Goal: Task Accomplishment & Management: Manage account settings

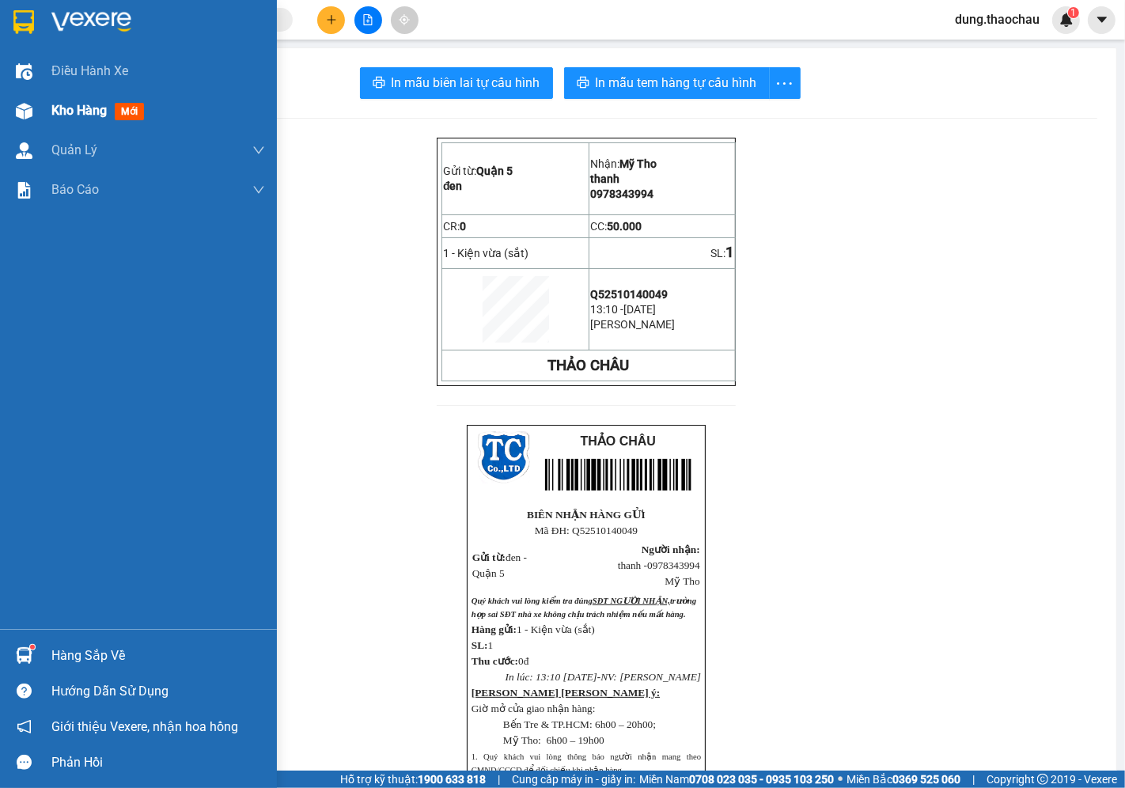
click at [67, 112] on span "Kho hàng" at bounding box center [78, 110] width 55 height 15
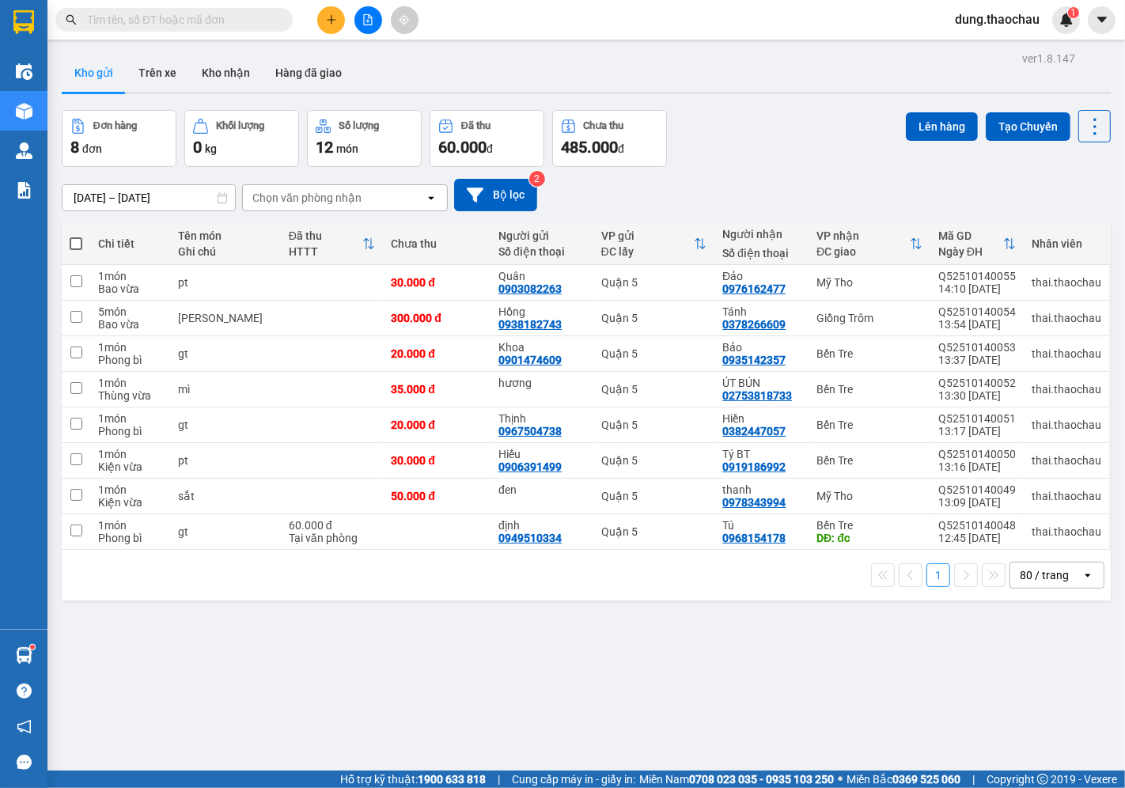
click at [74, 241] on span at bounding box center [76, 243] width 13 height 13
click at [76, 236] on input "checkbox" at bounding box center [76, 236] width 0 height 0
checkbox input "true"
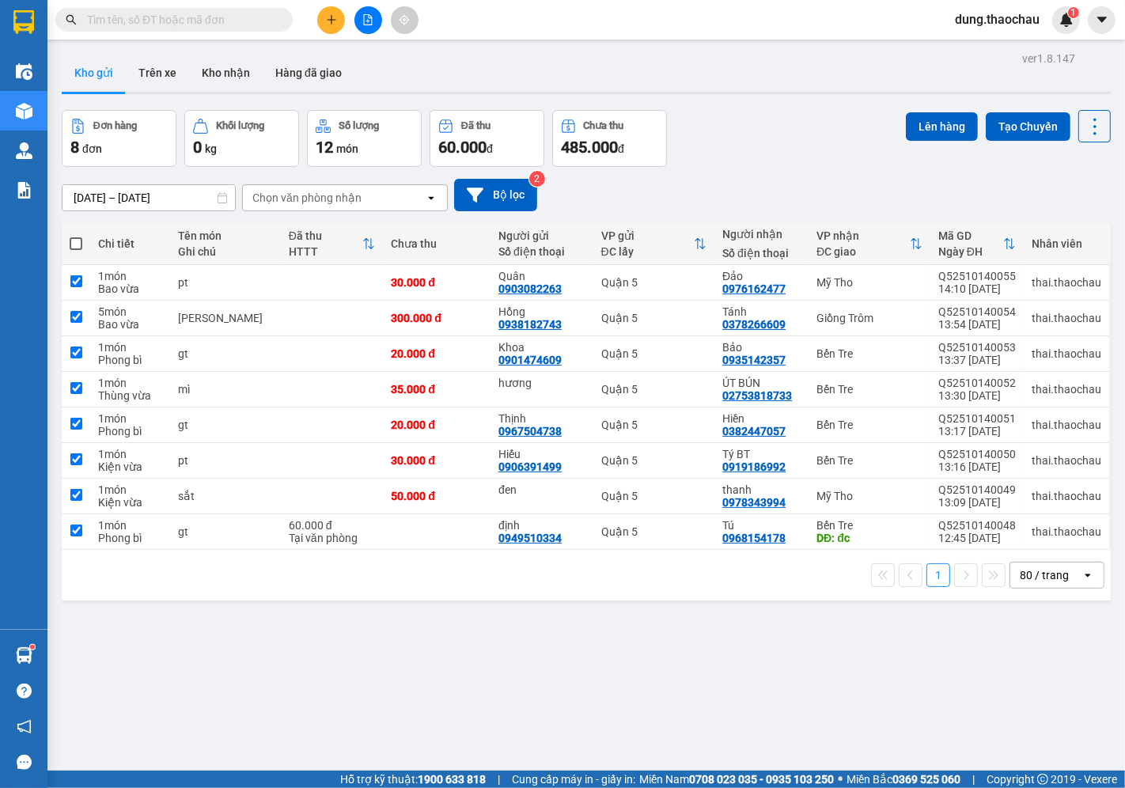
checkbox input "true"
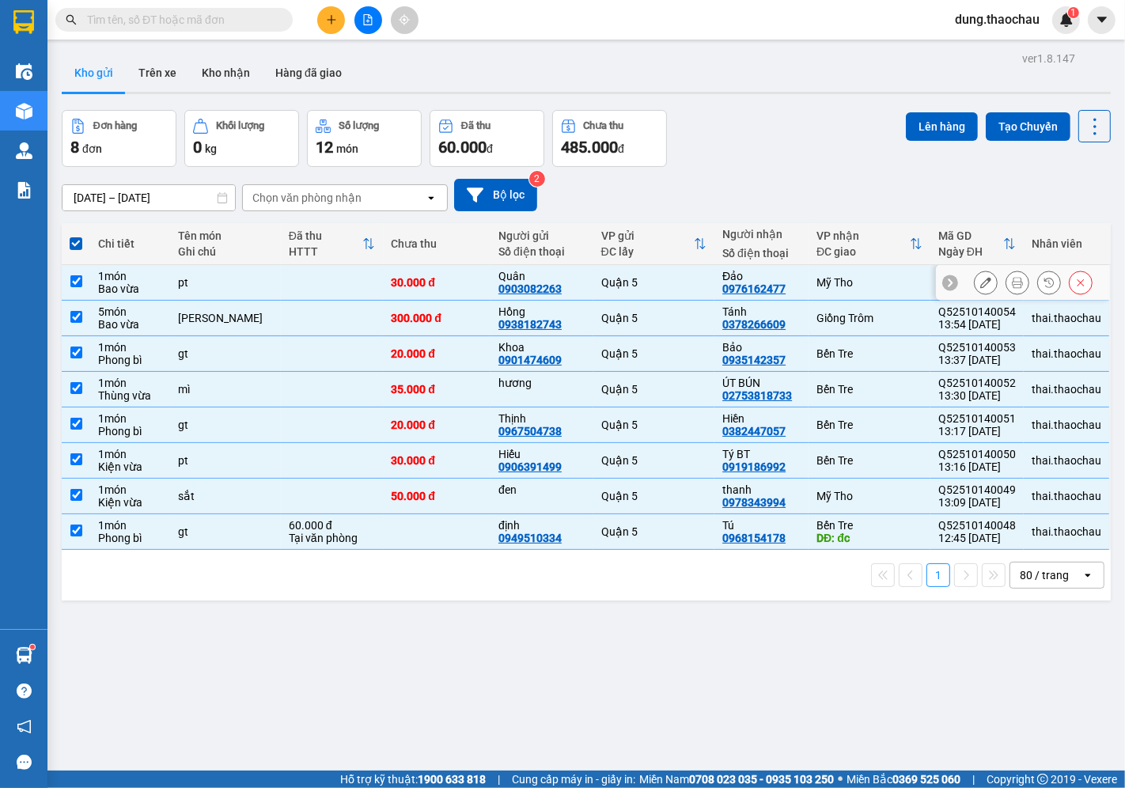
click at [78, 288] on td at bounding box center [76, 283] width 28 height 36
checkbox input "false"
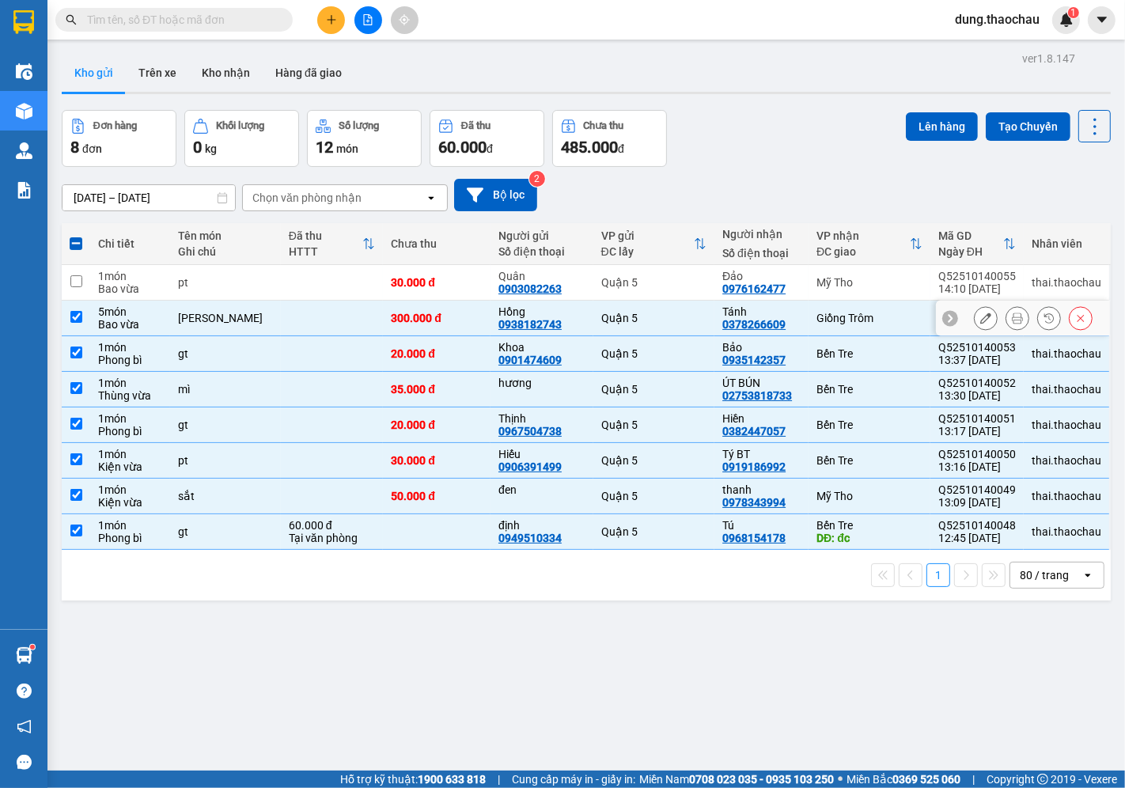
click at [75, 320] on input "checkbox" at bounding box center [76, 317] width 12 height 12
checkbox input "false"
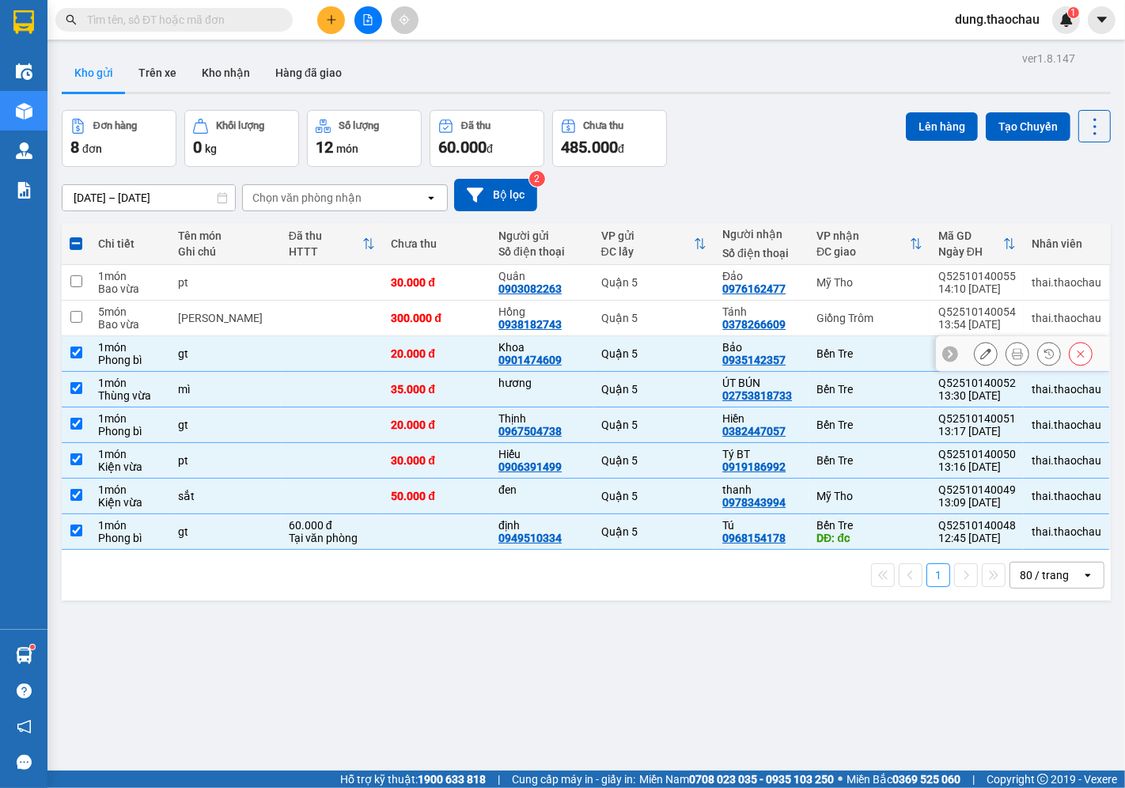
click at [75, 353] on input "checkbox" at bounding box center [76, 353] width 12 height 12
checkbox input "false"
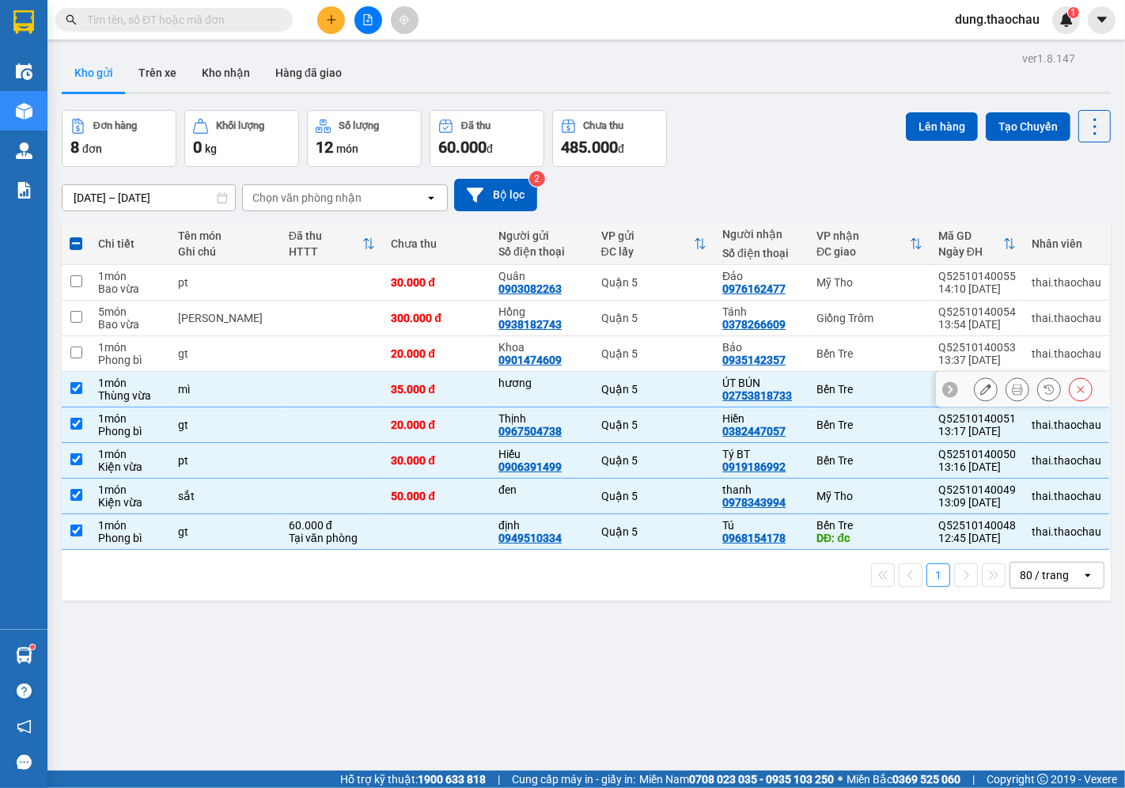
click at [66, 392] on td at bounding box center [76, 390] width 28 height 36
checkbox input "false"
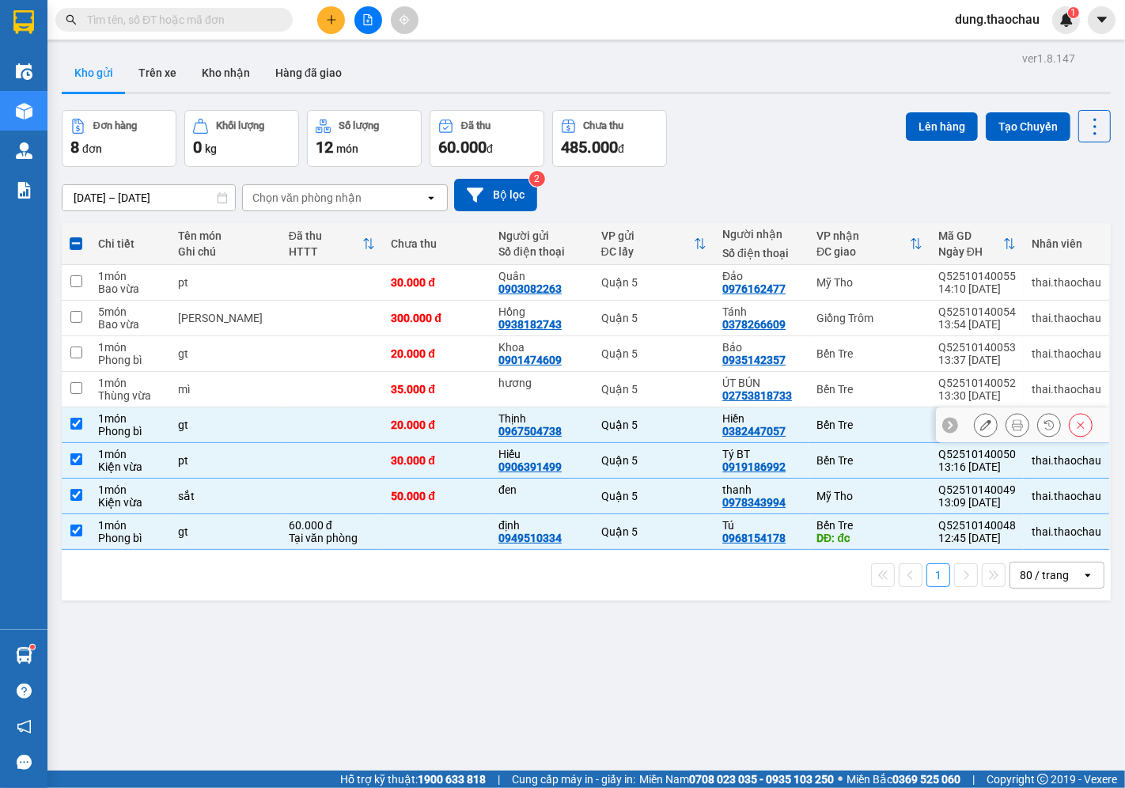
click at [78, 428] on input "checkbox" at bounding box center [76, 424] width 12 height 12
checkbox input "false"
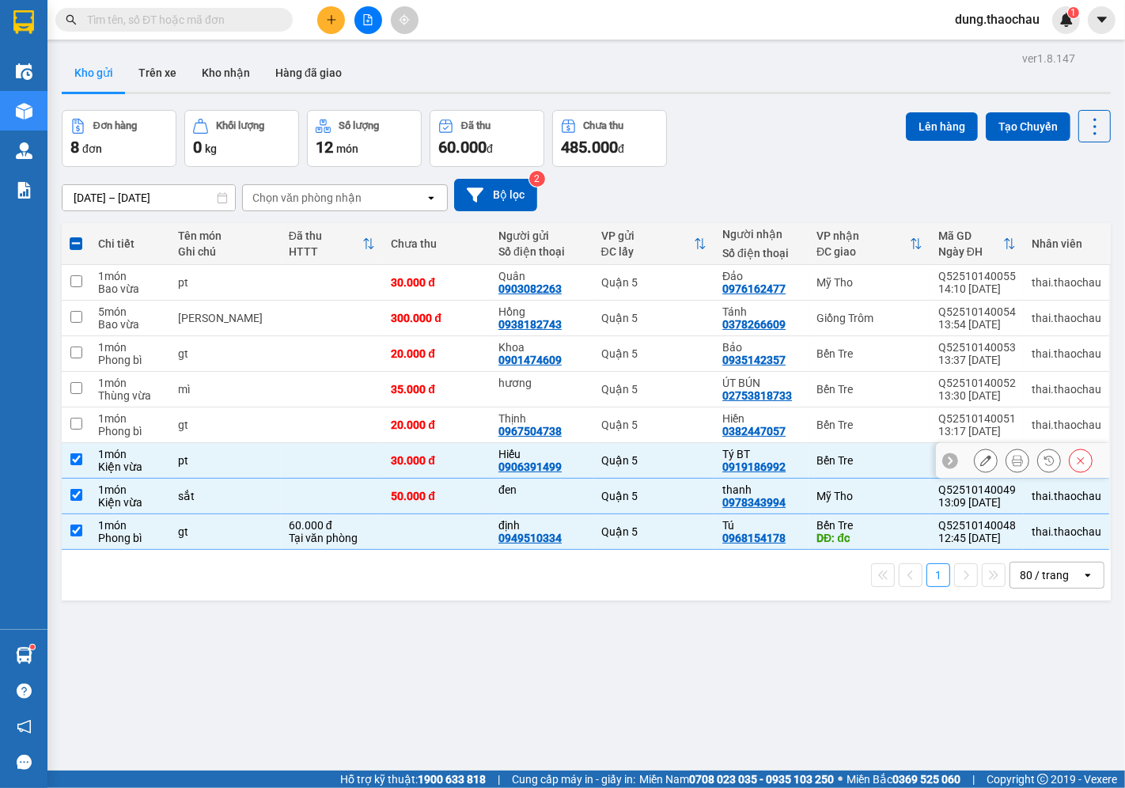
click at [74, 464] on input "checkbox" at bounding box center [76, 459] width 12 height 12
checkbox input "false"
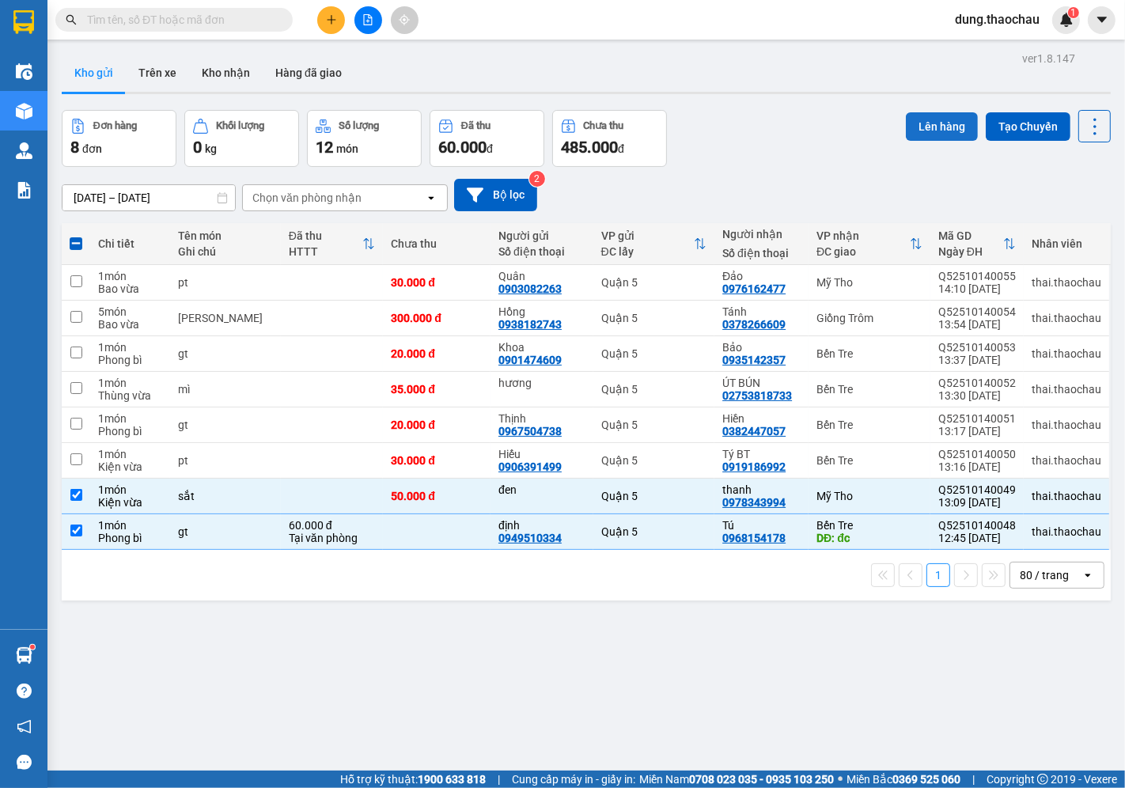
click at [934, 117] on button "Lên hàng" at bounding box center [942, 126] width 72 height 28
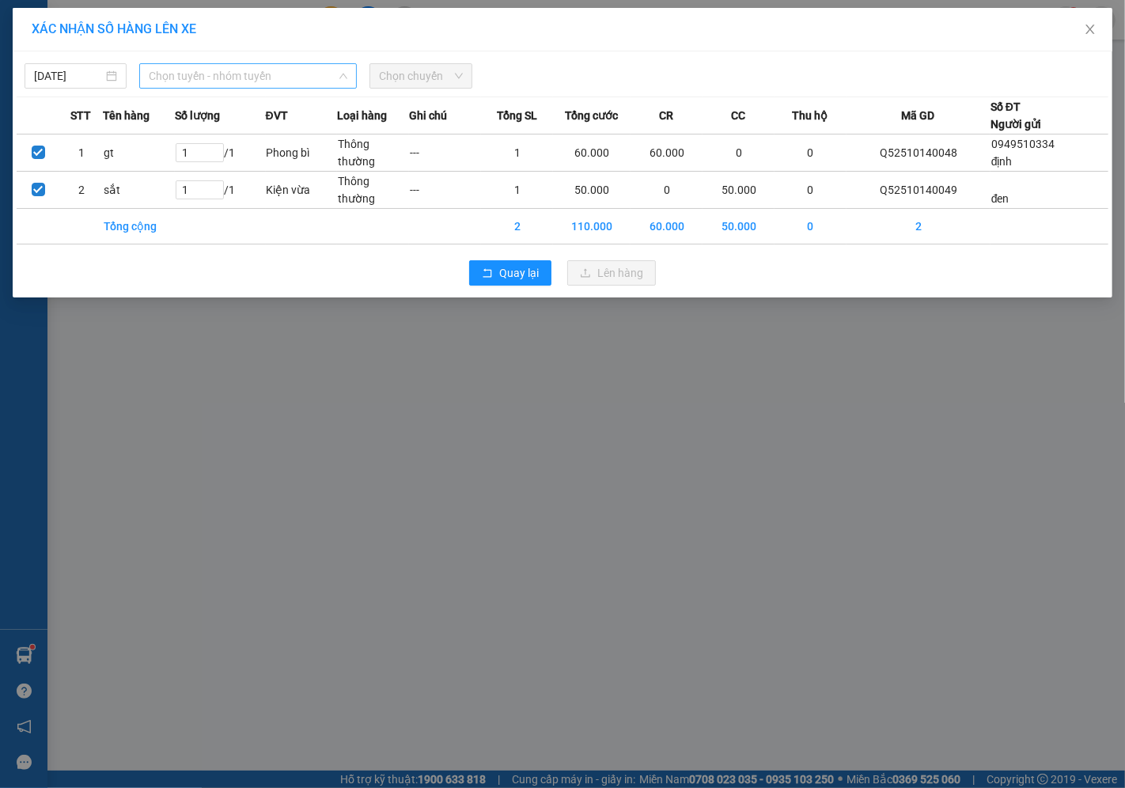
click at [242, 72] on span "Chọn tuyến - nhóm tuyến" at bounding box center [248, 76] width 199 height 24
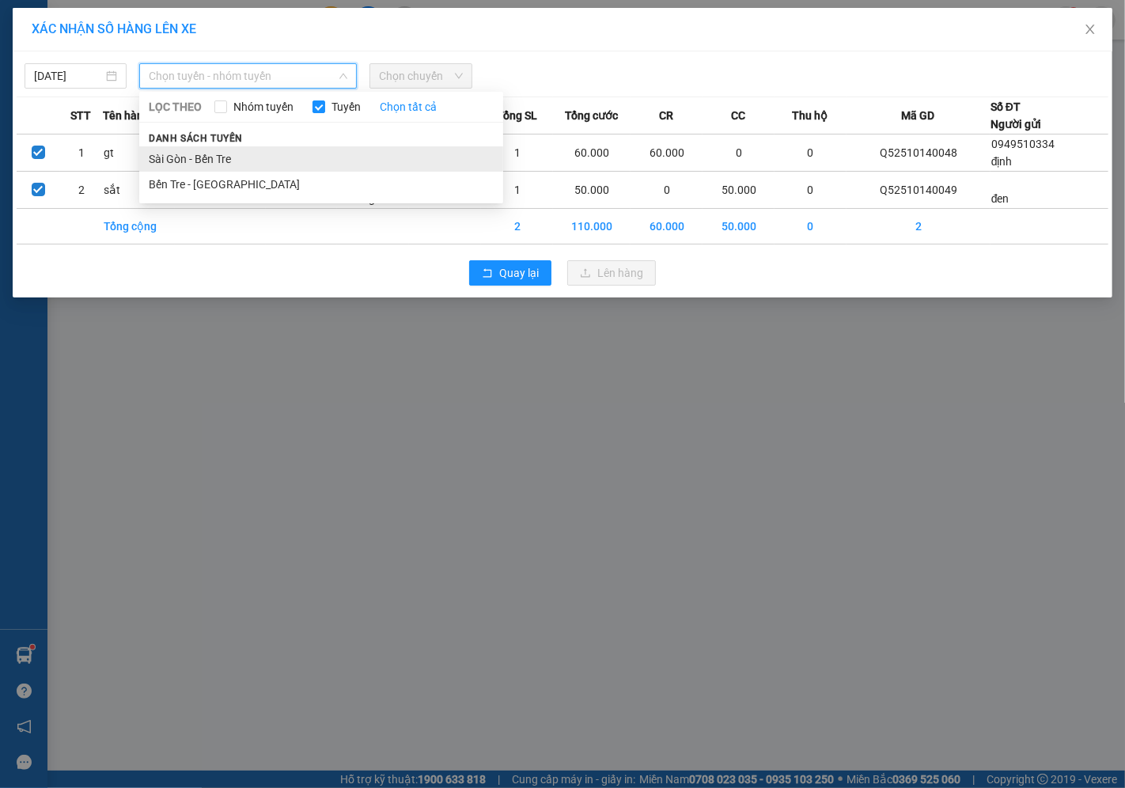
click at [210, 165] on li "Sài Gòn - Bến Tre" at bounding box center [321, 158] width 364 height 25
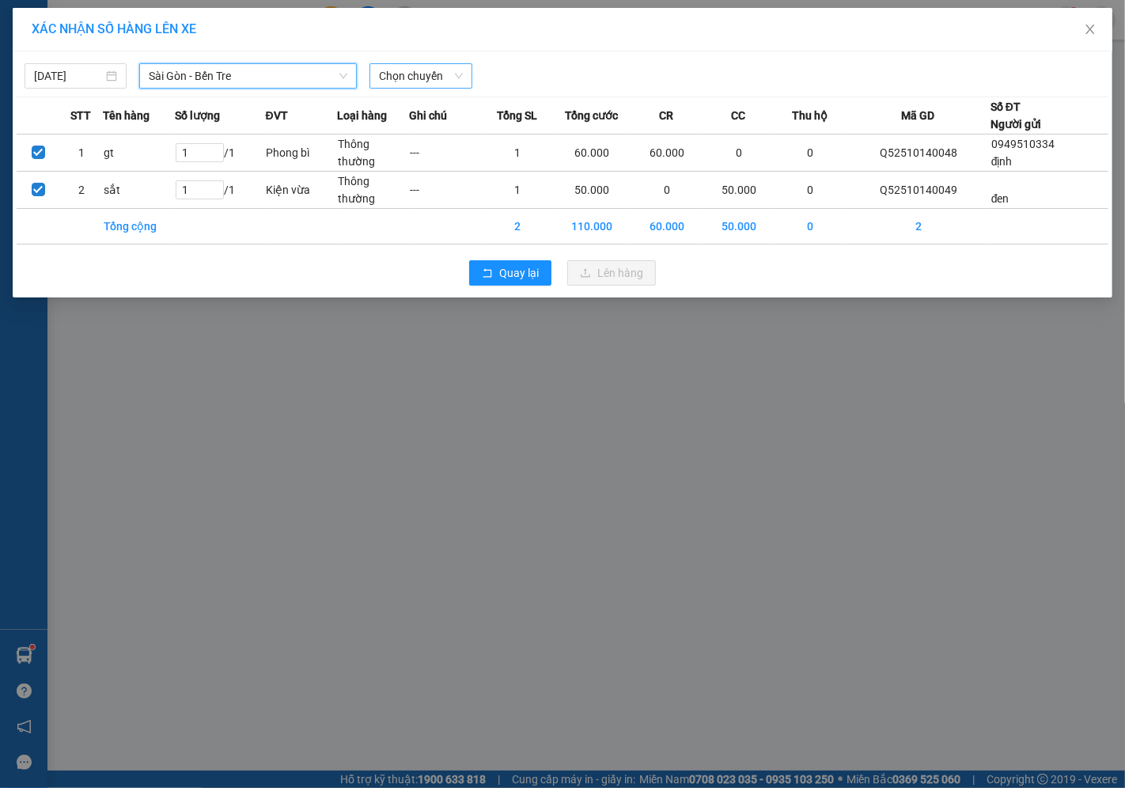
click at [426, 82] on span "Chọn chuyến" at bounding box center [420, 76] width 83 height 24
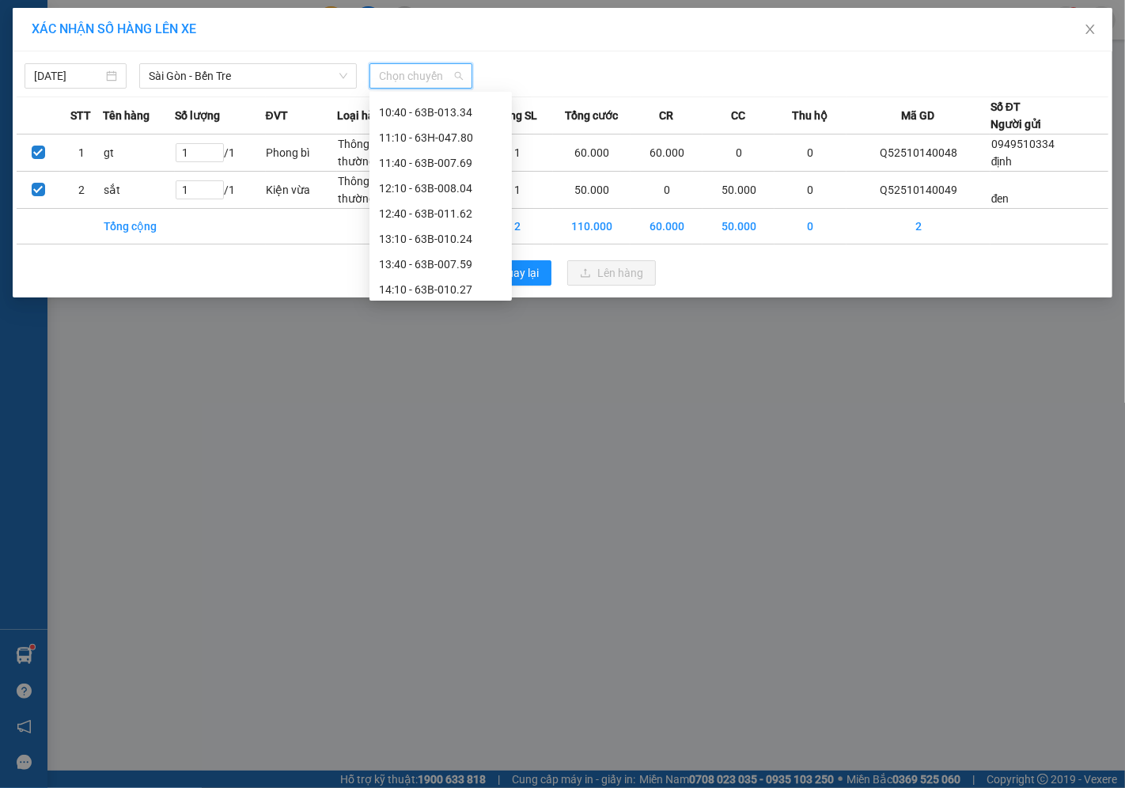
scroll to position [351, 0]
click at [418, 219] on div "13:10 - 63B-010.24" at bounding box center [440, 211] width 123 height 17
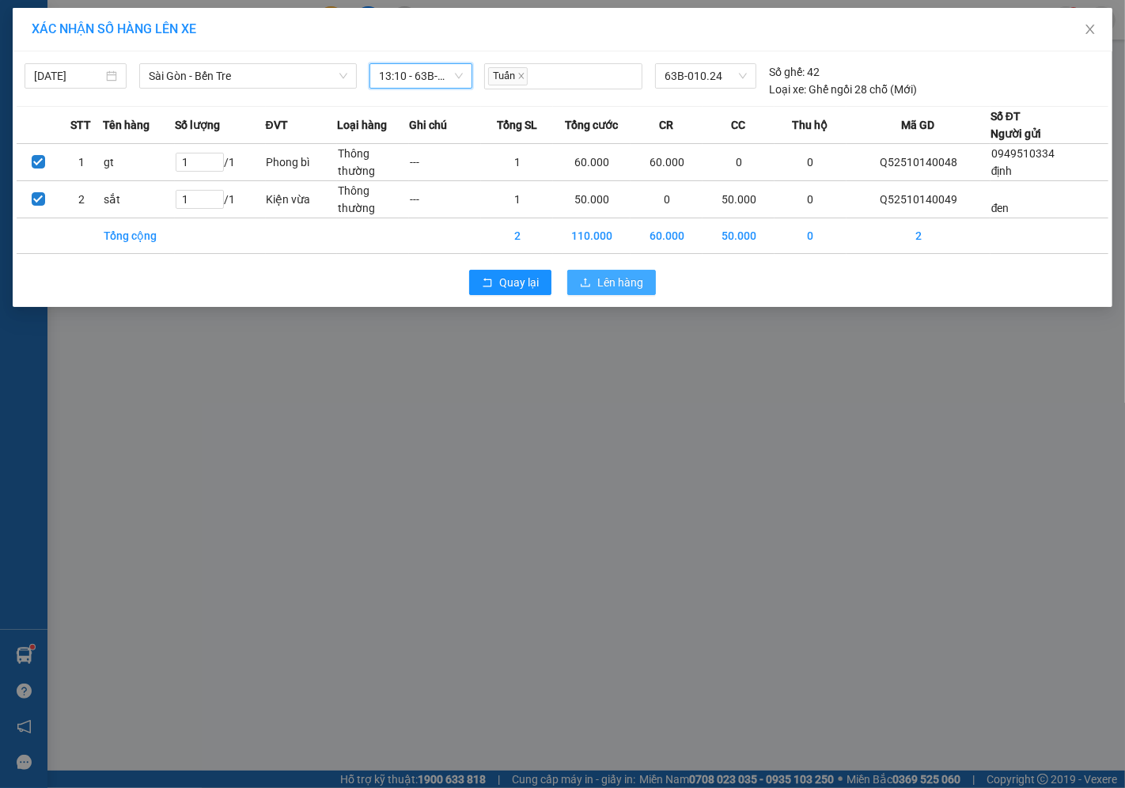
click at [594, 279] on button "Lên hàng" at bounding box center [611, 282] width 89 height 25
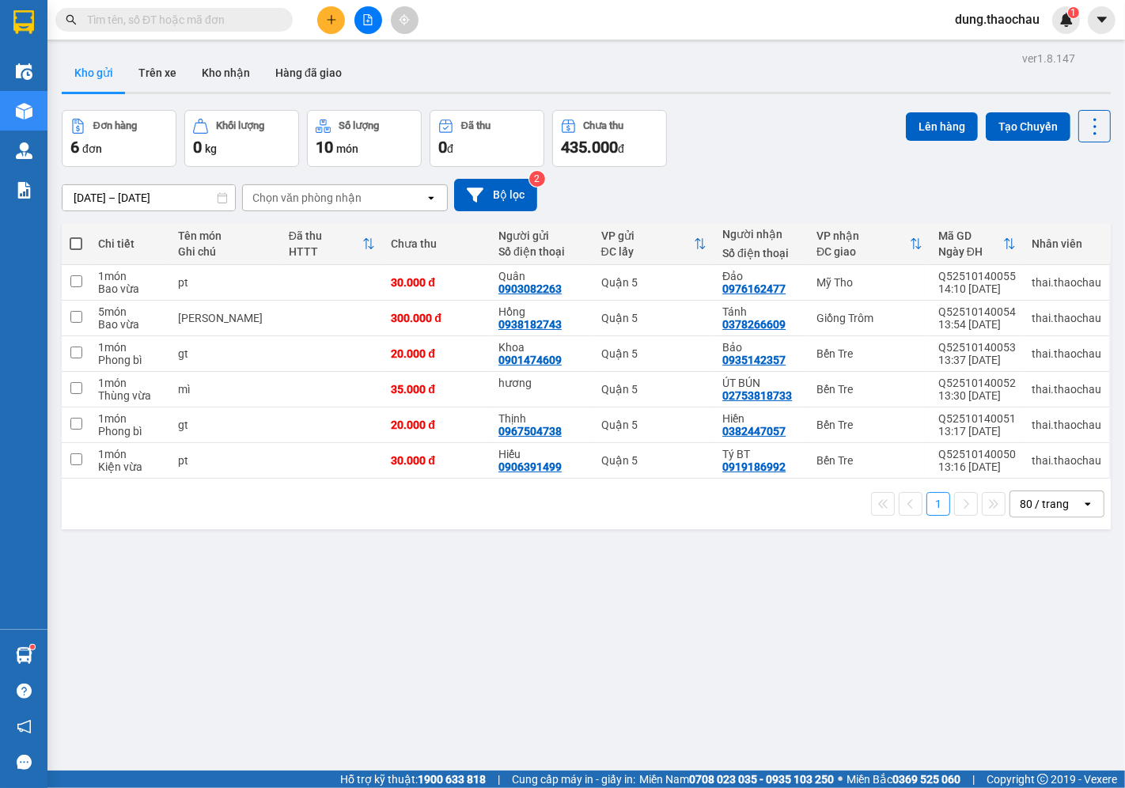
click at [74, 242] on span at bounding box center [76, 243] width 13 height 13
click at [76, 236] on input "checkbox" at bounding box center [76, 236] width 0 height 0
checkbox input "true"
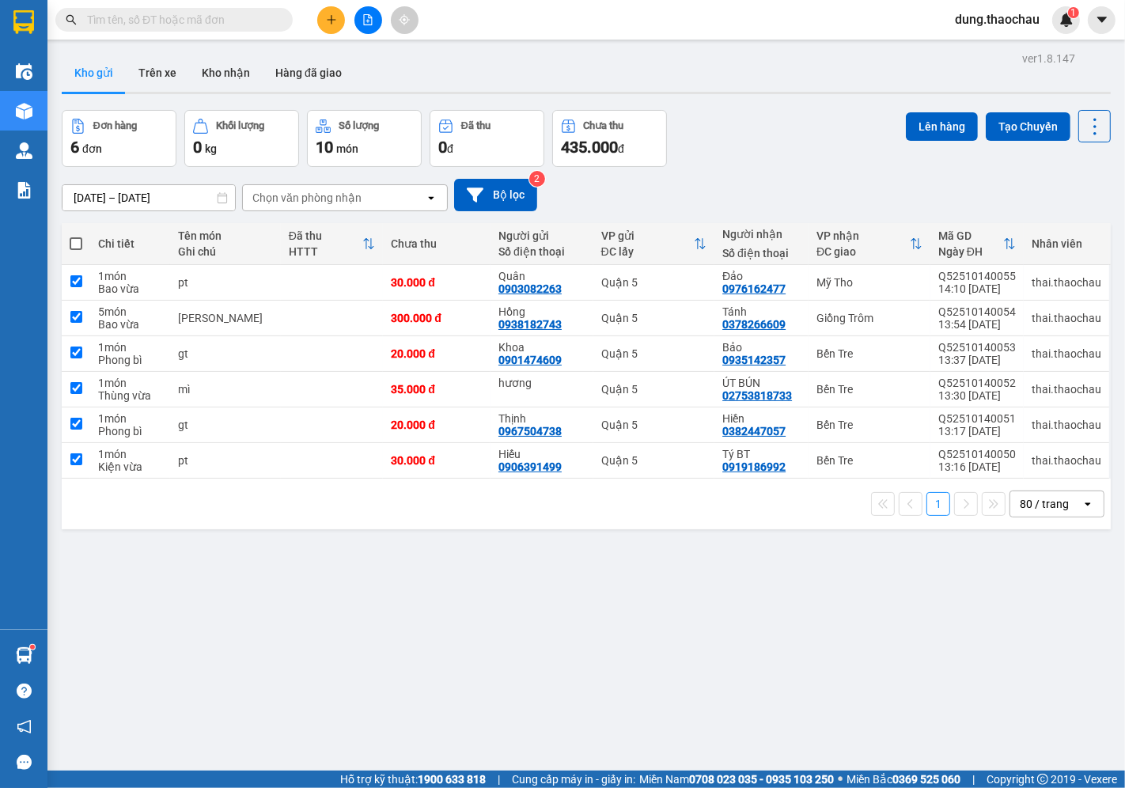
checkbox input "true"
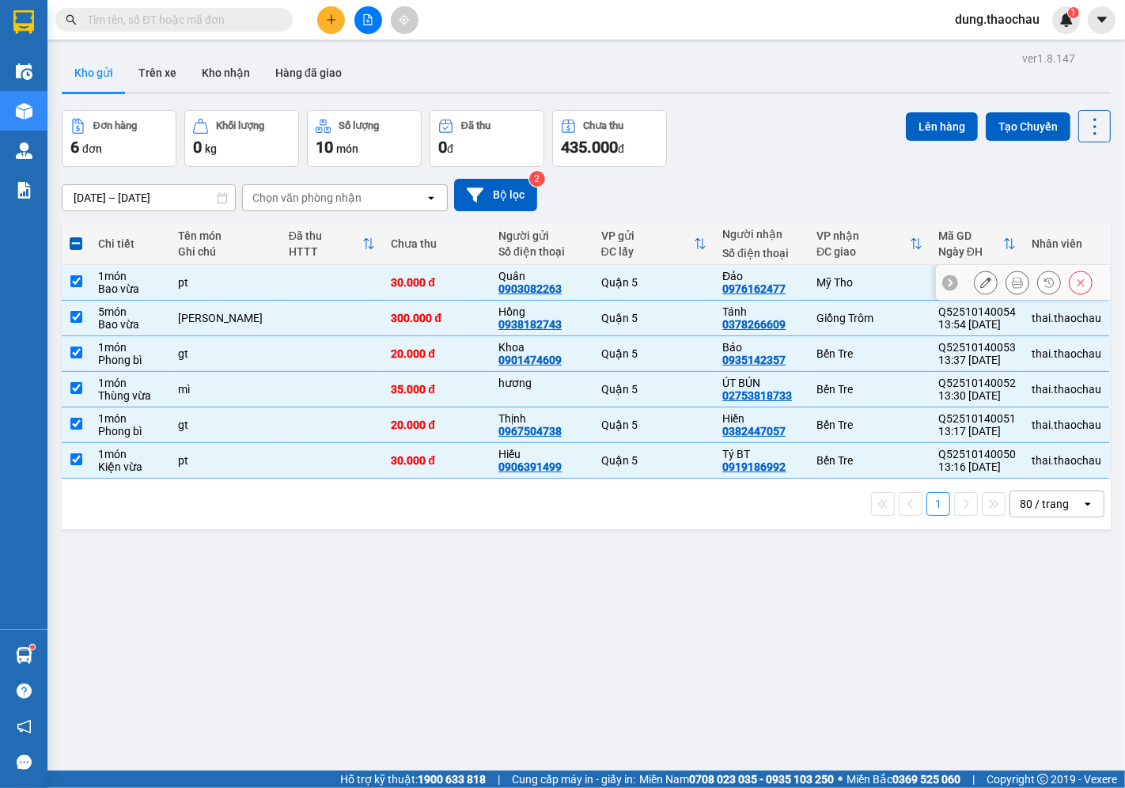
click at [77, 282] on input "checkbox" at bounding box center [76, 281] width 12 height 12
checkbox input "false"
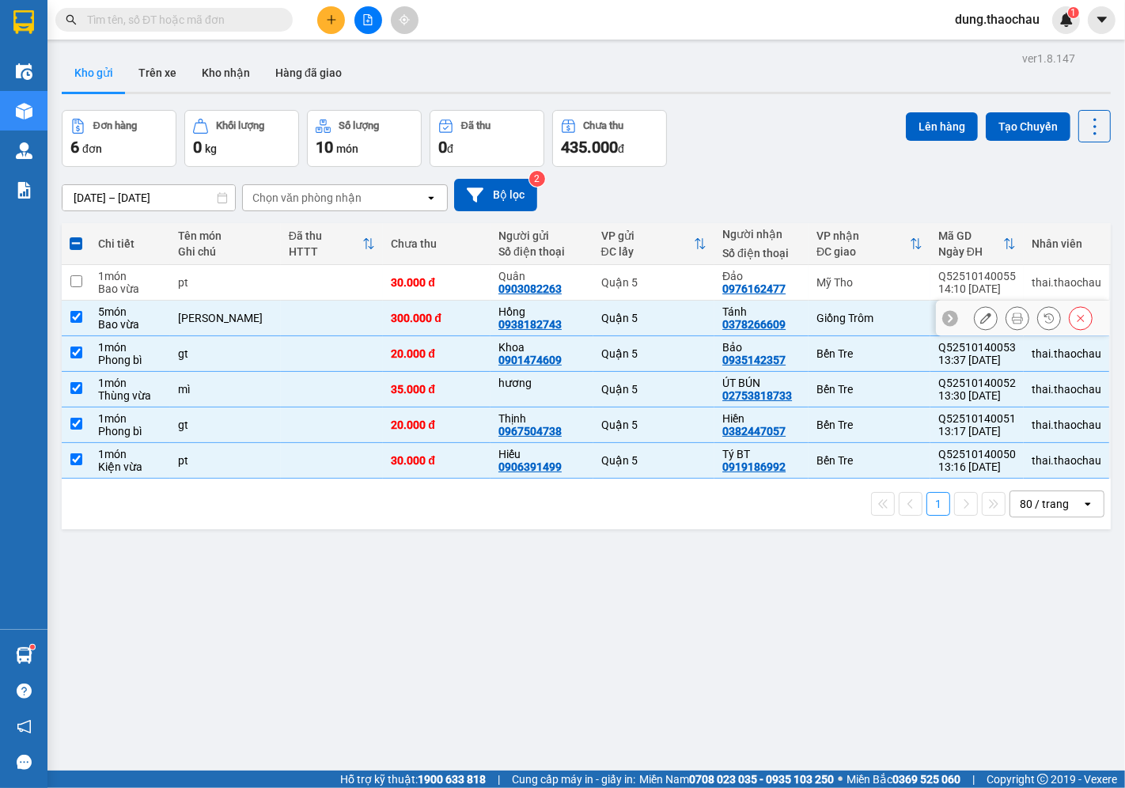
click at [81, 319] on input "checkbox" at bounding box center [76, 317] width 12 height 12
checkbox input "false"
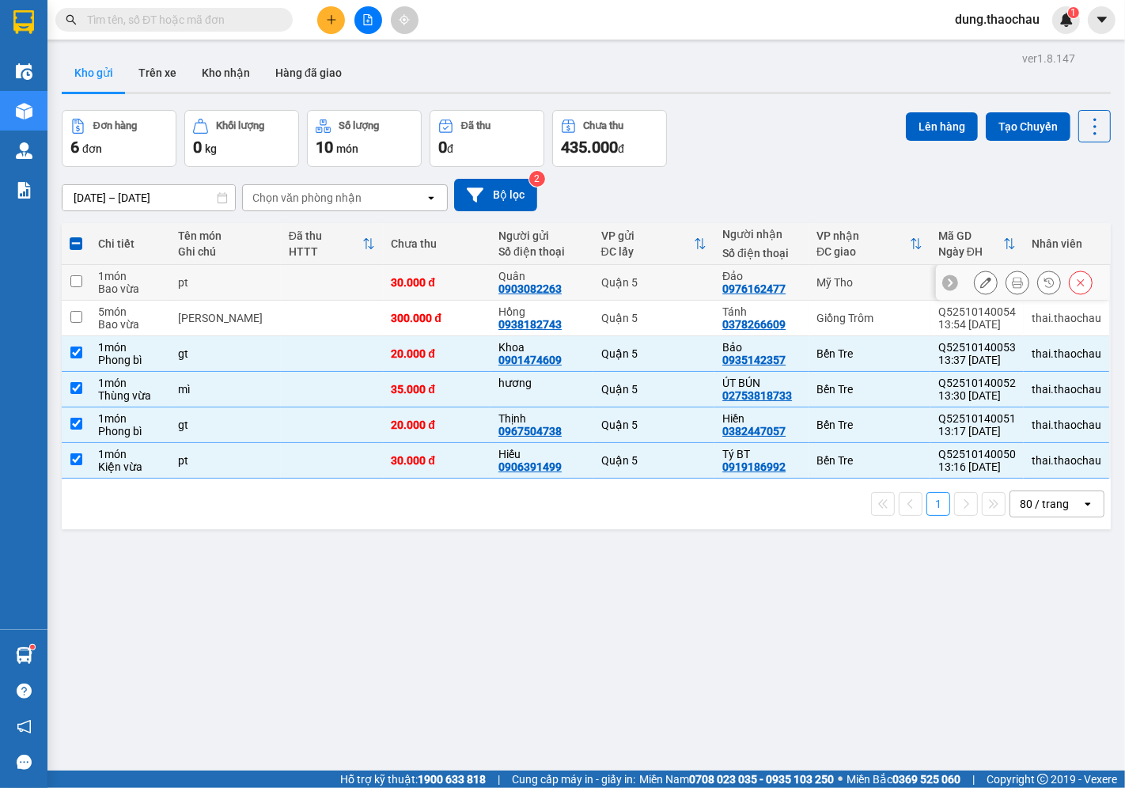
click at [74, 280] on input "checkbox" at bounding box center [76, 281] width 12 height 12
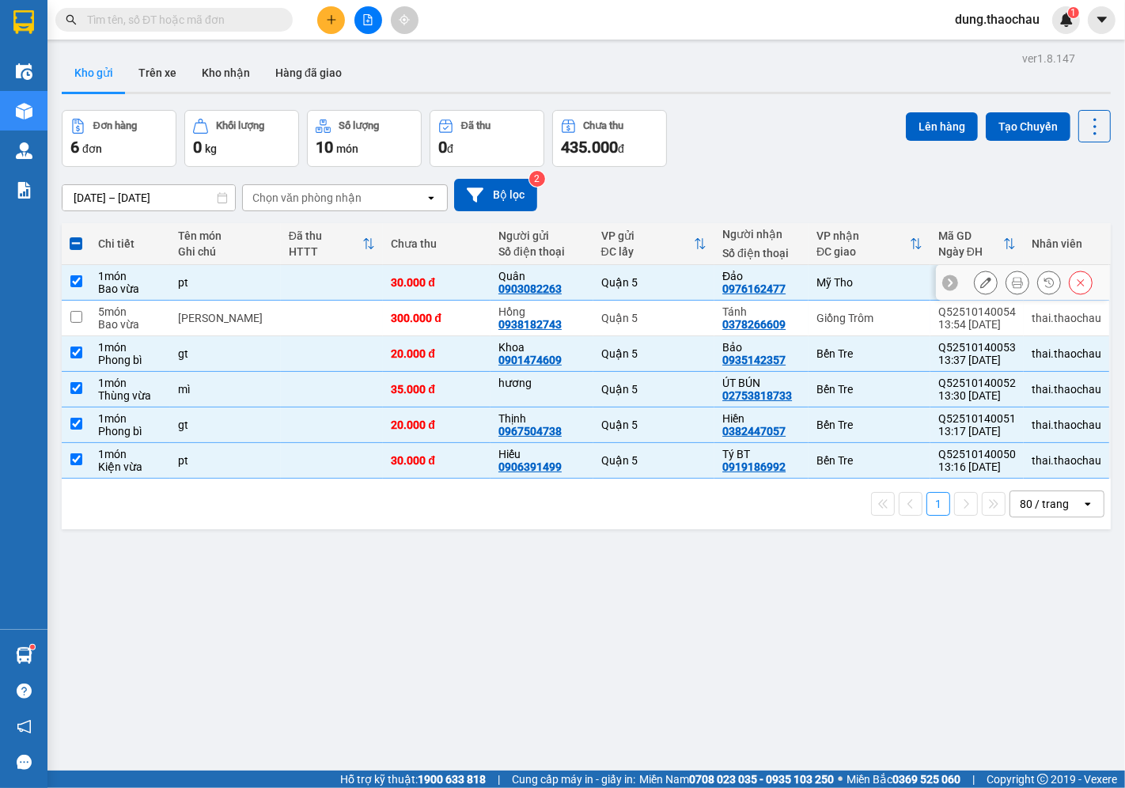
click at [78, 282] on input "checkbox" at bounding box center [76, 281] width 12 height 12
checkbox input "false"
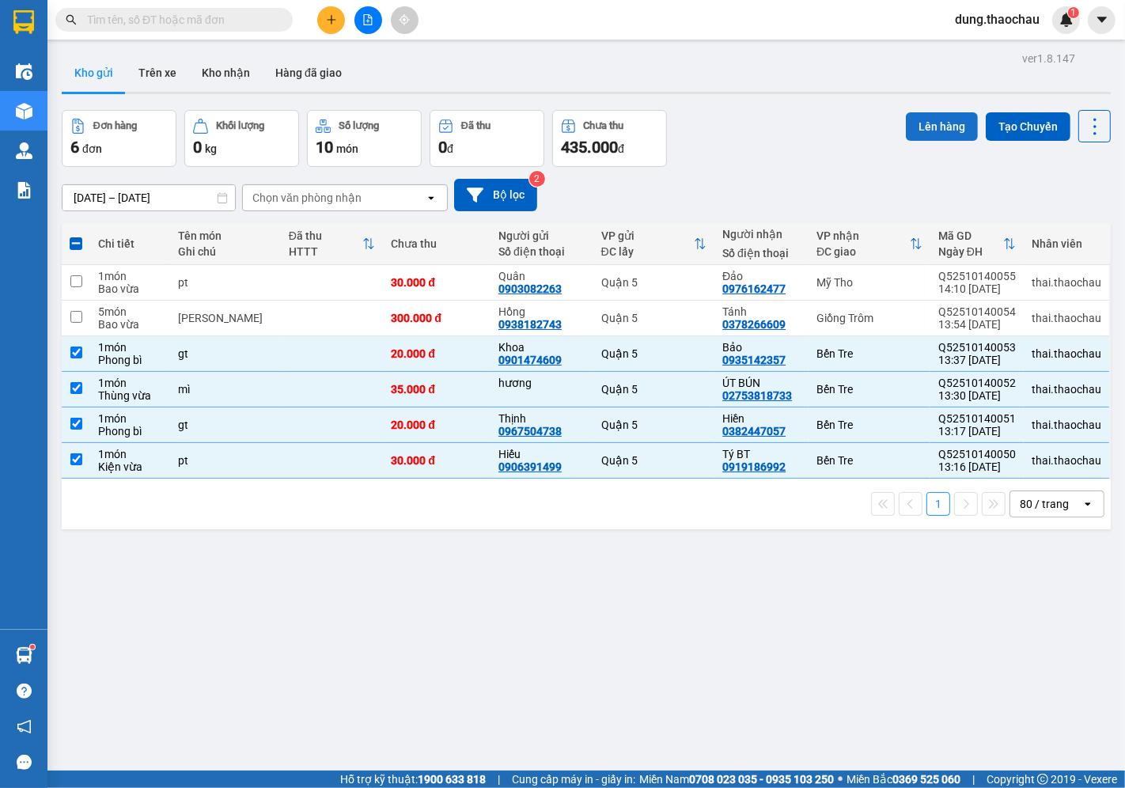
click at [929, 120] on button "Lên hàng" at bounding box center [942, 126] width 72 height 28
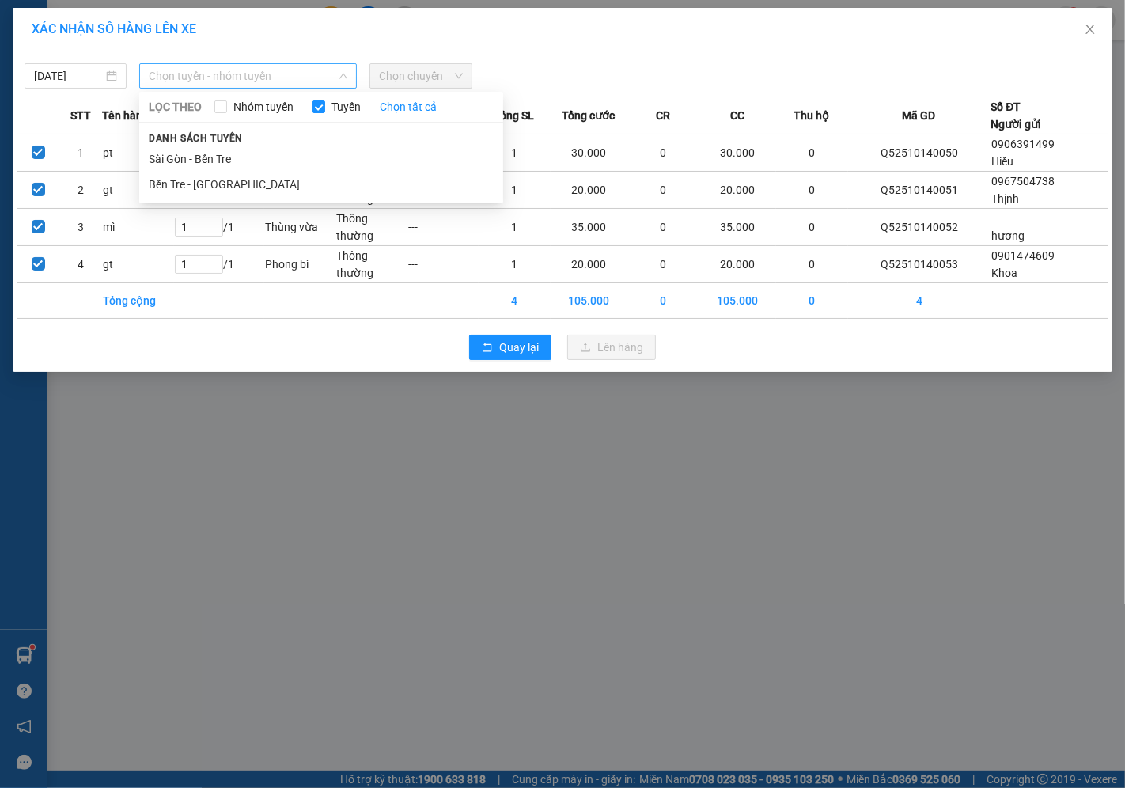
click at [219, 77] on span "Chọn tuyến - nhóm tuyến" at bounding box center [248, 76] width 199 height 24
click at [187, 166] on li "Sài Gòn - Bến Tre" at bounding box center [321, 158] width 364 height 25
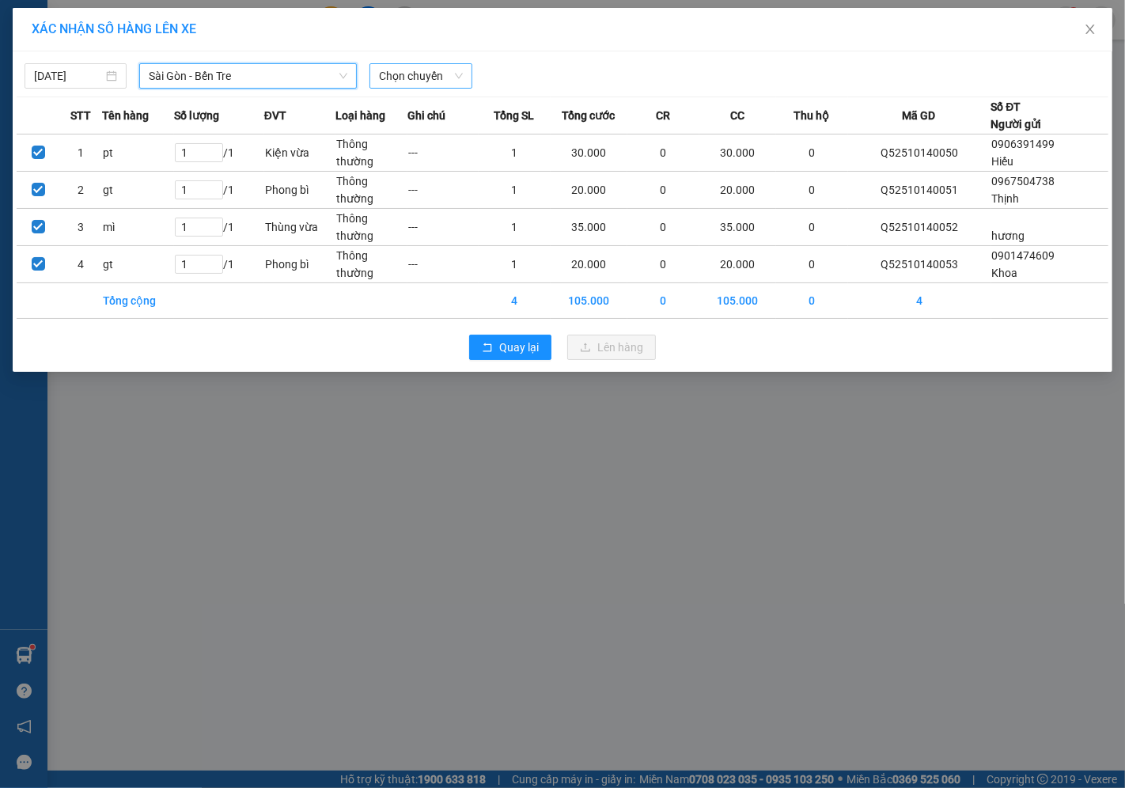
click at [404, 66] on span "Chọn chuyến" at bounding box center [420, 76] width 83 height 24
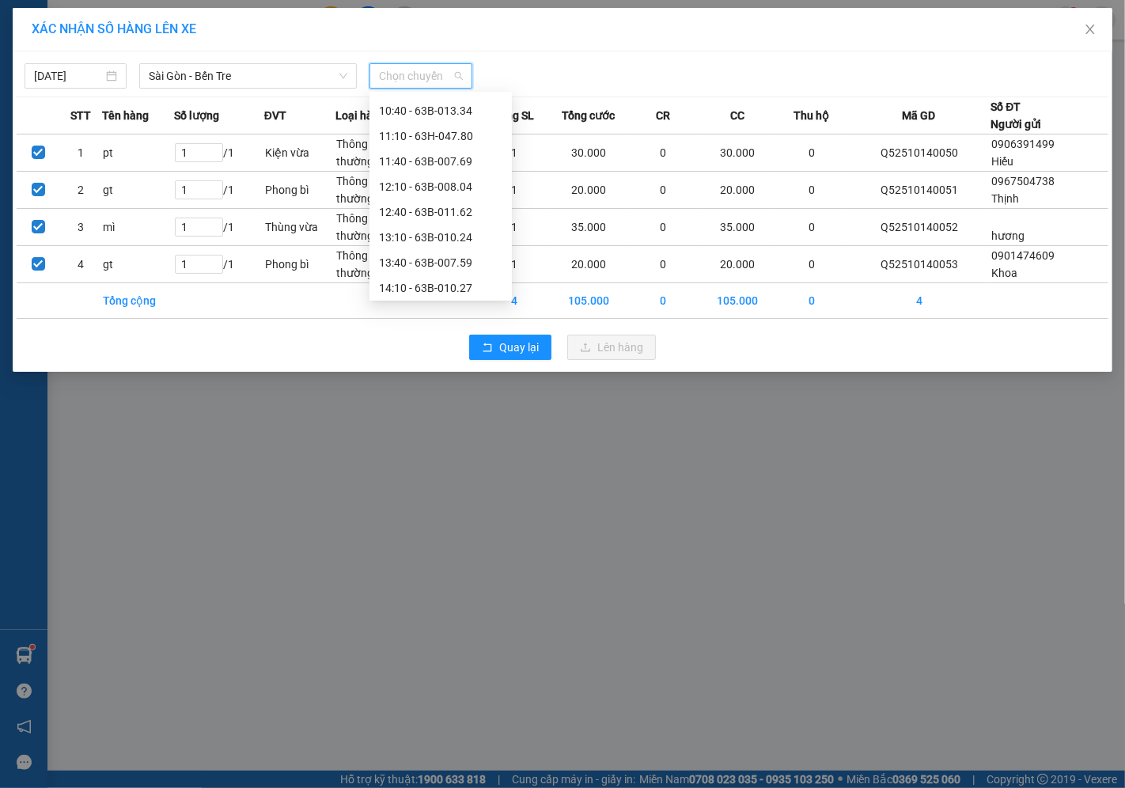
scroll to position [351, 0]
click at [415, 238] on div "13:40 - 63B-007.59" at bounding box center [440, 237] width 123 height 17
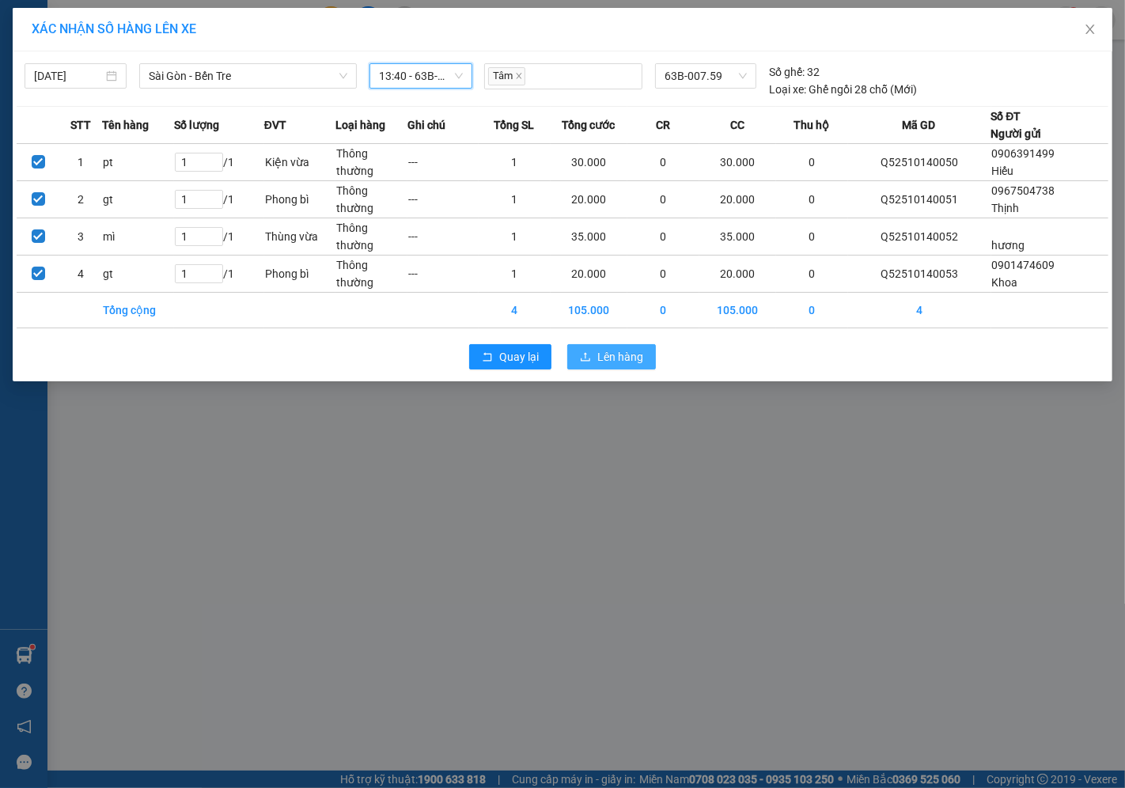
click at [594, 359] on button "Lên hàng" at bounding box center [611, 356] width 89 height 25
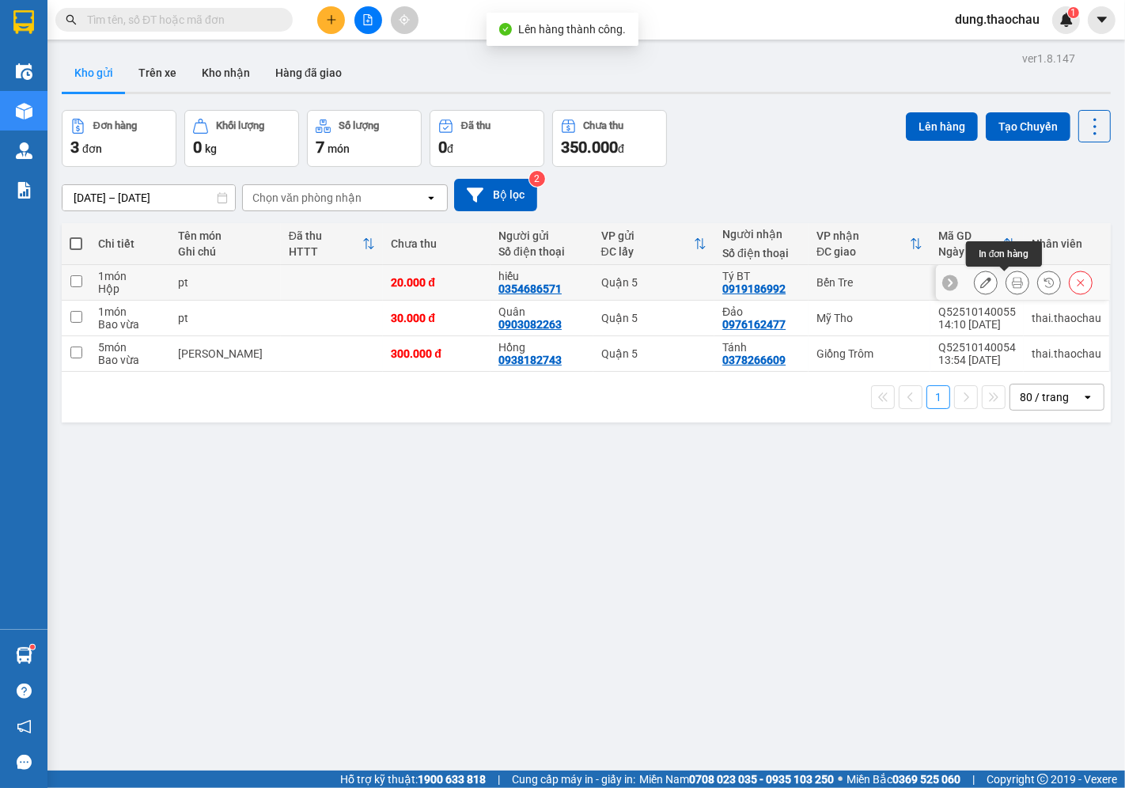
click at [1012, 282] on icon at bounding box center [1017, 282] width 11 height 11
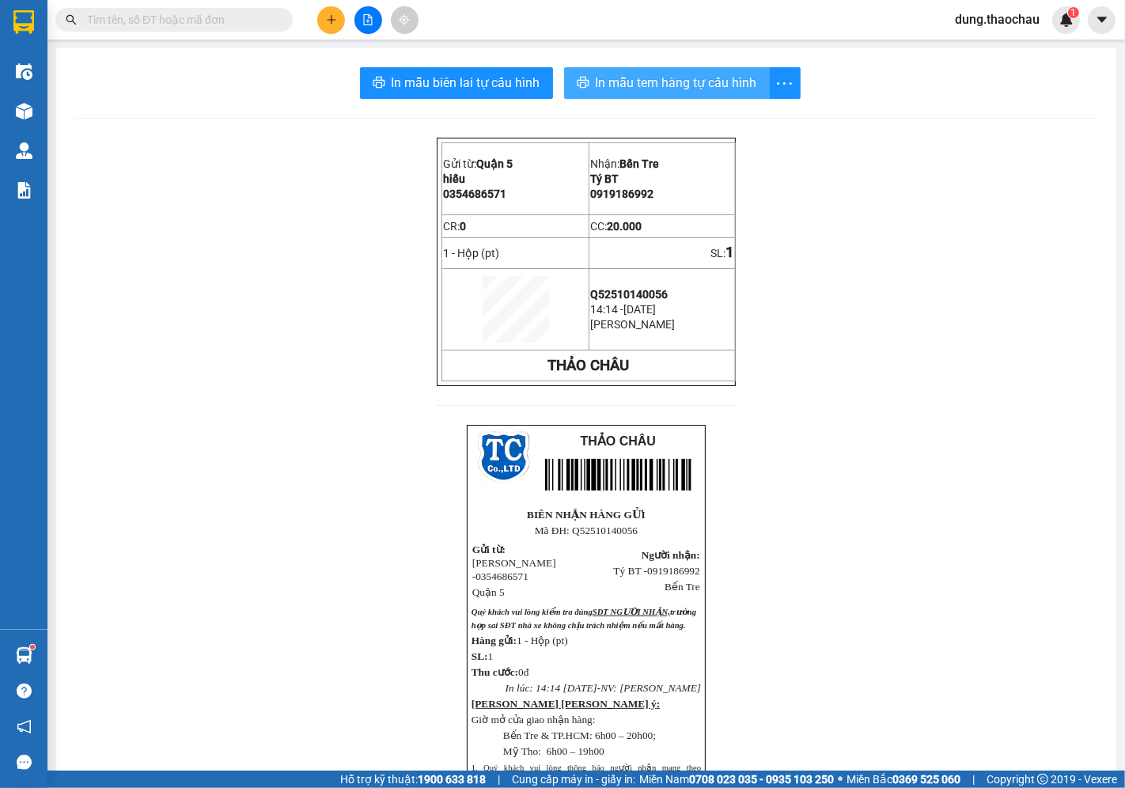
click at [668, 81] on span "In mẫu tem hàng tự cấu hình" at bounding box center [676, 83] width 161 height 20
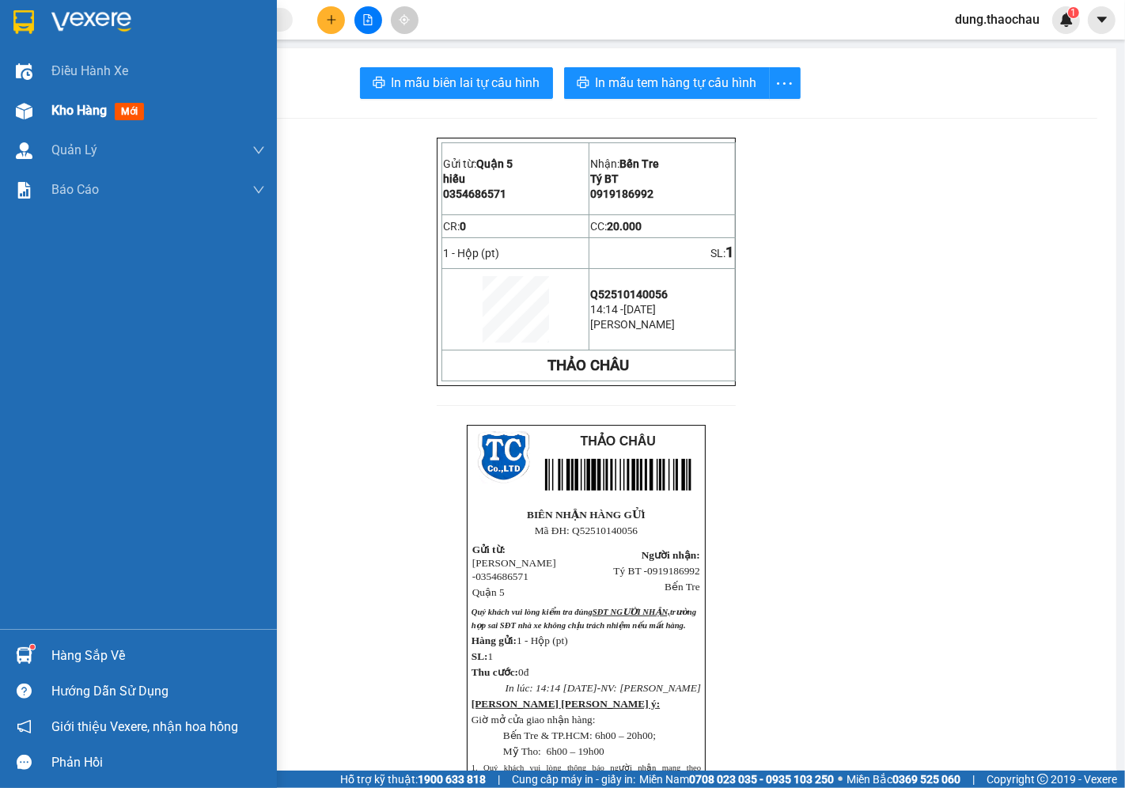
click at [85, 112] on span "Kho hàng" at bounding box center [78, 110] width 55 height 15
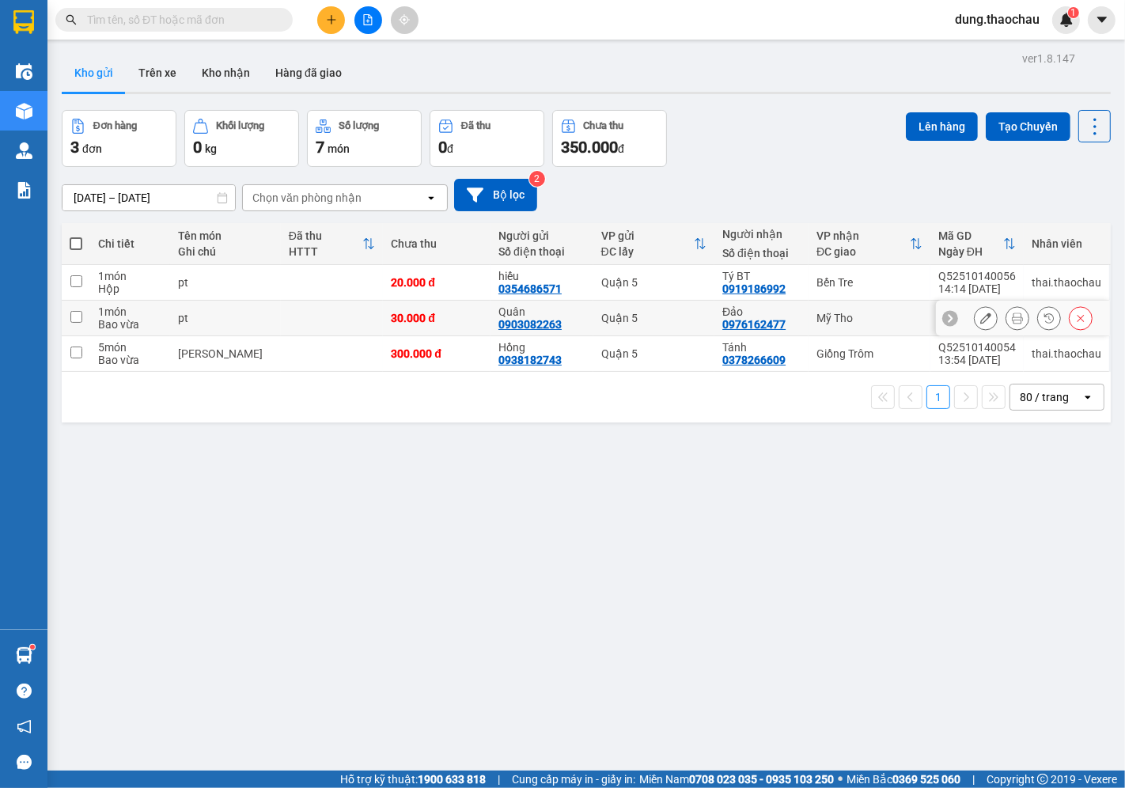
click at [76, 317] on input "checkbox" at bounding box center [76, 317] width 12 height 12
checkbox input "true"
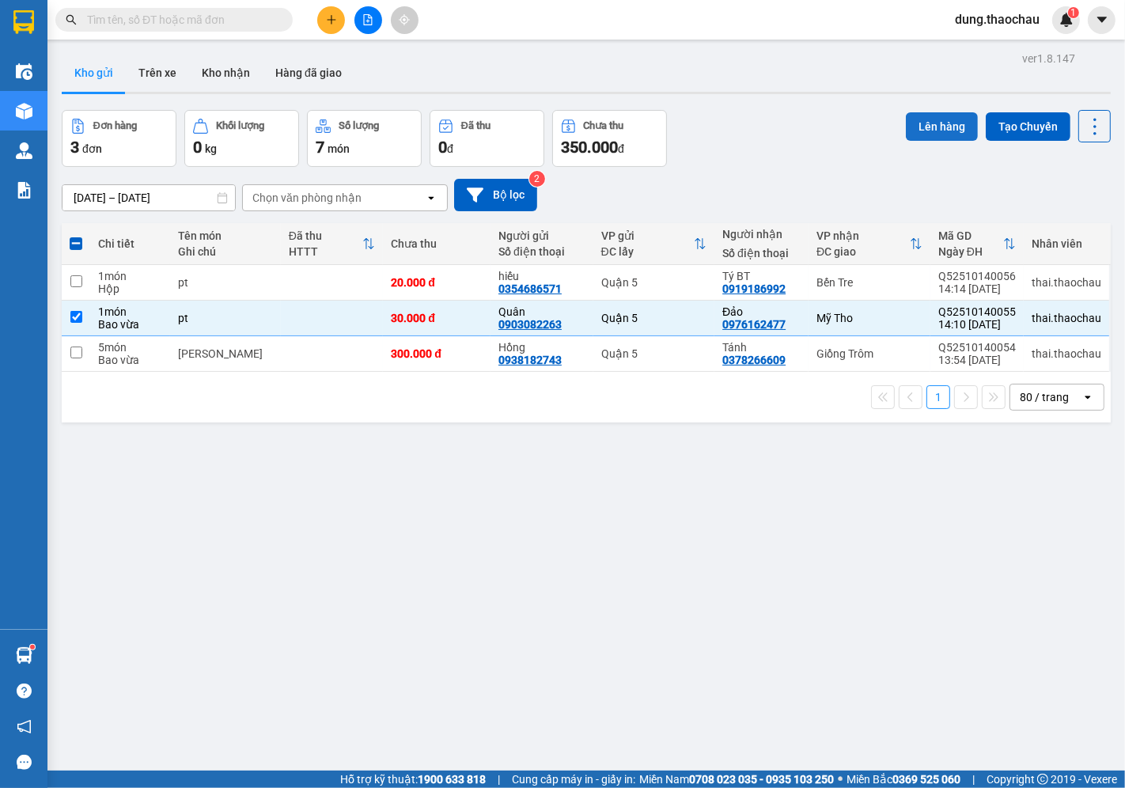
click at [929, 129] on button "Lên hàng" at bounding box center [942, 126] width 72 height 28
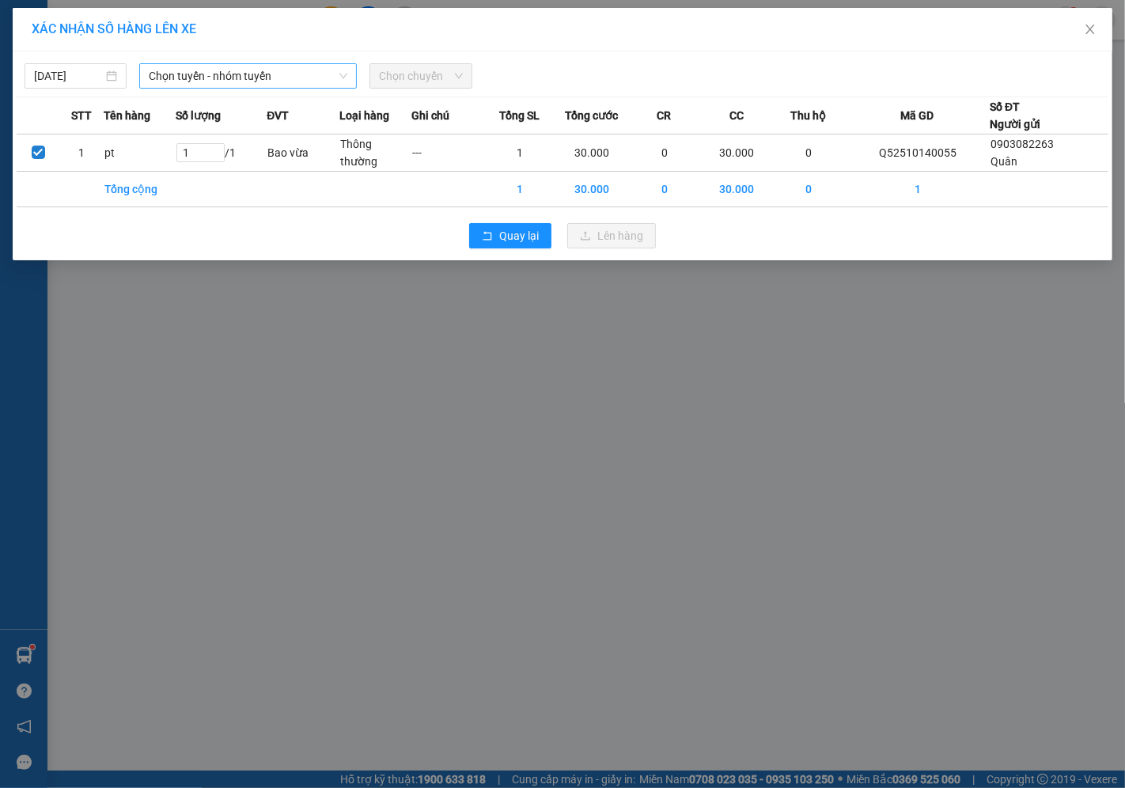
click at [195, 79] on span "Chọn tuyến - nhóm tuyến" at bounding box center [248, 76] width 199 height 24
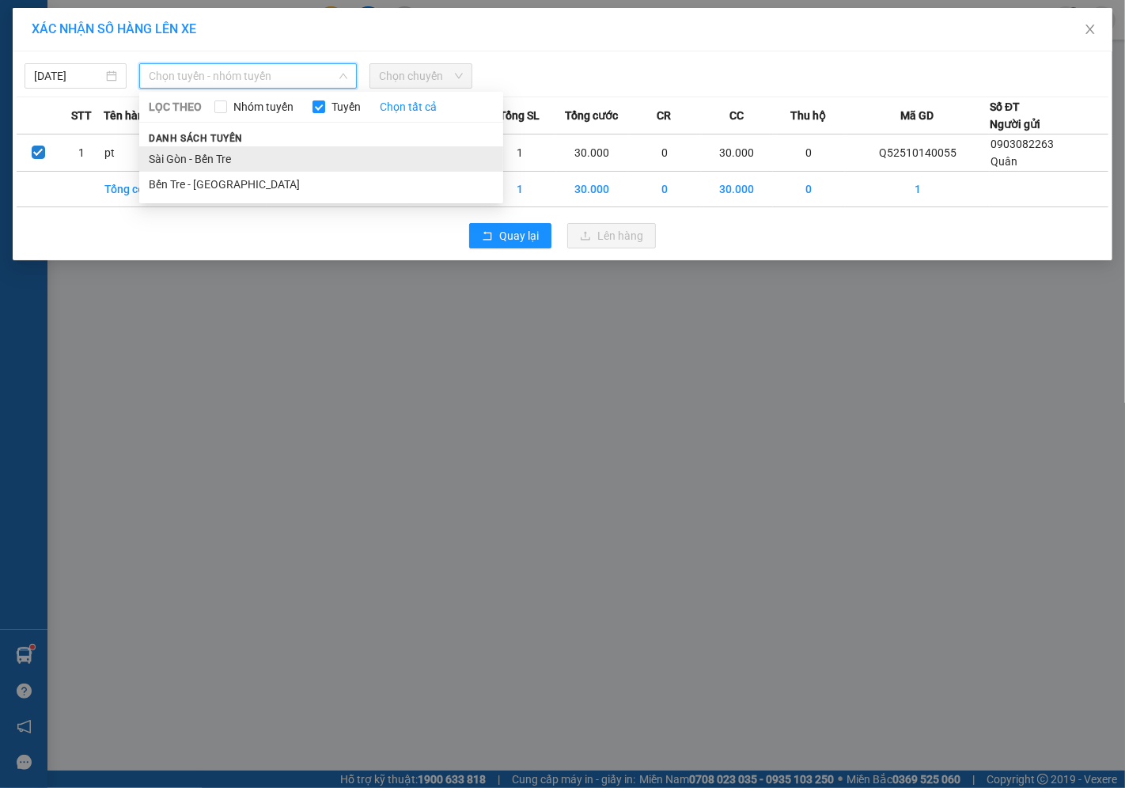
click at [182, 154] on li "Sài Gòn - Bến Tre" at bounding box center [321, 158] width 364 height 25
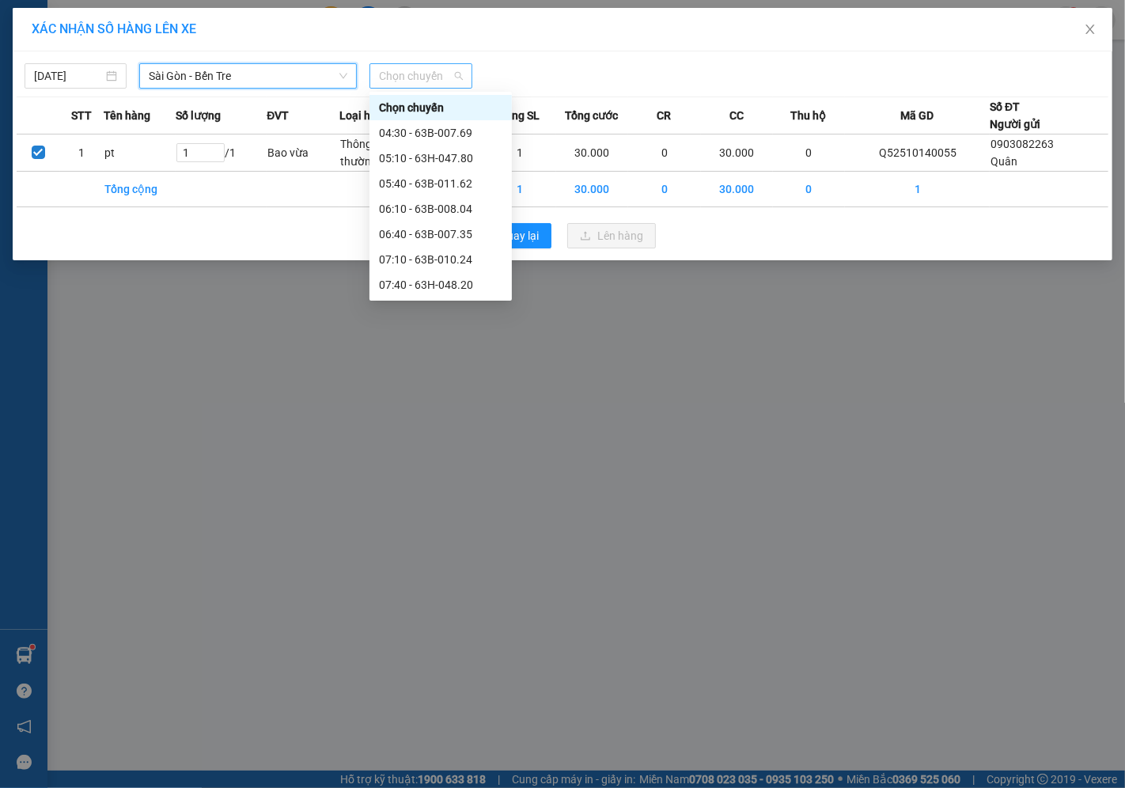
click at [421, 71] on span "Chọn chuyến" at bounding box center [420, 76] width 83 height 24
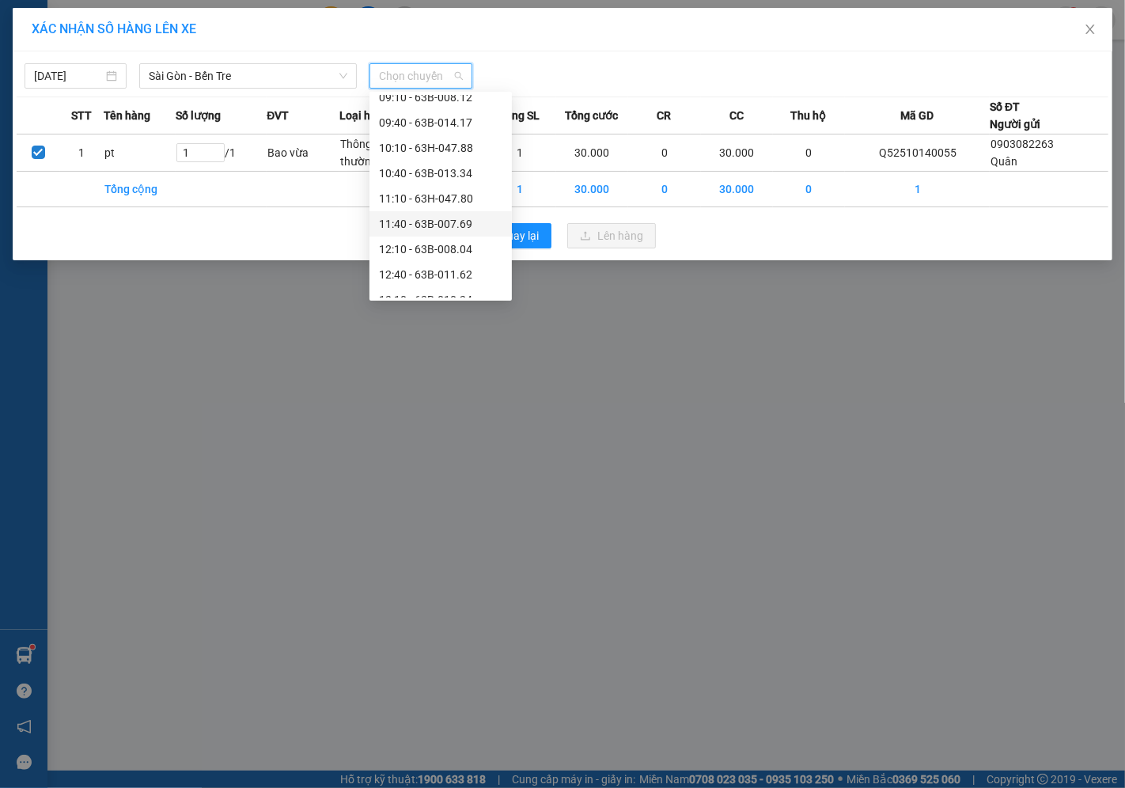
scroll to position [351, 0]
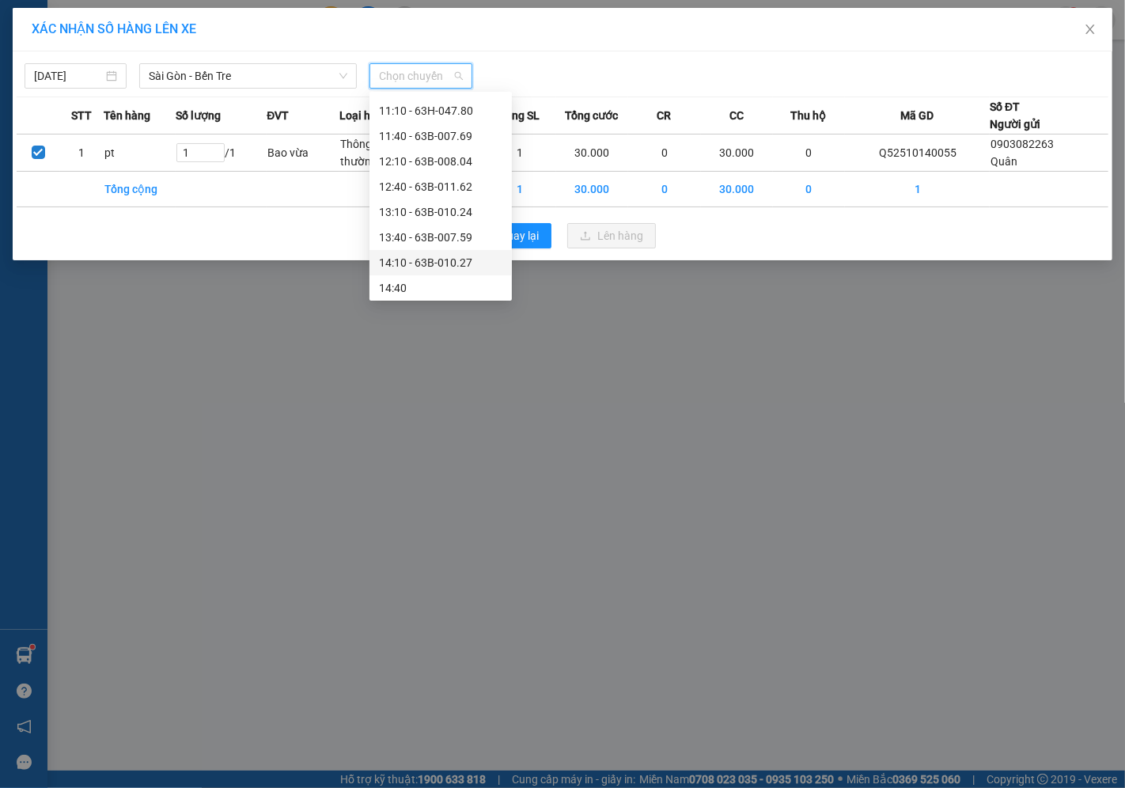
click at [413, 259] on div "14:10 - 63B-010.27" at bounding box center [440, 262] width 123 height 17
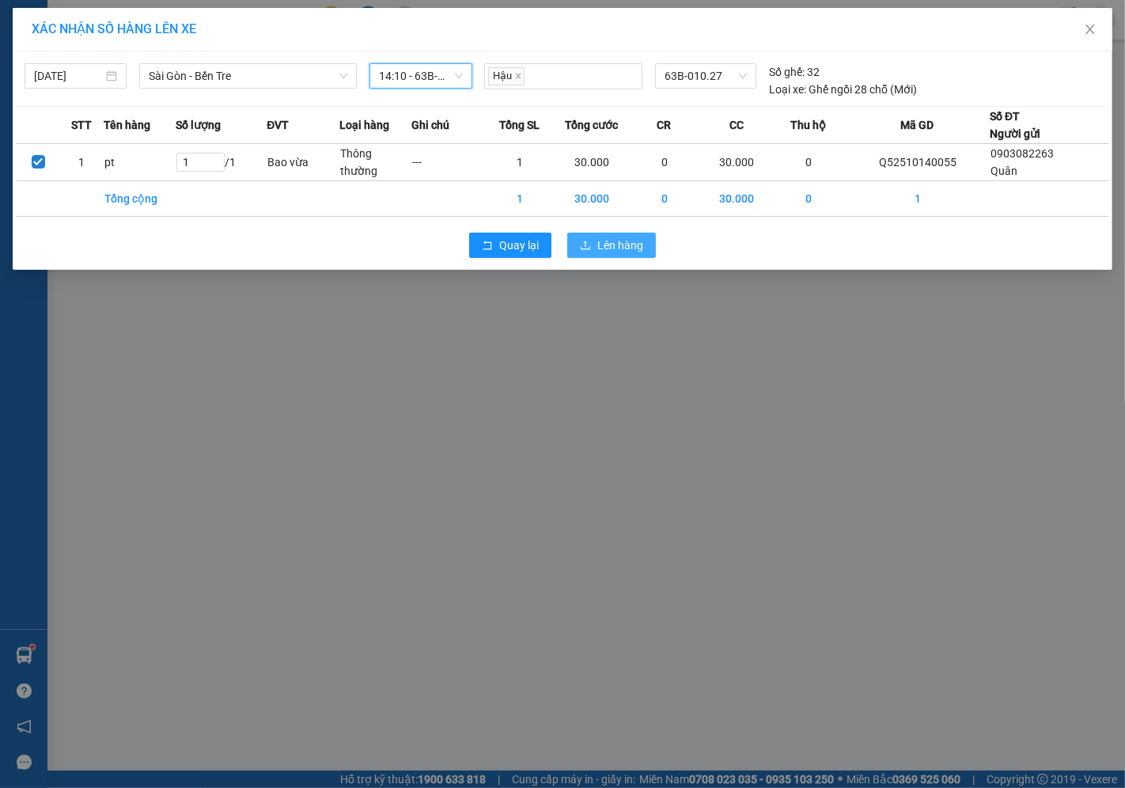
drag, startPoint x: 624, startPoint y: 235, endPoint x: 618, endPoint y: 248, distance: 13.8
click at [624, 241] on span "Lên hàng" at bounding box center [620, 245] width 46 height 17
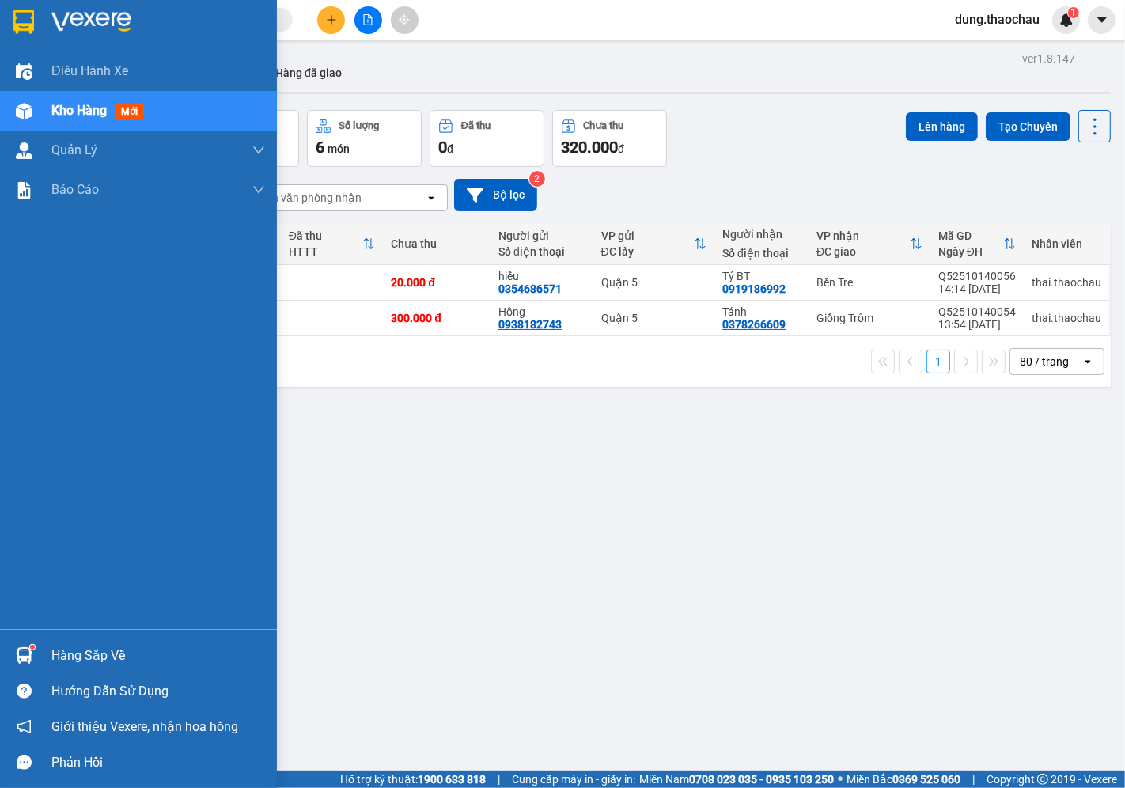
click at [25, 646] on div at bounding box center [24, 656] width 28 height 28
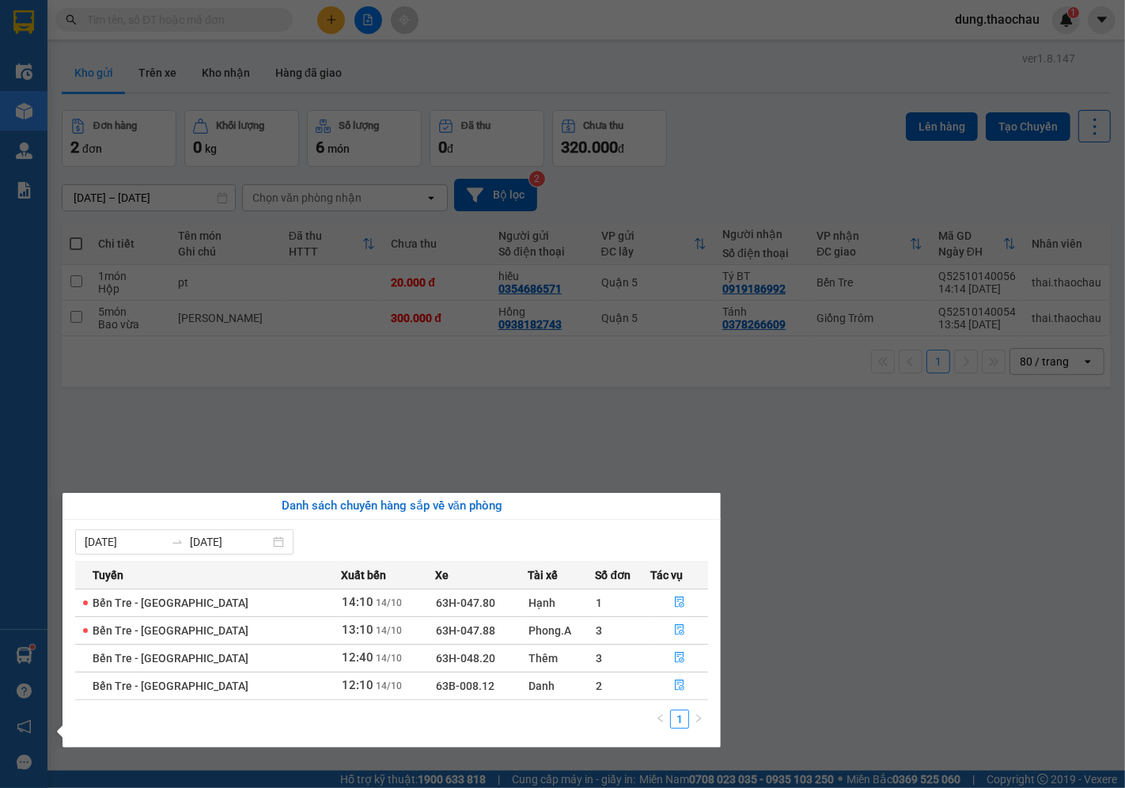
click at [4, 554] on div "Điều hành xe Kho hàng mới Quản Lý Quản lý chuyến Quản lý khách hàng mới Quản lý…" at bounding box center [23, 394] width 47 height 788
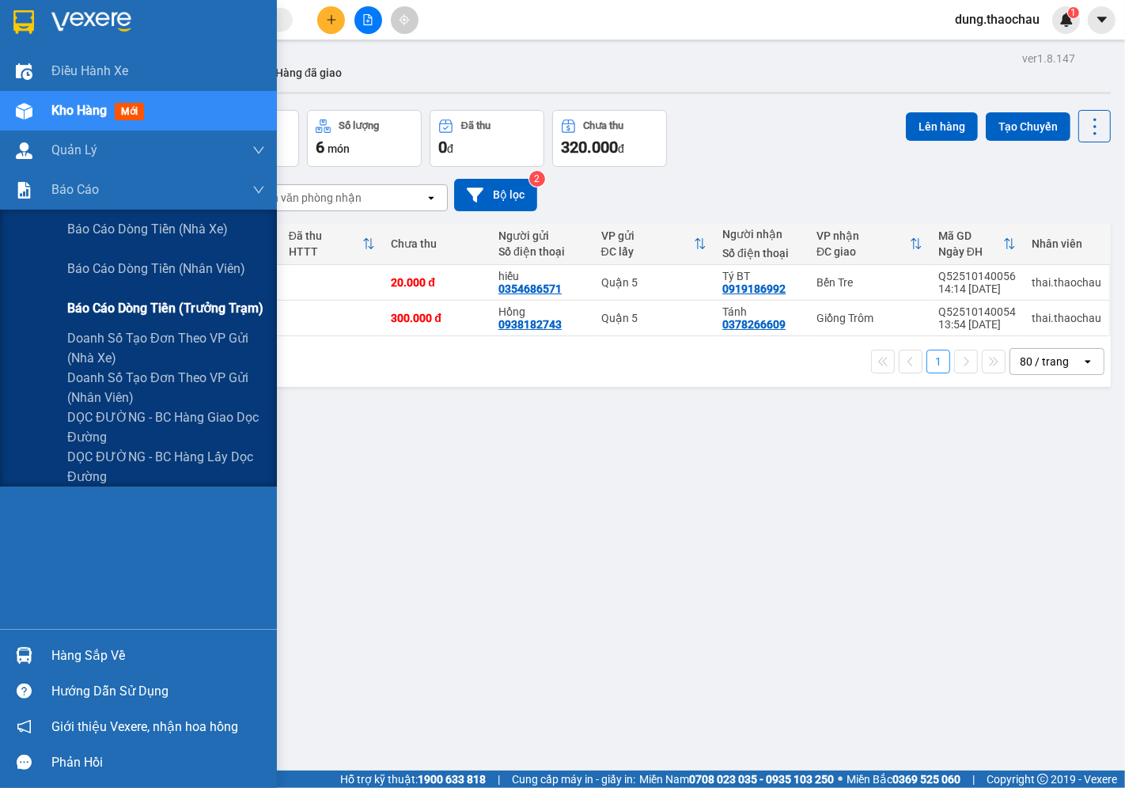
click at [116, 301] on span "Báo cáo dòng tiền (trưởng trạm)" at bounding box center [165, 308] width 196 height 20
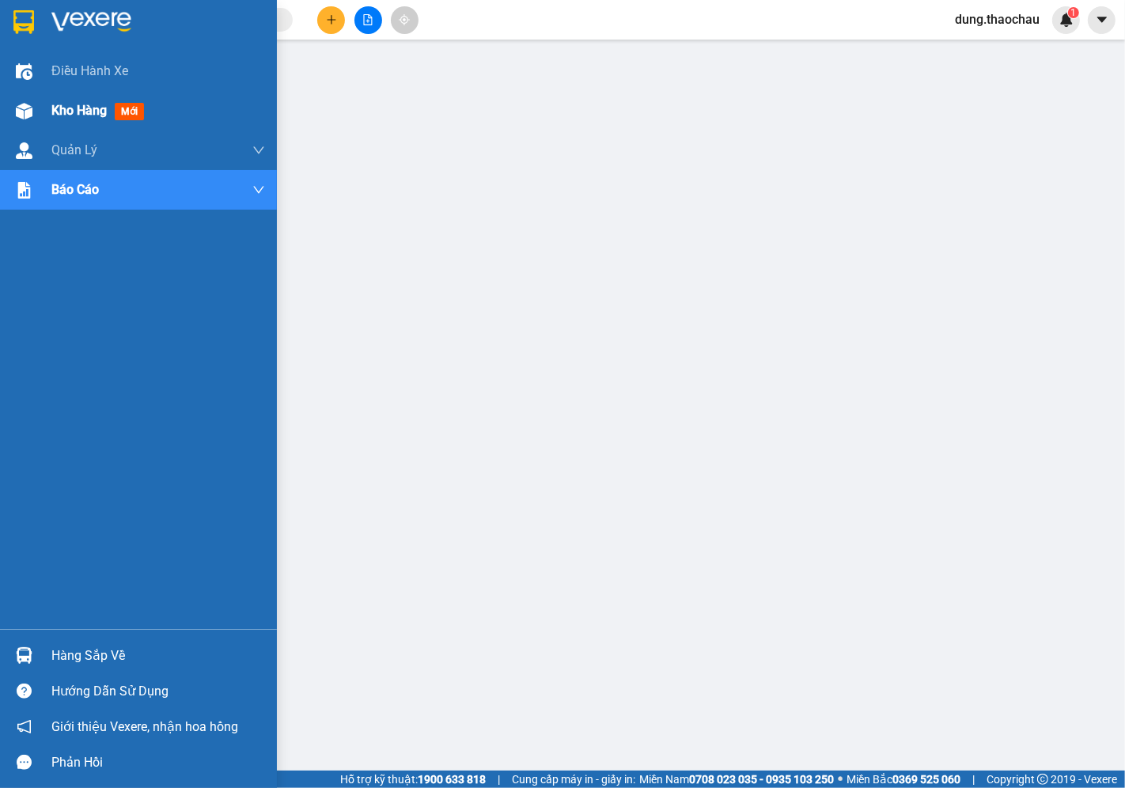
click at [90, 111] on span "Kho hàng" at bounding box center [78, 110] width 55 height 15
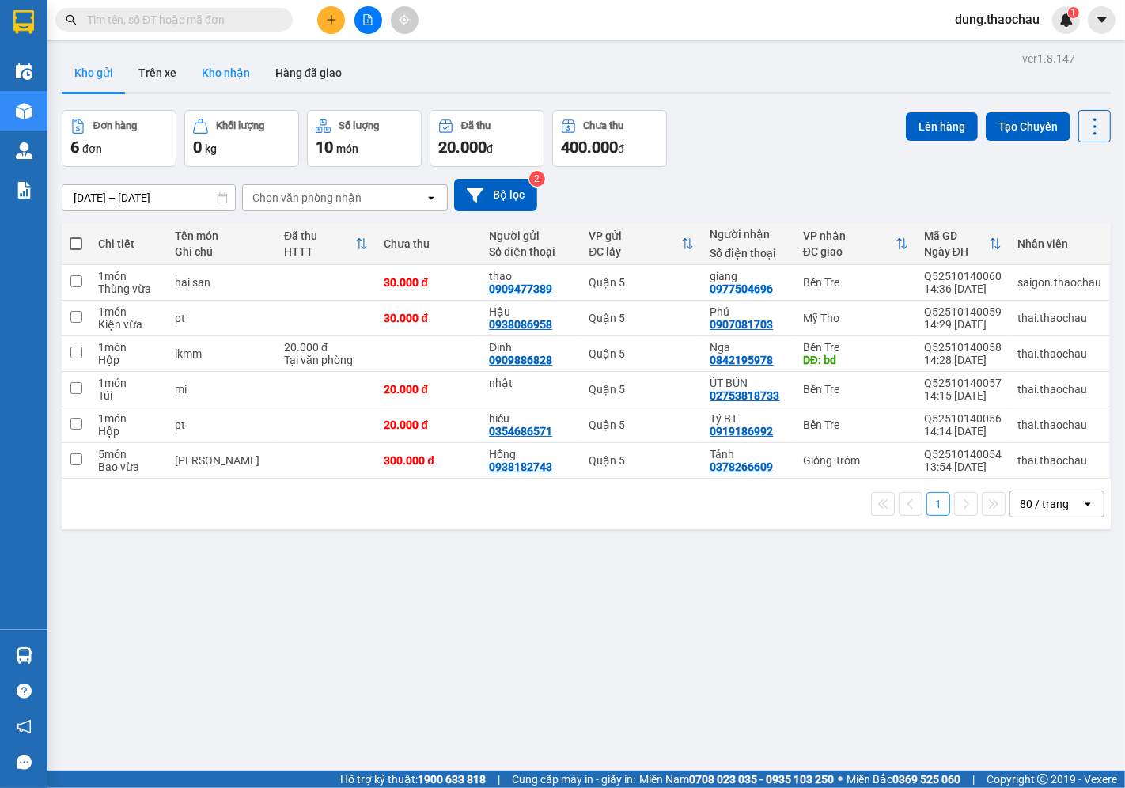
click at [231, 67] on button "Kho nhận" at bounding box center [226, 73] width 74 height 38
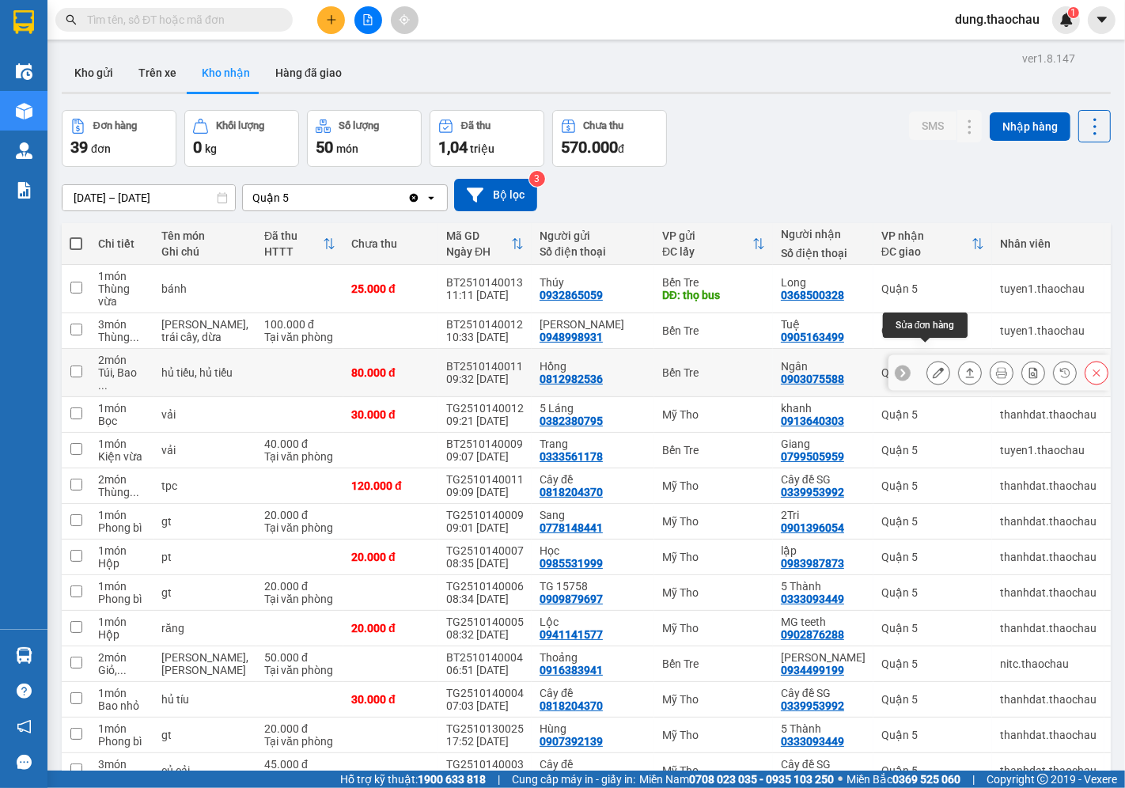
click at [933, 367] on icon at bounding box center [938, 372] width 11 height 11
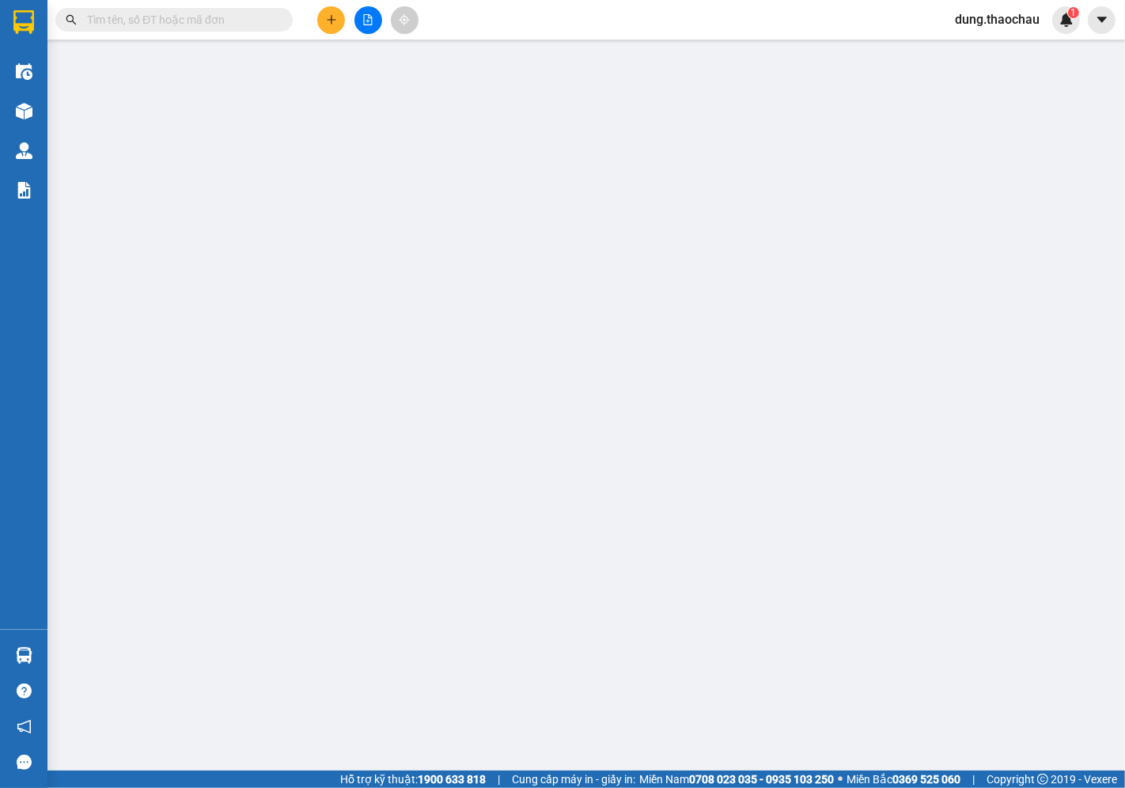
type input "0812982536"
type input "Hồng"
type input "0903075588"
type input "Ngân"
type input "80.000"
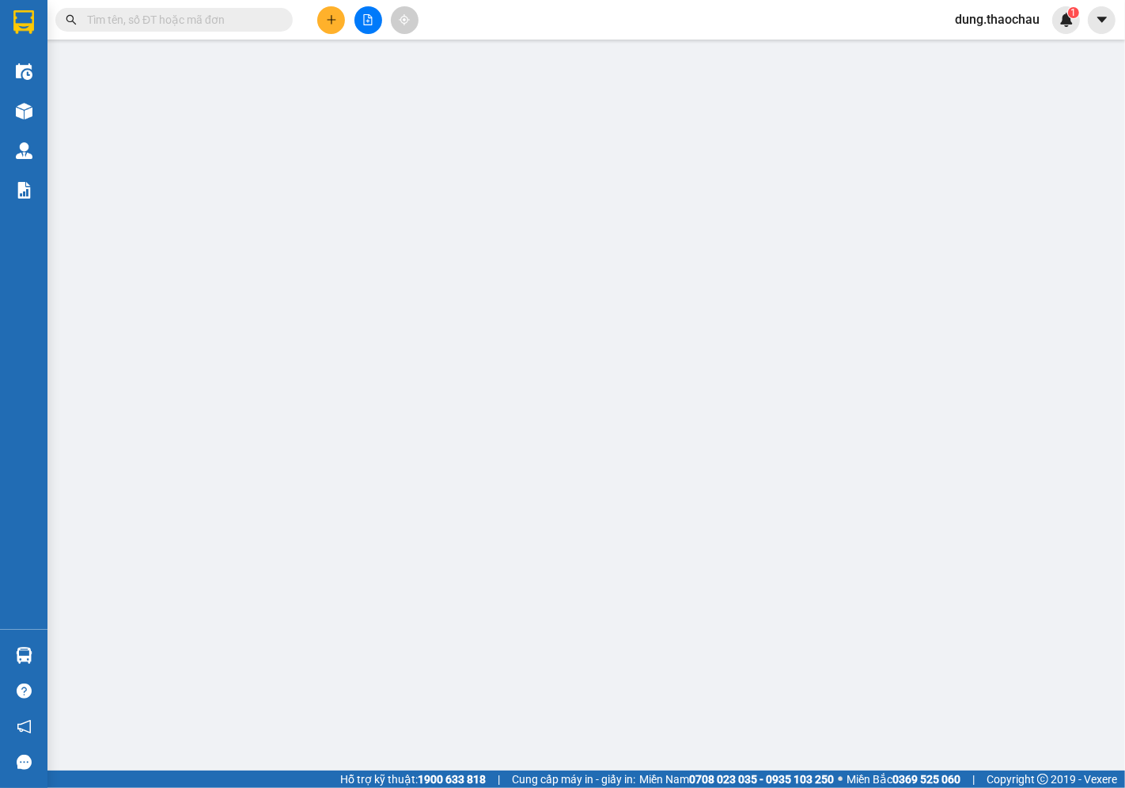
type input "80.000"
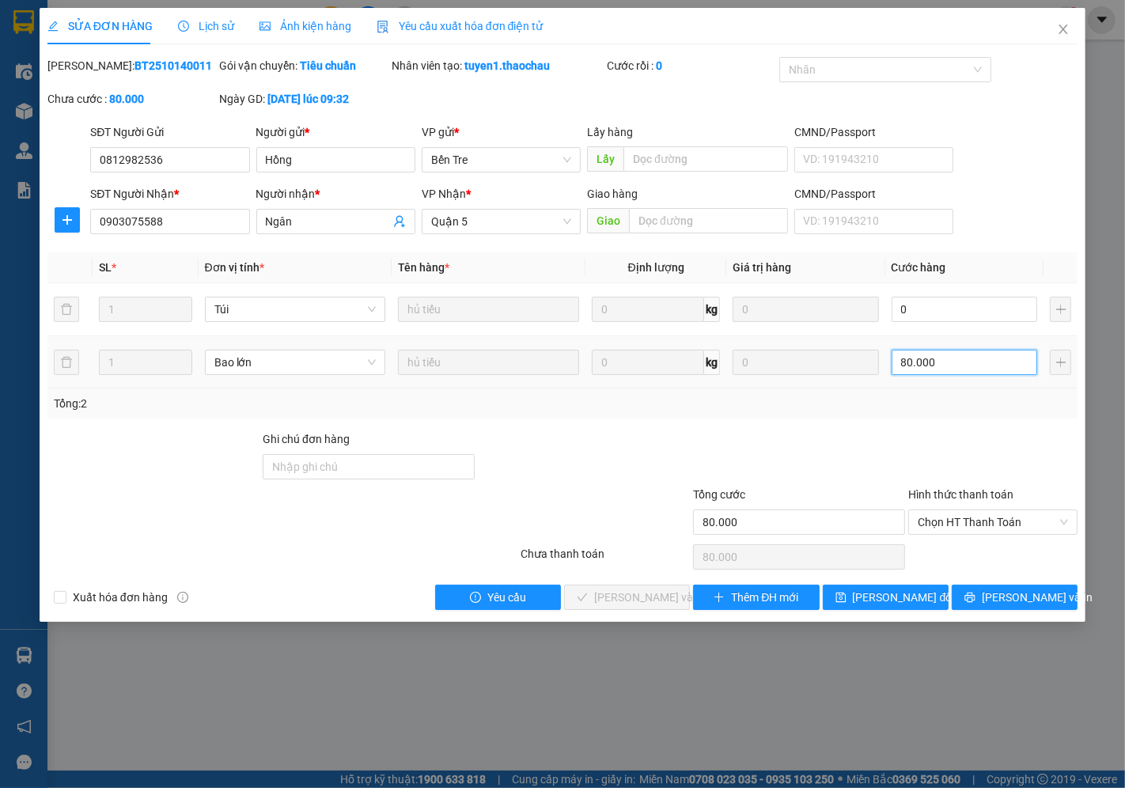
click at [919, 369] on input "80.000" at bounding box center [965, 362] width 146 height 25
type input "0"
type input "6"
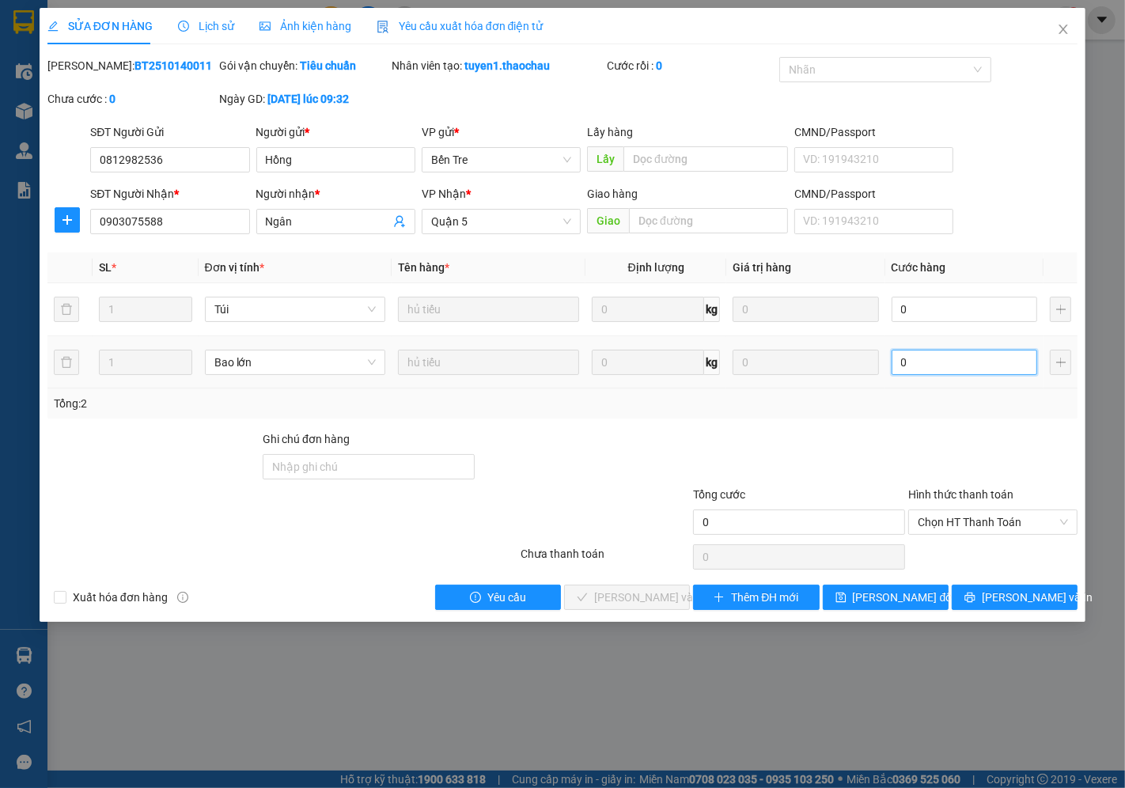
type input "6"
type input "060"
type input "60"
type input "060"
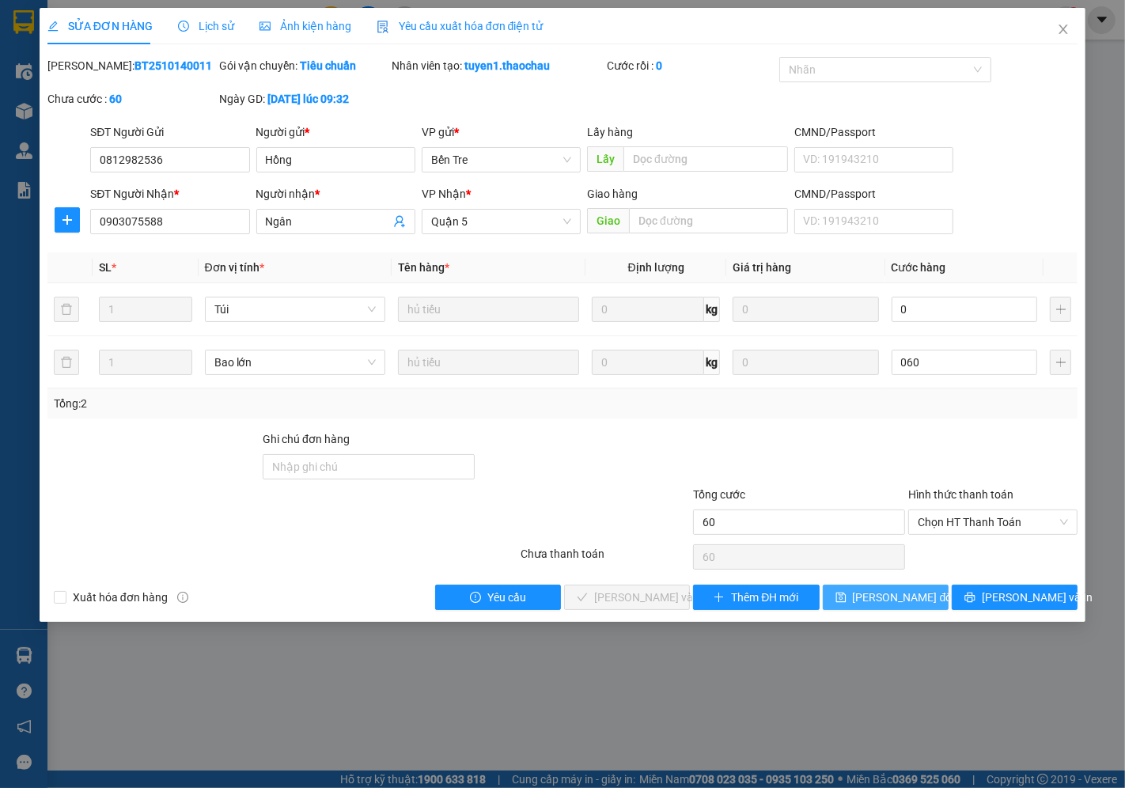
type input "60.000"
click at [897, 605] on span "Lưu thay đổi" at bounding box center [904, 597] width 102 height 17
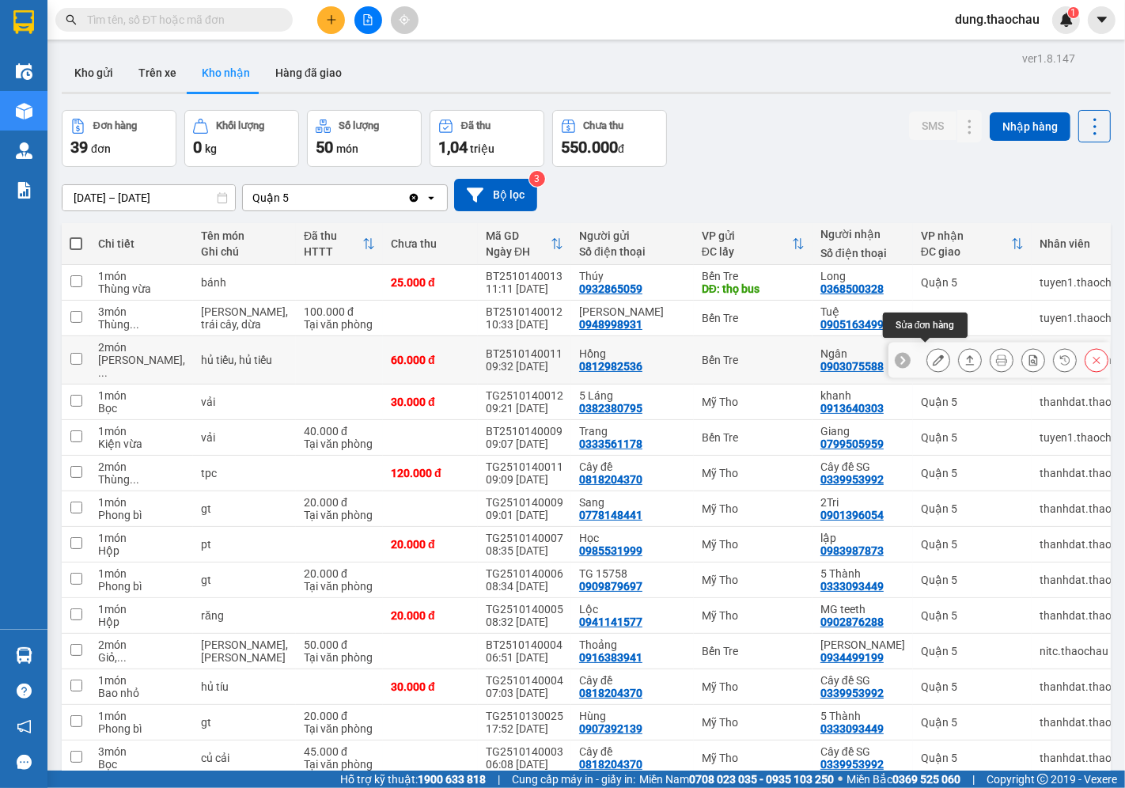
click at [933, 356] on icon at bounding box center [938, 359] width 11 height 11
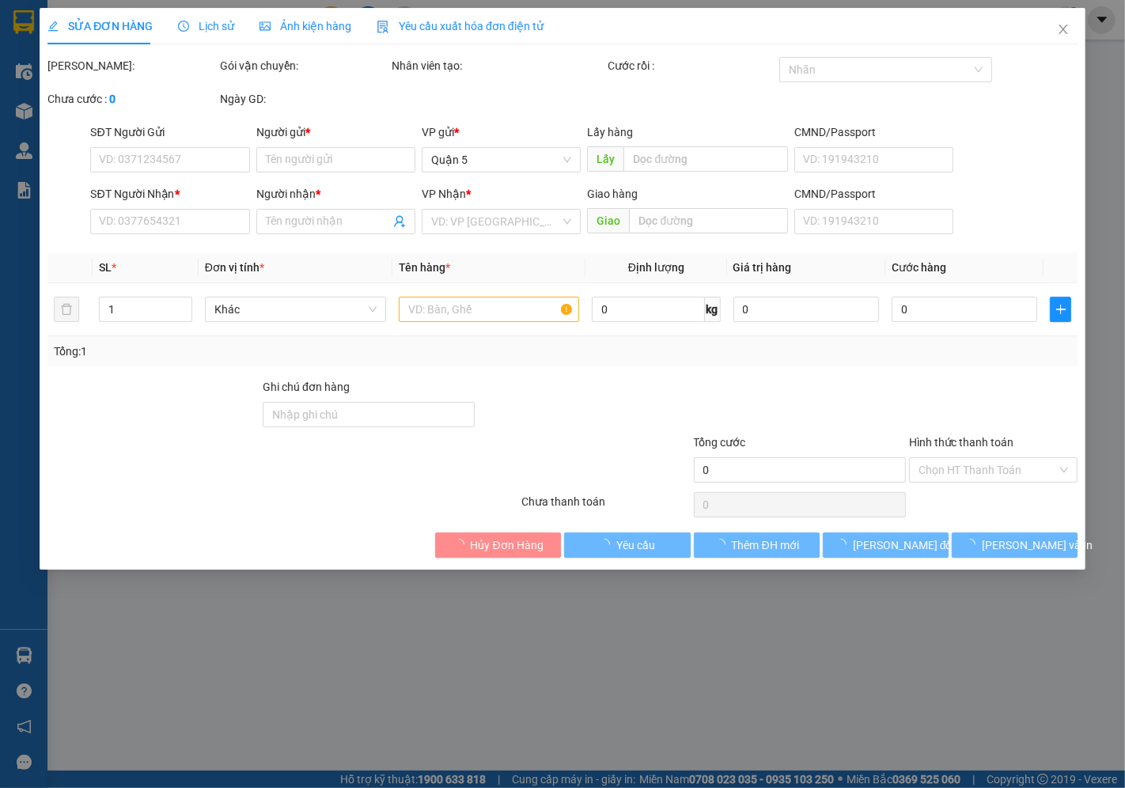
type input "0812982536"
type input "Hồng"
type input "0903075588"
type input "Ngân"
type input "60.000"
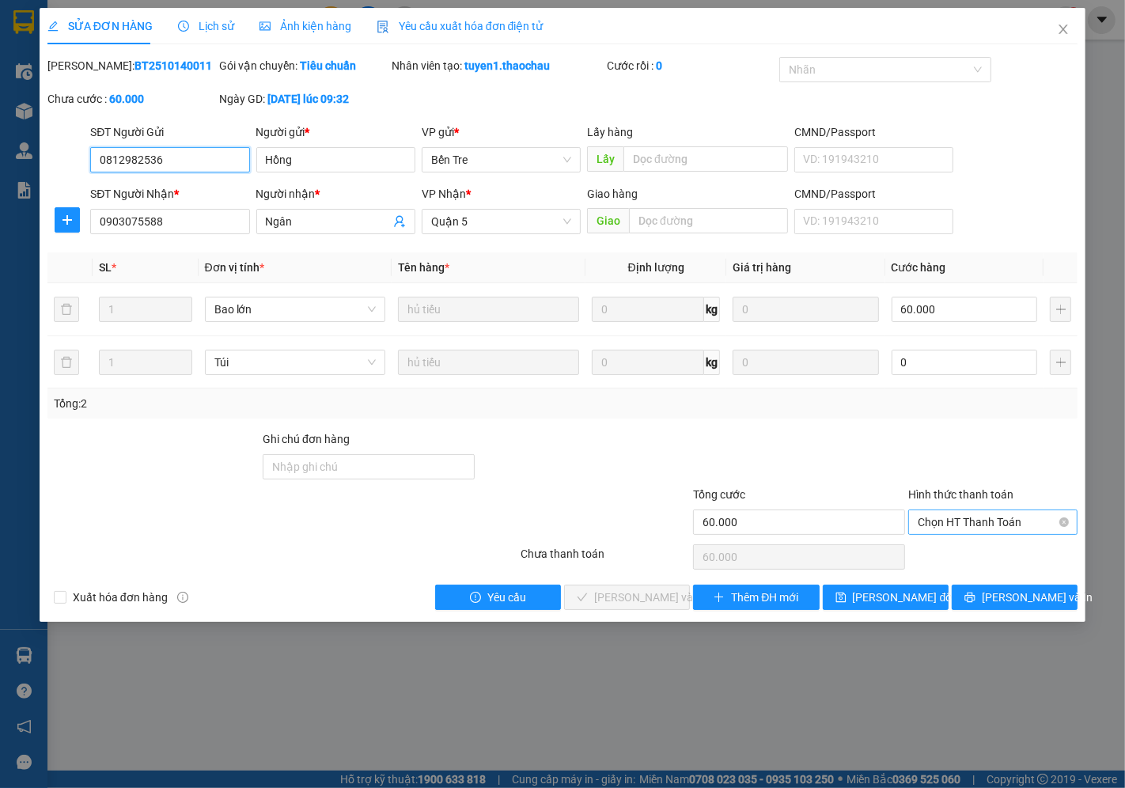
click at [946, 520] on span "Chọn HT Thanh Toán" at bounding box center [993, 522] width 150 height 24
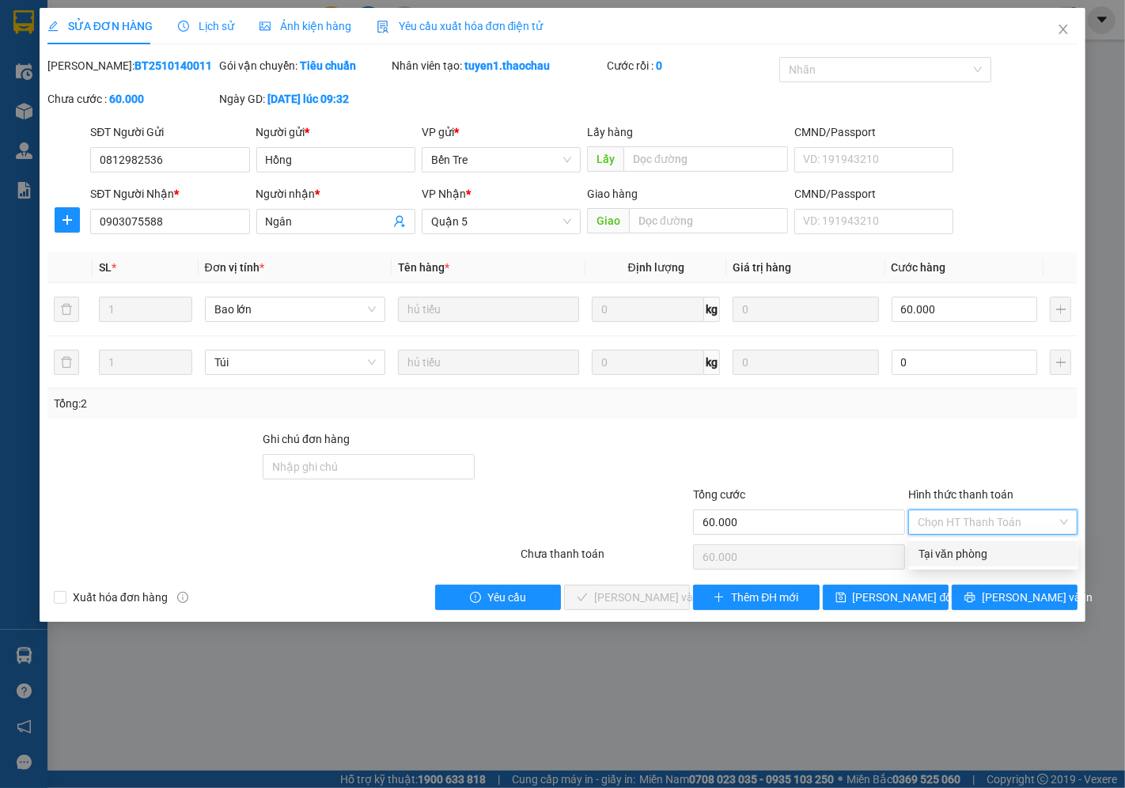
click at [950, 551] on div "Tại văn phòng" at bounding box center [994, 553] width 150 height 17
type input "0"
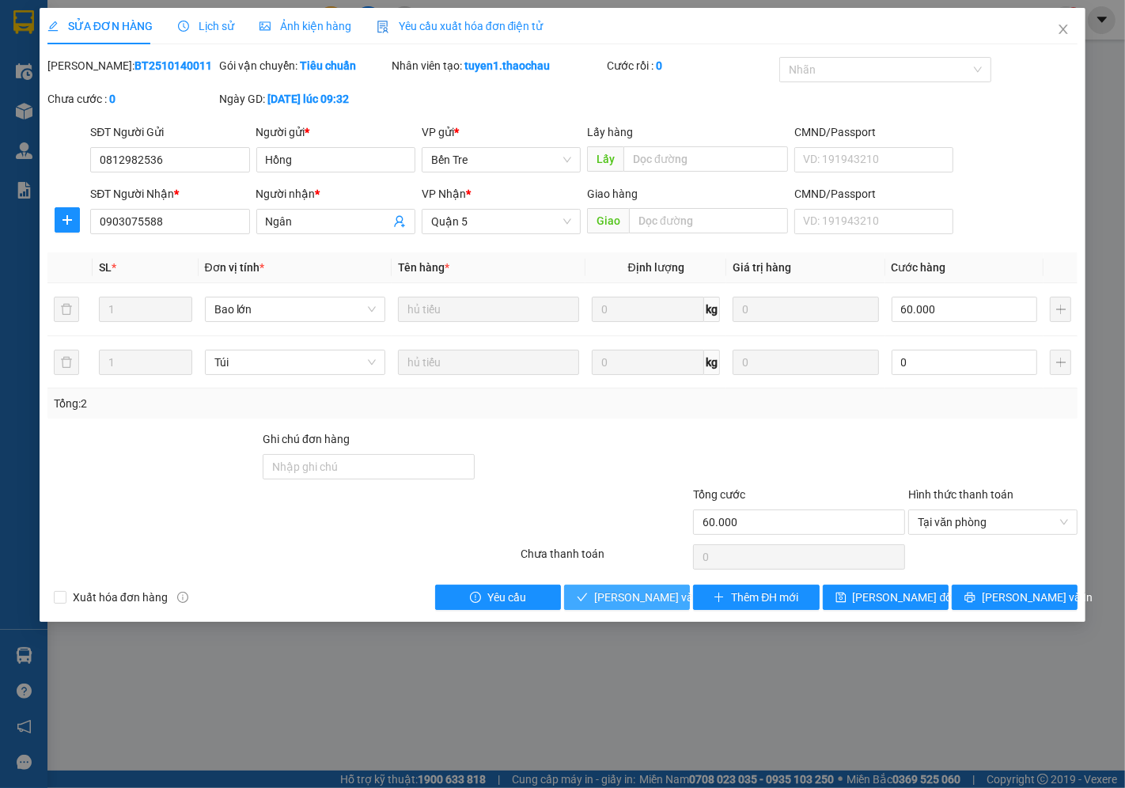
click at [647, 604] on span "Lưu và Giao hàng" at bounding box center [701, 597] width 214 height 17
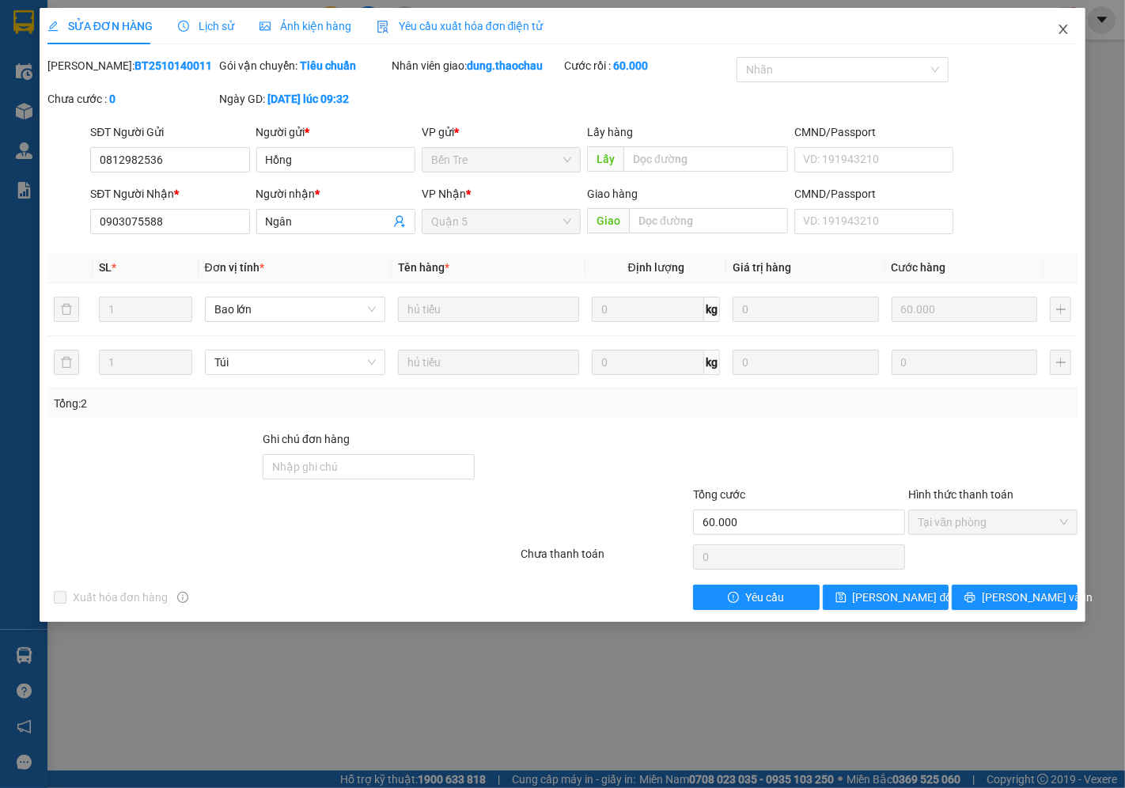
drag, startPoint x: 1056, startPoint y: 33, endPoint x: 209, endPoint y: 1, distance: 848.1
click at [1056, 34] on span "Close" at bounding box center [1063, 30] width 44 height 44
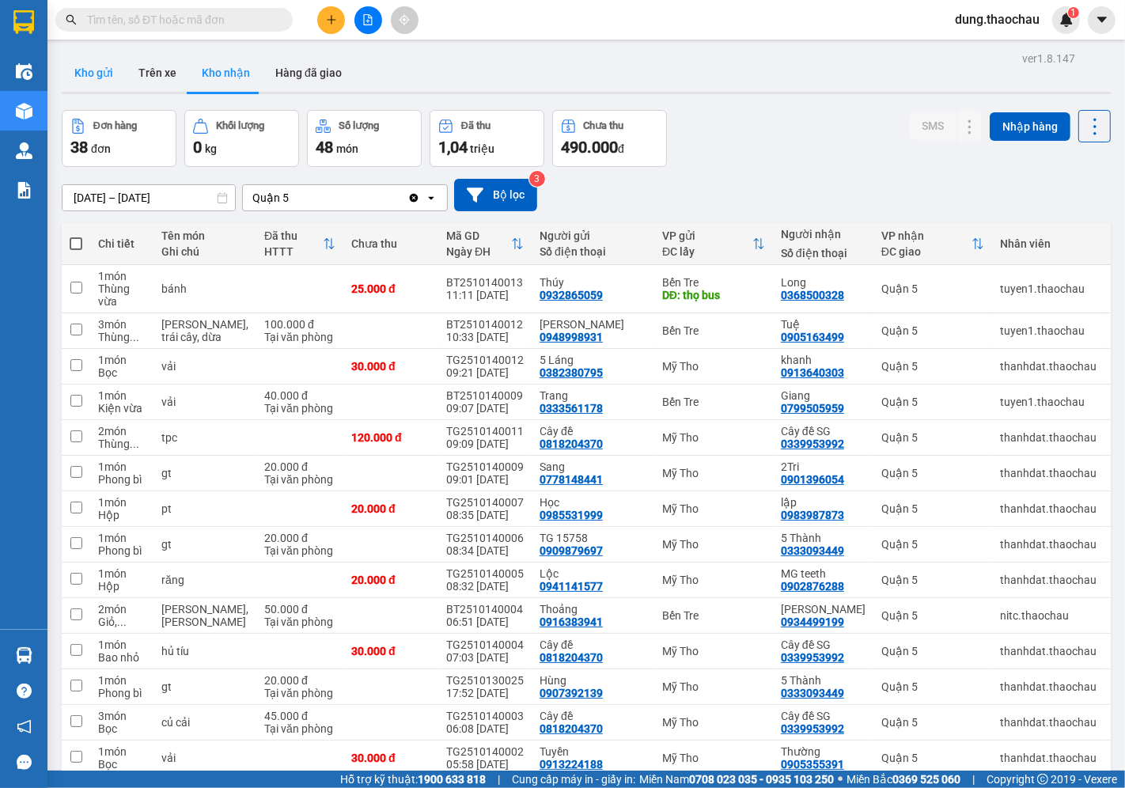
click at [104, 66] on button "Kho gửi" at bounding box center [94, 73] width 64 height 38
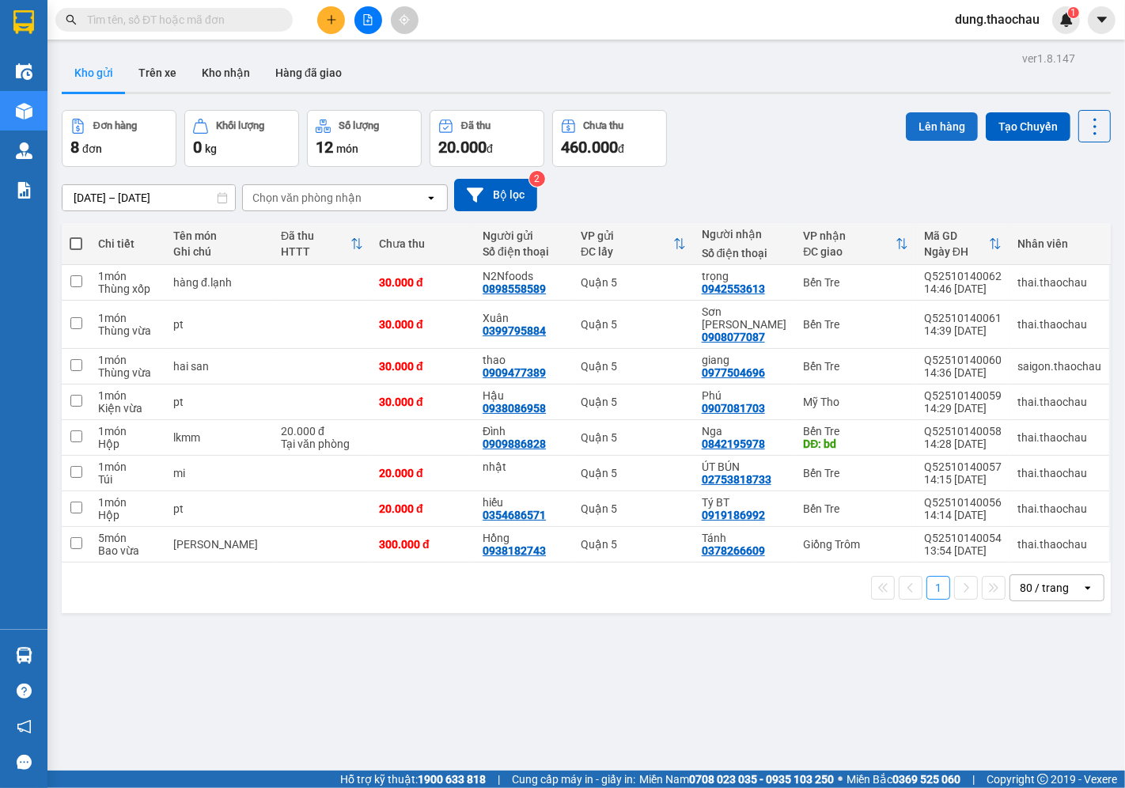
click at [938, 132] on button "Lên hàng" at bounding box center [942, 126] width 72 height 28
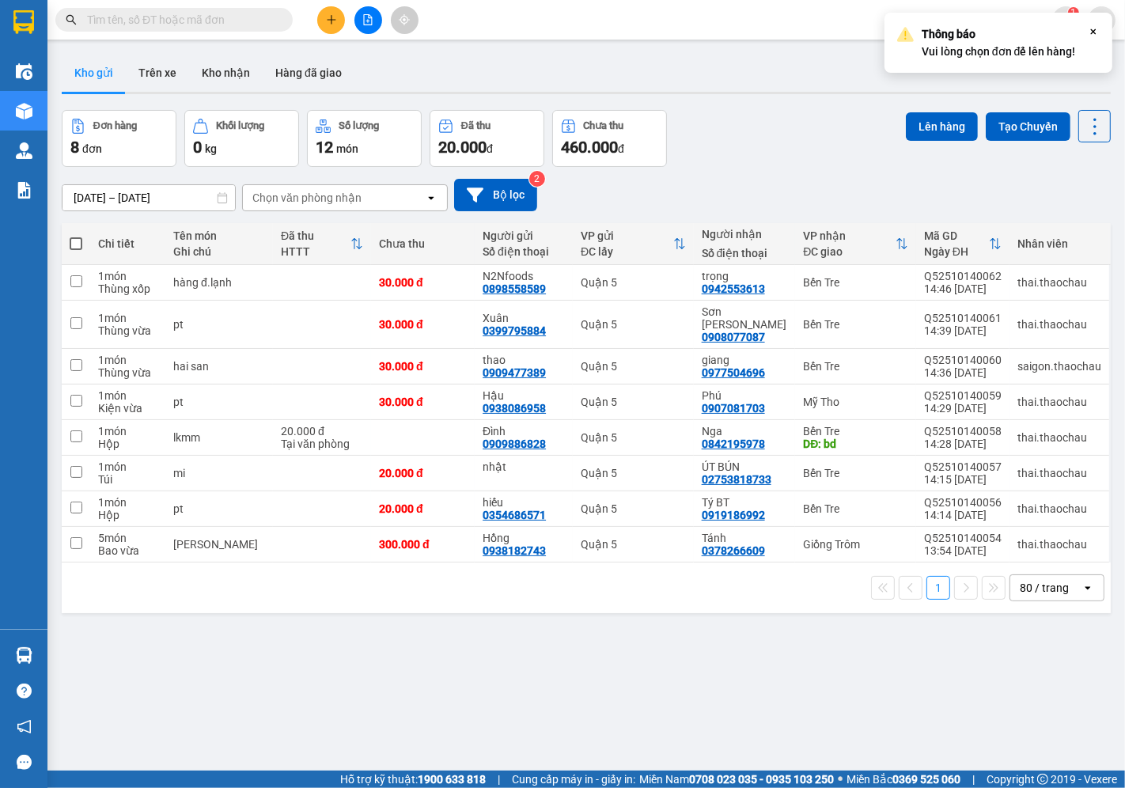
click at [825, 188] on div "08/10/2025 – 14/10/2025 Press the down arrow key to interact with the calendar …" at bounding box center [586, 195] width 1049 height 32
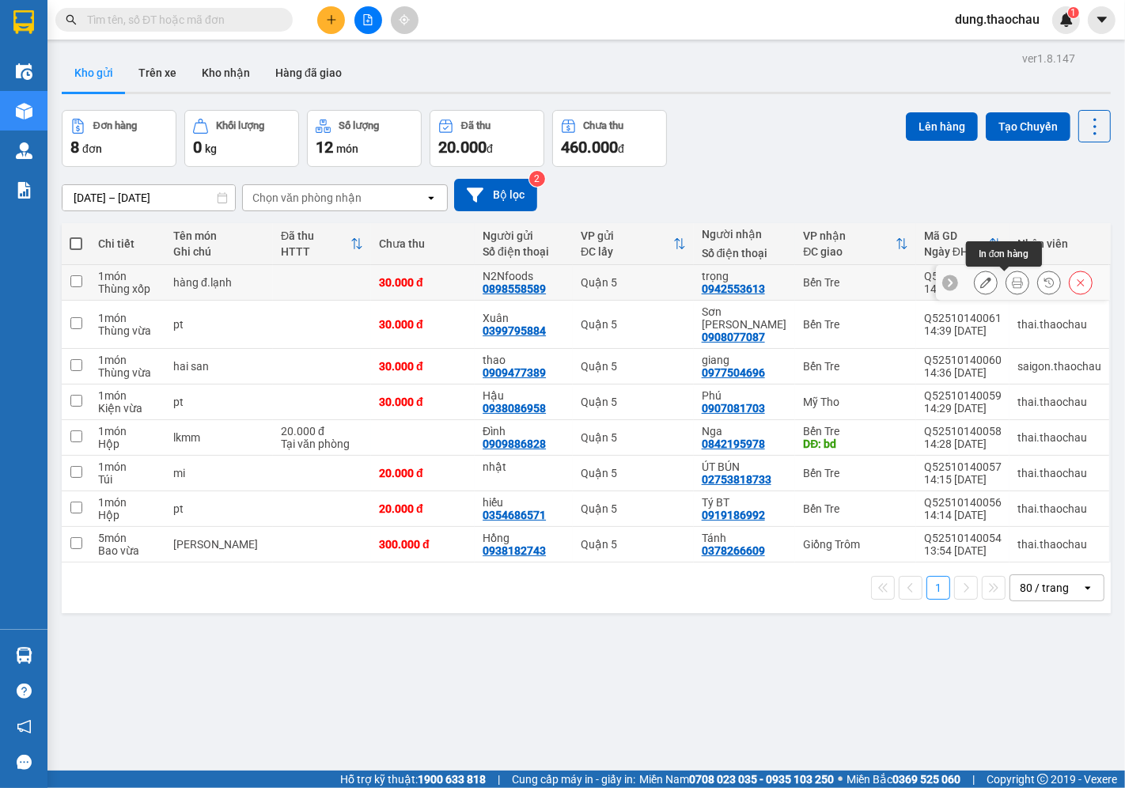
click at [1010, 280] on button at bounding box center [1018, 283] width 22 height 28
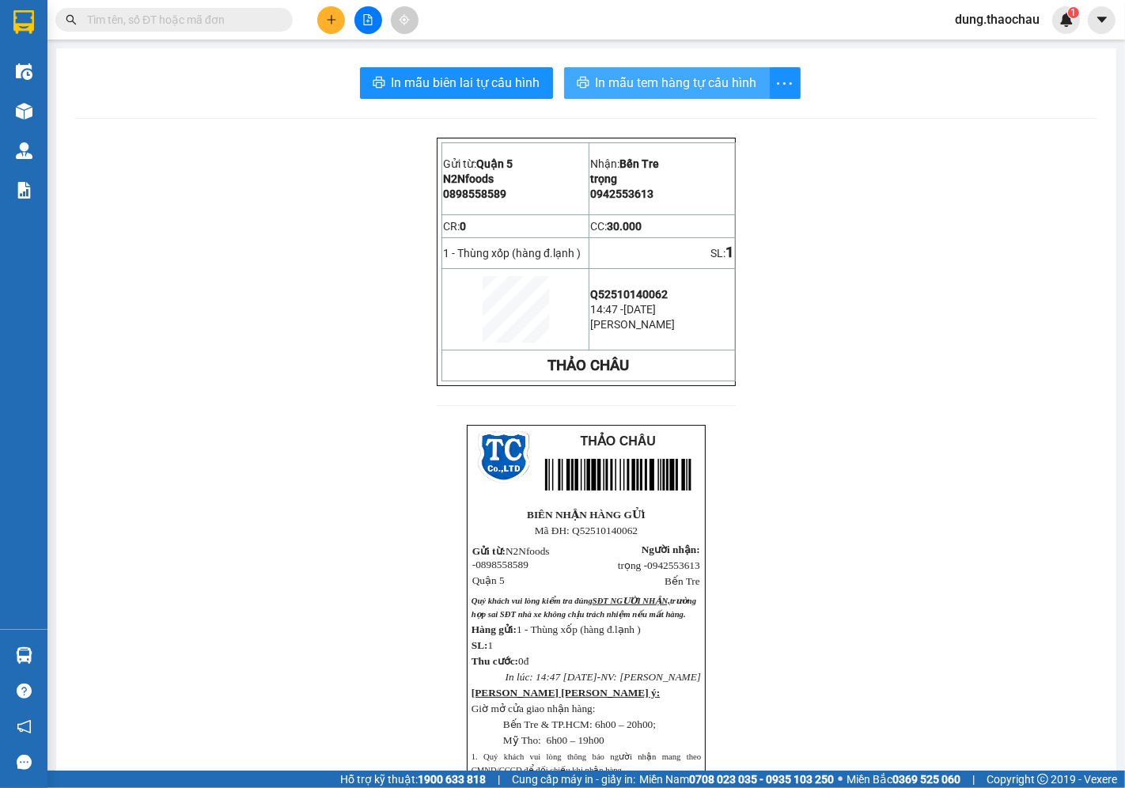
click at [654, 85] on span "In mẫu tem hàng tự cấu hình" at bounding box center [676, 83] width 161 height 20
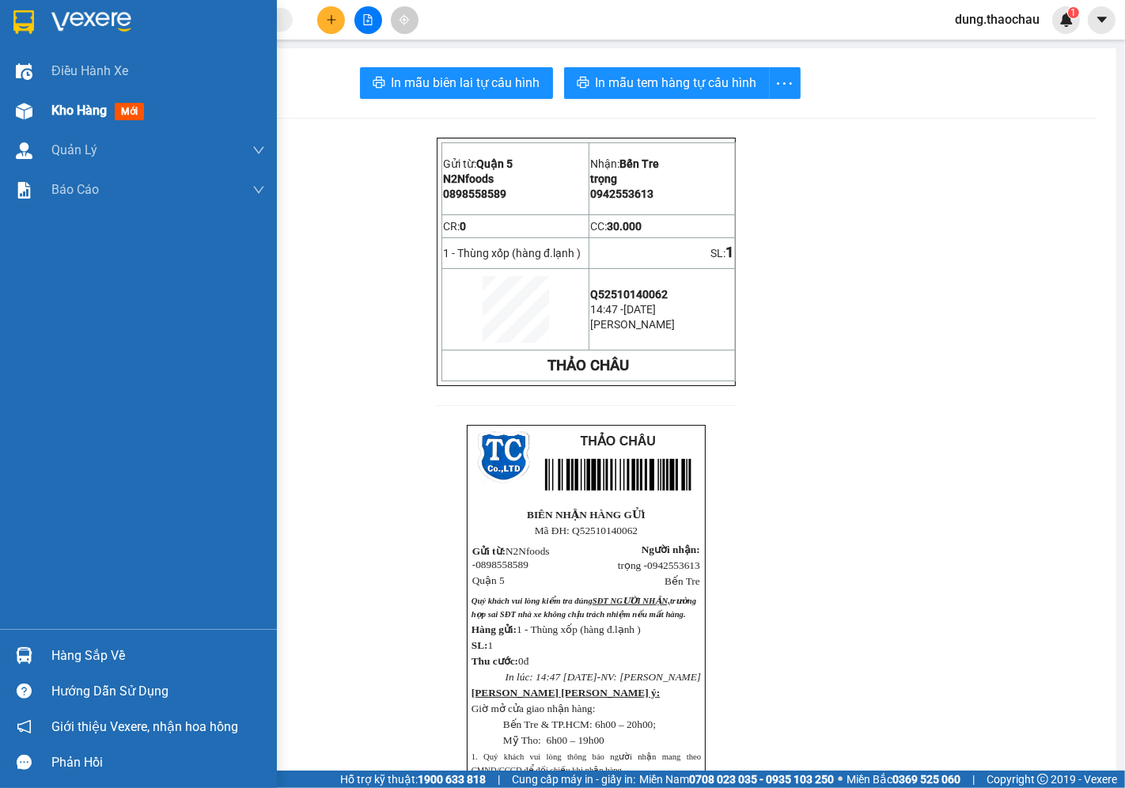
click at [99, 124] on div "Kho hàng mới" at bounding box center [158, 111] width 214 height 40
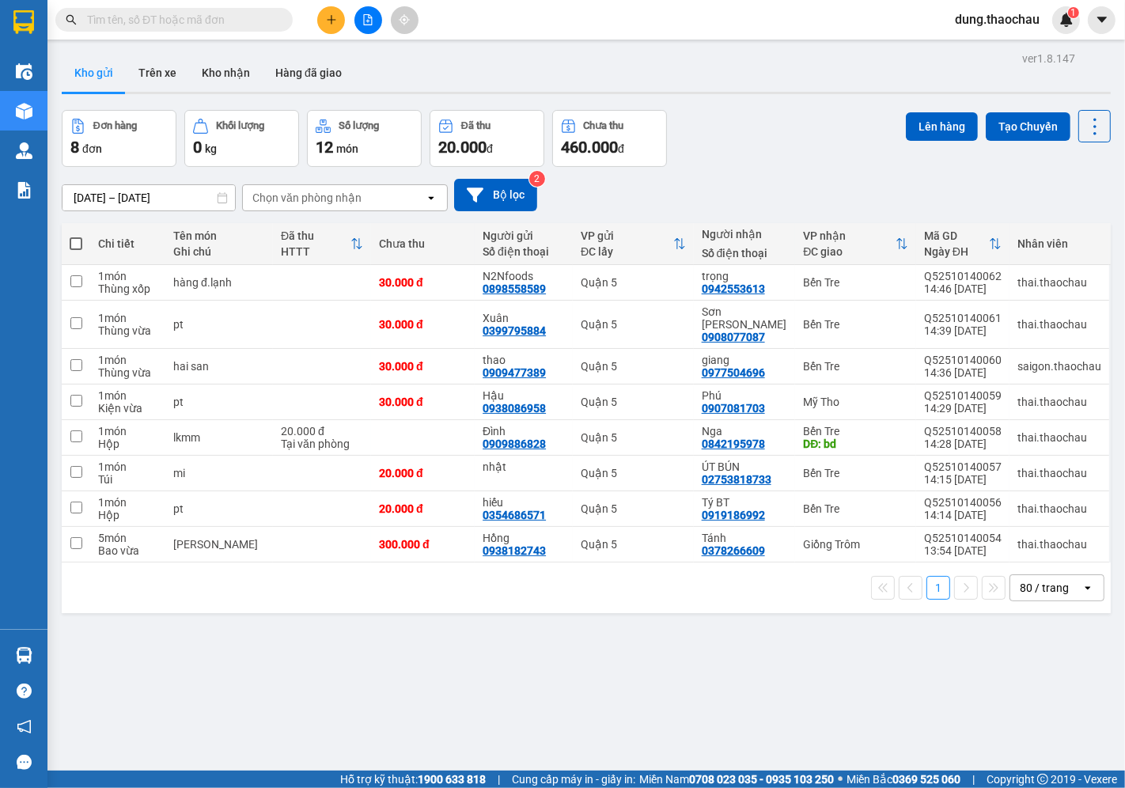
click at [77, 248] on span at bounding box center [76, 243] width 13 height 13
click at [76, 236] on input "checkbox" at bounding box center [76, 236] width 0 height 0
checkbox input "true"
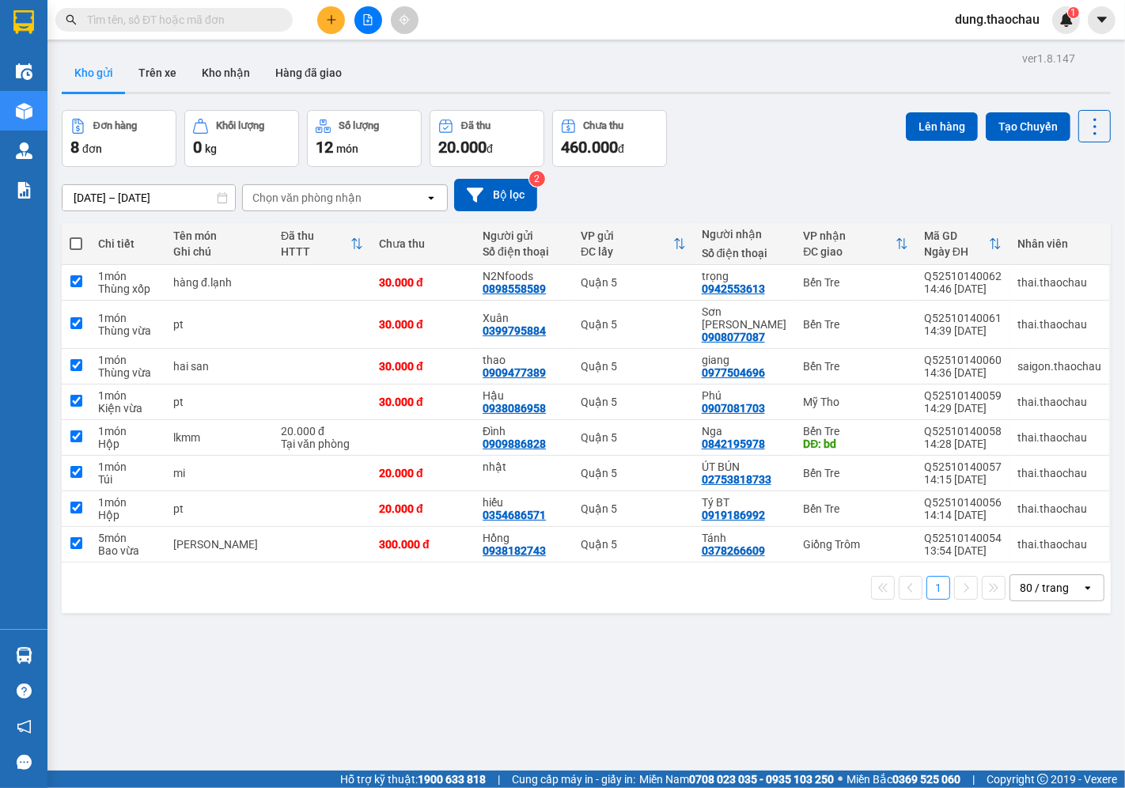
checkbox input "true"
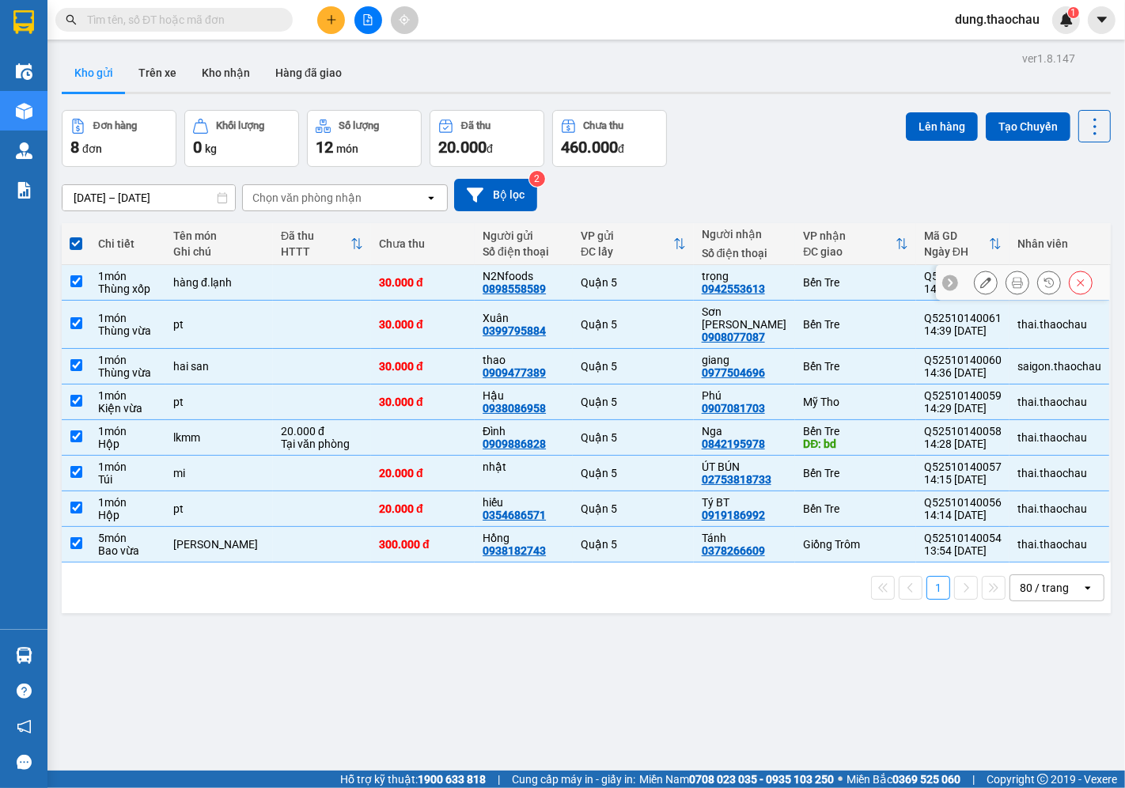
click at [80, 282] on input "checkbox" at bounding box center [76, 281] width 12 height 12
checkbox input "false"
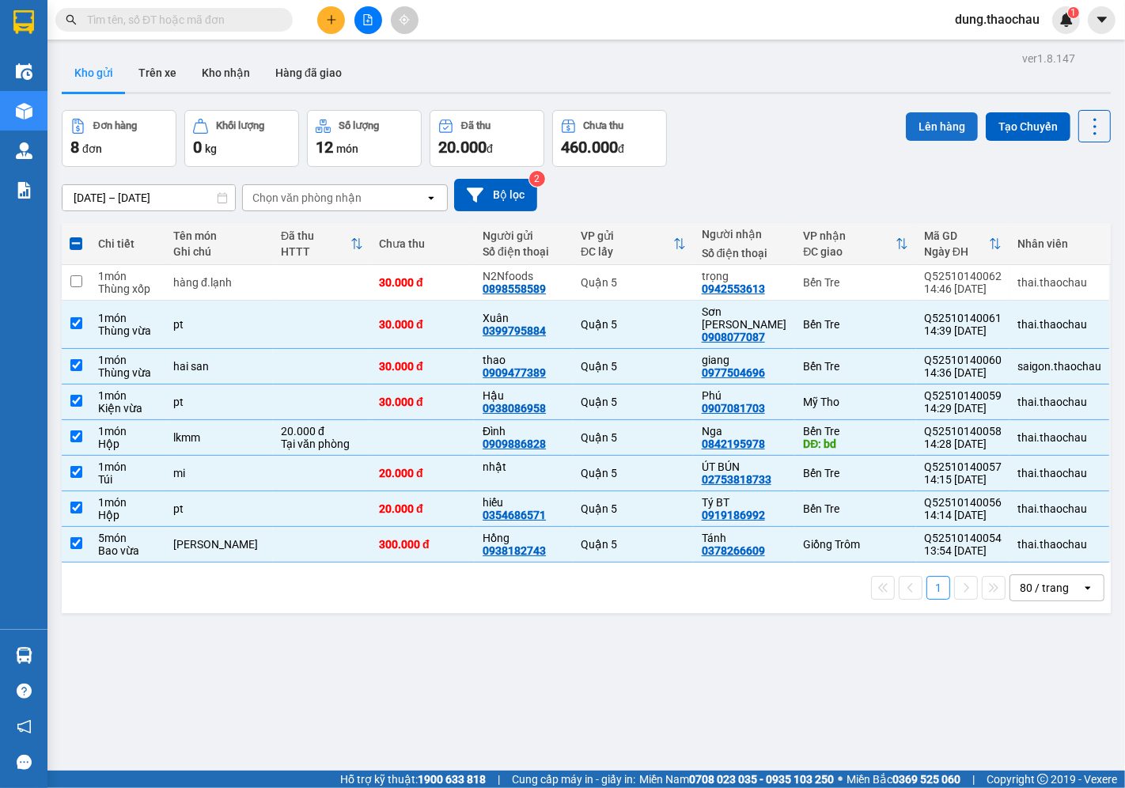
click at [934, 133] on button "Lên hàng" at bounding box center [942, 126] width 72 height 28
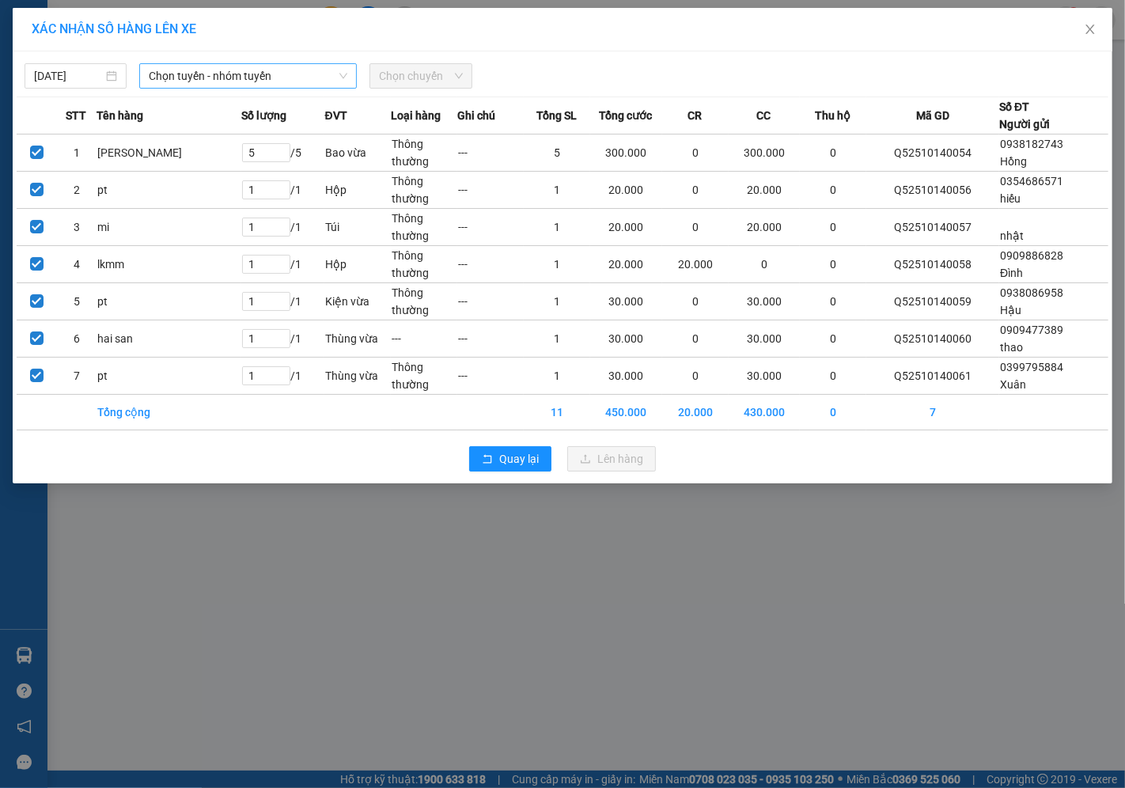
click at [170, 79] on span "Chọn tuyến - nhóm tuyến" at bounding box center [248, 76] width 199 height 24
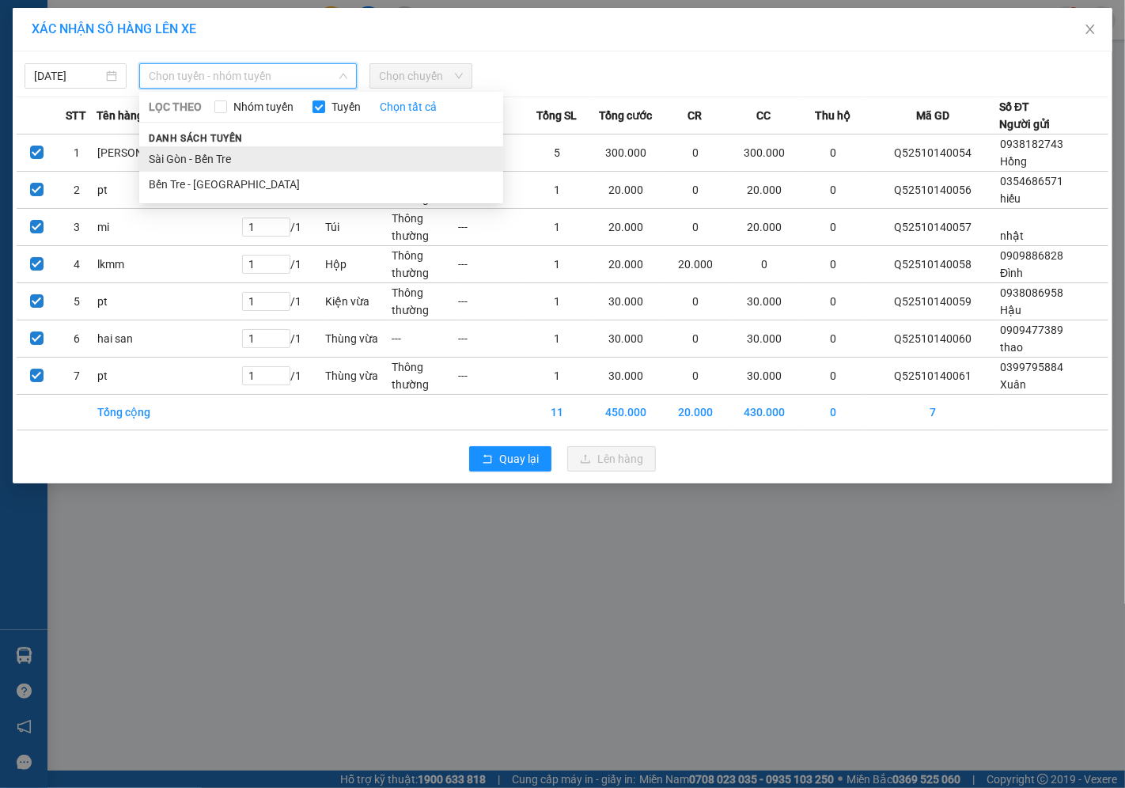
click at [201, 161] on li "Sài Gòn - Bến Tre" at bounding box center [321, 158] width 364 height 25
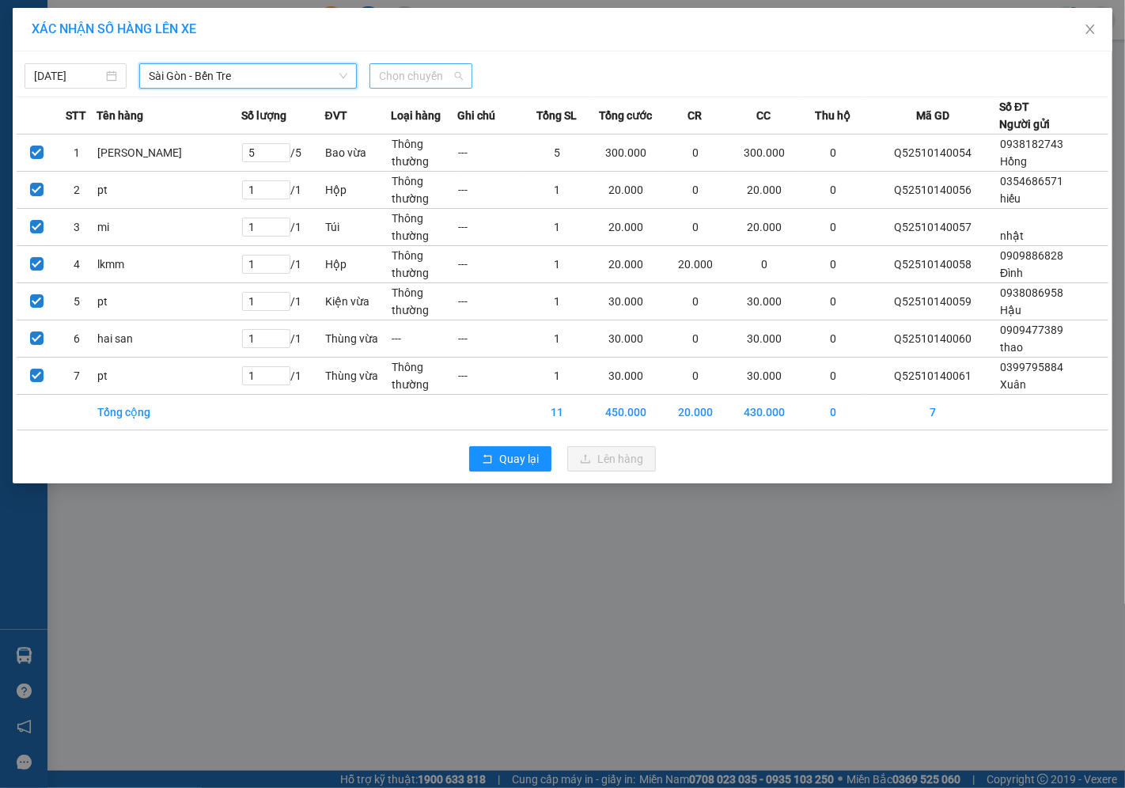
click at [400, 81] on span "Chọn chuyến" at bounding box center [420, 76] width 83 height 24
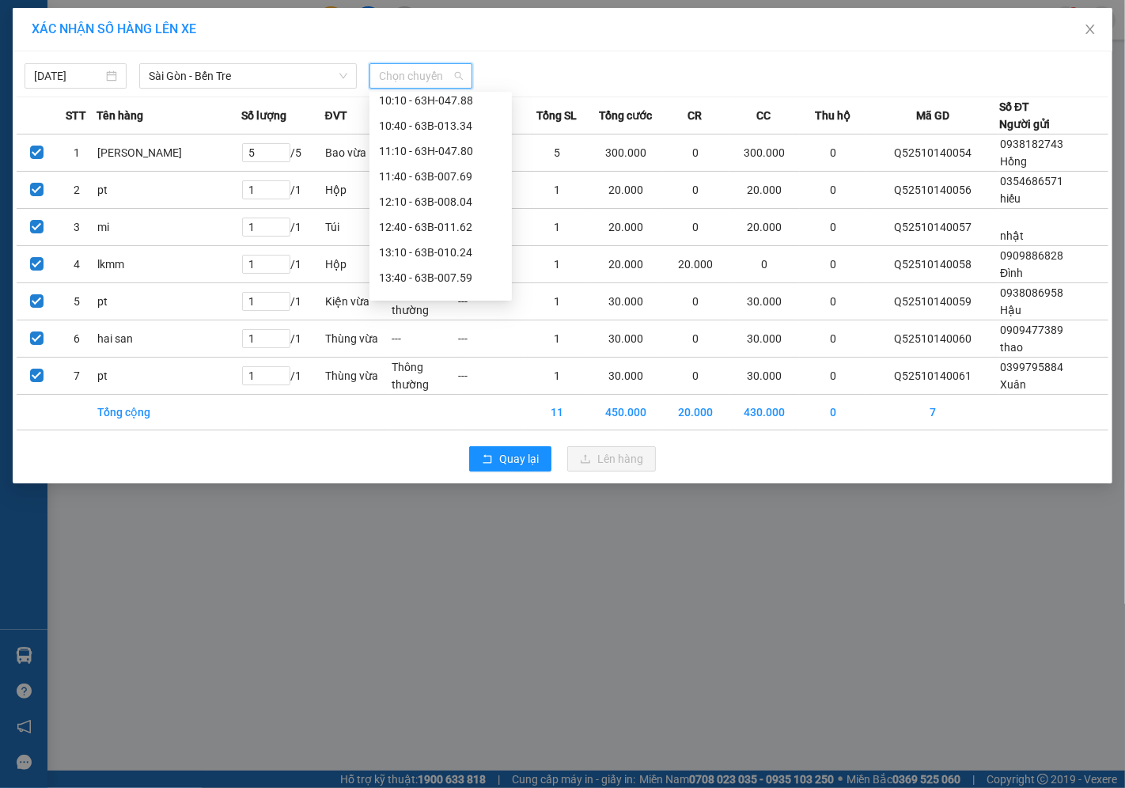
scroll to position [351, 0]
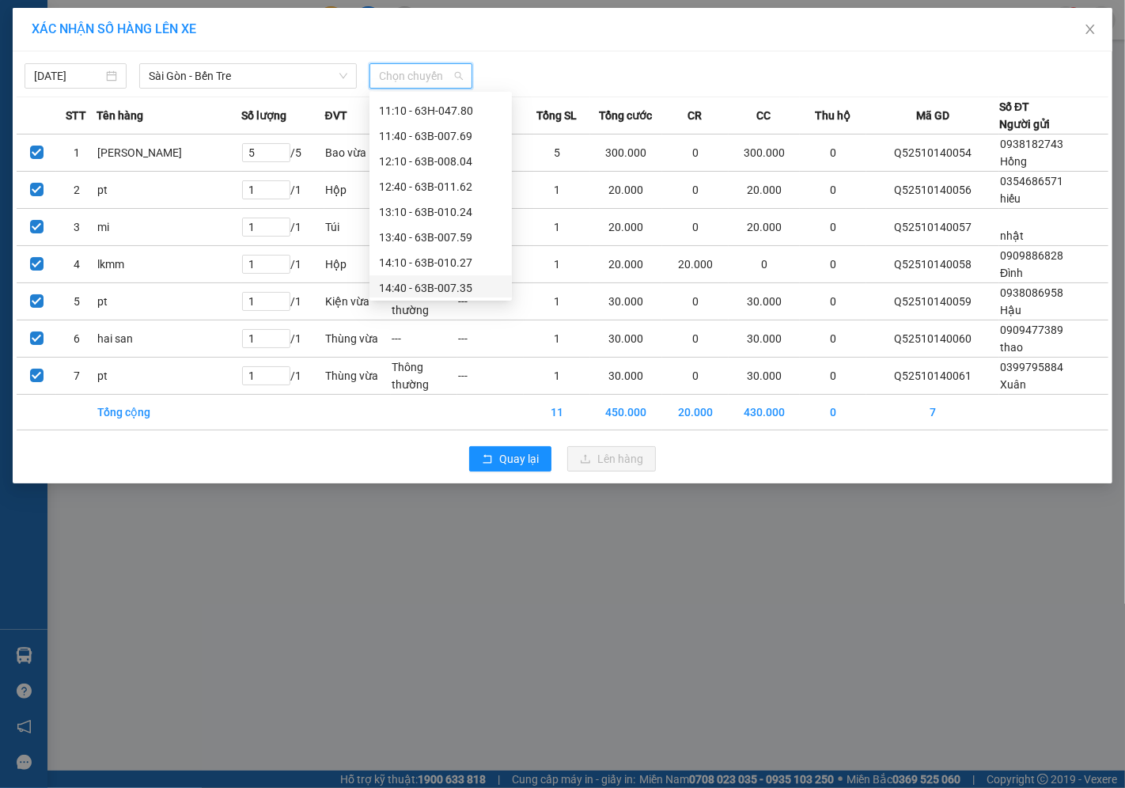
click at [428, 283] on div "14:40 - 63B-007.35" at bounding box center [440, 287] width 123 height 17
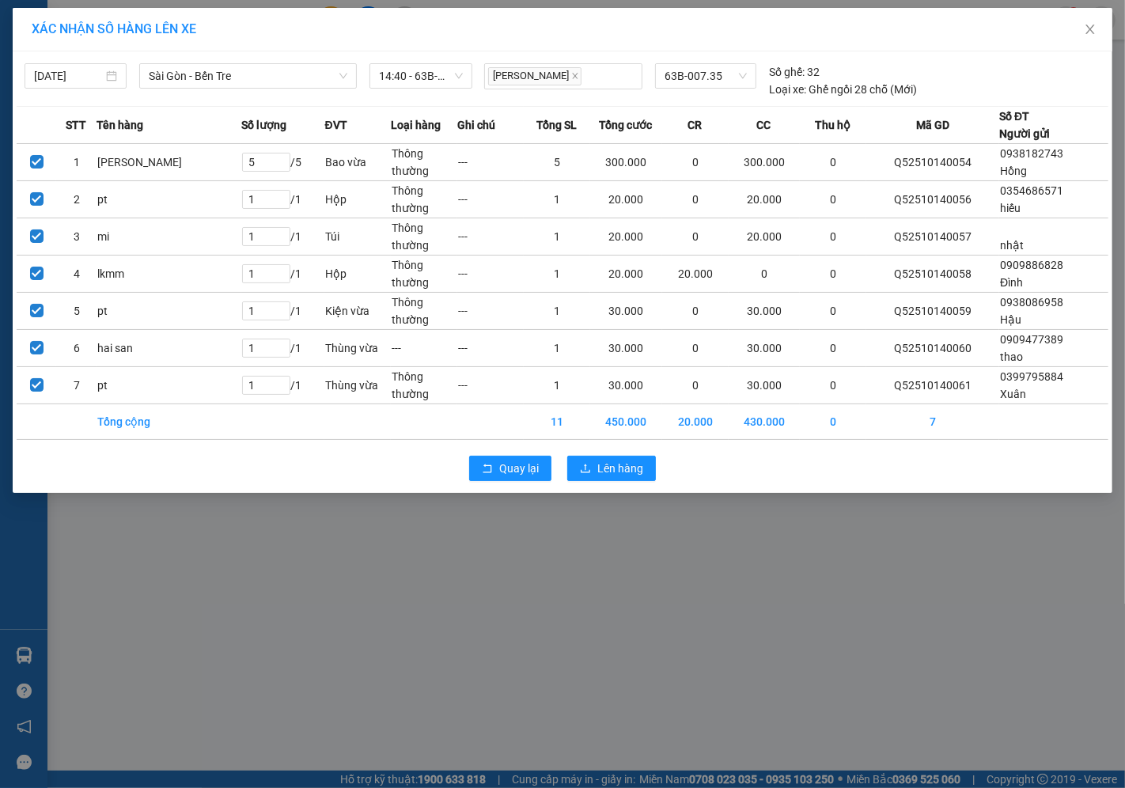
click at [626, 481] on div "Quay lại Lên hàng" at bounding box center [563, 468] width 1092 height 41
click at [625, 468] on span "Lên hàng" at bounding box center [620, 468] width 46 height 17
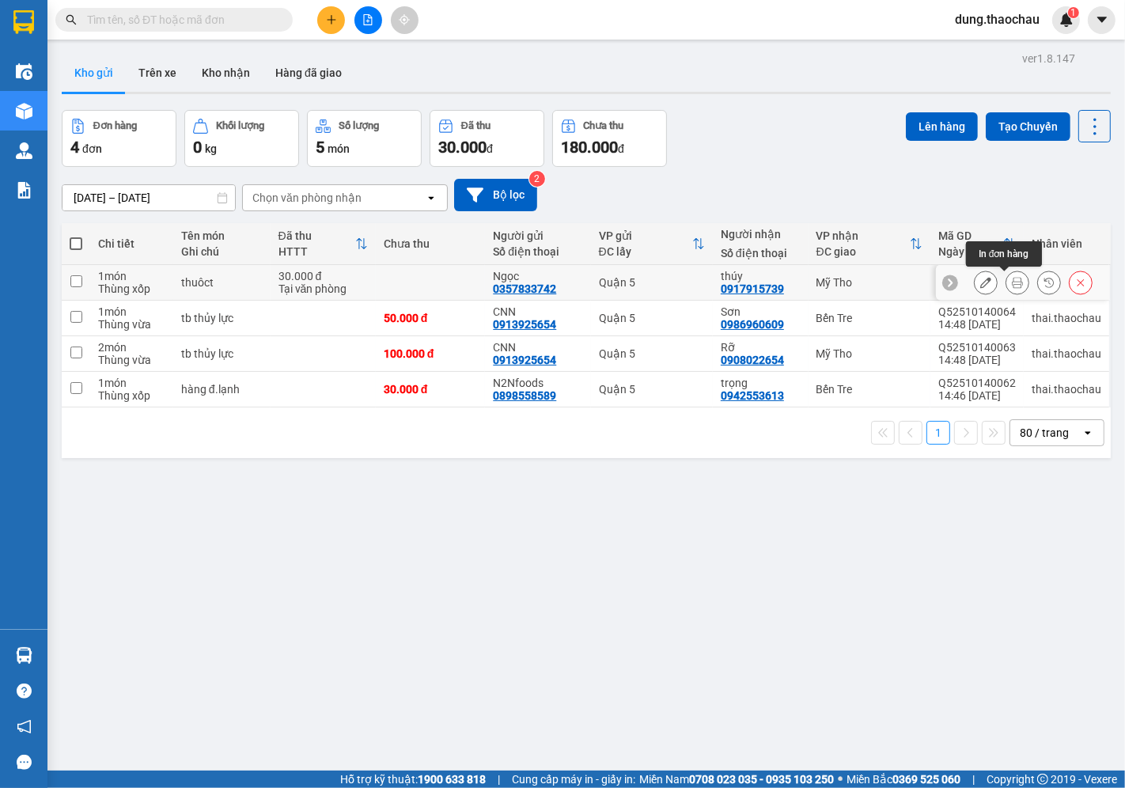
click at [1012, 282] on icon at bounding box center [1017, 282] width 11 height 11
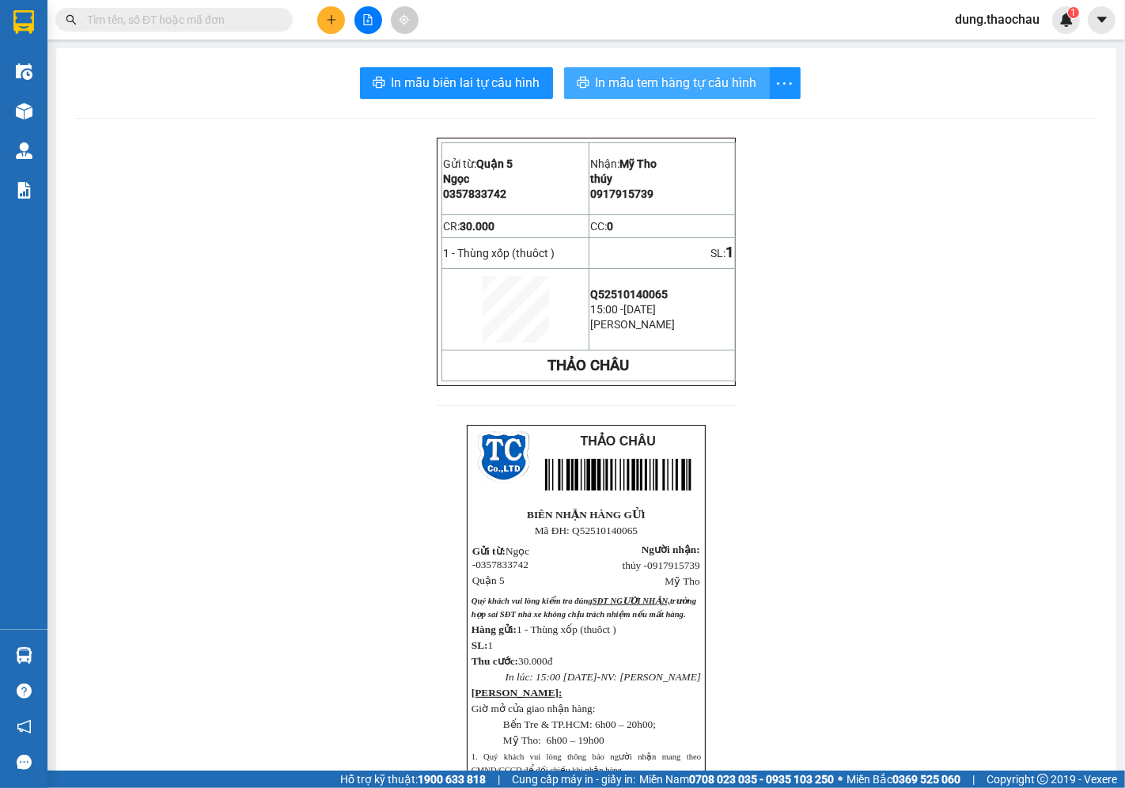
click at [647, 84] on span "In mẫu tem hàng tự cấu hình" at bounding box center [676, 83] width 161 height 20
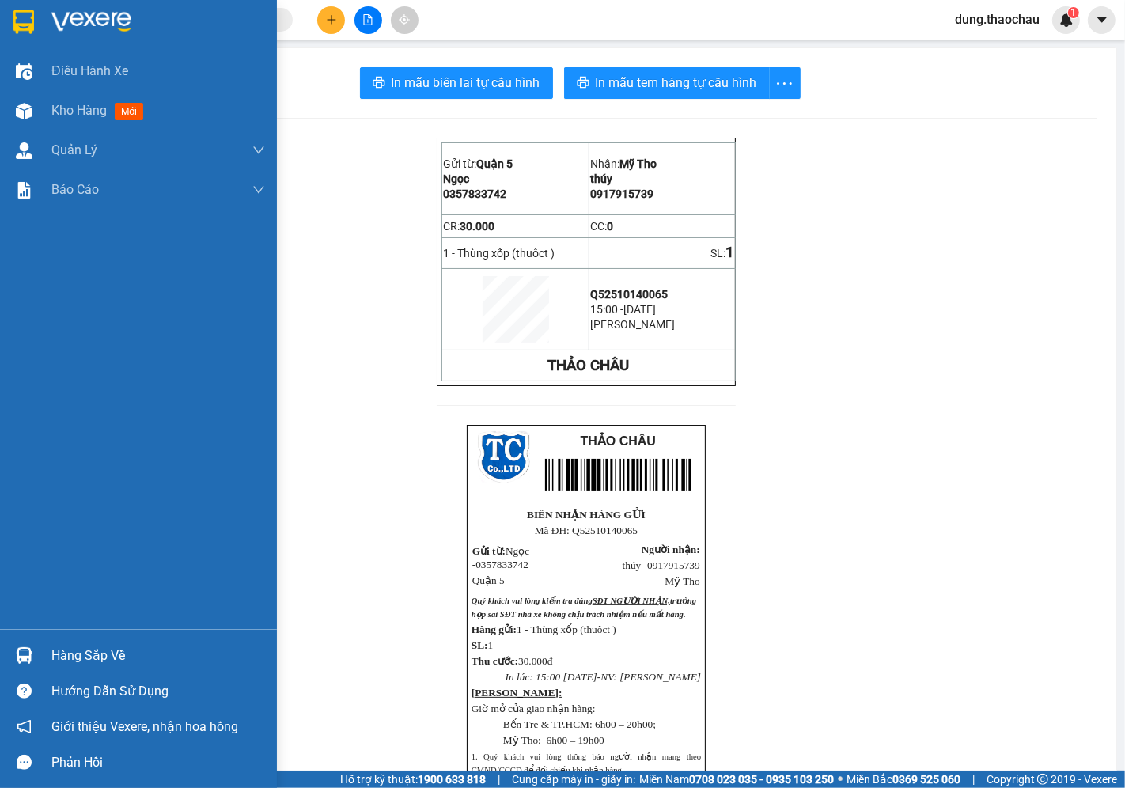
click at [20, 662] on img at bounding box center [24, 655] width 17 height 17
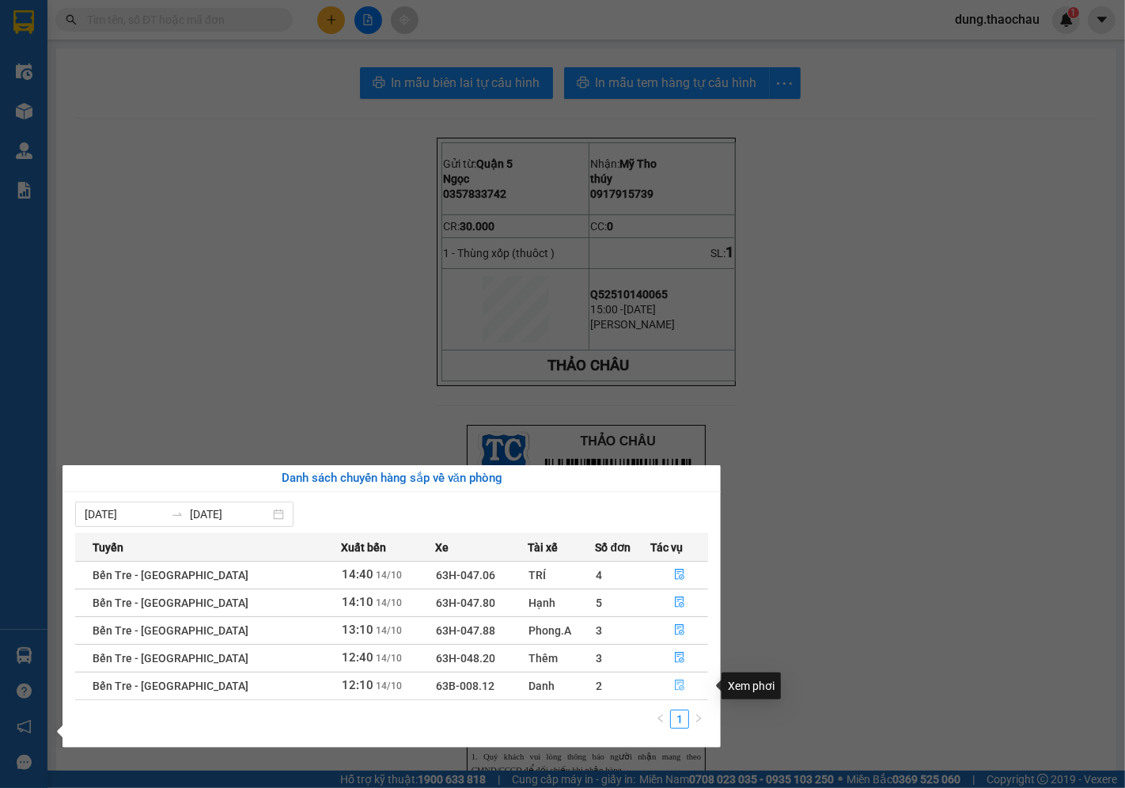
click at [677, 694] on button "button" at bounding box center [679, 685] width 56 height 25
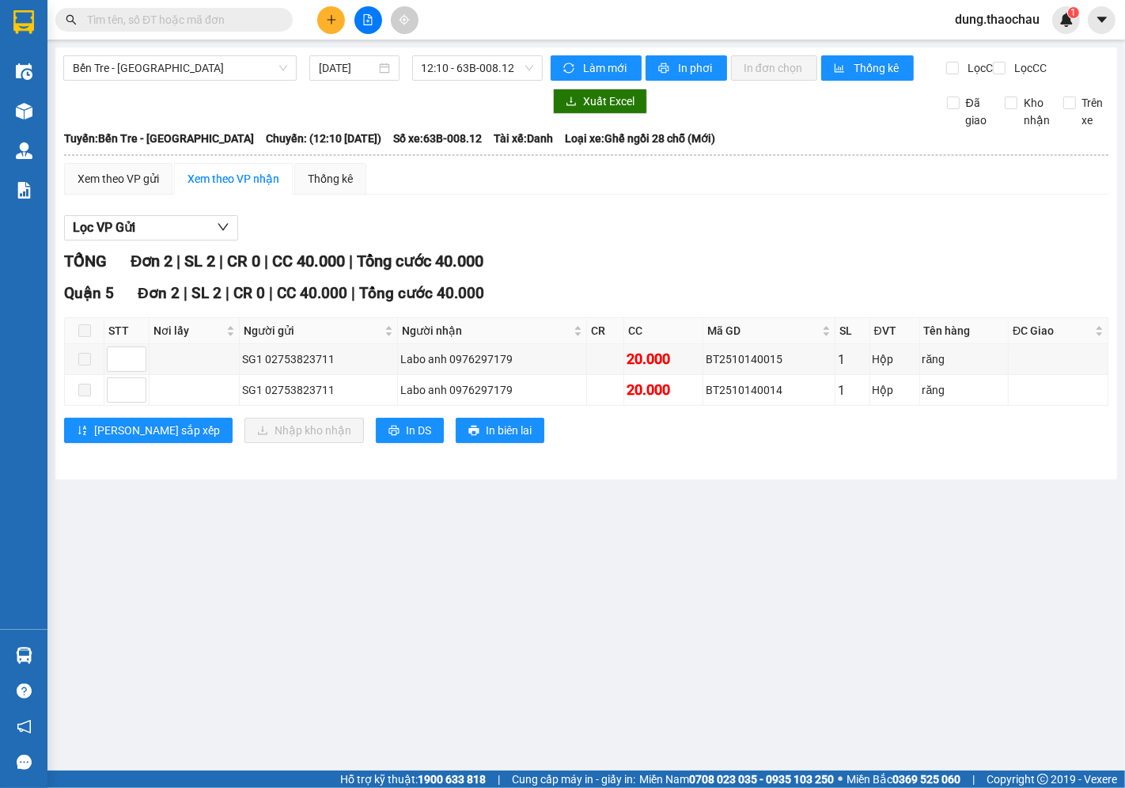
click at [83, 337] on span at bounding box center [84, 330] width 13 height 13
click at [84, 337] on span at bounding box center [84, 330] width 13 height 13
click at [225, 560] on main "Bến Tre - Sài Gòn 14/10/2025 12:10 - 63B-008.12 Làm mới In phơi In đơn chọn Thố…" at bounding box center [562, 385] width 1125 height 771
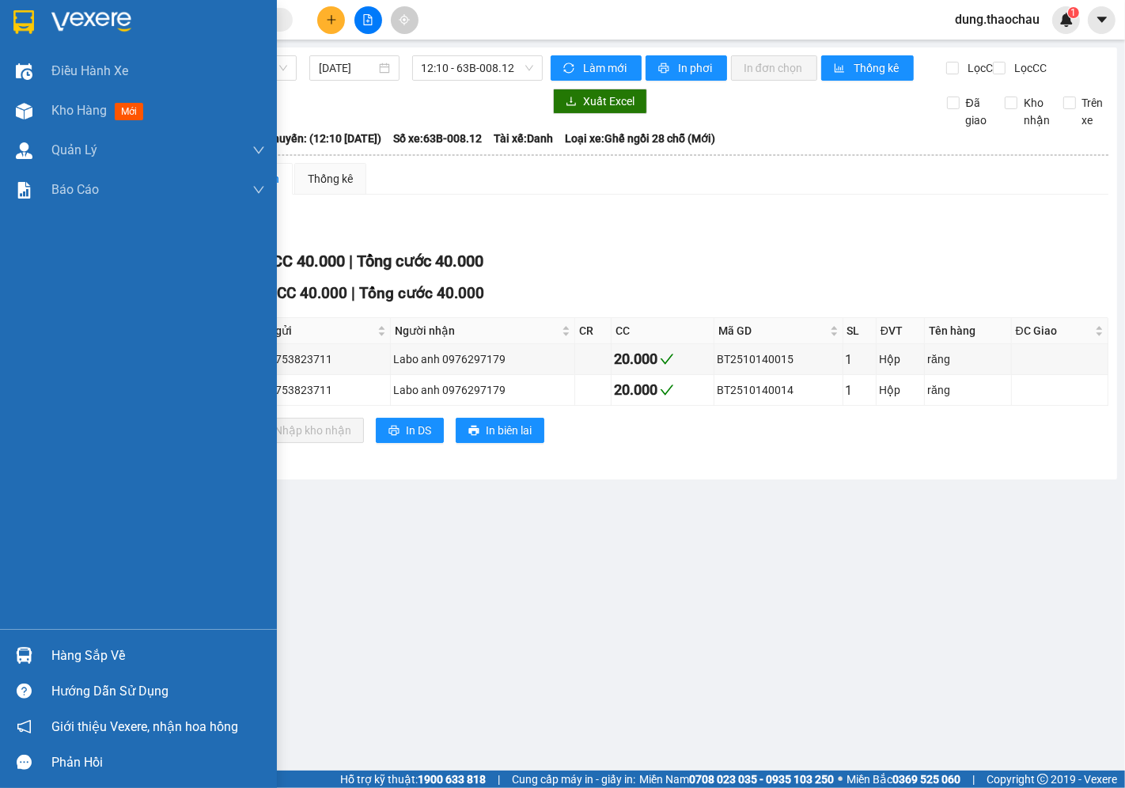
click at [24, 654] on img at bounding box center [24, 655] width 17 height 17
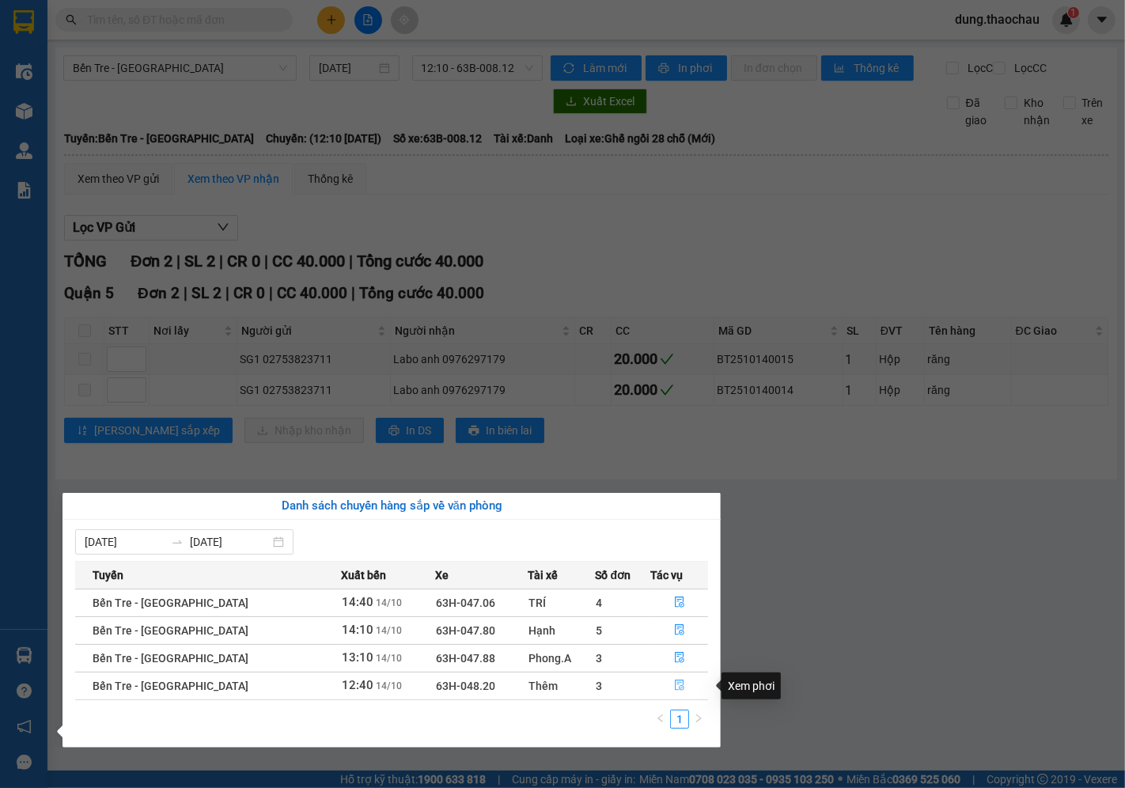
click at [675, 691] on icon "file-done" at bounding box center [679, 685] width 9 height 11
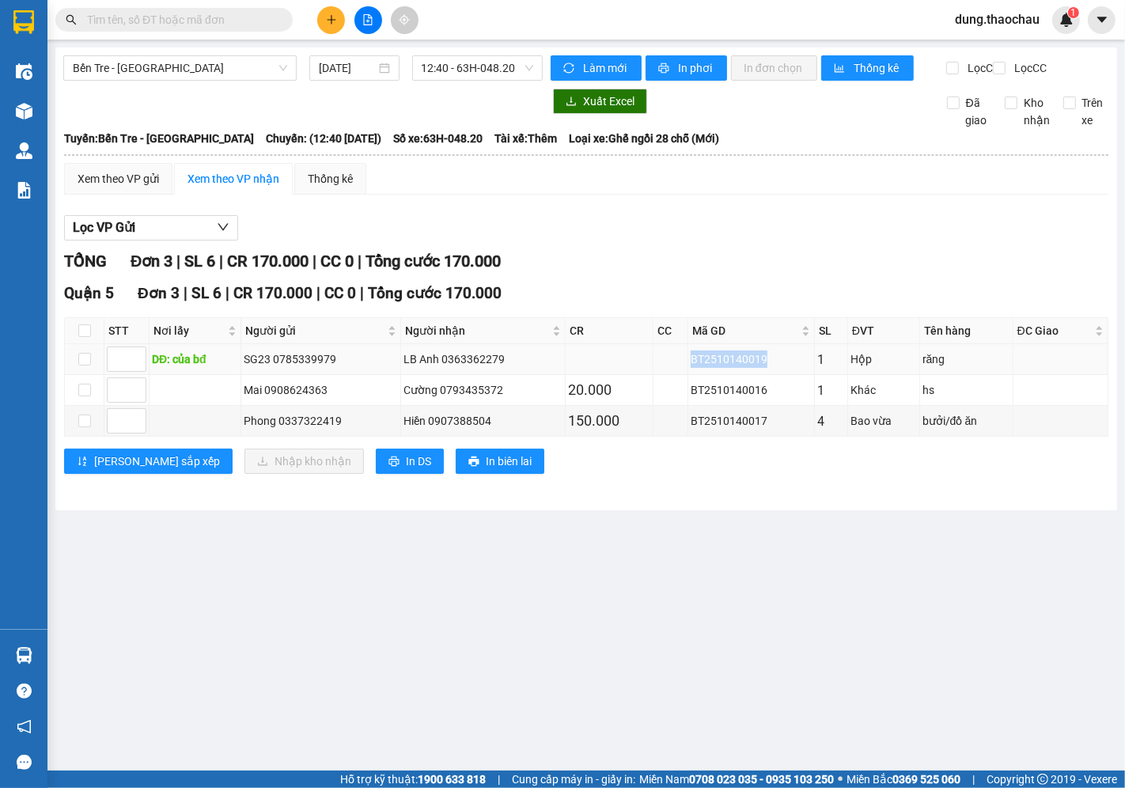
drag, startPoint x: 768, startPoint y: 373, endPoint x: 689, endPoint y: 377, distance: 79.2
click at [689, 375] on tr "DĐ: của bđ SG23 0785339979 LB Anh 0363362279 BT2510140019 1 Hộp răng" at bounding box center [587, 359] width 1044 height 31
copy div "BT2510140019"
click at [179, 22] on input "text" at bounding box center [180, 19] width 187 height 17
paste input "BT2510140019"
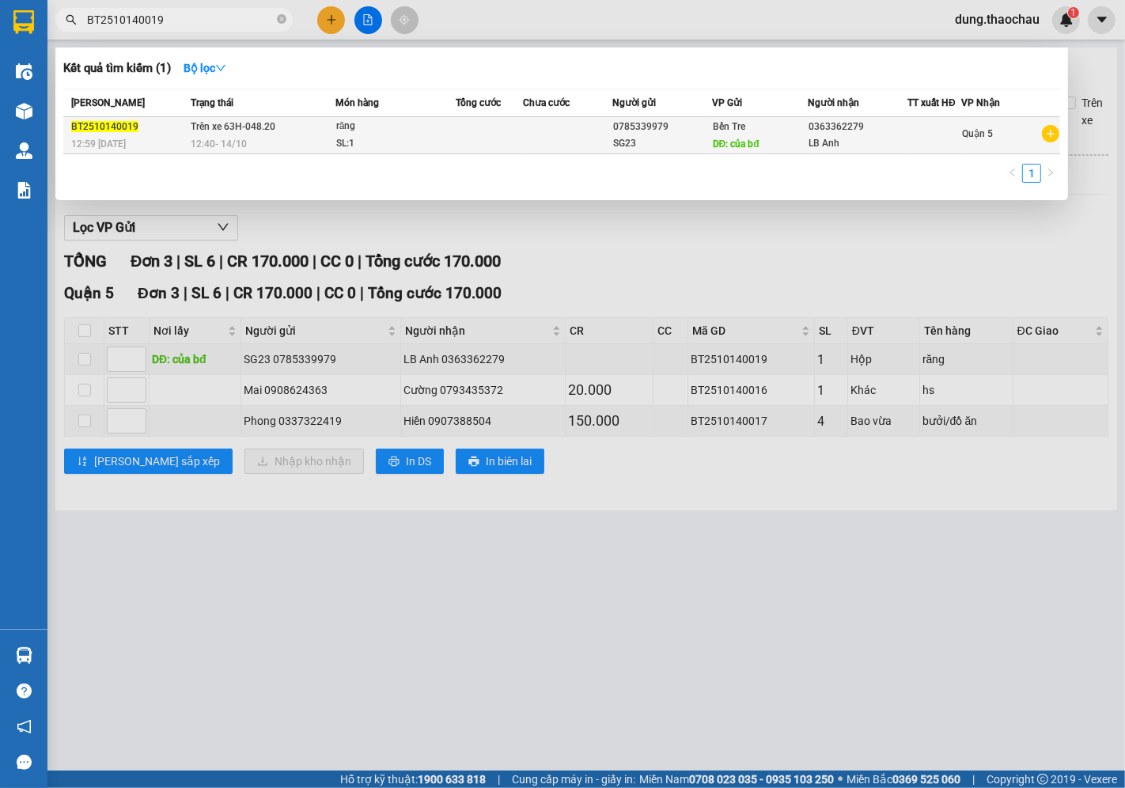
type input "BT2510140019"
click at [358, 139] on div "SL: 1" at bounding box center [395, 143] width 119 height 17
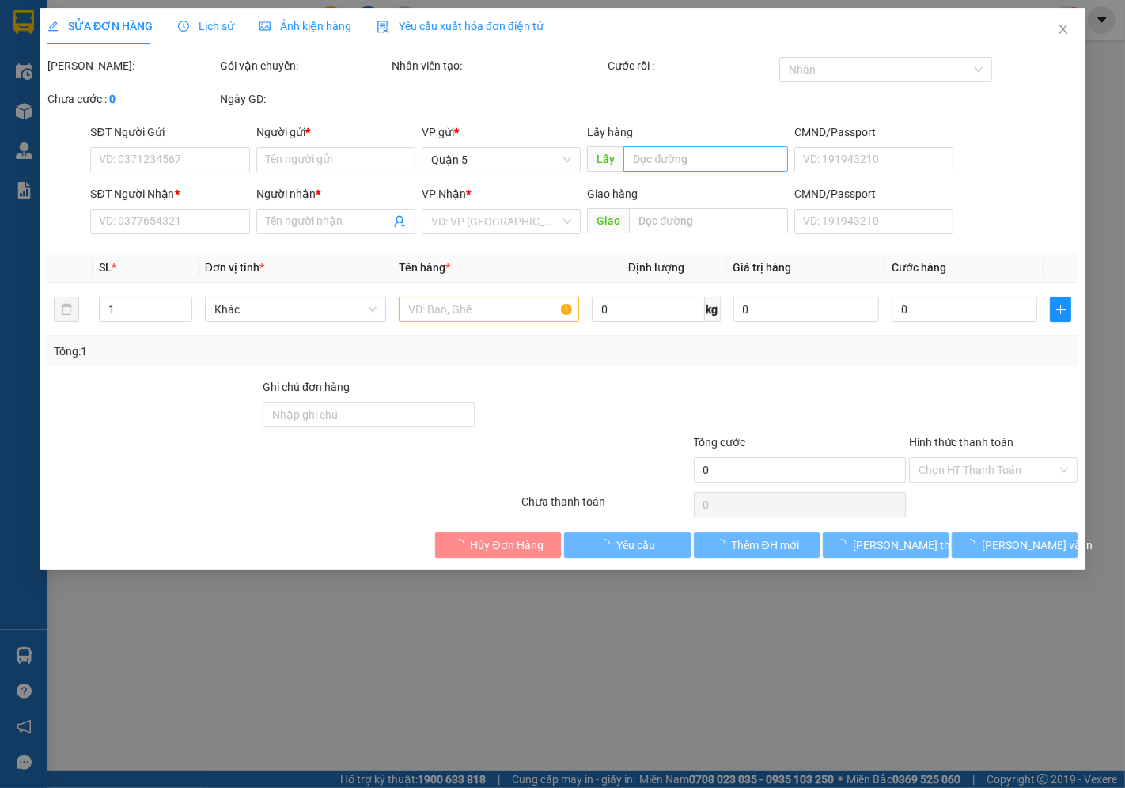
type input "0785339979"
type input "SG23"
type input "của bđ"
type input "0363362279"
type input "LB Anh"
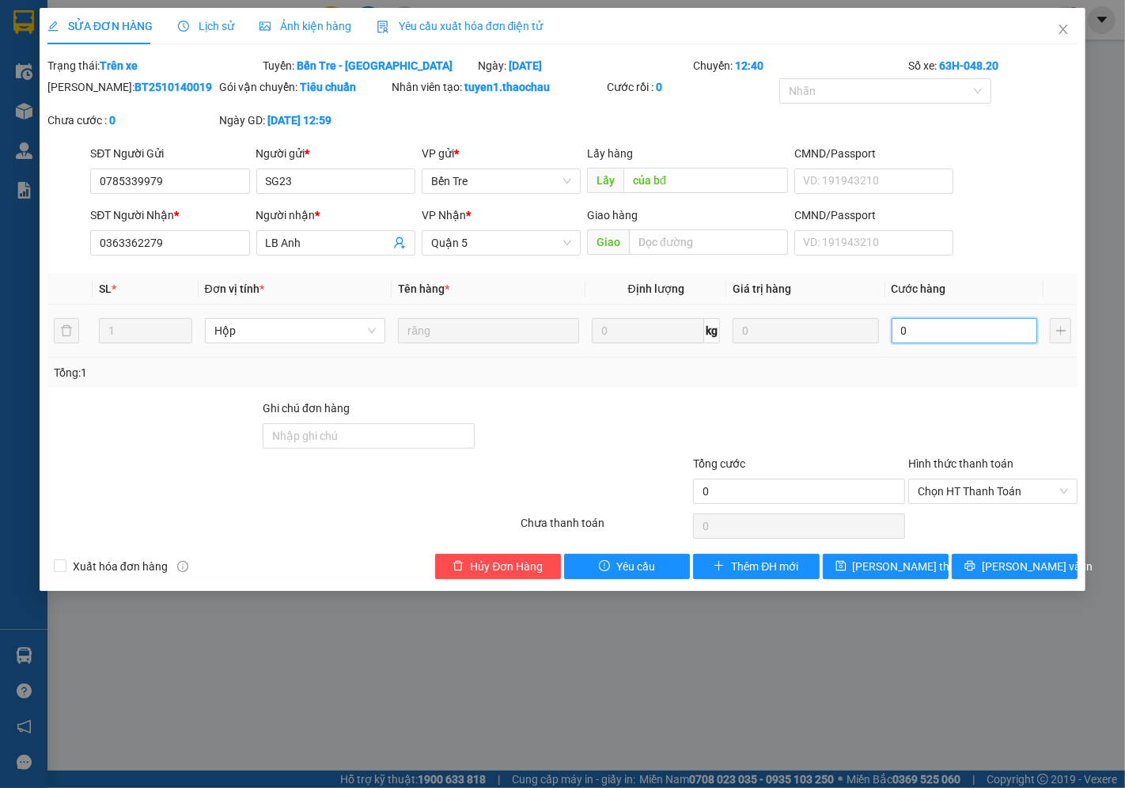
click at [928, 327] on input "0" at bounding box center [965, 330] width 146 height 25
type input "0"
type input "2"
type input "02"
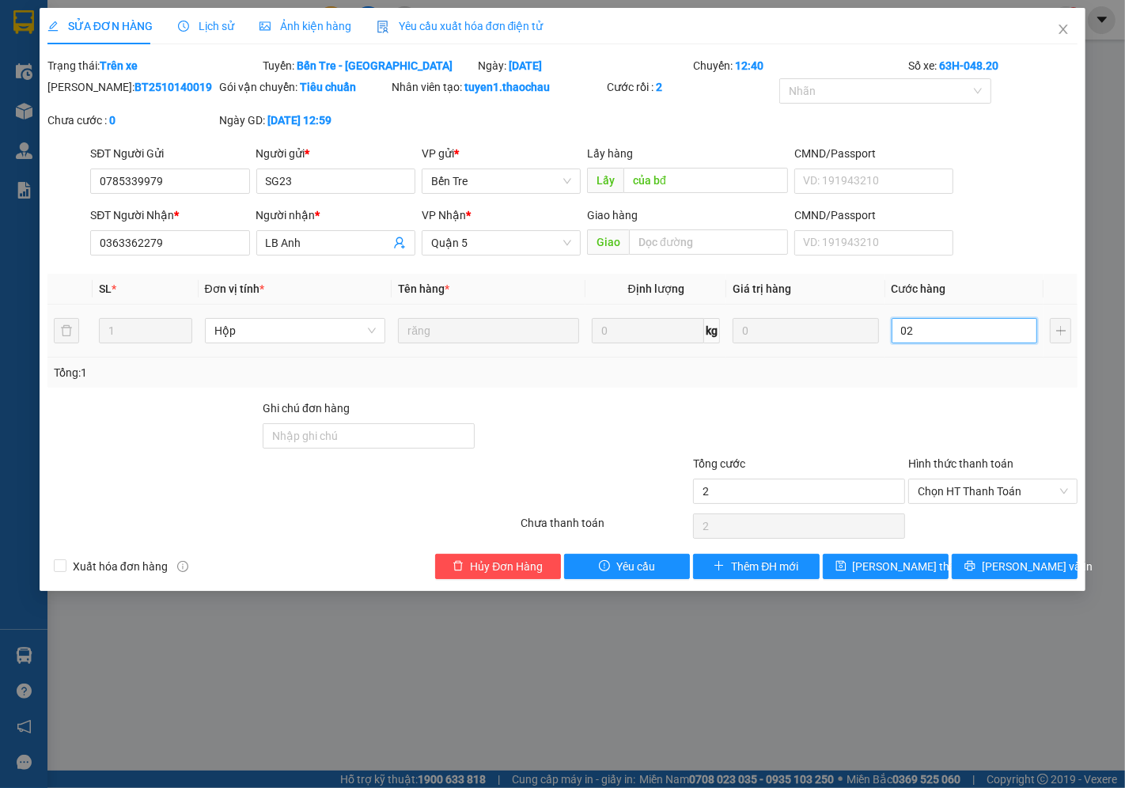
type input "20"
type input "020"
type input "20.000"
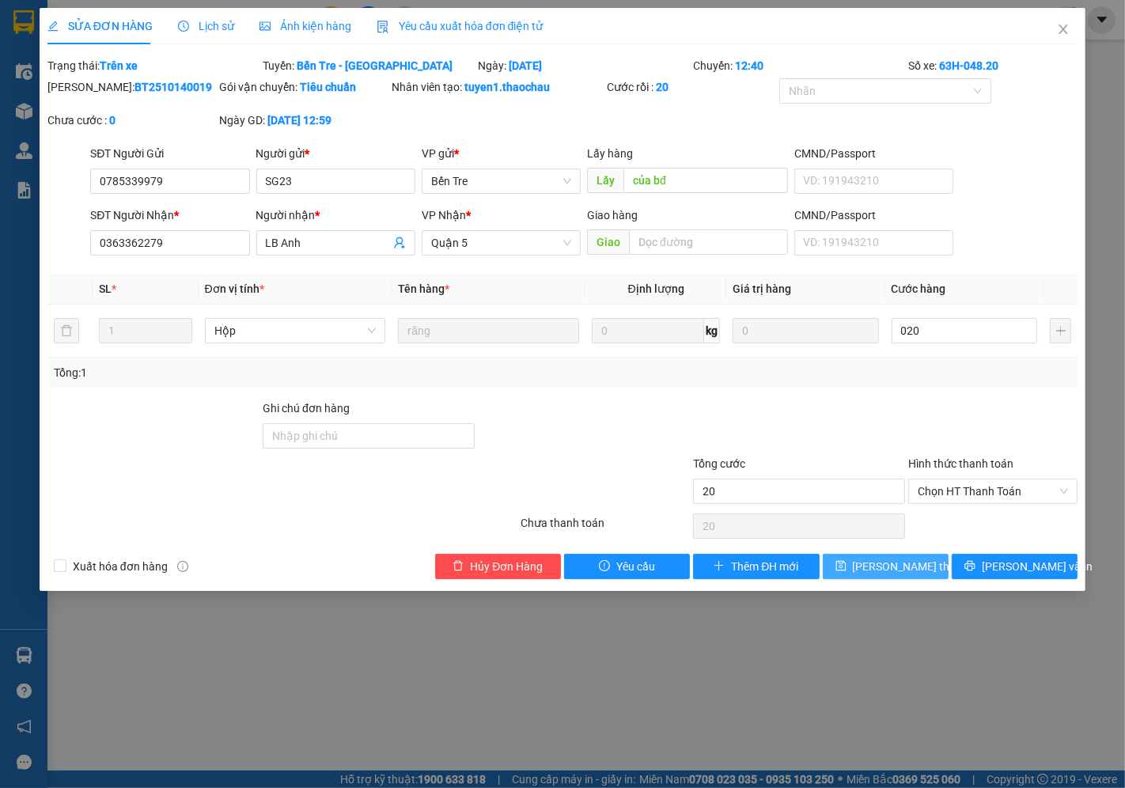
type input "20.000"
click at [892, 563] on span "Lưu thay đổi" at bounding box center [916, 566] width 127 height 17
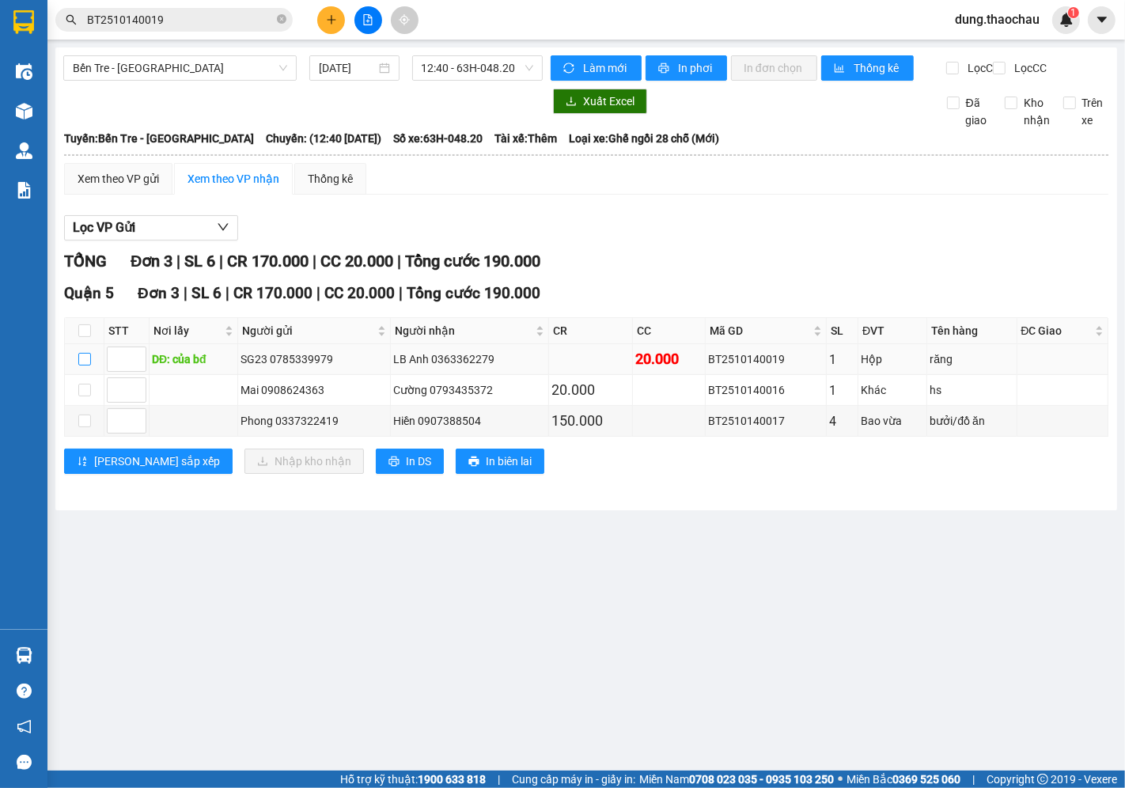
click at [82, 366] on input "checkbox" at bounding box center [84, 359] width 13 height 13
checkbox input "true"
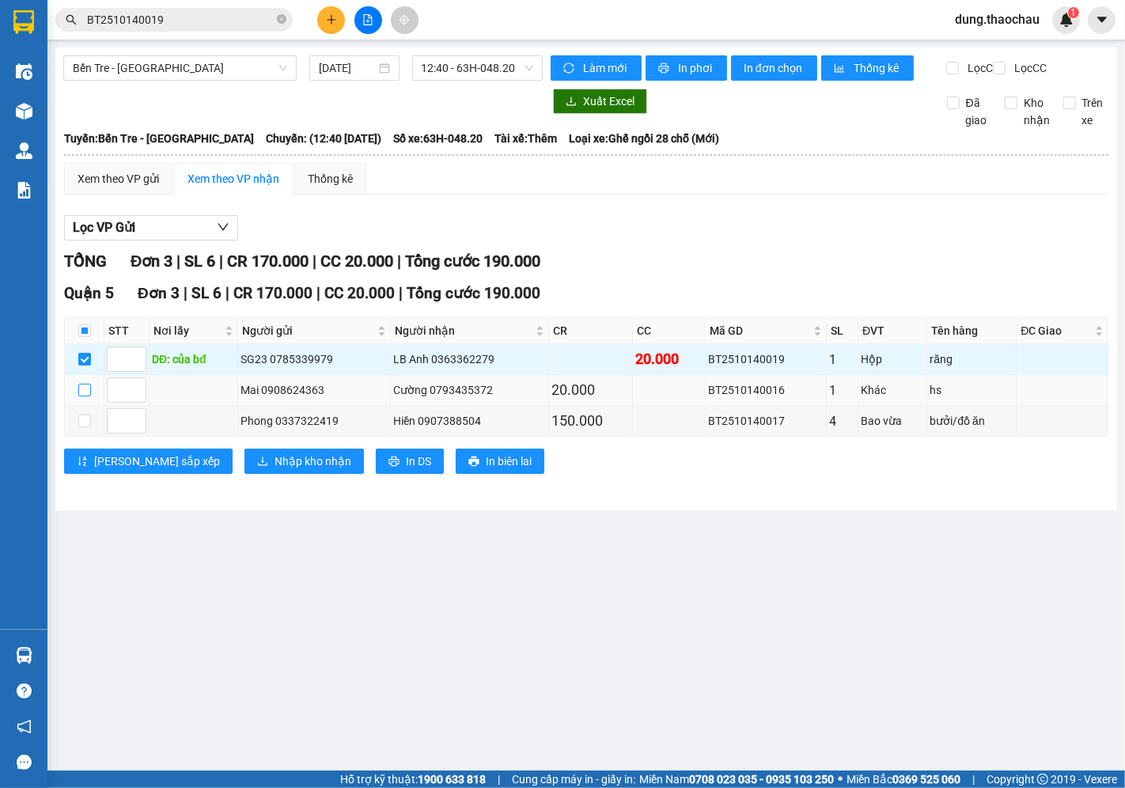
click at [87, 396] on input "checkbox" at bounding box center [84, 390] width 13 height 13
checkbox input "true"
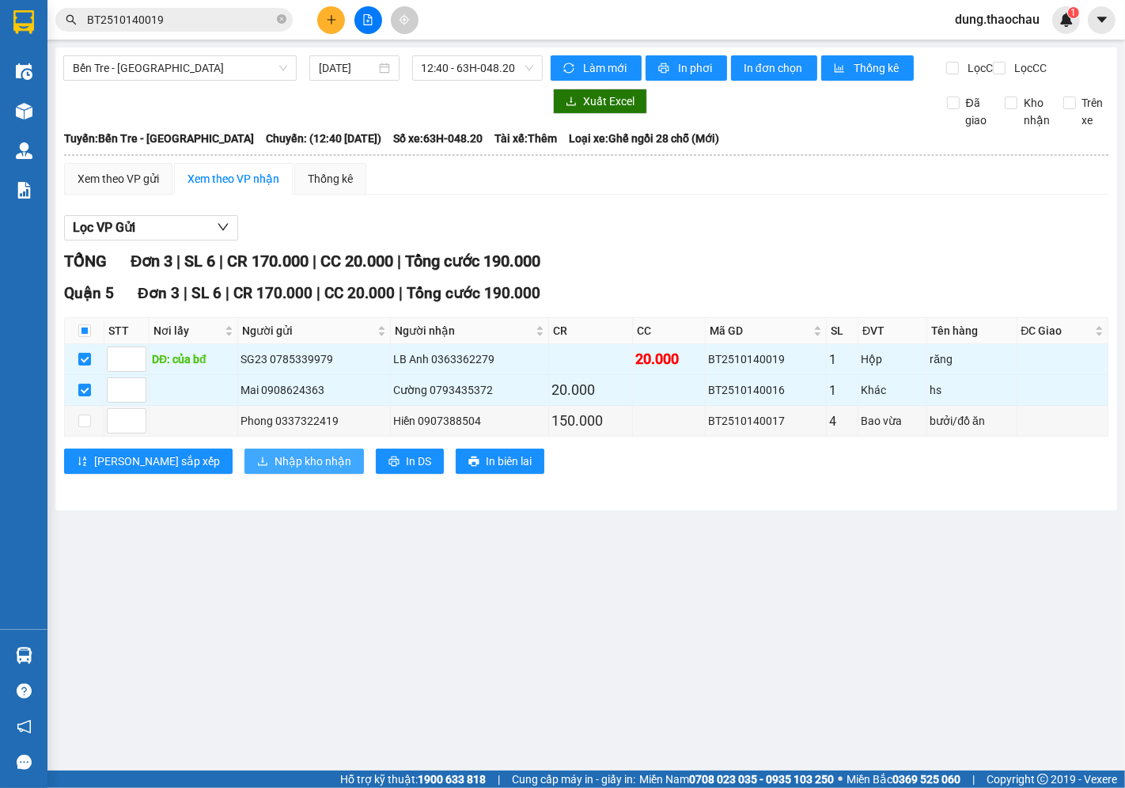
click at [275, 469] on span "Nhập kho nhận" at bounding box center [313, 461] width 77 height 17
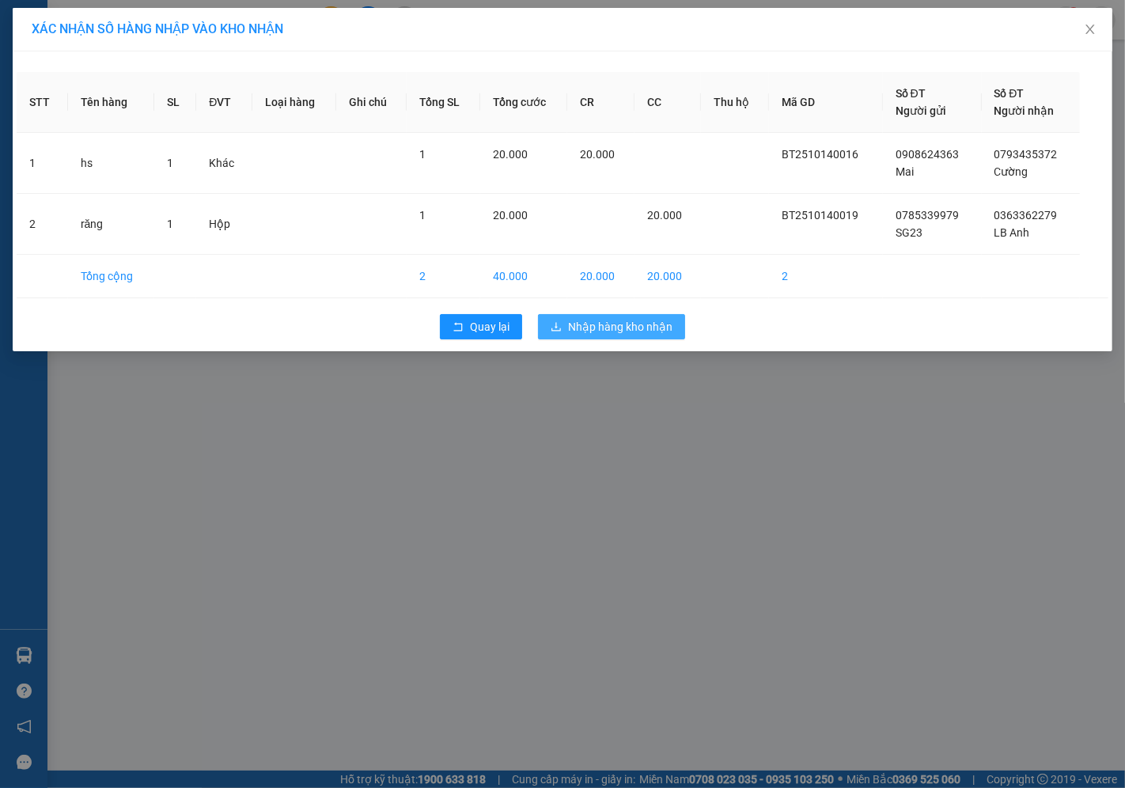
click at [590, 334] on span "Nhập hàng kho nhận" at bounding box center [620, 326] width 104 height 17
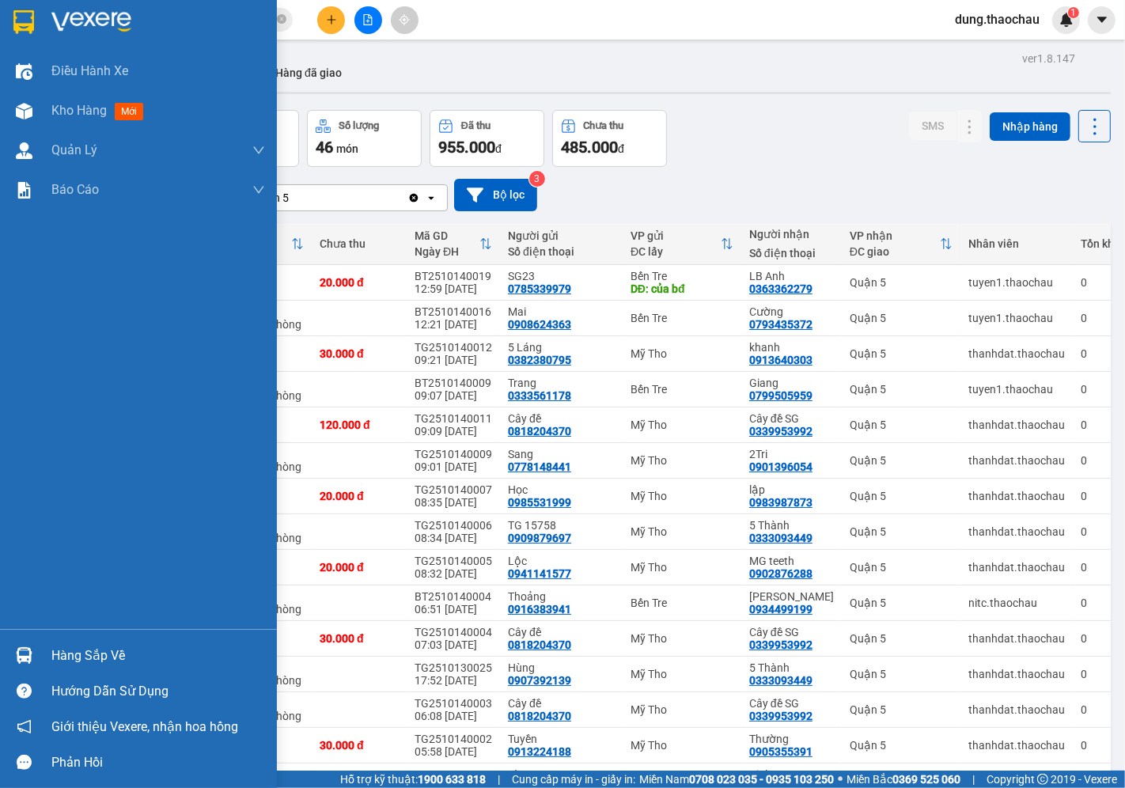
click at [26, 665] on div at bounding box center [24, 656] width 28 height 28
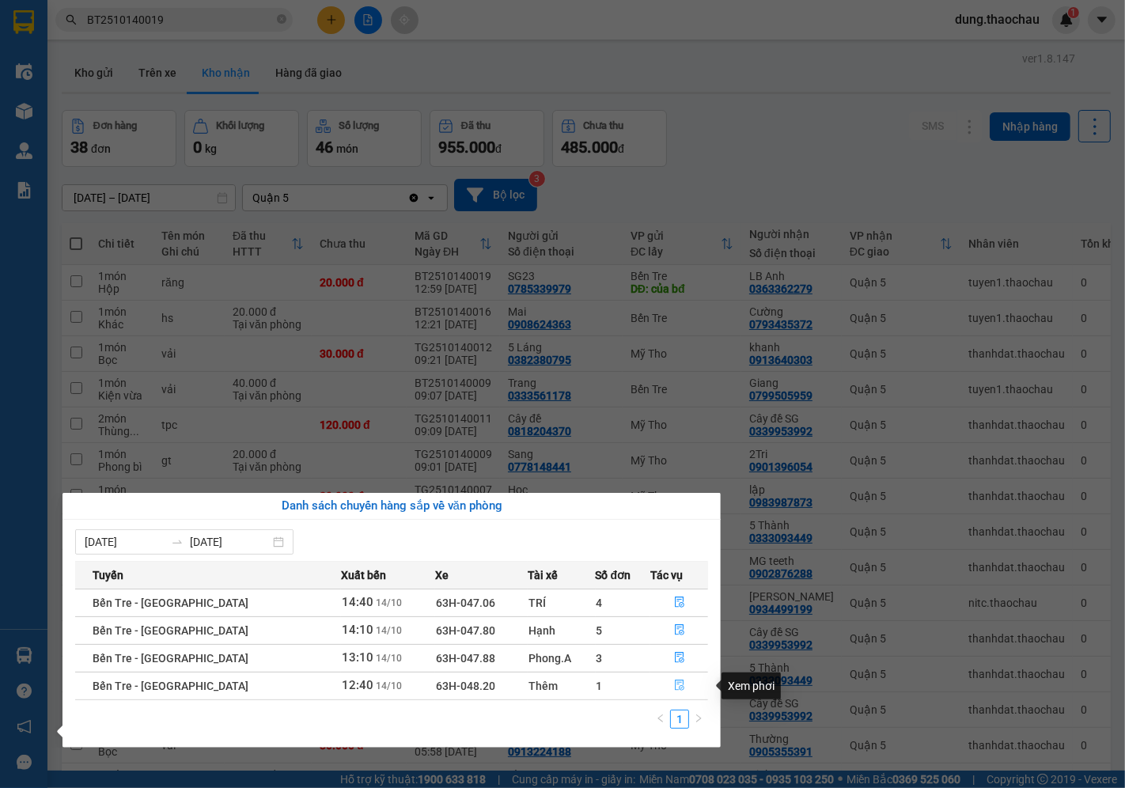
click at [675, 684] on icon "file-done" at bounding box center [679, 685] width 9 height 11
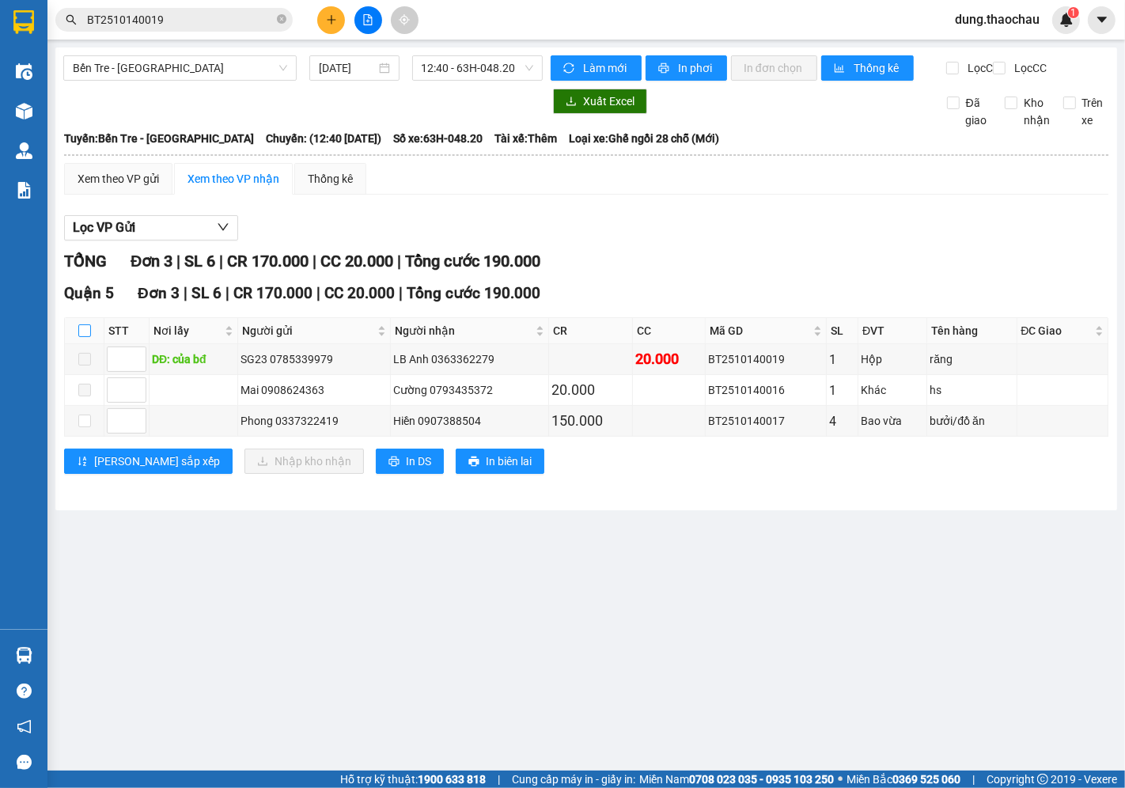
click at [83, 337] on input "checkbox" at bounding box center [84, 330] width 13 height 13
checkbox input "true"
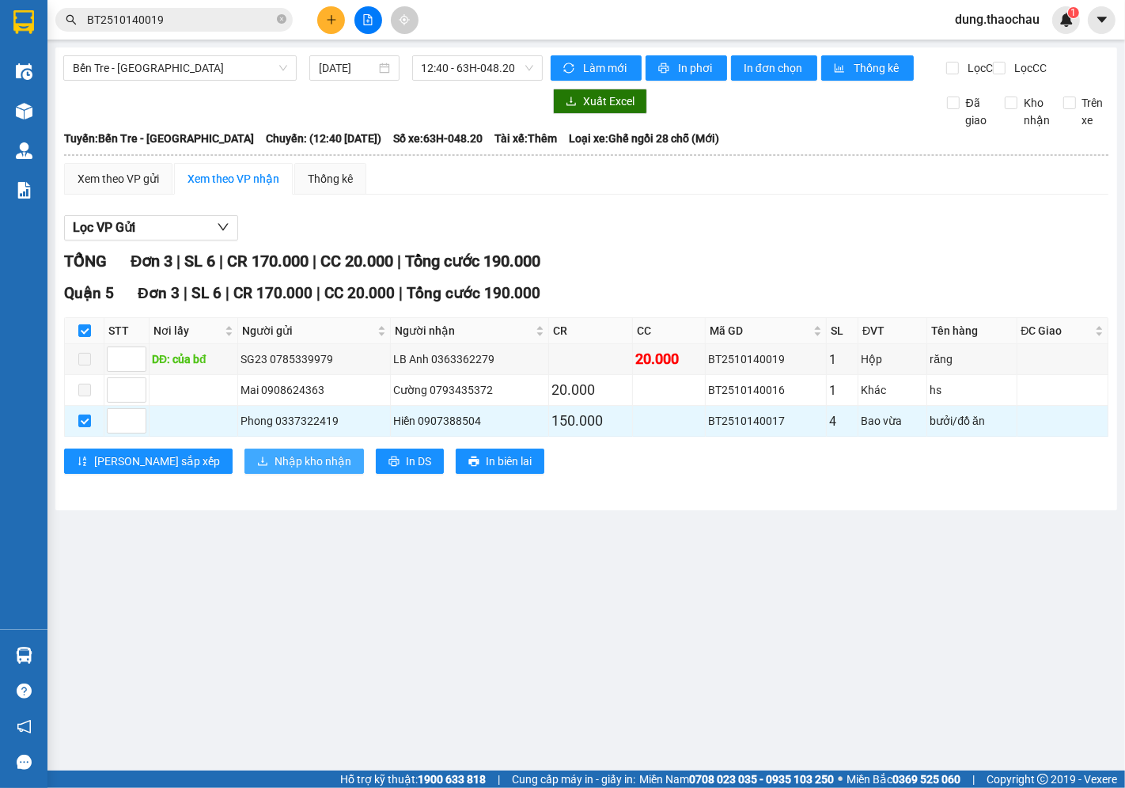
click at [275, 470] on span "Nhập kho nhận" at bounding box center [313, 461] width 77 height 17
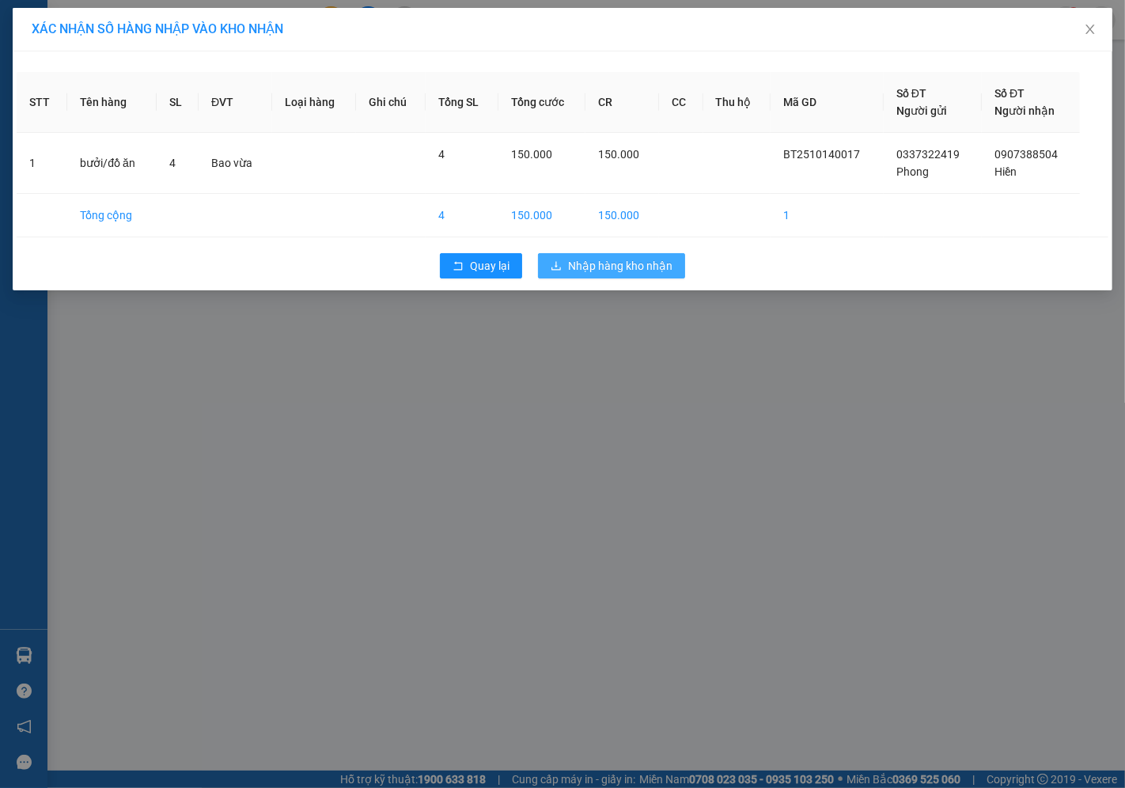
click at [620, 271] on span "Nhập hàng kho nhận" at bounding box center [620, 265] width 104 height 17
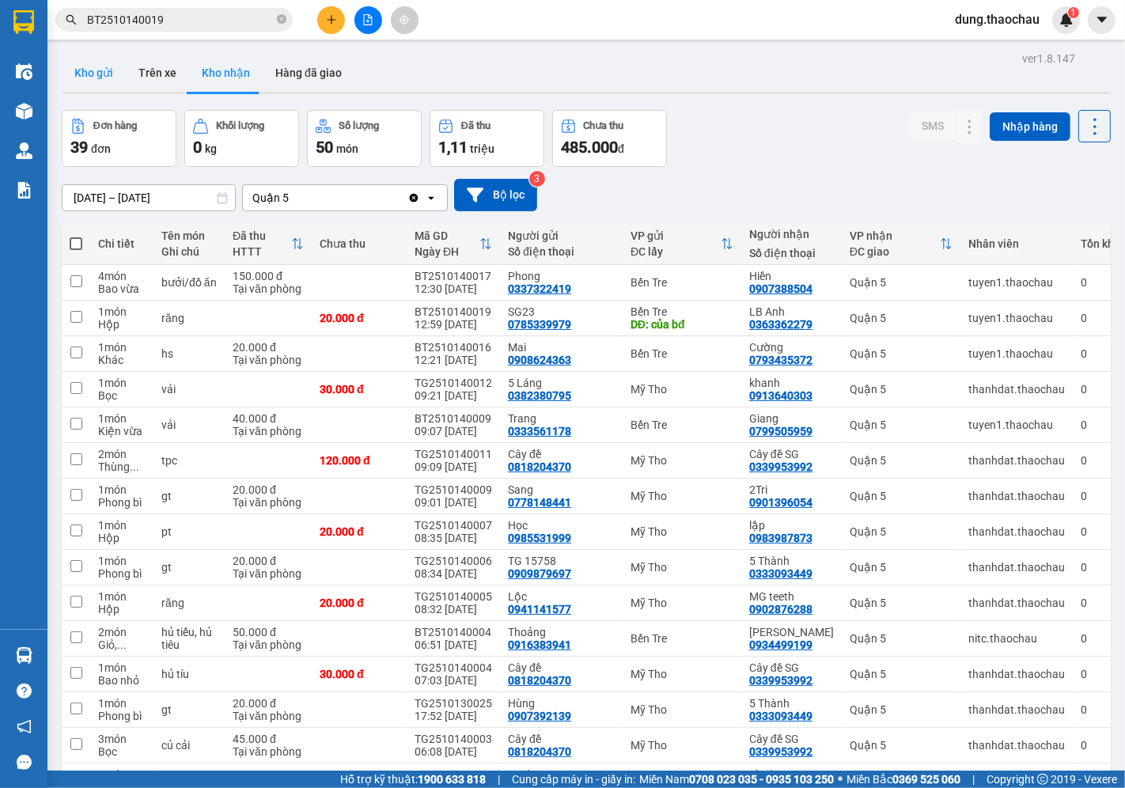
click at [93, 74] on button "Kho gửi" at bounding box center [94, 73] width 64 height 38
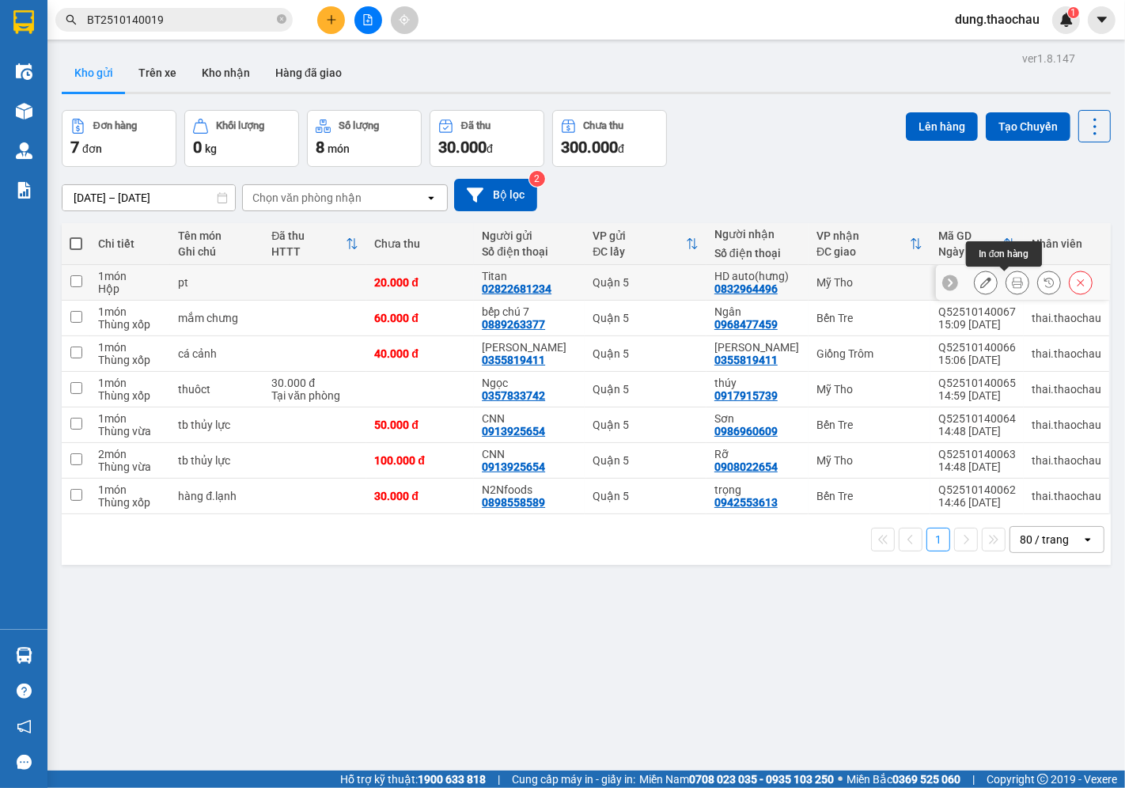
click at [1012, 286] on icon at bounding box center [1017, 282] width 11 height 11
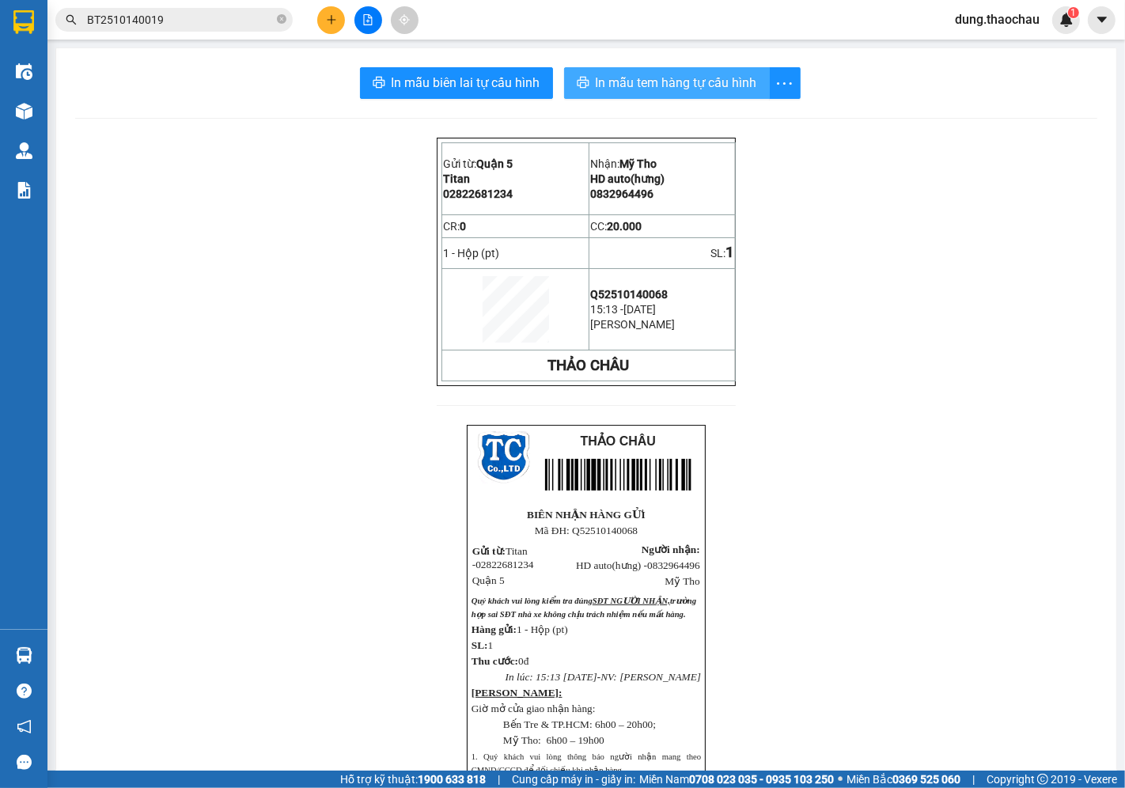
click at [697, 92] on span "In mẫu tem hàng tự cấu hình" at bounding box center [676, 83] width 161 height 20
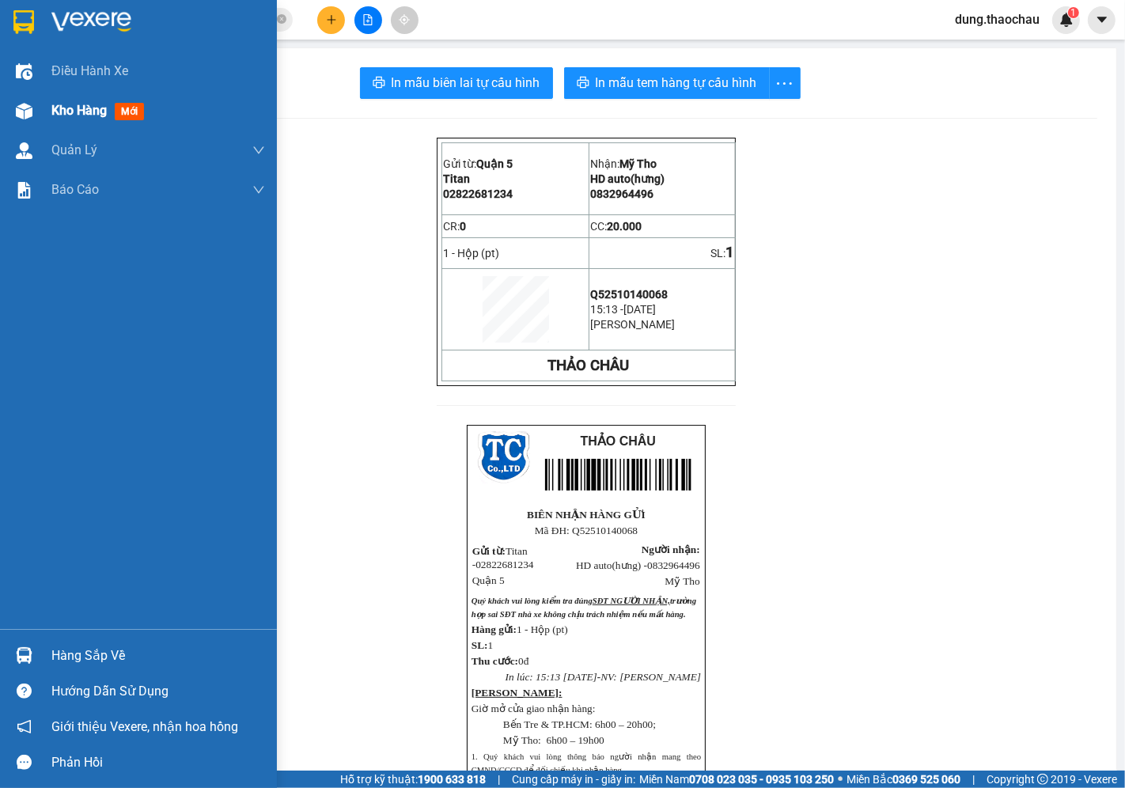
click at [85, 115] on span "Kho hàng" at bounding box center [78, 110] width 55 height 15
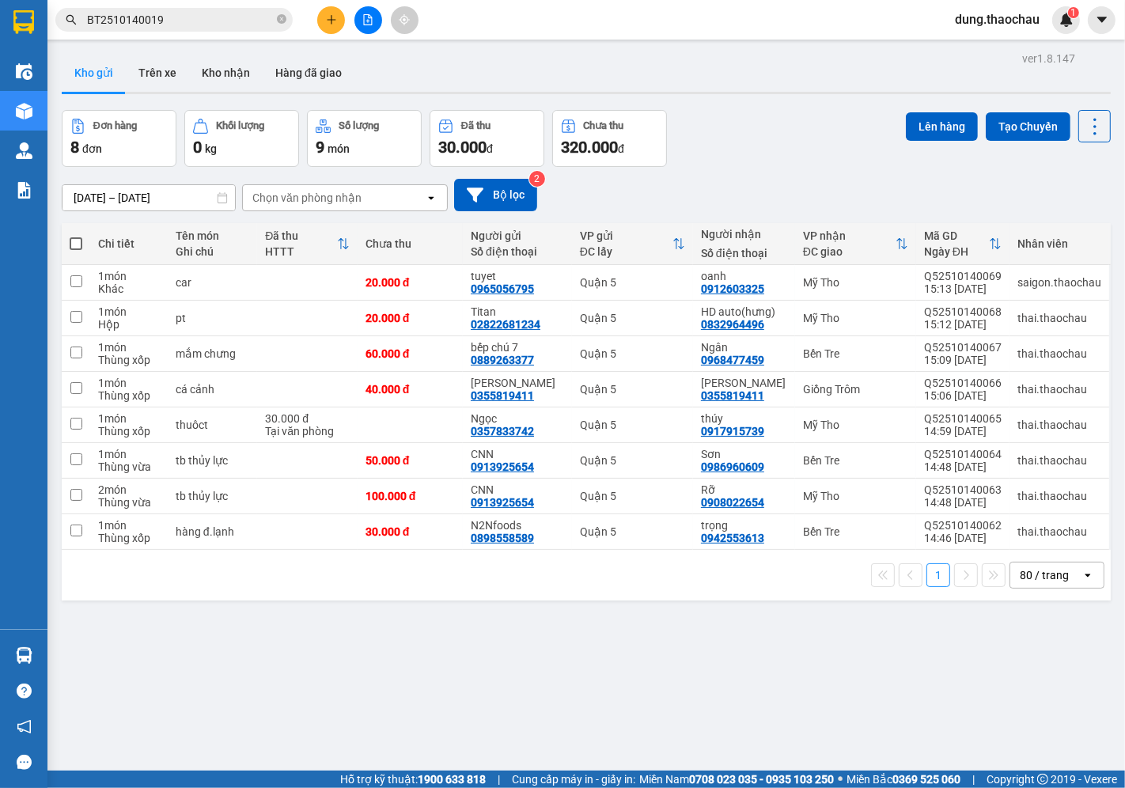
click at [79, 246] on span at bounding box center [76, 243] width 13 height 13
click at [76, 236] on input "checkbox" at bounding box center [76, 236] width 0 height 0
checkbox input "true"
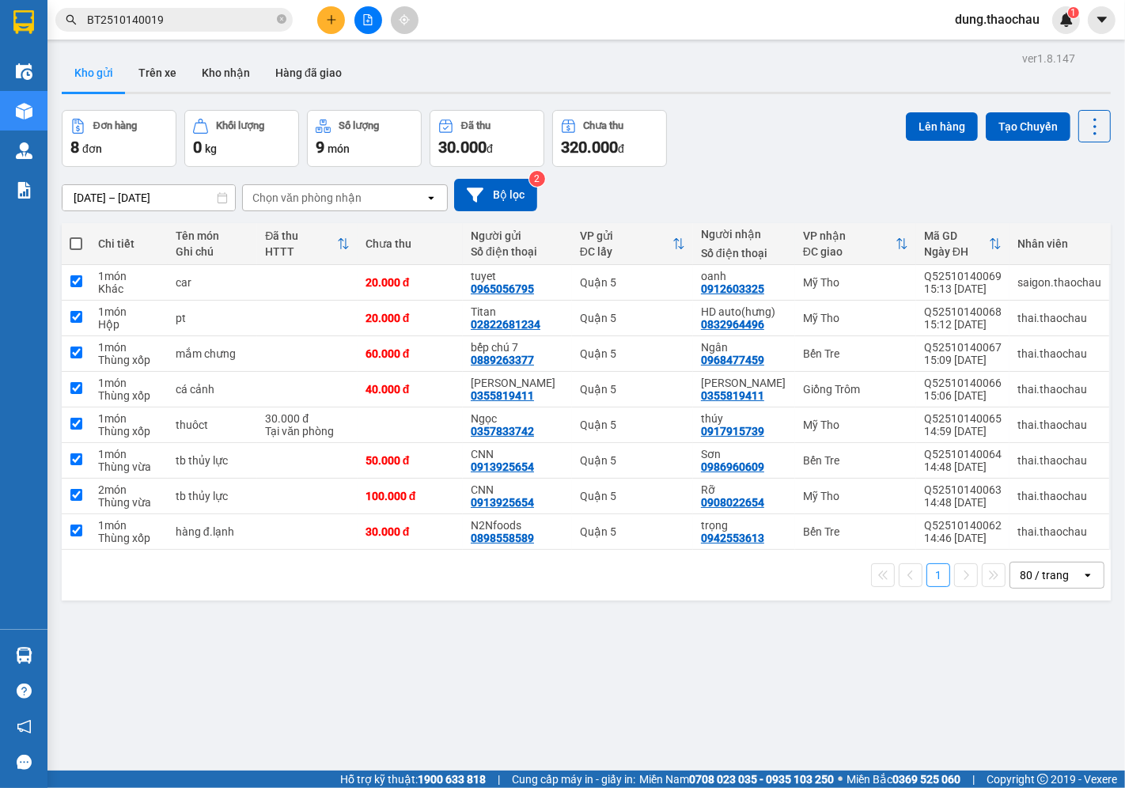
checkbox input "true"
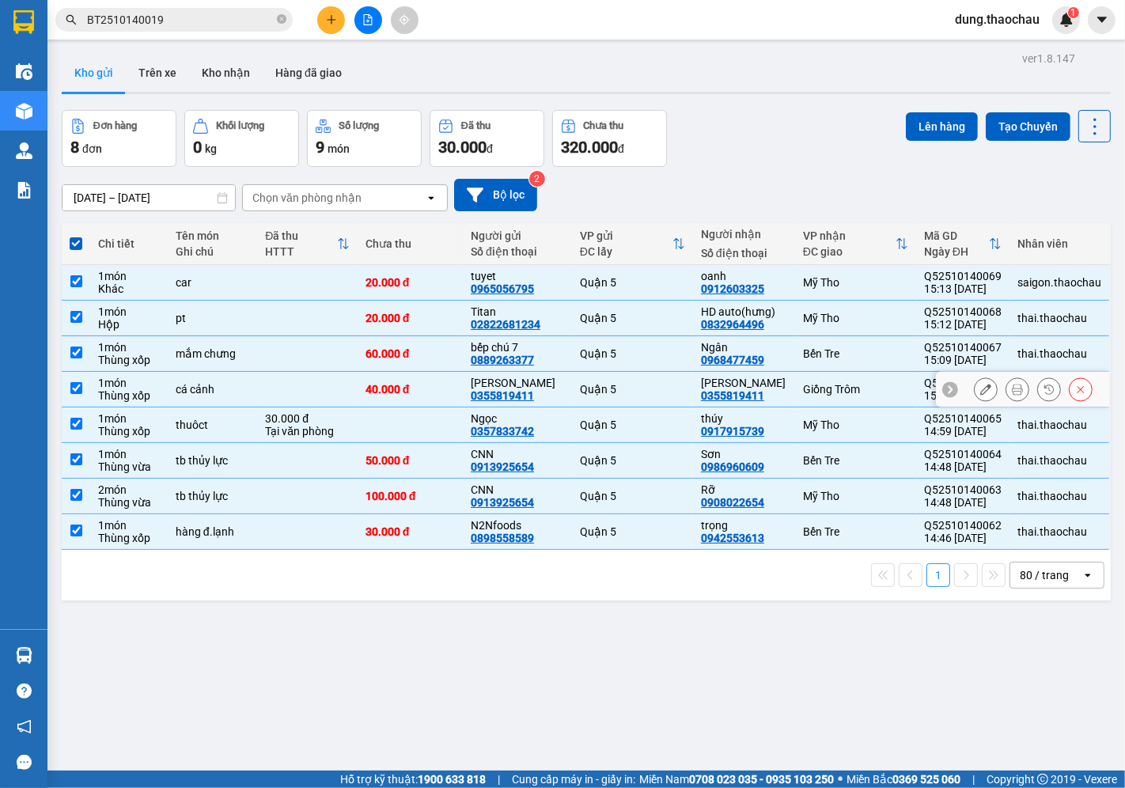
click at [75, 391] on input "checkbox" at bounding box center [76, 388] width 12 height 12
checkbox input "false"
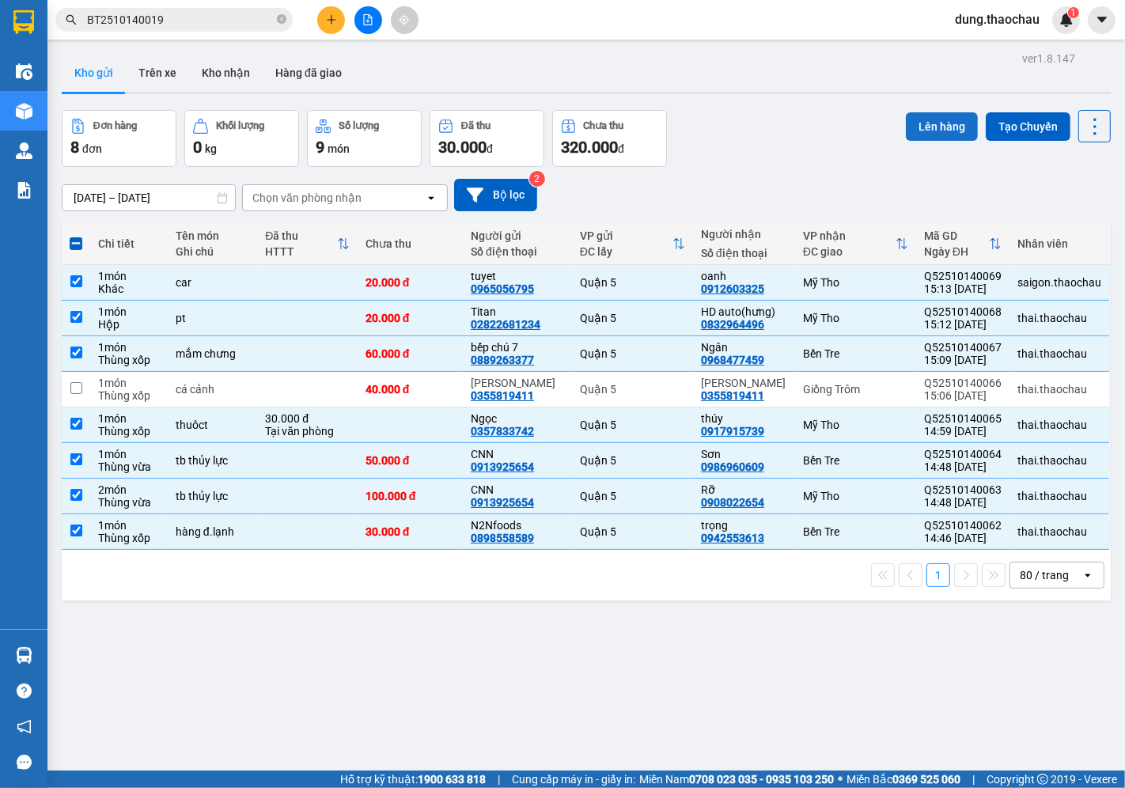
click at [938, 129] on button "Lên hàng" at bounding box center [942, 126] width 72 height 28
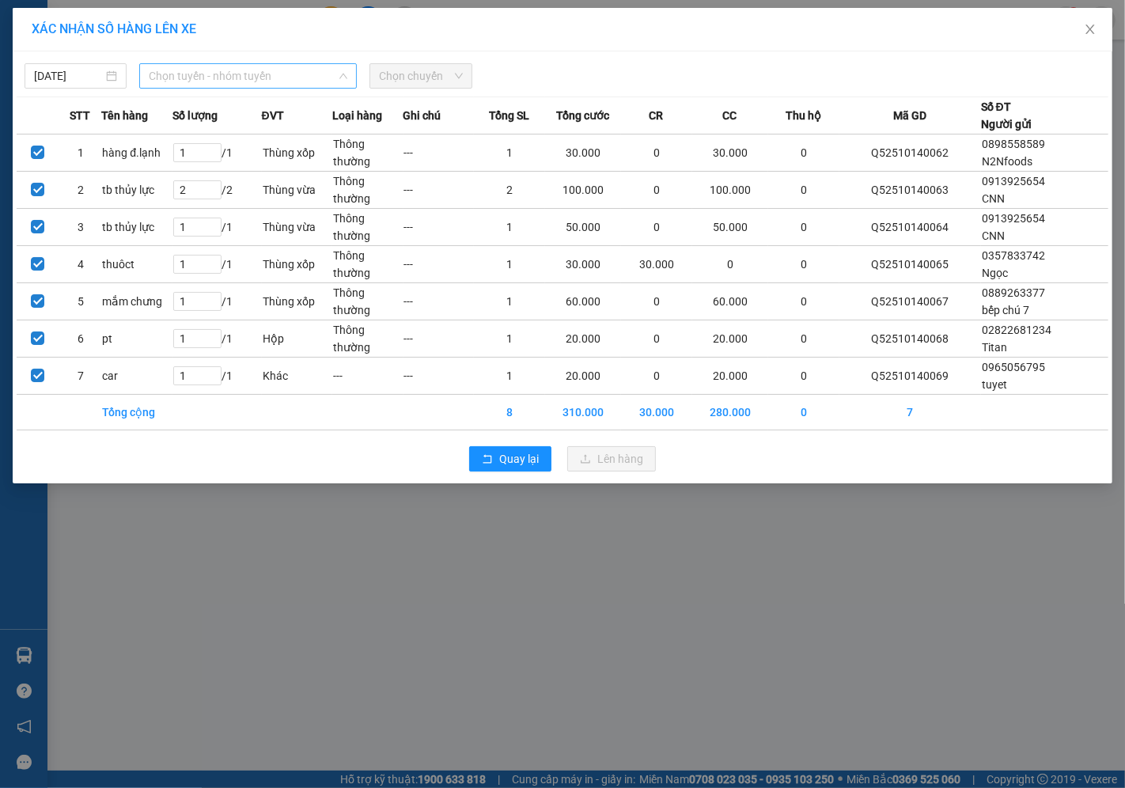
click at [184, 64] on span "Chọn tuyến - nhóm tuyến" at bounding box center [248, 76] width 199 height 24
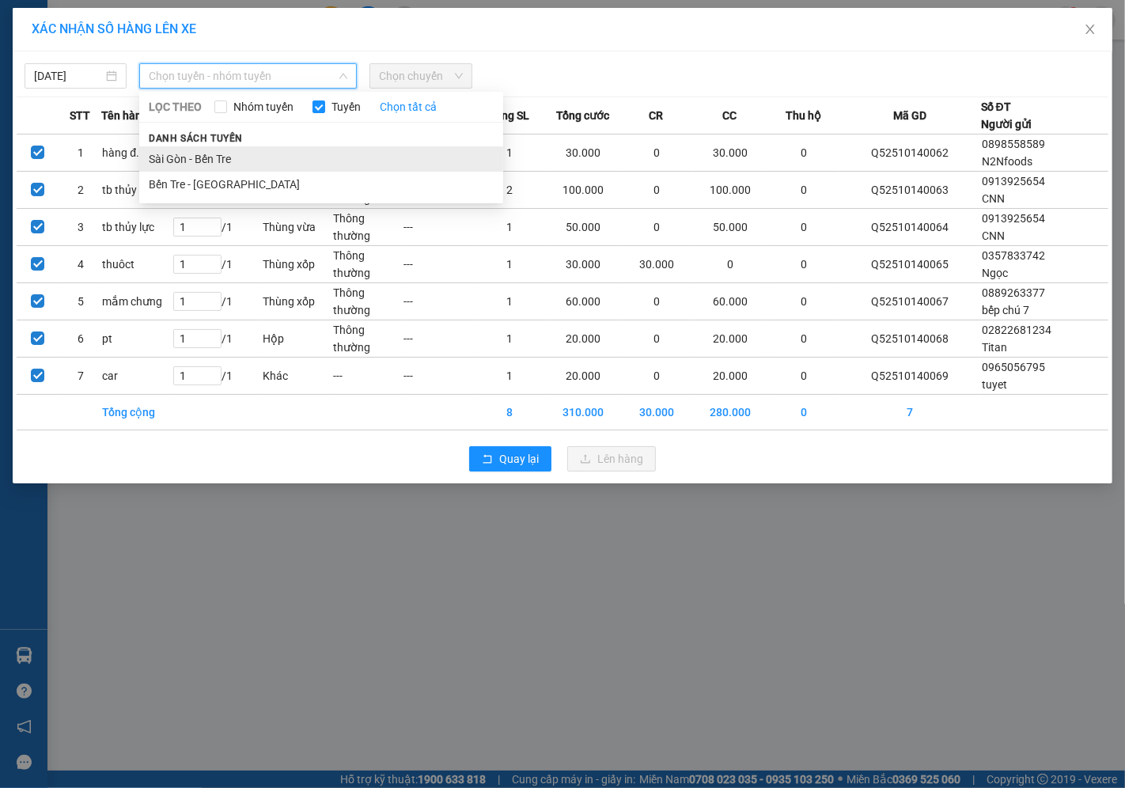
click at [185, 161] on li "Sài Gòn - Bến Tre" at bounding box center [321, 158] width 364 height 25
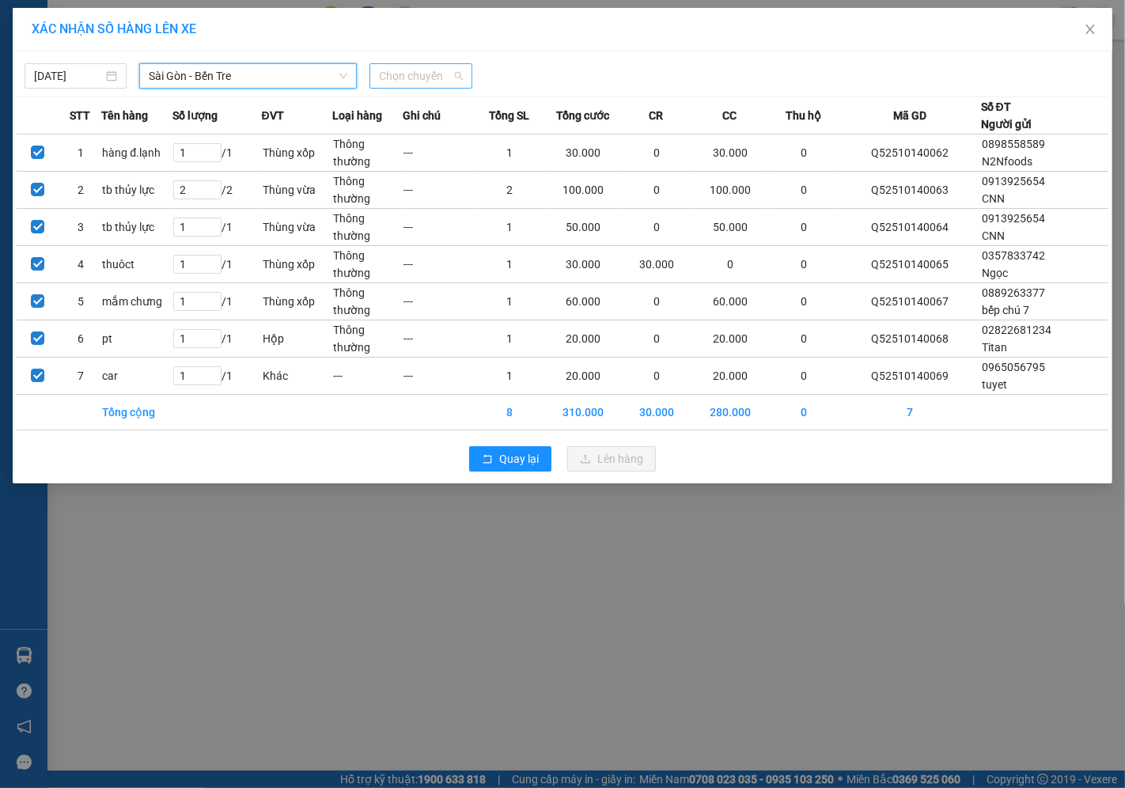
click at [413, 74] on span "Chọn chuyến" at bounding box center [420, 76] width 83 height 24
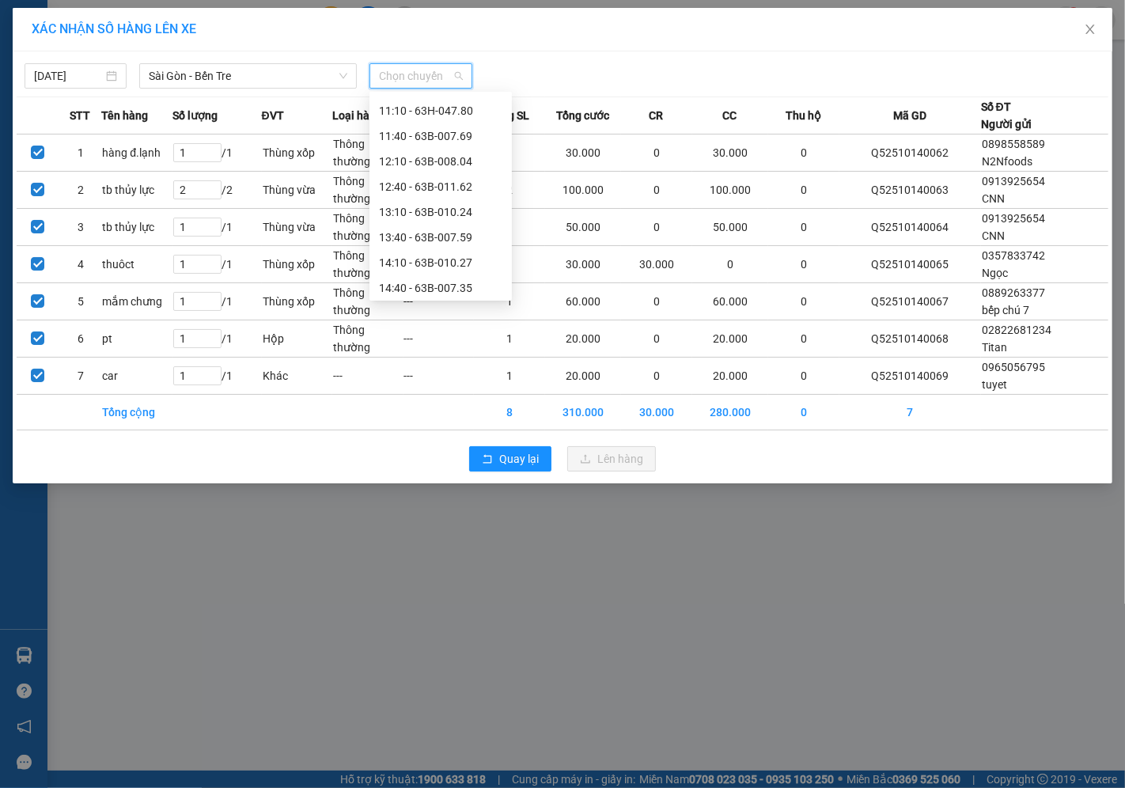
scroll to position [439, 0]
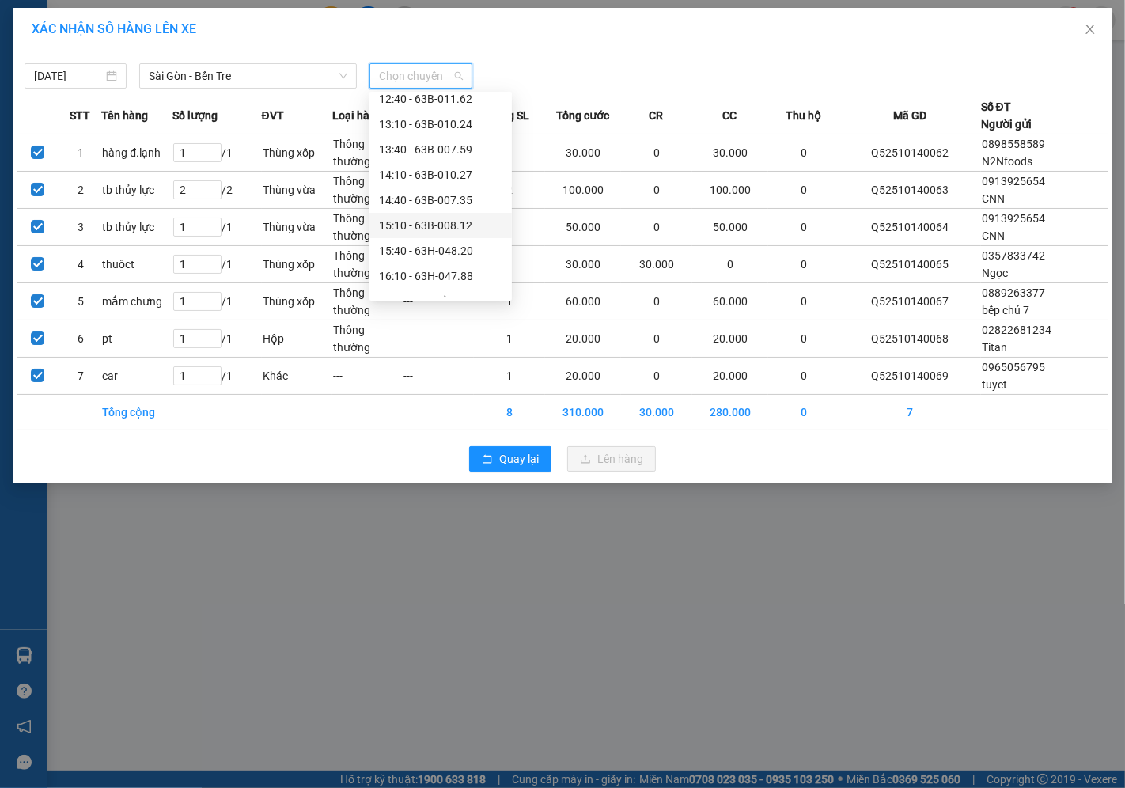
click at [434, 226] on div "15:10 - 63B-008.12" at bounding box center [440, 225] width 123 height 17
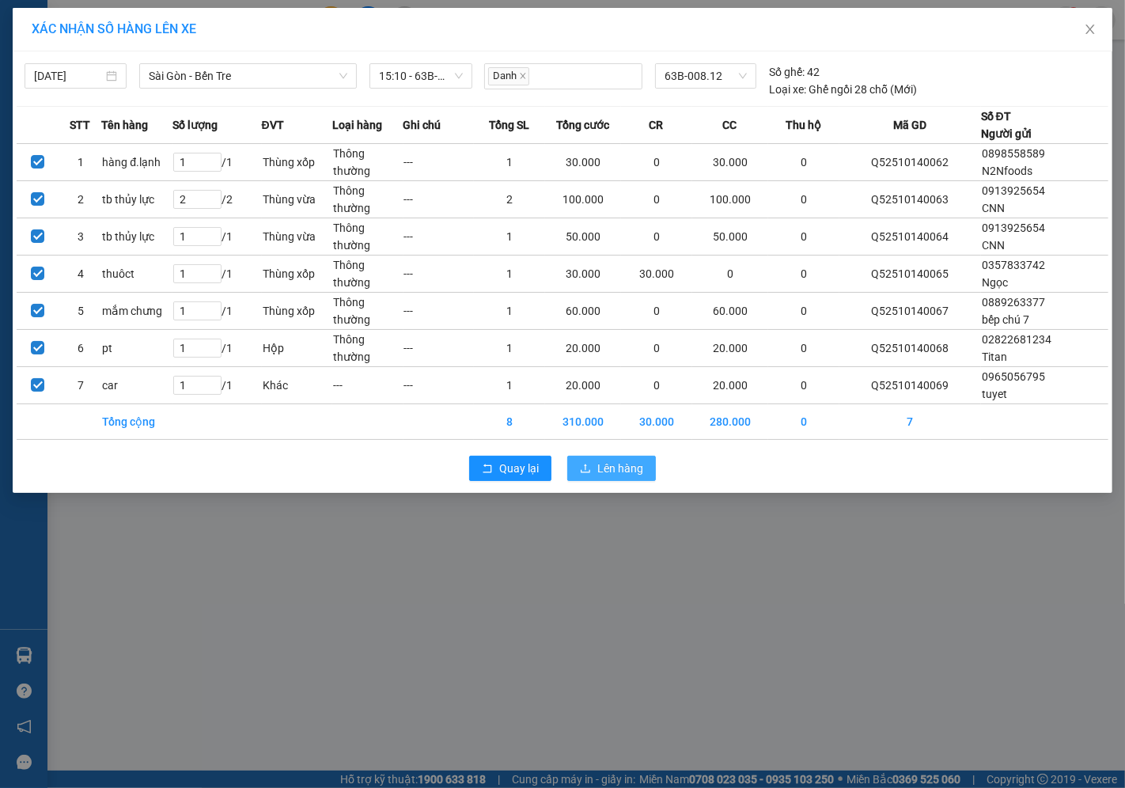
click at [611, 468] on span "Lên hàng" at bounding box center [620, 468] width 46 height 17
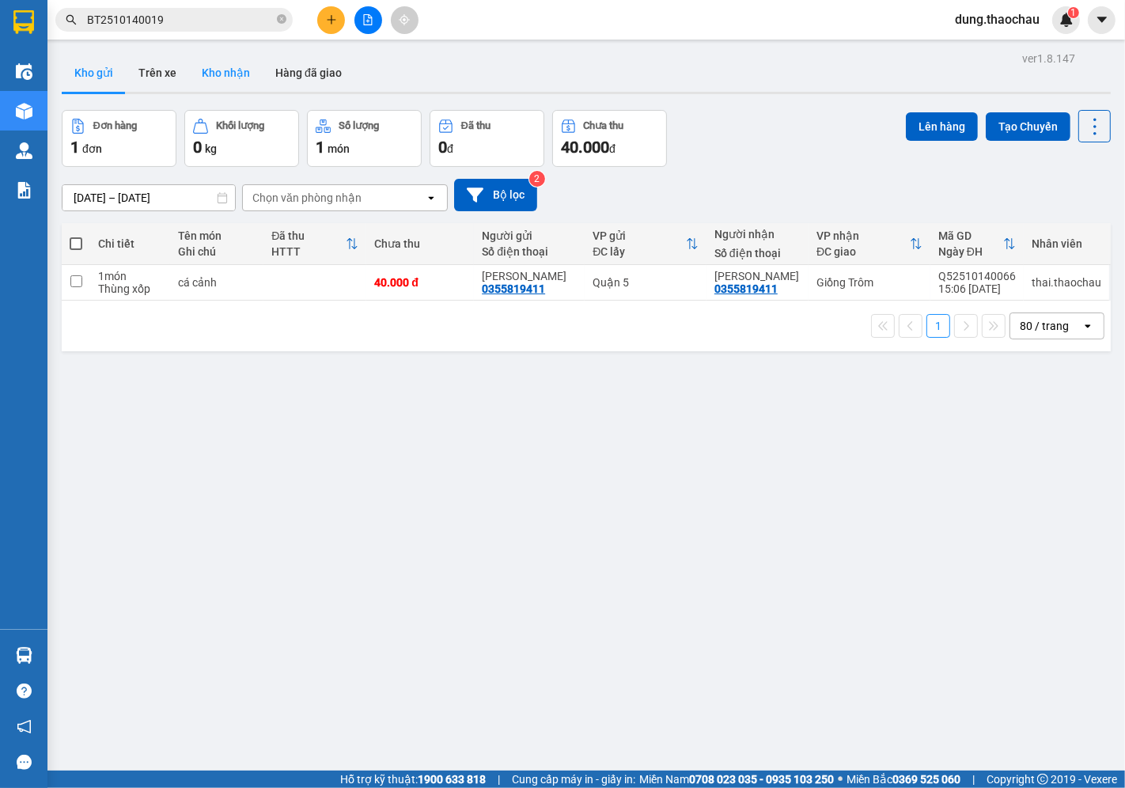
click at [241, 76] on button "Kho nhận" at bounding box center [226, 73] width 74 height 38
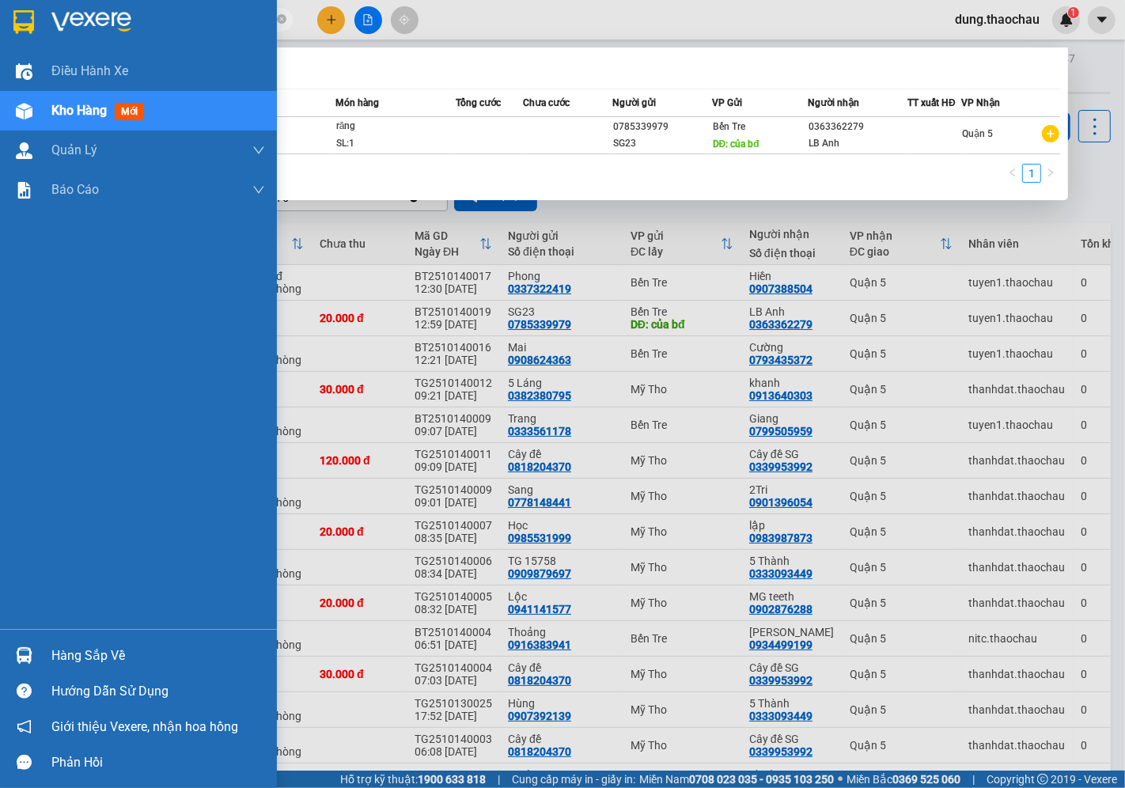
drag, startPoint x: 167, startPoint y: 14, endPoint x: 30, endPoint y: 36, distance: 138.6
click at [30, 36] on section "Kết quả tìm kiếm ( 1 ) Bộ lọc Mã ĐH Trạng thái Món hàng Tổng cước Chưa cước Ngư…" at bounding box center [562, 394] width 1125 height 788
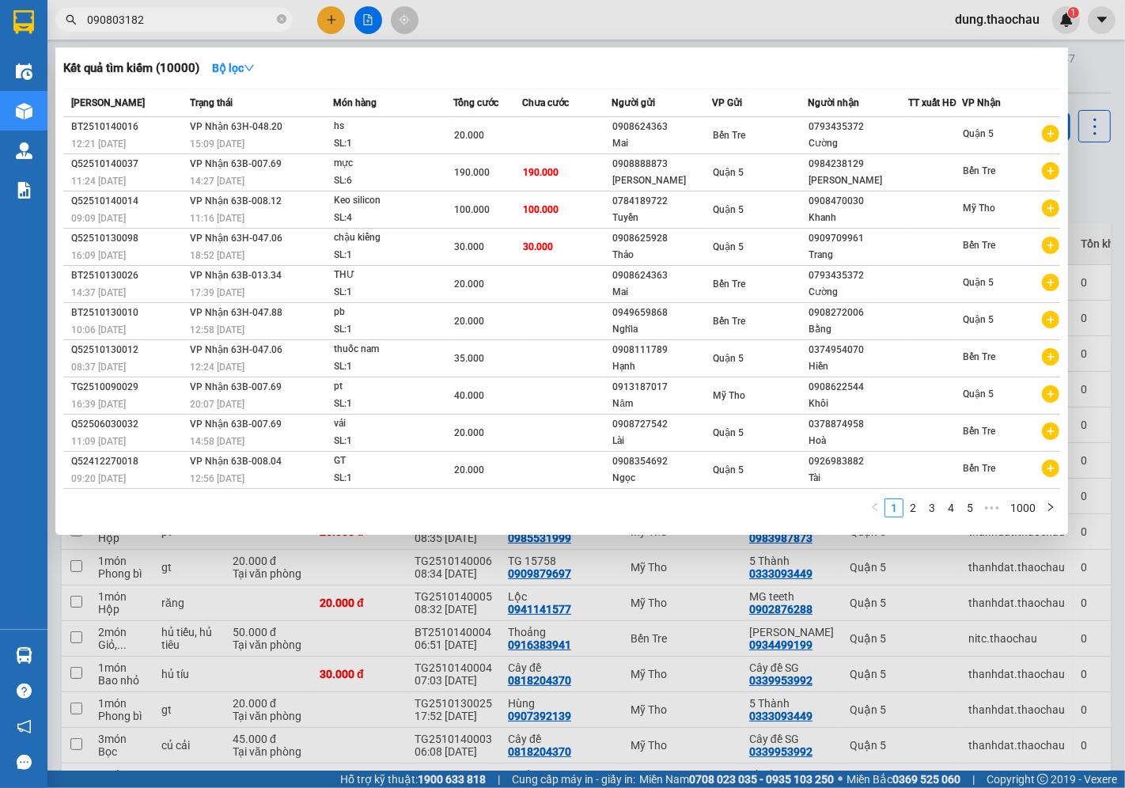
type input "0908031828"
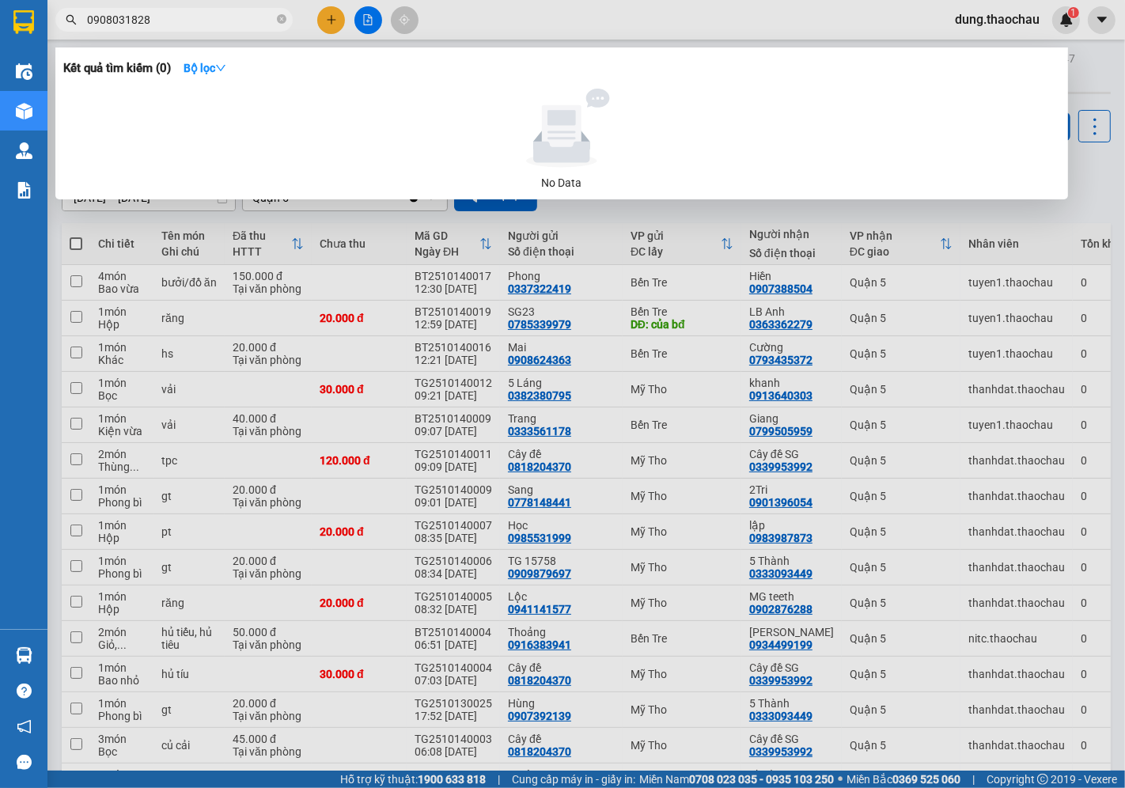
drag, startPoint x: 155, startPoint y: 21, endPoint x: 80, endPoint y: 59, distance: 84.6
click at [80, 34] on div "Kết quả tìm kiếm ( 0 ) Bộ lọc No Data 0908031828" at bounding box center [154, 20] width 309 height 28
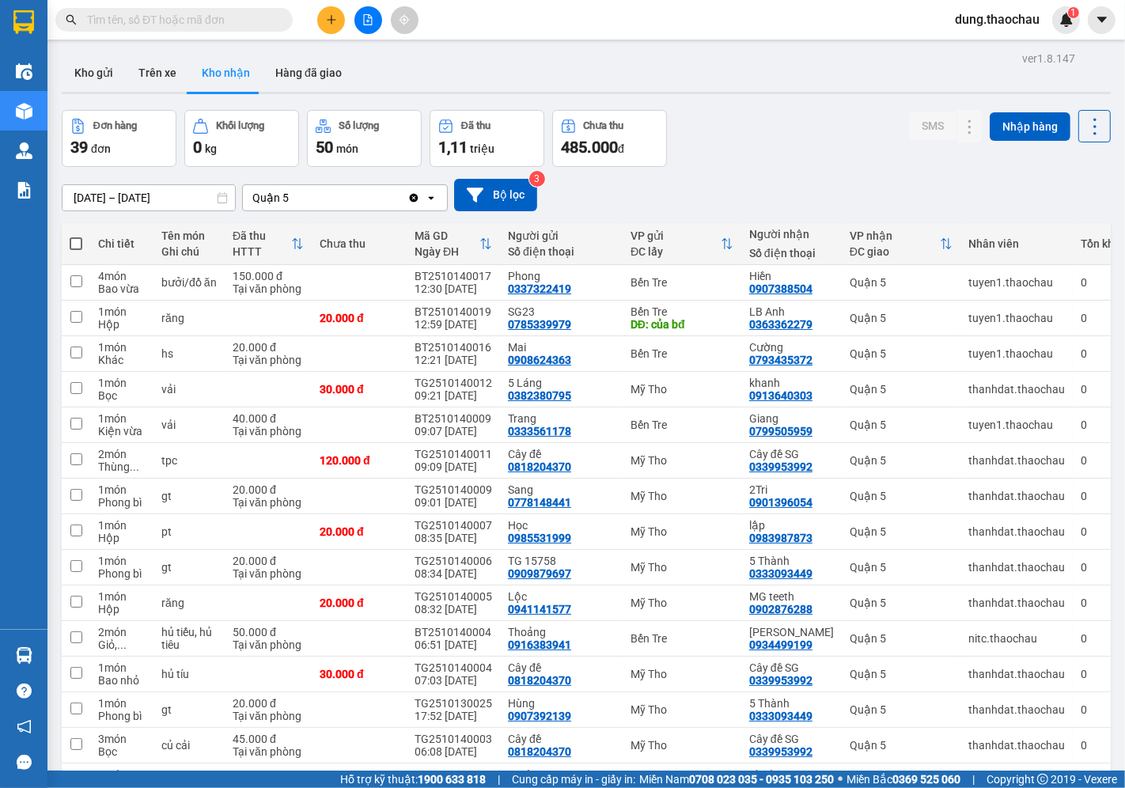
click at [112, 21] on input "text" at bounding box center [180, 19] width 187 height 17
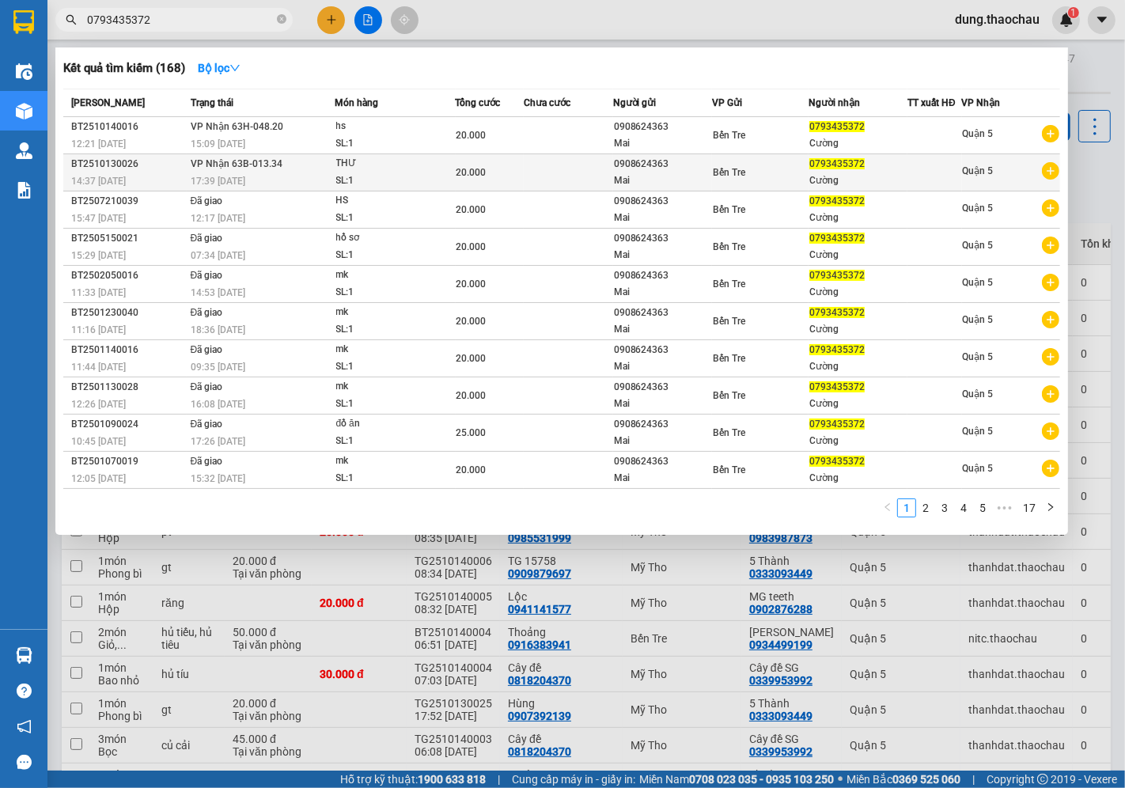
type input "0793435372"
click at [476, 168] on span "20.000" at bounding box center [472, 172] width 30 height 11
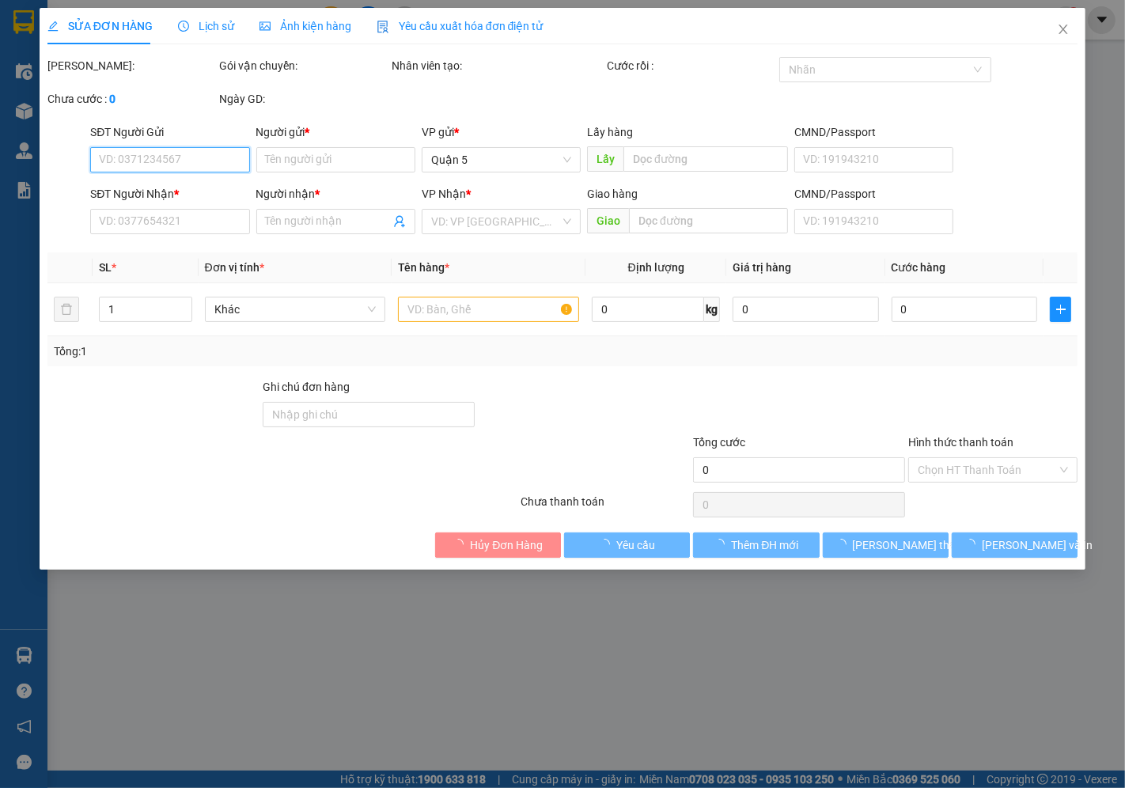
type input "0908624363"
type input "Mai"
type input "0793435372"
type input "Cường"
type input "20.000"
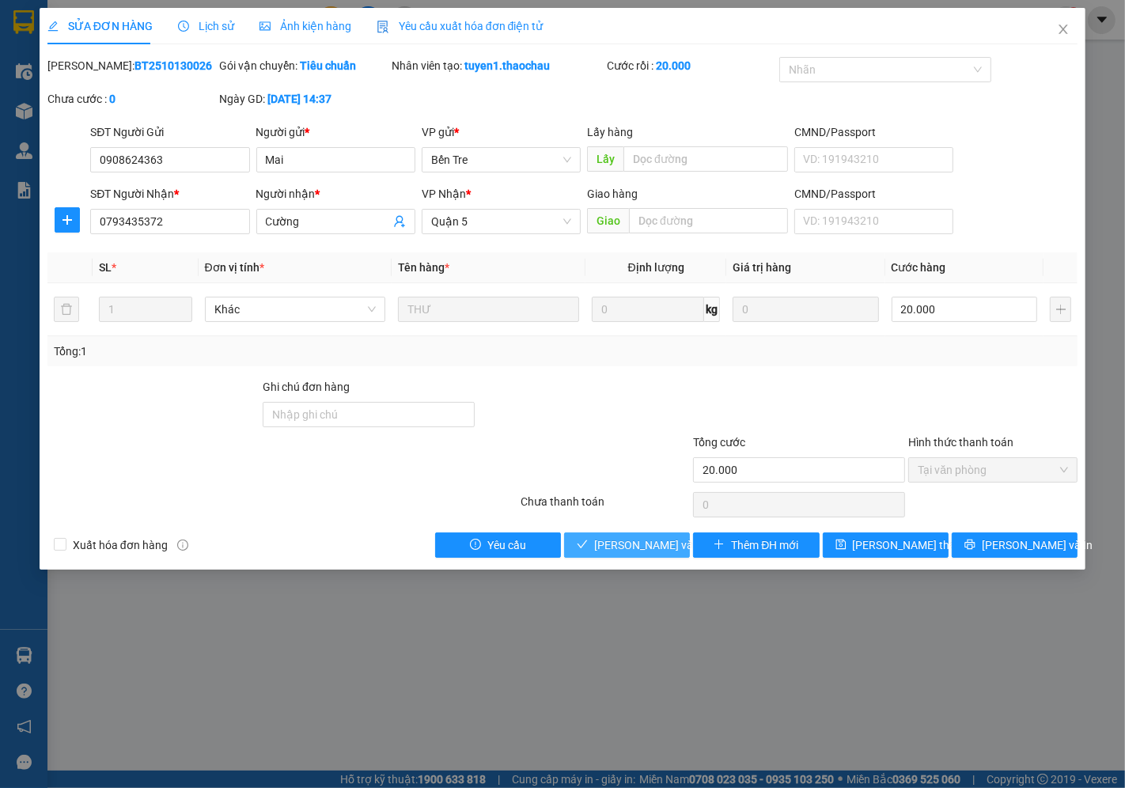
click at [650, 546] on span "Lưu và Giao hàng" at bounding box center [670, 544] width 152 height 17
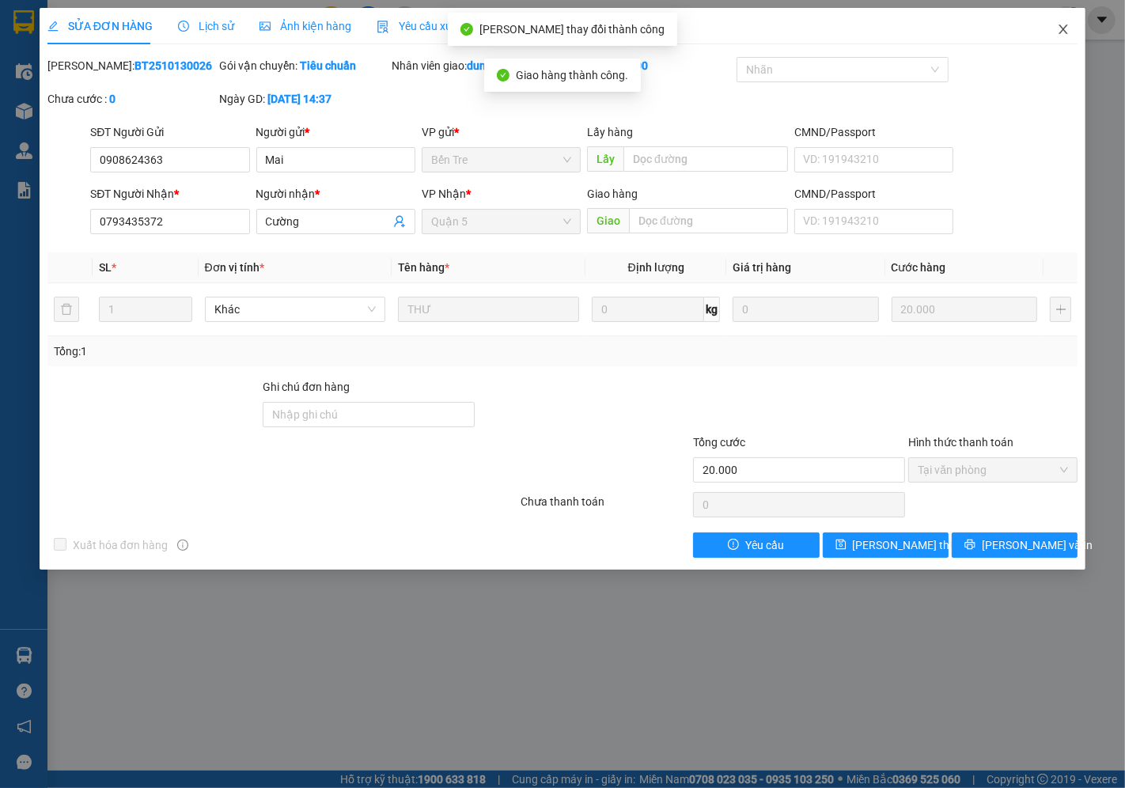
click at [1067, 32] on icon "close" at bounding box center [1063, 29] width 13 height 13
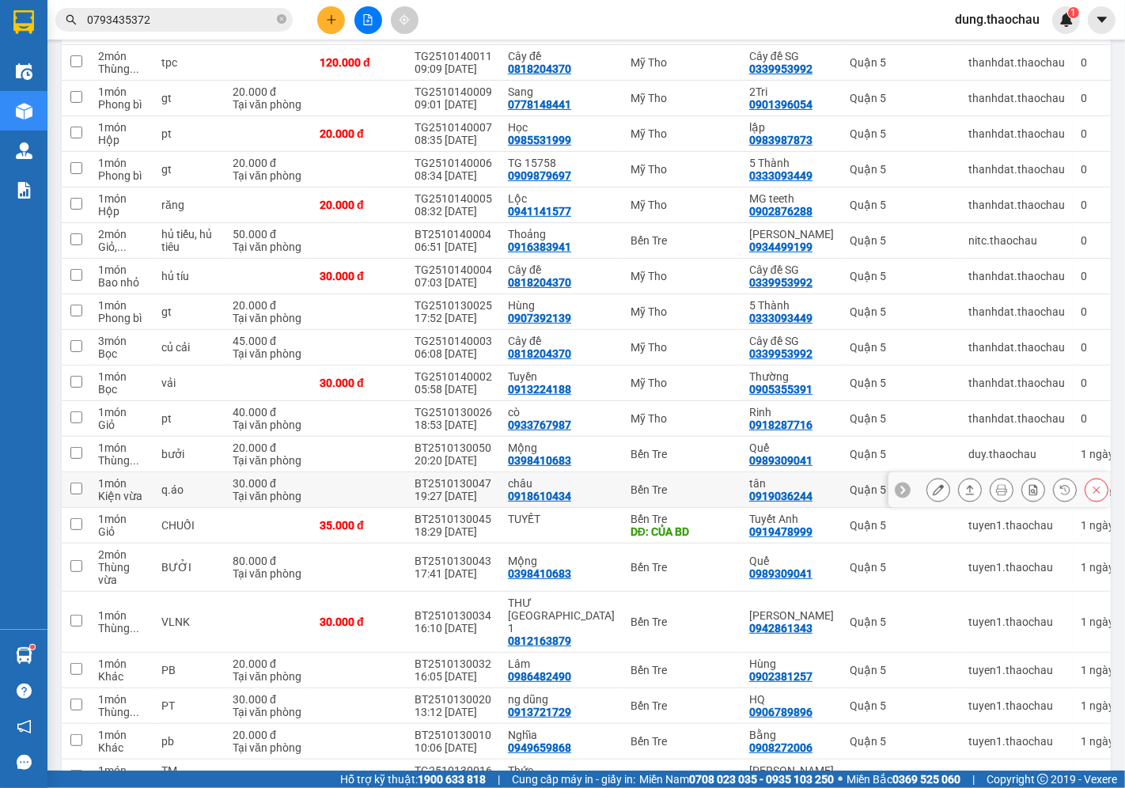
scroll to position [439, 0]
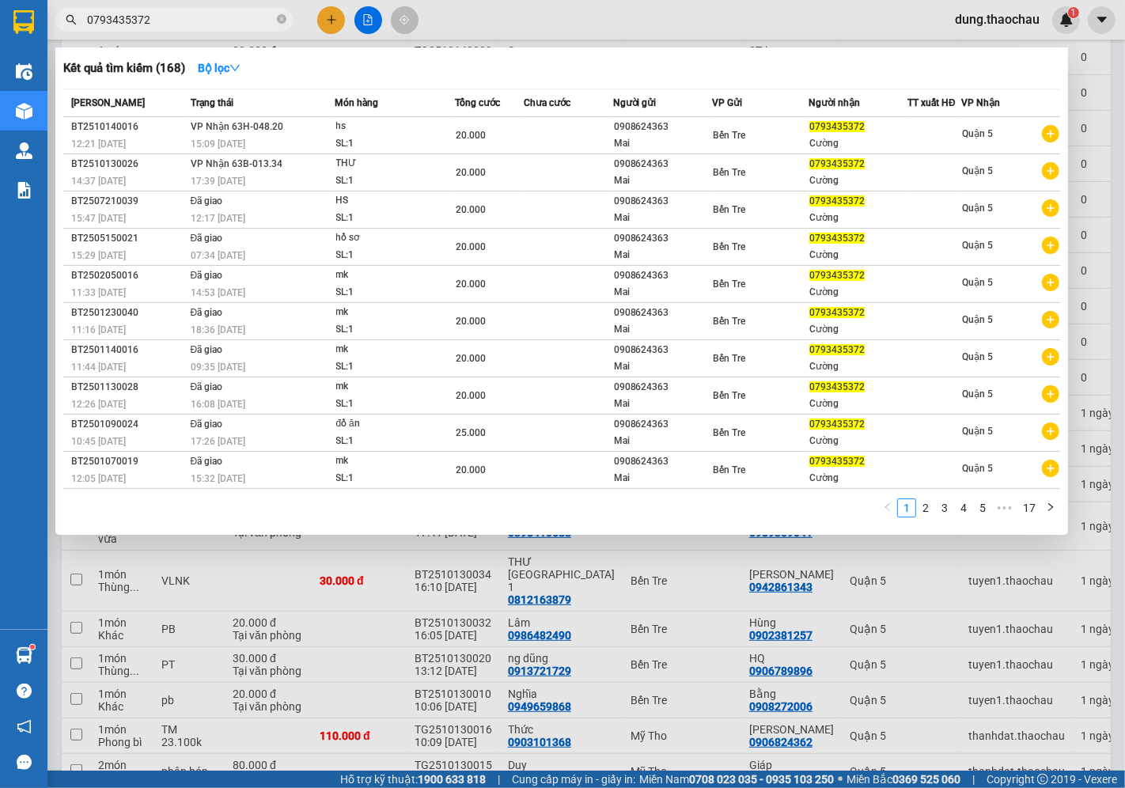
drag, startPoint x: 179, startPoint y: 25, endPoint x: 49, endPoint y: 34, distance: 130.1
click at [50, 34] on div "Kết quả tìm kiếm ( 168 ) Bộ lọc Mã ĐH Trạng thái Món hàng Tổng cước Chưa cước N…" at bounding box center [154, 20] width 309 height 28
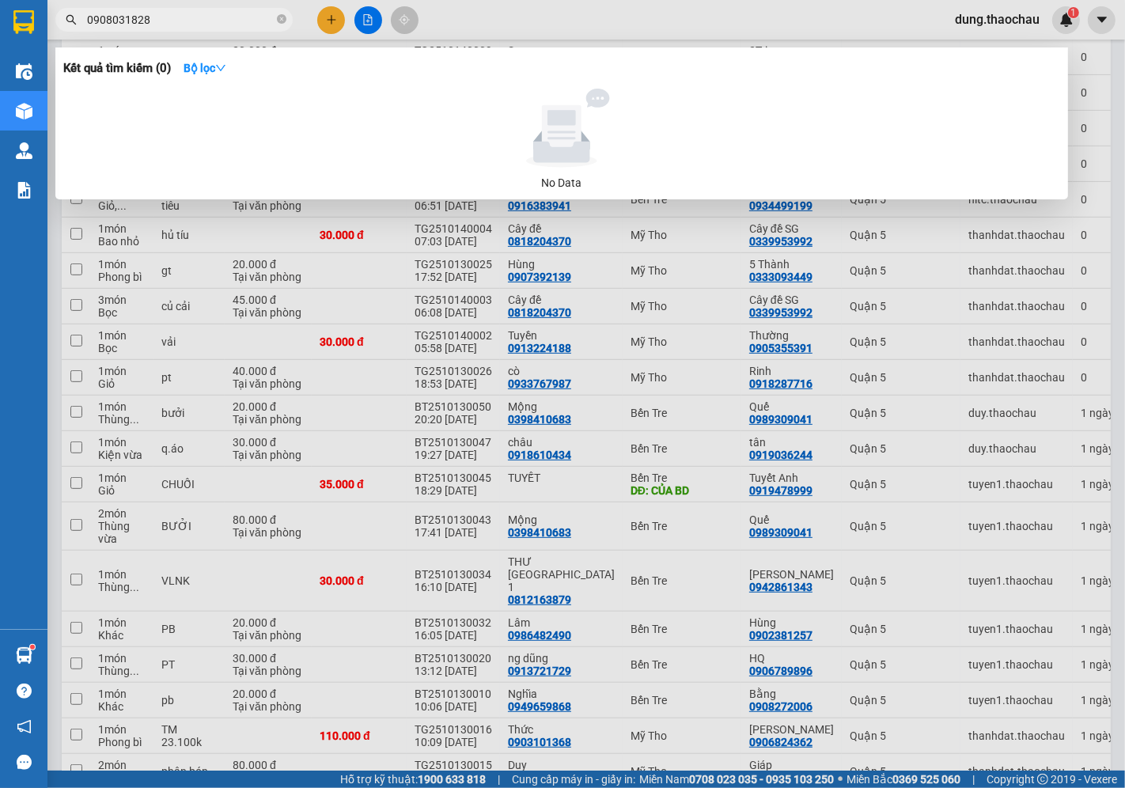
click at [658, 14] on div at bounding box center [562, 394] width 1125 height 788
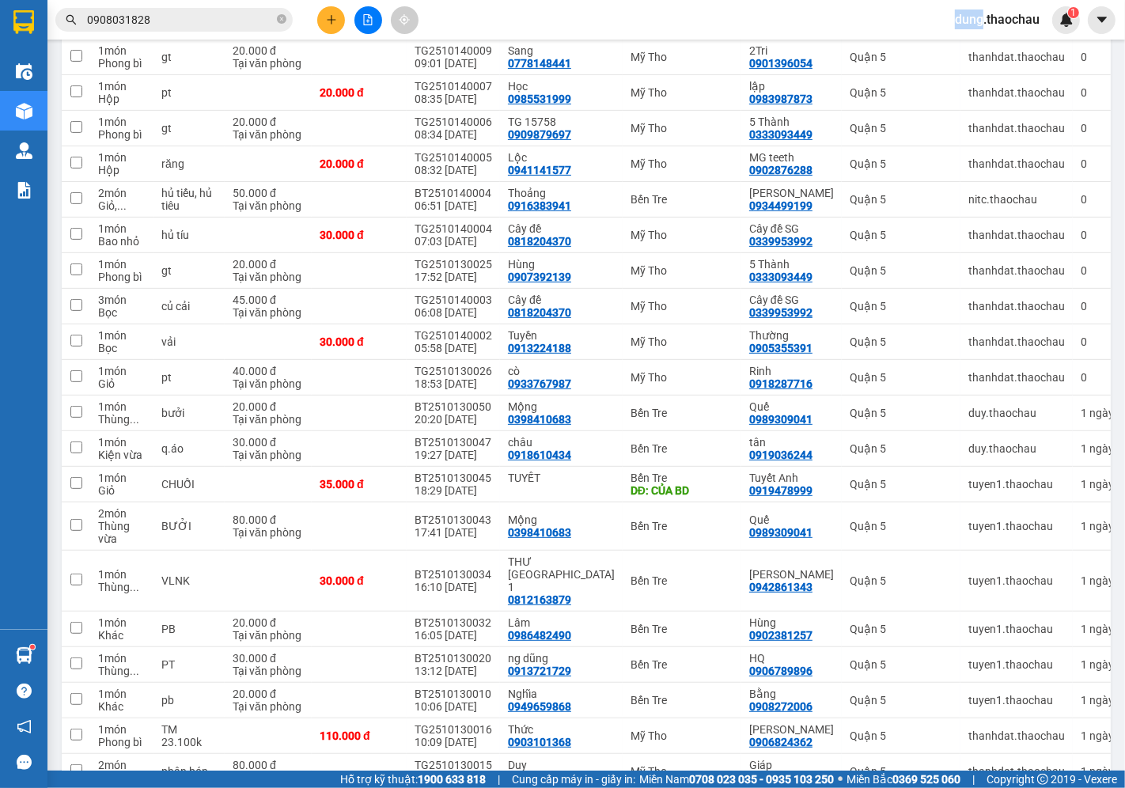
click at [658, 14] on div "Kết quả tìm kiếm ( 0 ) Bộ lọc No Data 0908031828 dung.thaochau 1" at bounding box center [562, 20] width 1125 height 40
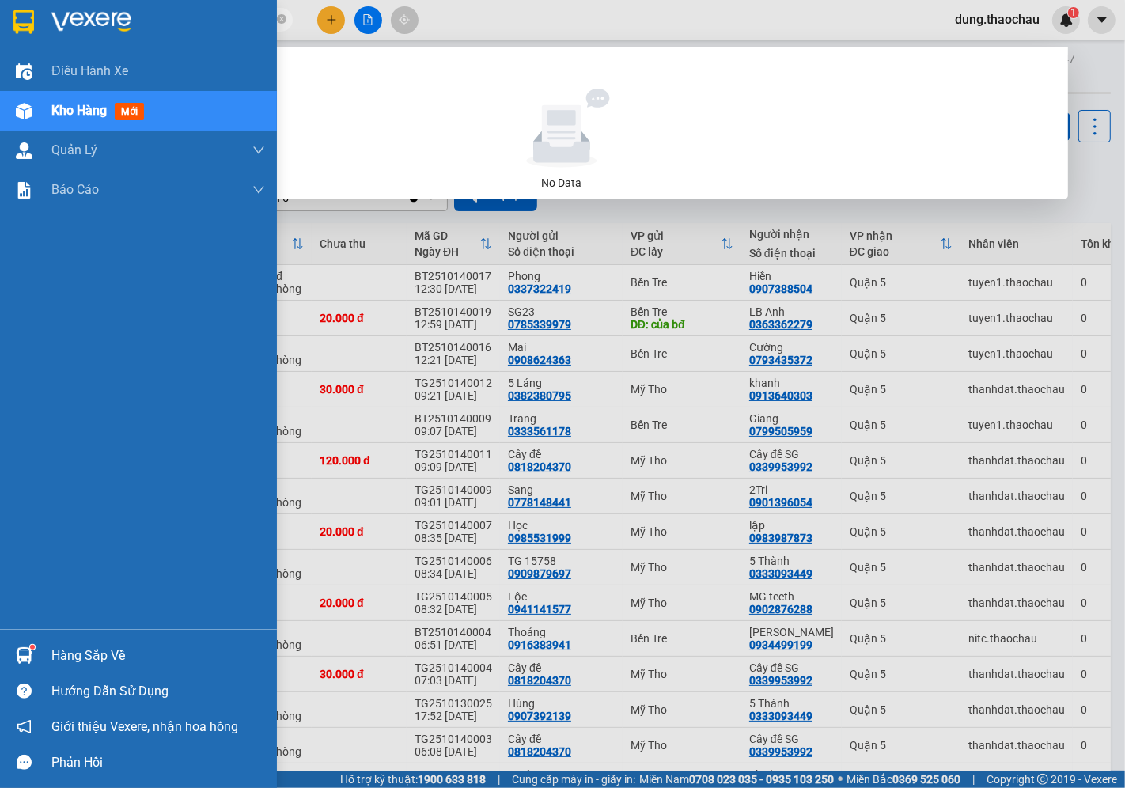
drag, startPoint x: 180, startPoint y: 19, endPoint x: 112, endPoint y: 106, distance: 111.0
click at [17, 64] on section "Kết quả tìm kiếm ( 0 ) Bộ lọc No Data 0908031828 dung.thaochau 1 Điều hành xe K…" at bounding box center [562, 394] width 1125 height 788
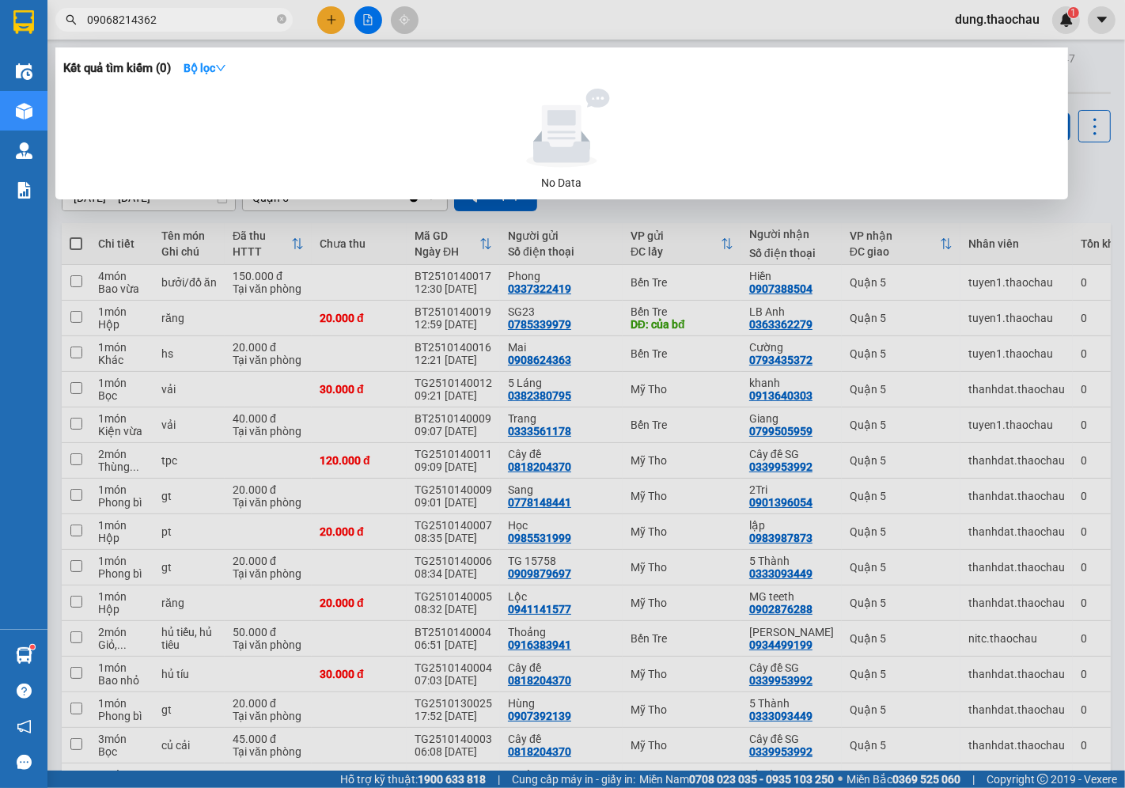
click at [417, 419] on div at bounding box center [562, 394] width 1125 height 788
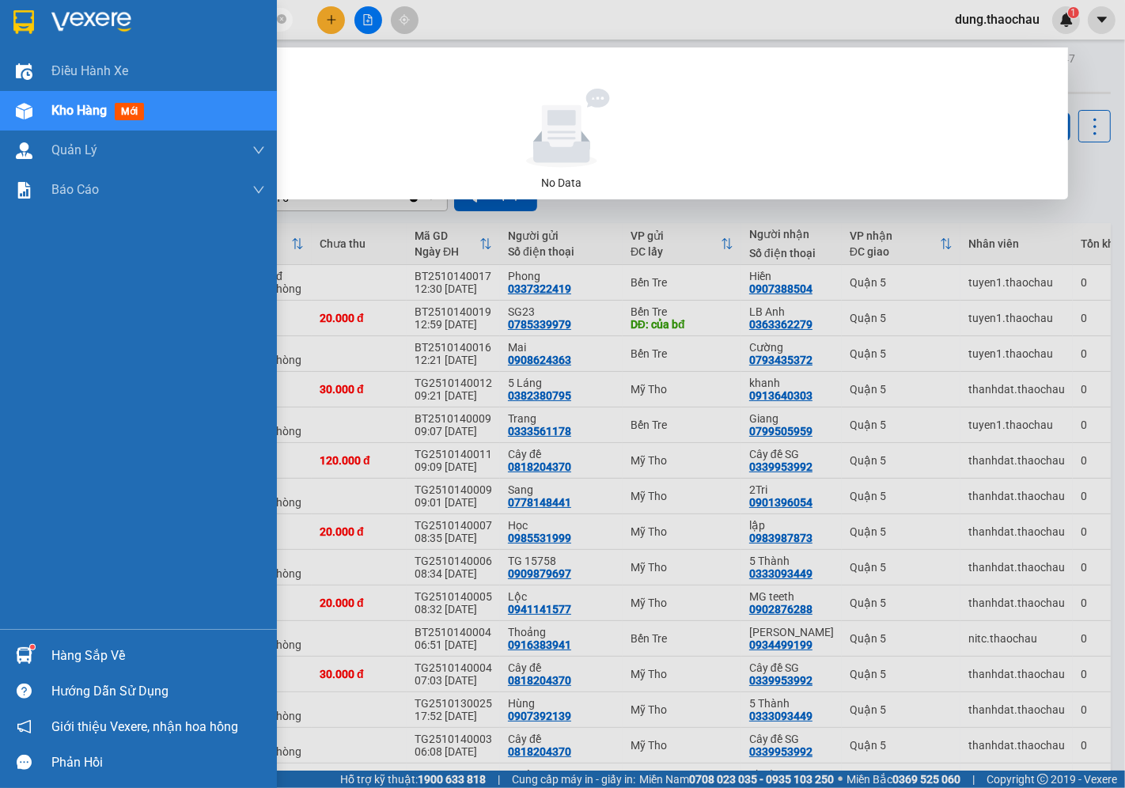
drag, startPoint x: 180, startPoint y: 25, endPoint x: 0, endPoint y: 25, distance: 179.6
click at [0, 25] on section "Kết quả tìm kiếm ( 0 ) Bộ lọc No Data 09068214362 dung.thaochau 1 Điều hành xe …" at bounding box center [562, 394] width 1125 height 788
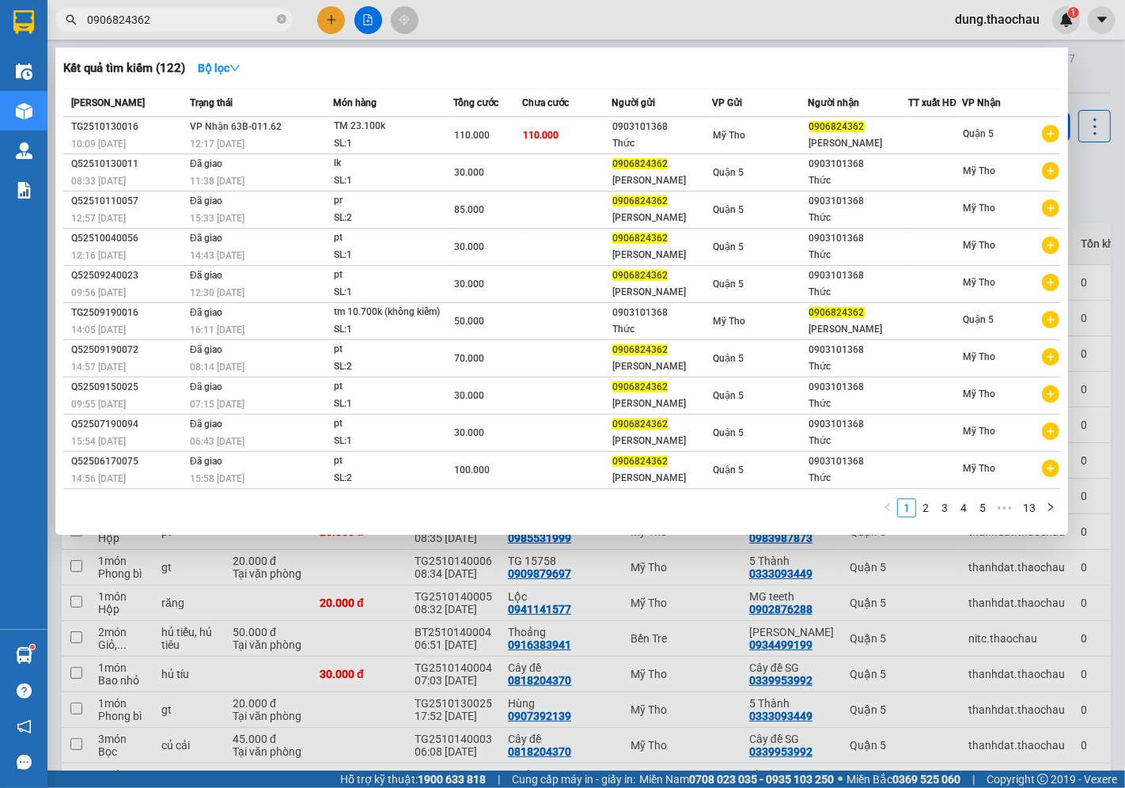
type input "0906824362"
click at [531, 35] on div at bounding box center [562, 394] width 1125 height 788
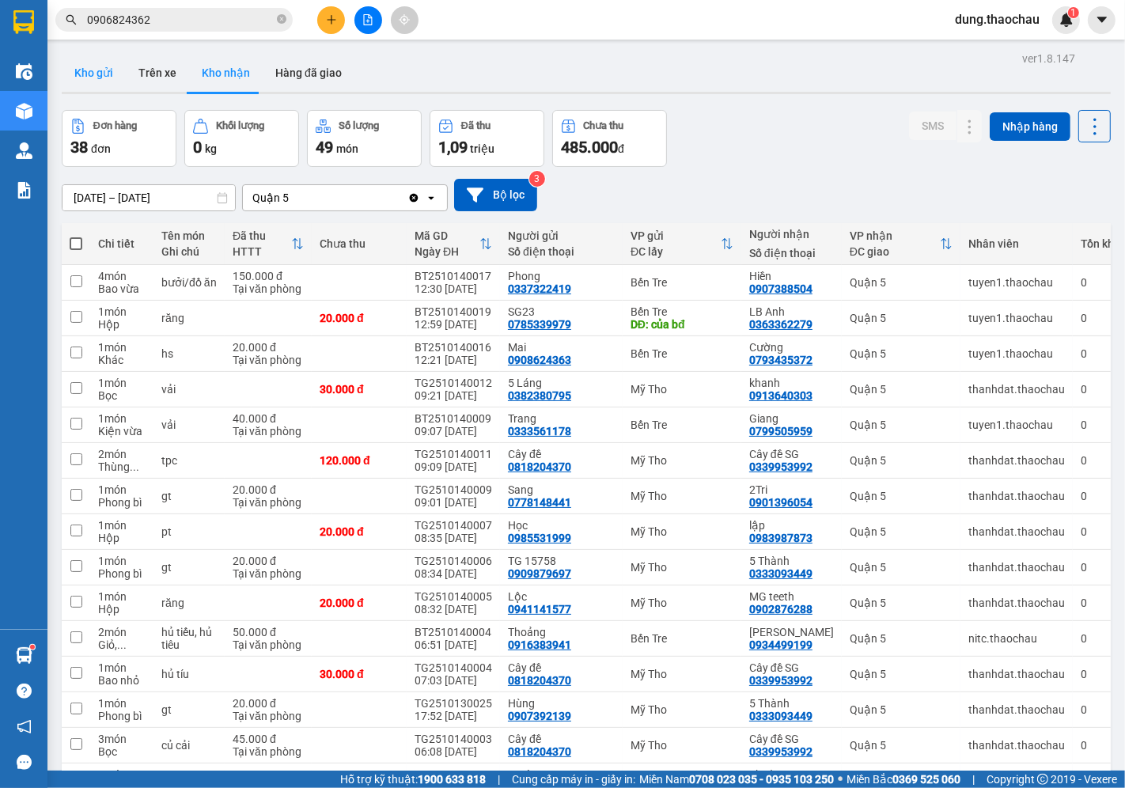
click at [98, 82] on button "Kho gửi" at bounding box center [94, 73] width 64 height 38
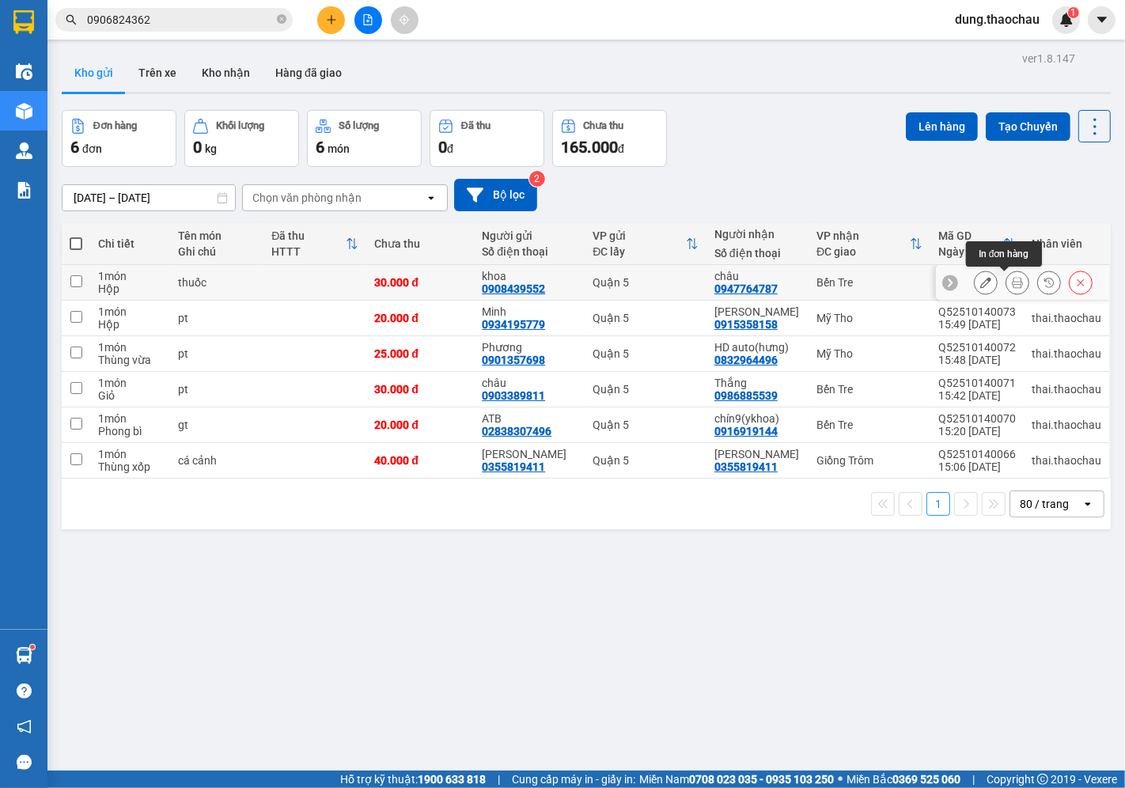
click at [1012, 283] on icon at bounding box center [1017, 282] width 11 height 11
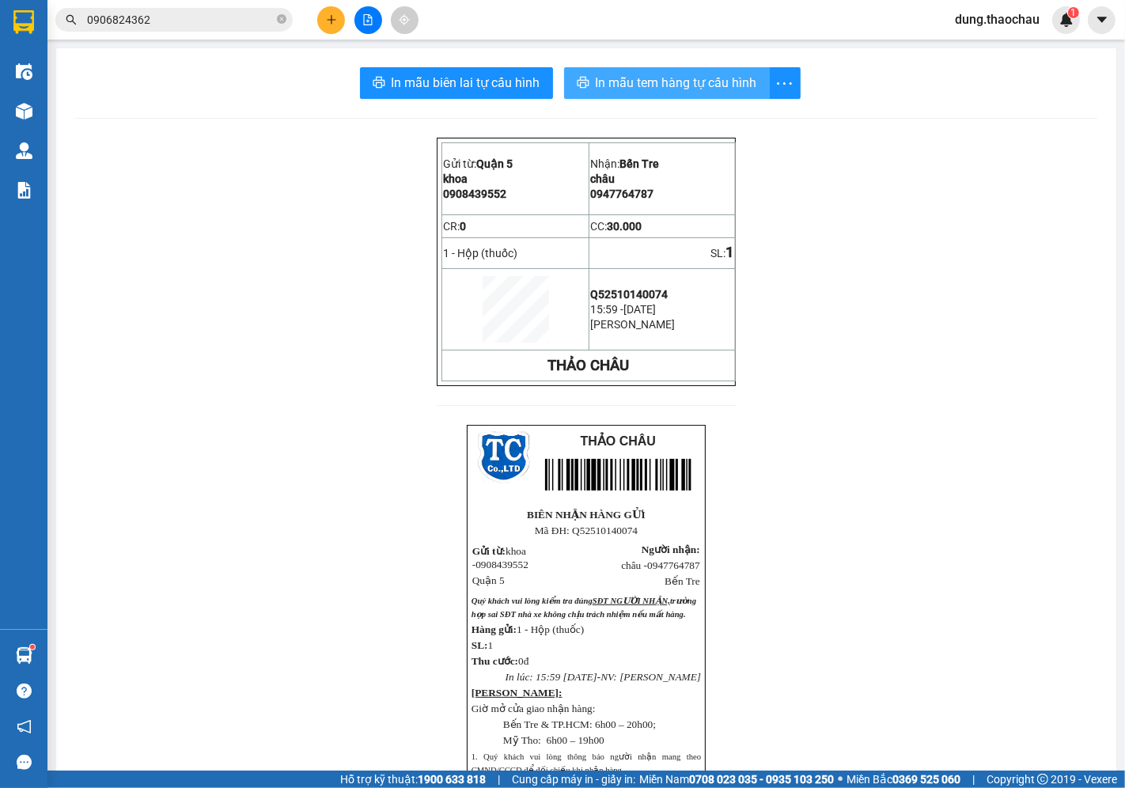
click at [674, 82] on span "In mẫu tem hàng tự cấu hình" at bounding box center [676, 83] width 161 height 20
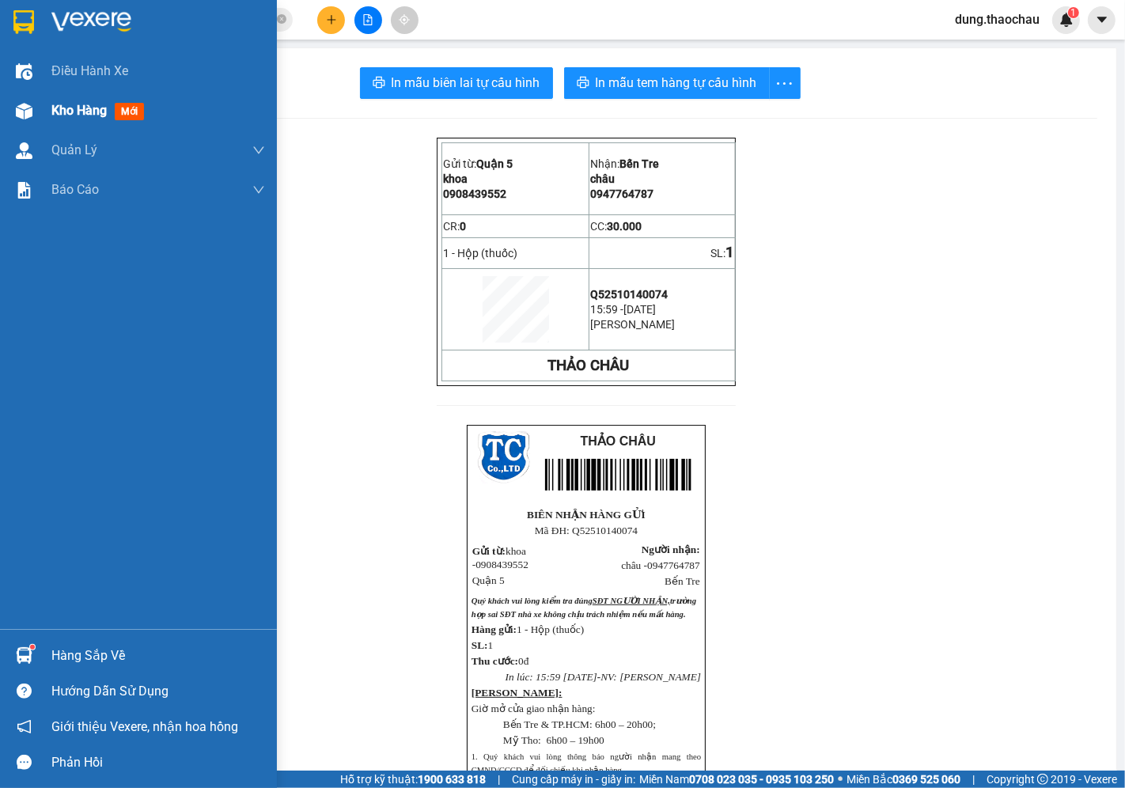
click at [79, 112] on span "Kho hàng" at bounding box center [78, 110] width 55 height 15
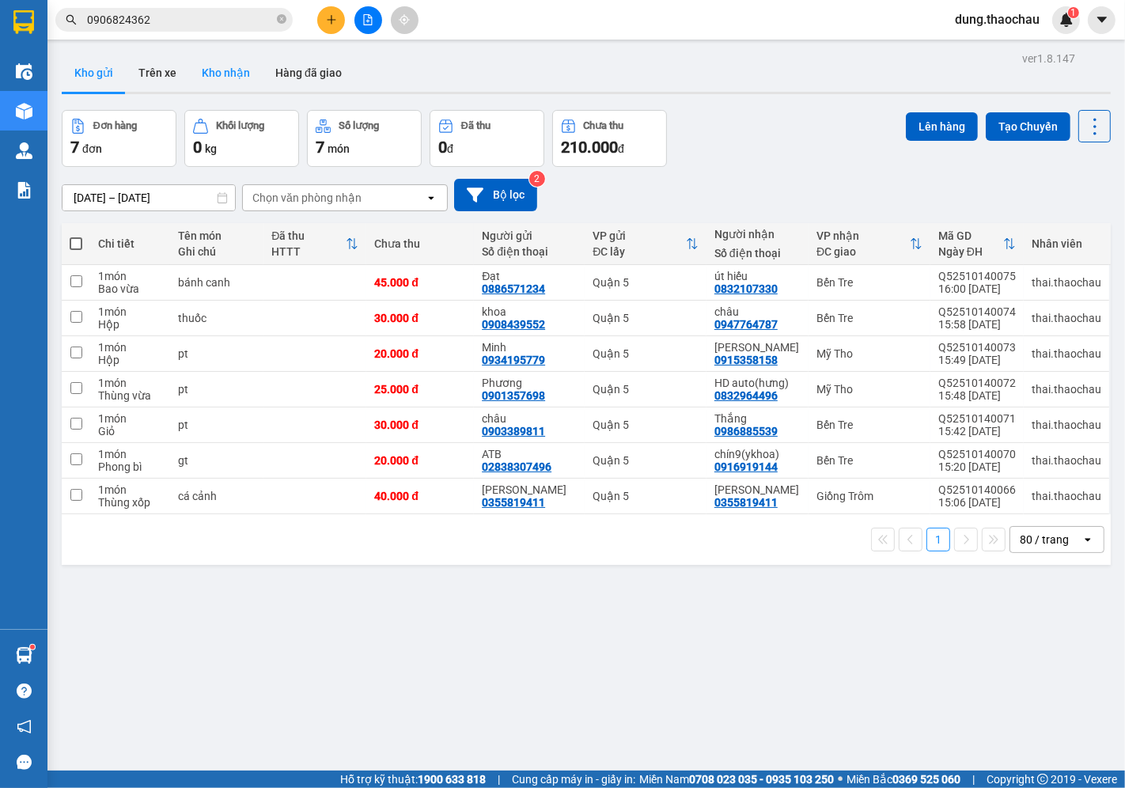
click at [231, 68] on button "Kho nhận" at bounding box center [226, 73] width 74 height 38
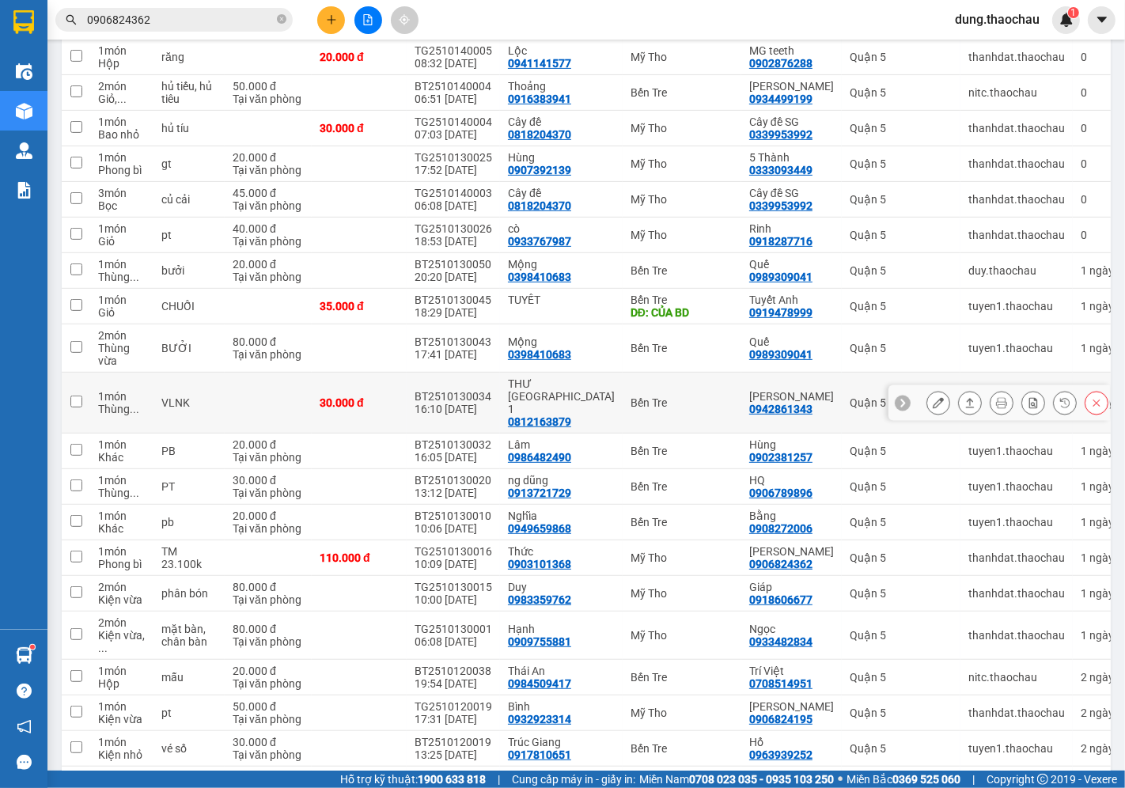
scroll to position [527, 0]
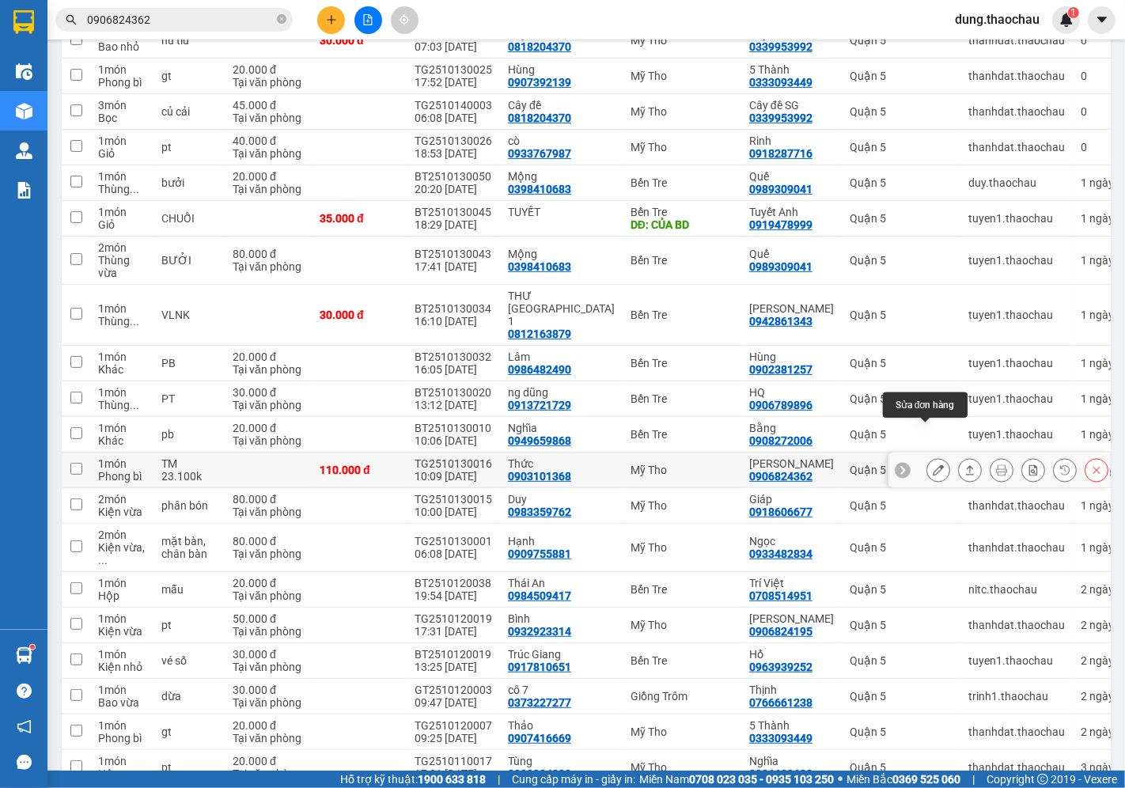
click at [933, 464] on icon at bounding box center [938, 469] width 11 height 11
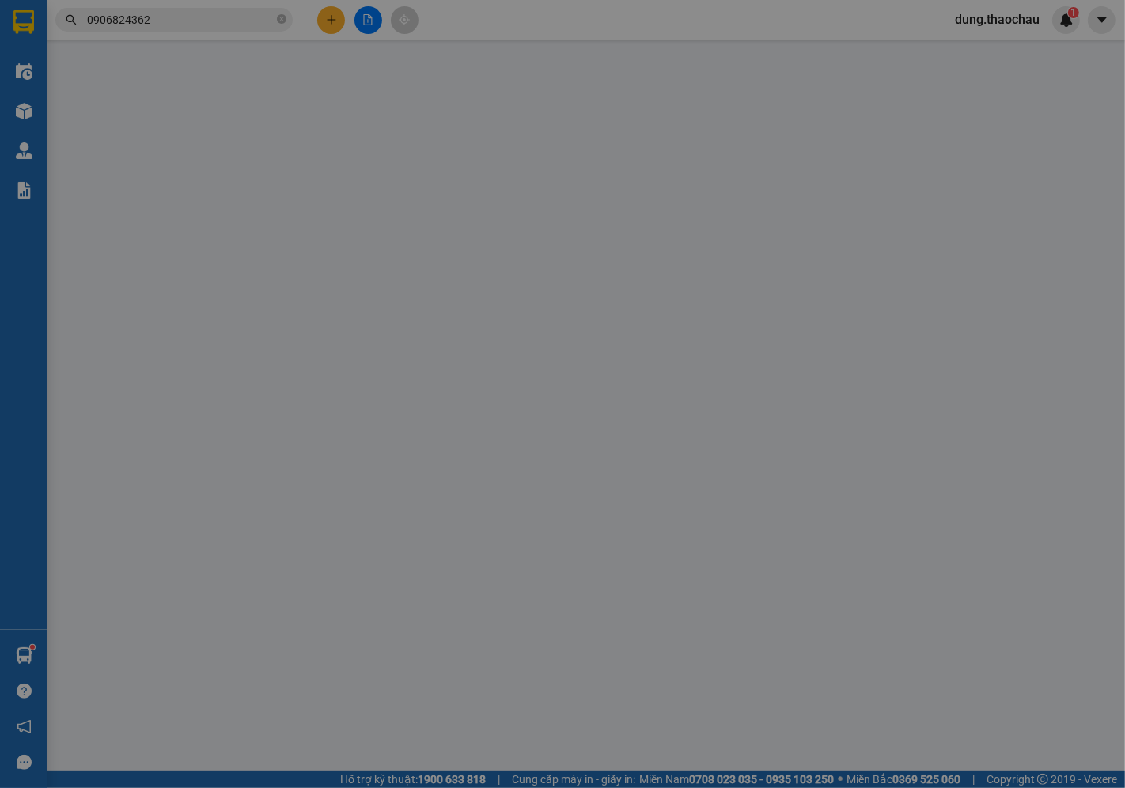
type input "0903101368"
type input "Thức"
type input "0906824362"
type input "Nam Thành"
type input "110.000"
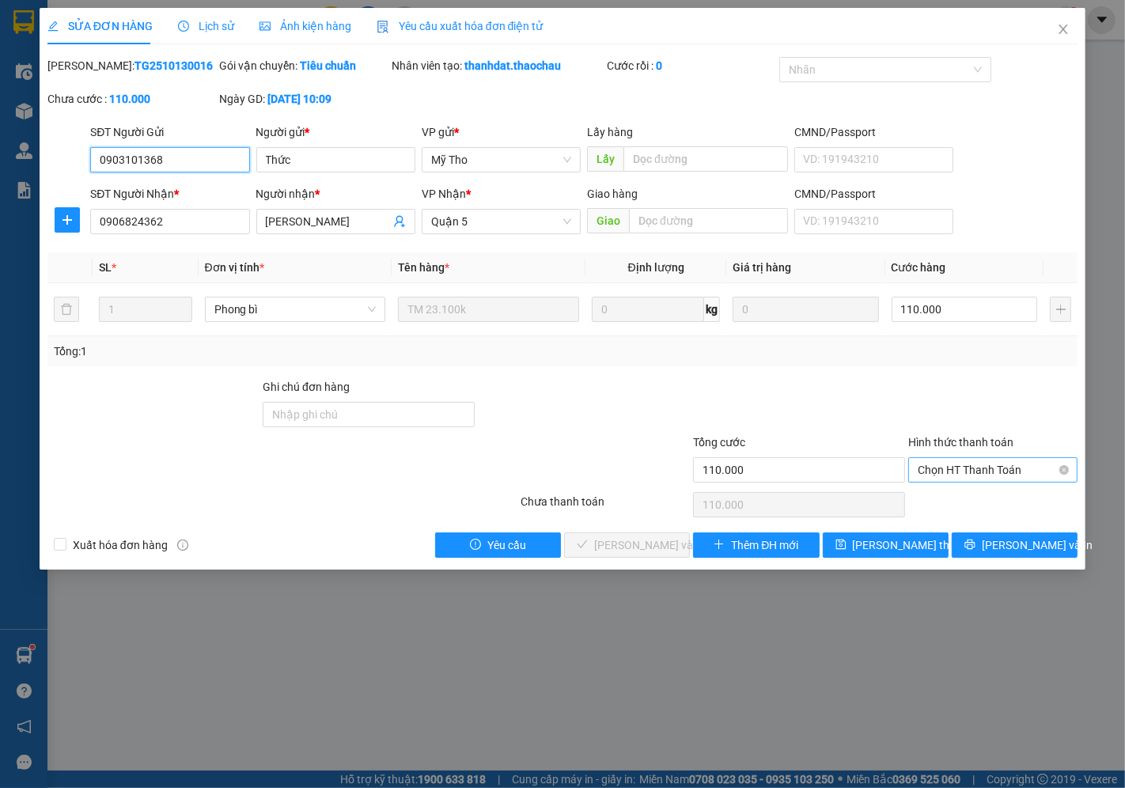
click at [963, 473] on span "Chọn HT Thanh Toán" at bounding box center [993, 470] width 150 height 24
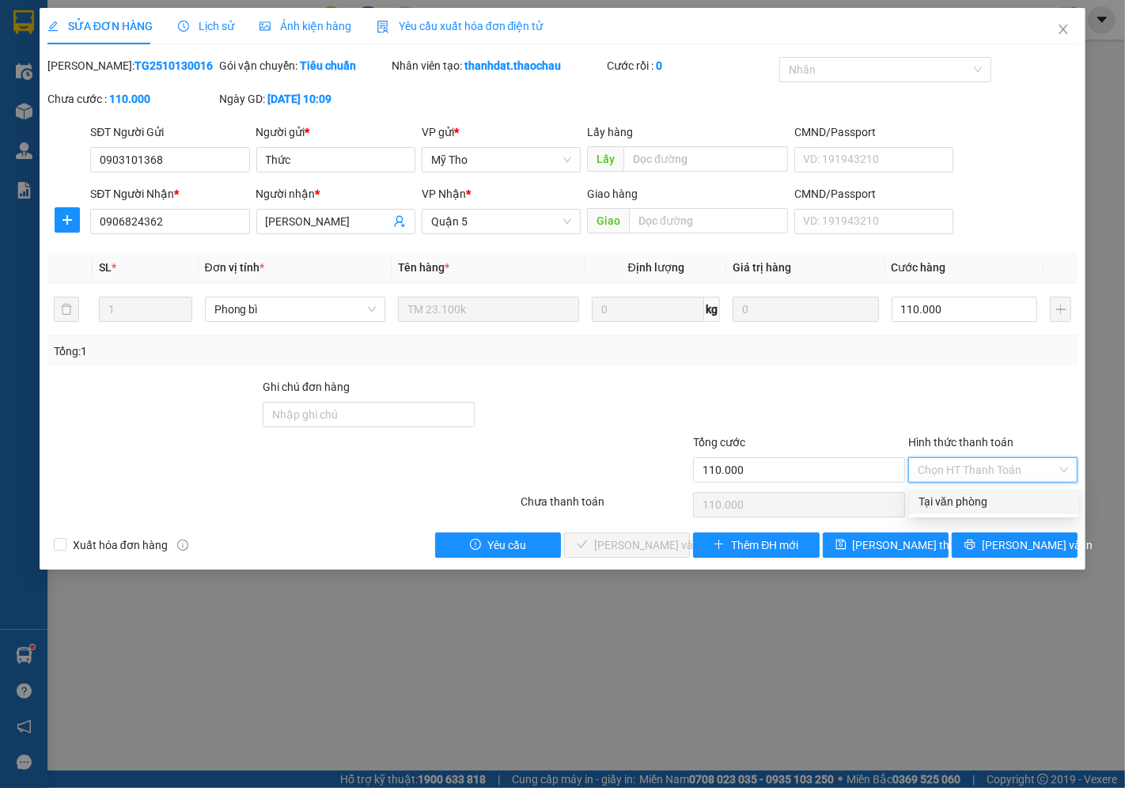
click at [954, 504] on div "Tại văn phòng" at bounding box center [994, 501] width 150 height 17
type input "0"
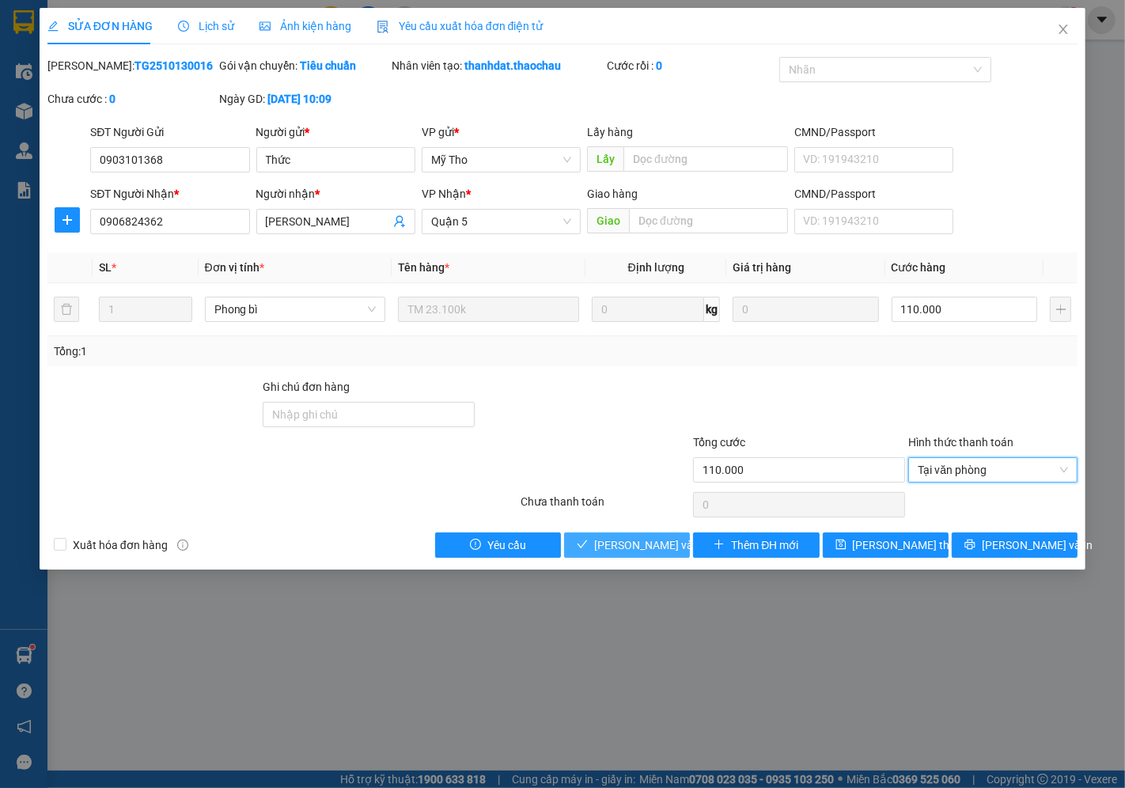
click at [629, 541] on span "Lưu và Giao hàng" at bounding box center [670, 544] width 152 height 17
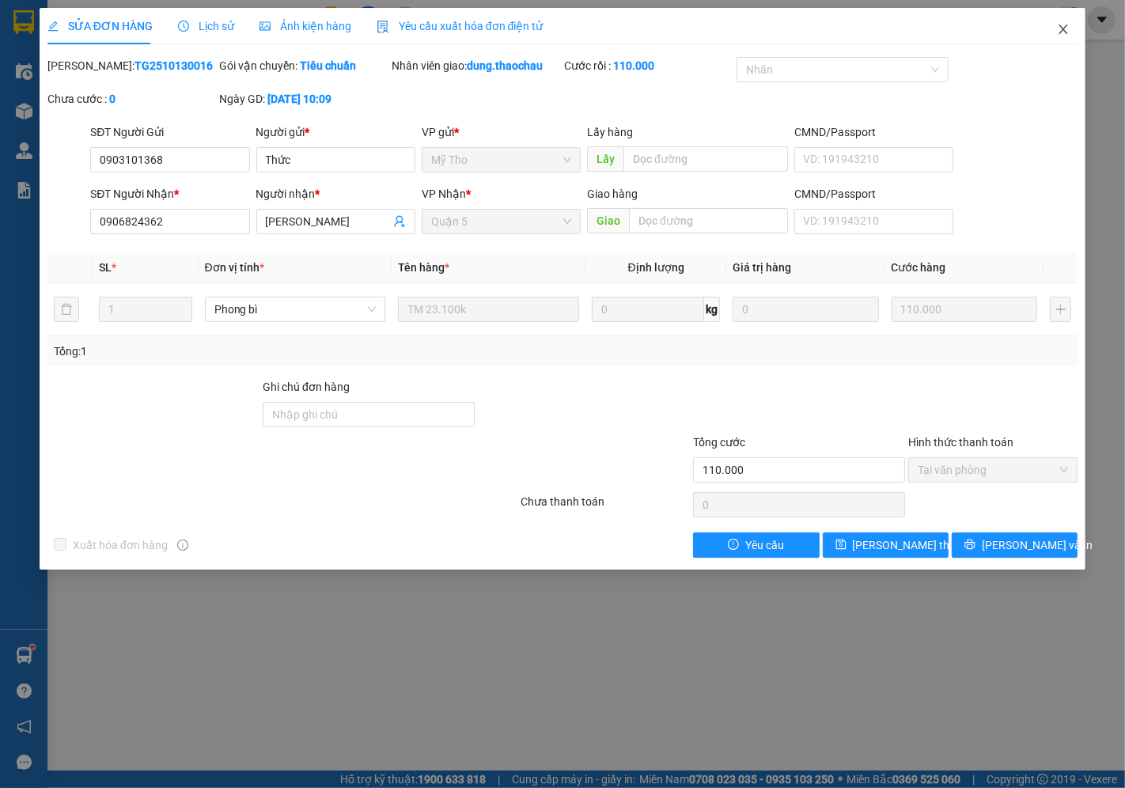
click at [1066, 25] on icon "close" at bounding box center [1063, 29] width 13 height 13
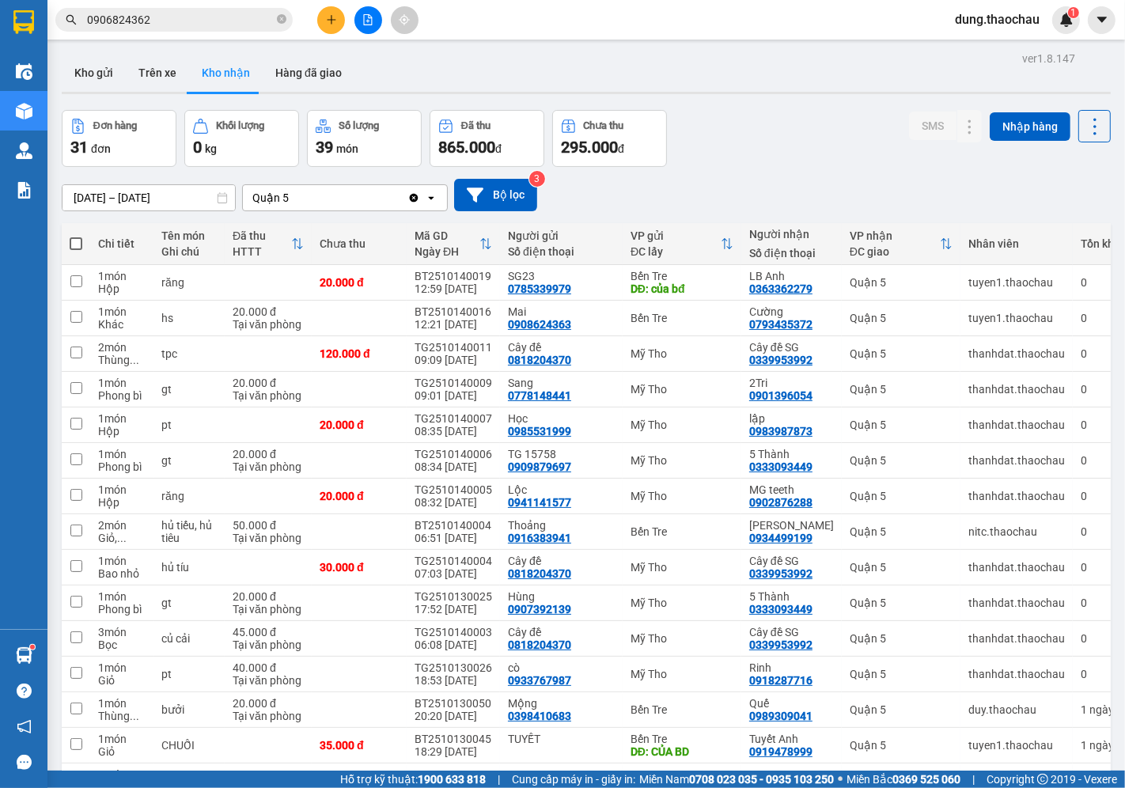
click at [989, 25] on span "dung.thaochau" at bounding box center [997, 19] width 110 height 20
click at [986, 50] on span "Đăng xuất" at bounding box center [1004, 48] width 77 height 17
click at [997, 22] on span "dung.thaochau" at bounding box center [997, 19] width 110 height 20
click at [973, 49] on span "Đăng xuất" at bounding box center [1004, 48] width 77 height 17
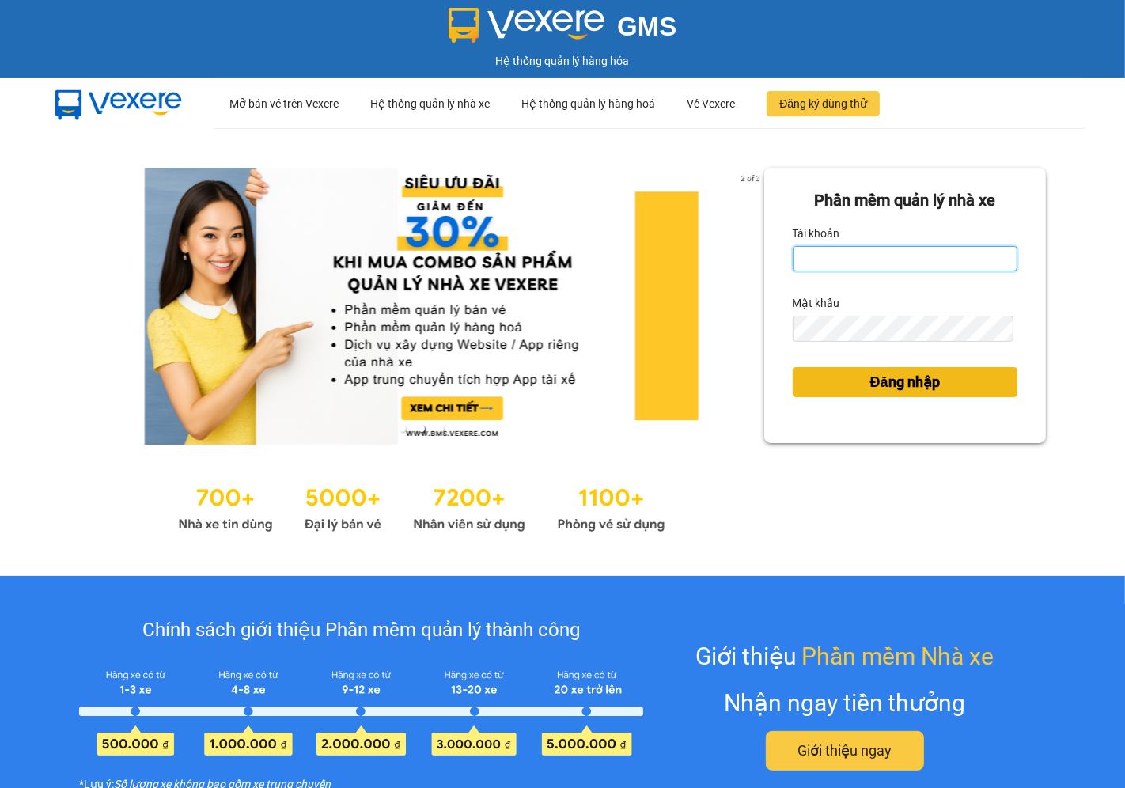
type input "saigon.thaochau"
click at [888, 390] on span "Đăng nhập" at bounding box center [905, 382] width 70 height 22
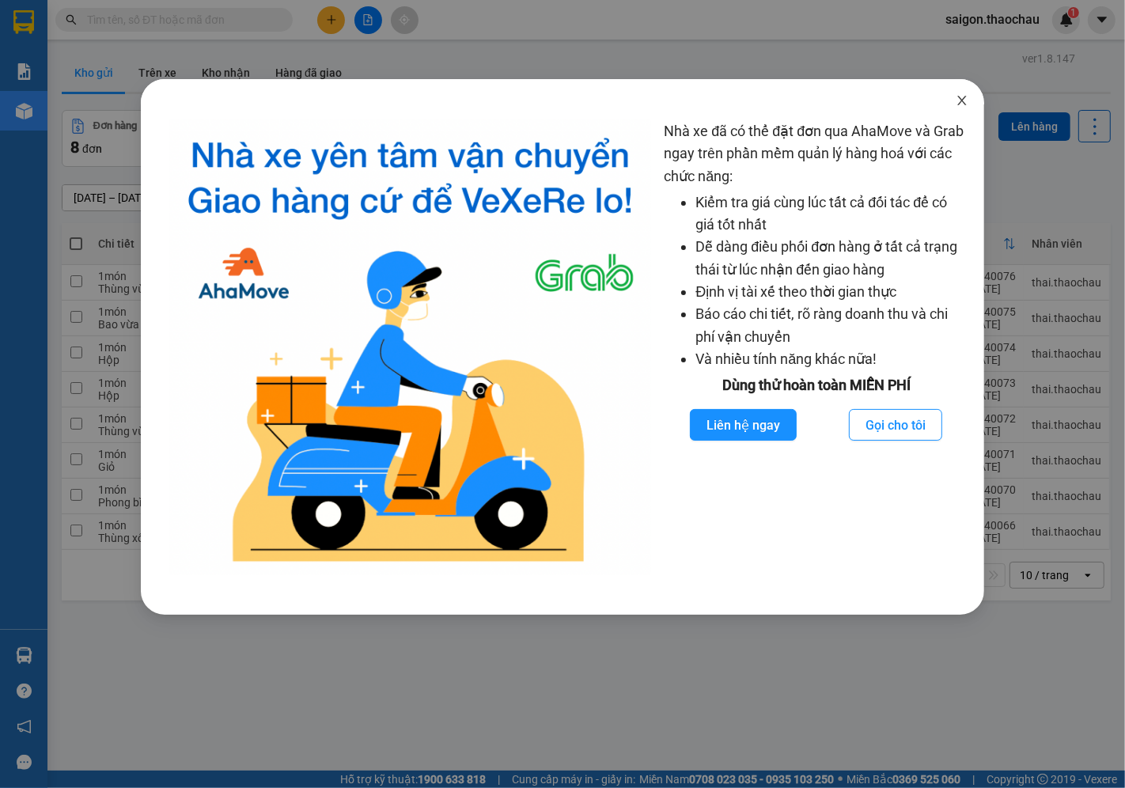
click at [961, 100] on icon "close" at bounding box center [962, 100] width 9 height 9
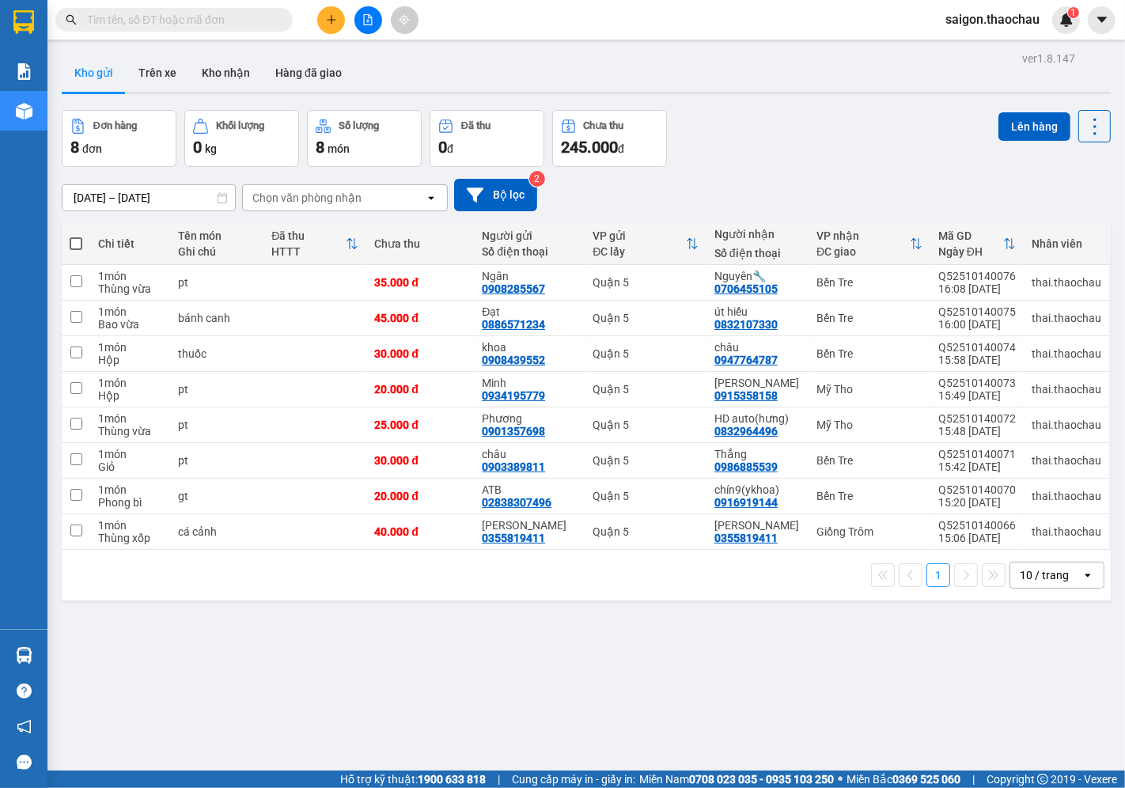
click at [74, 240] on span at bounding box center [76, 243] width 13 height 13
click at [76, 236] on input "checkbox" at bounding box center [76, 236] width 0 height 0
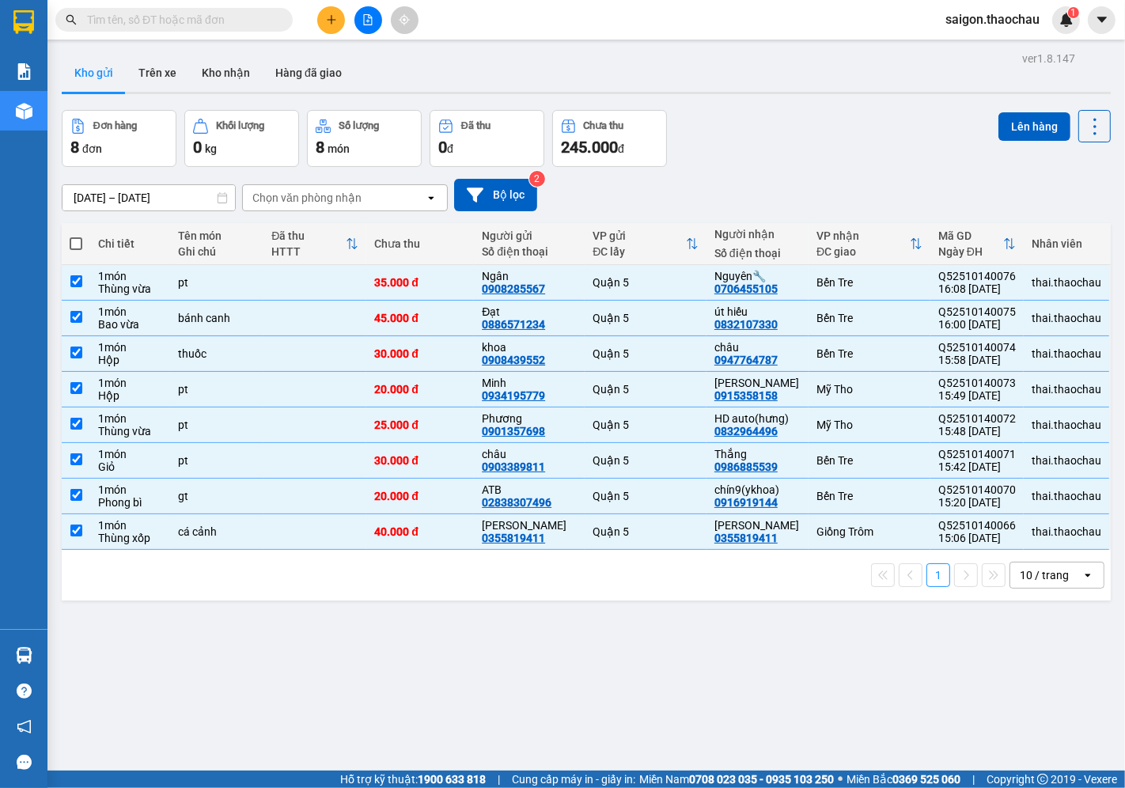
checkbox input "true"
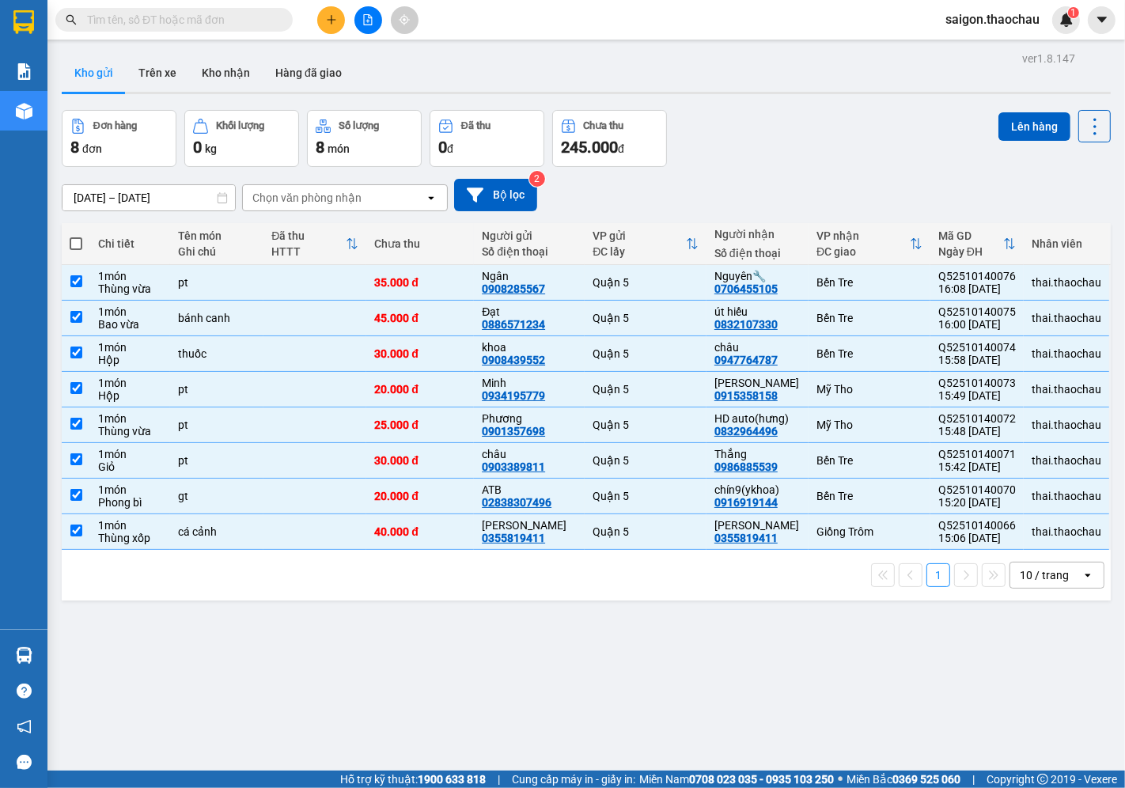
checkbox input "true"
click at [68, 532] on td at bounding box center [76, 532] width 28 height 36
checkbox input "false"
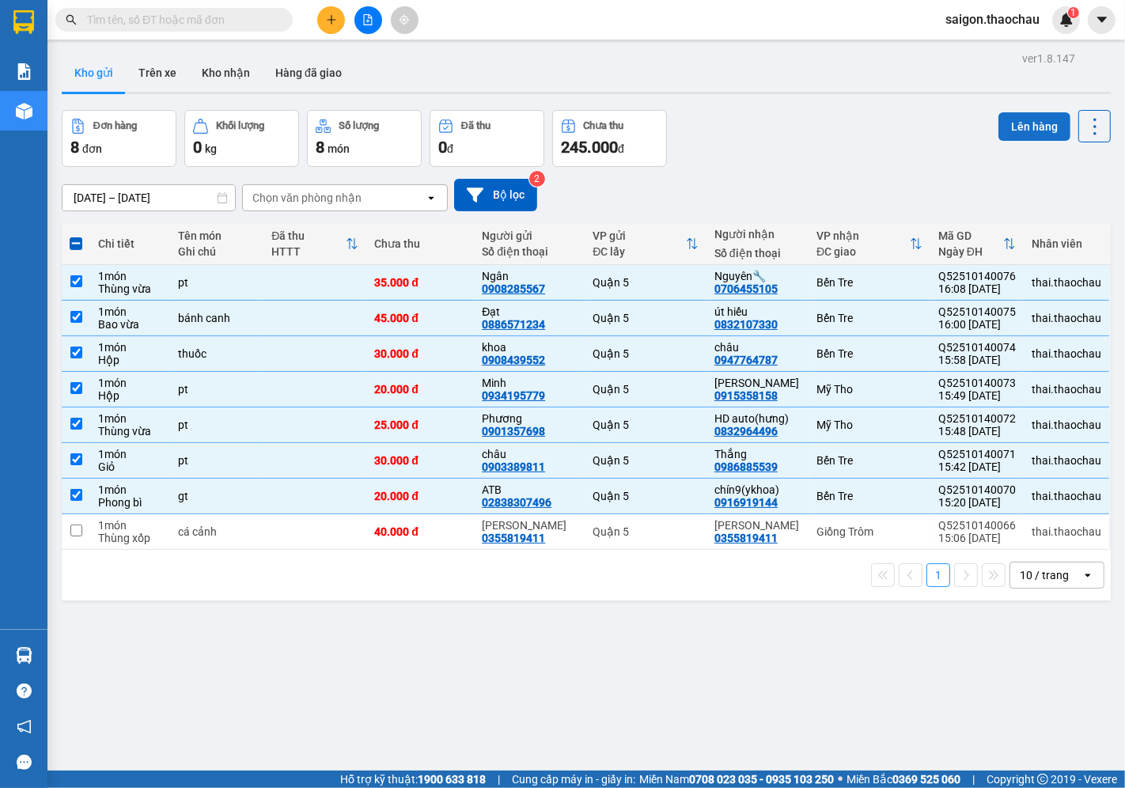
click at [1030, 123] on button "Lên hàng" at bounding box center [1035, 126] width 72 height 28
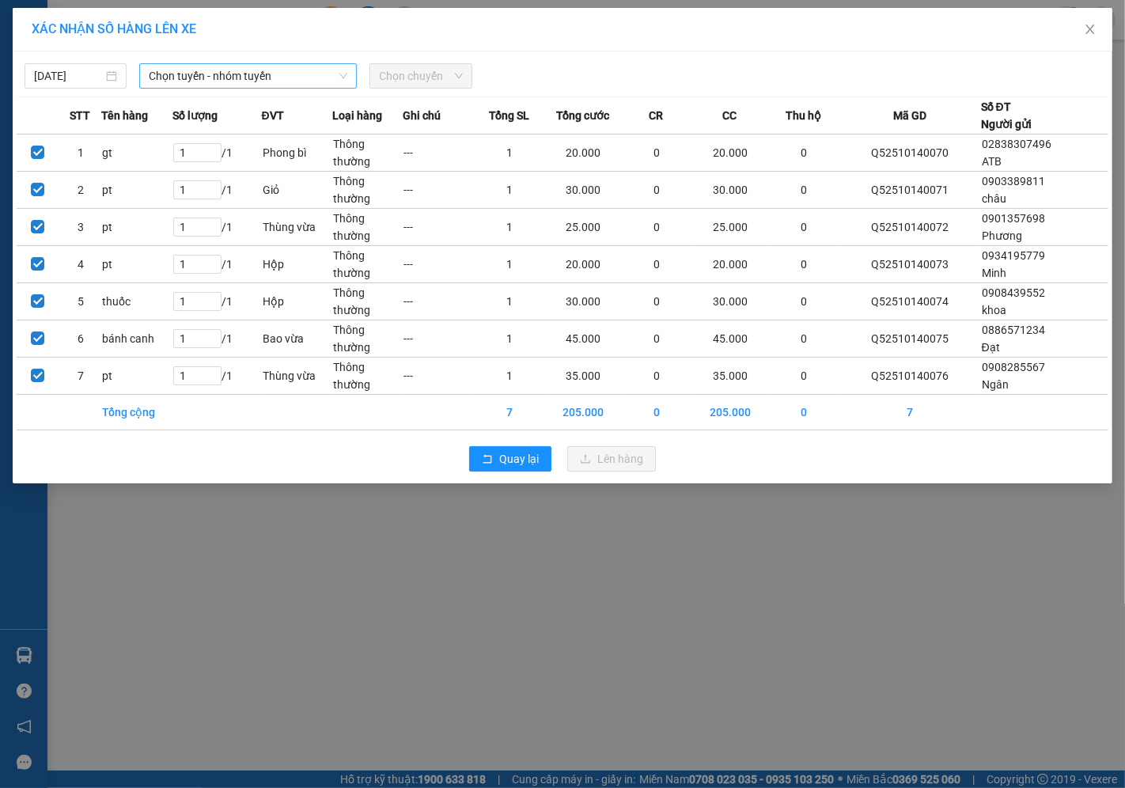
click at [217, 85] on span "Chọn tuyến - nhóm tuyến" at bounding box center [248, 76] width 199 height 24
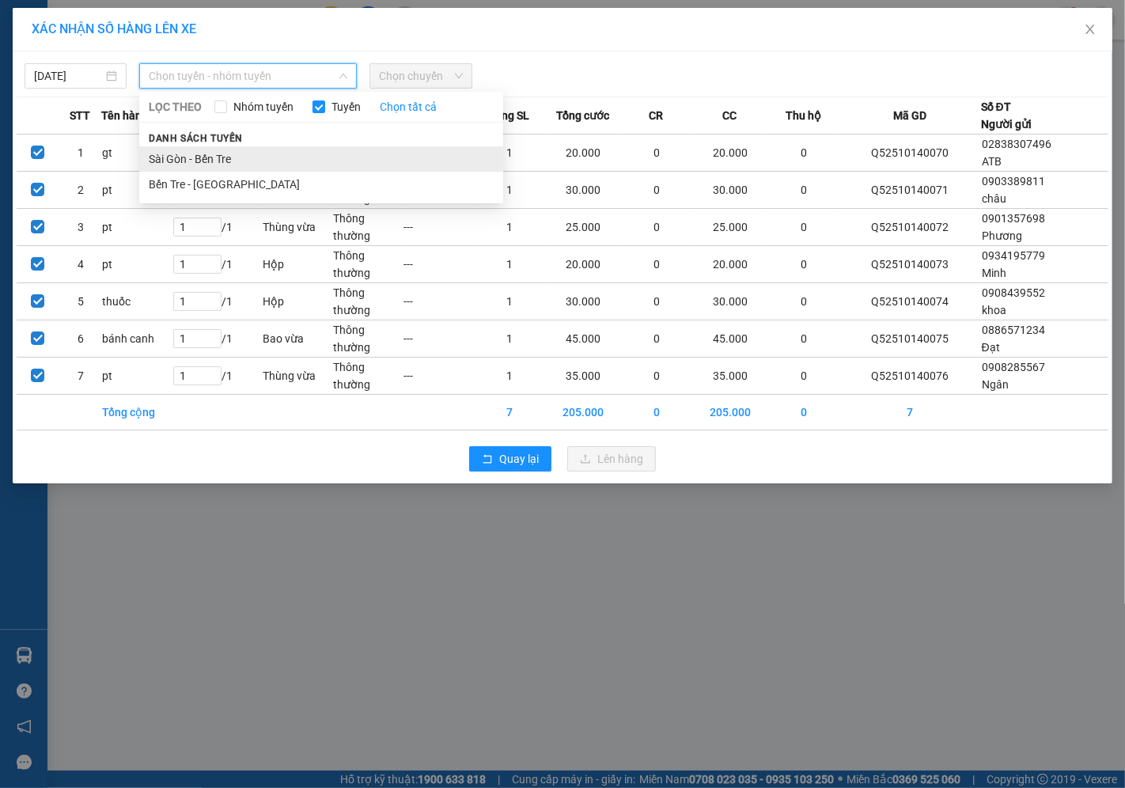
click at [208, 162] on li "Sài Gòn - Bến Tre" at bounding box center [321, 158] width 364 height 25
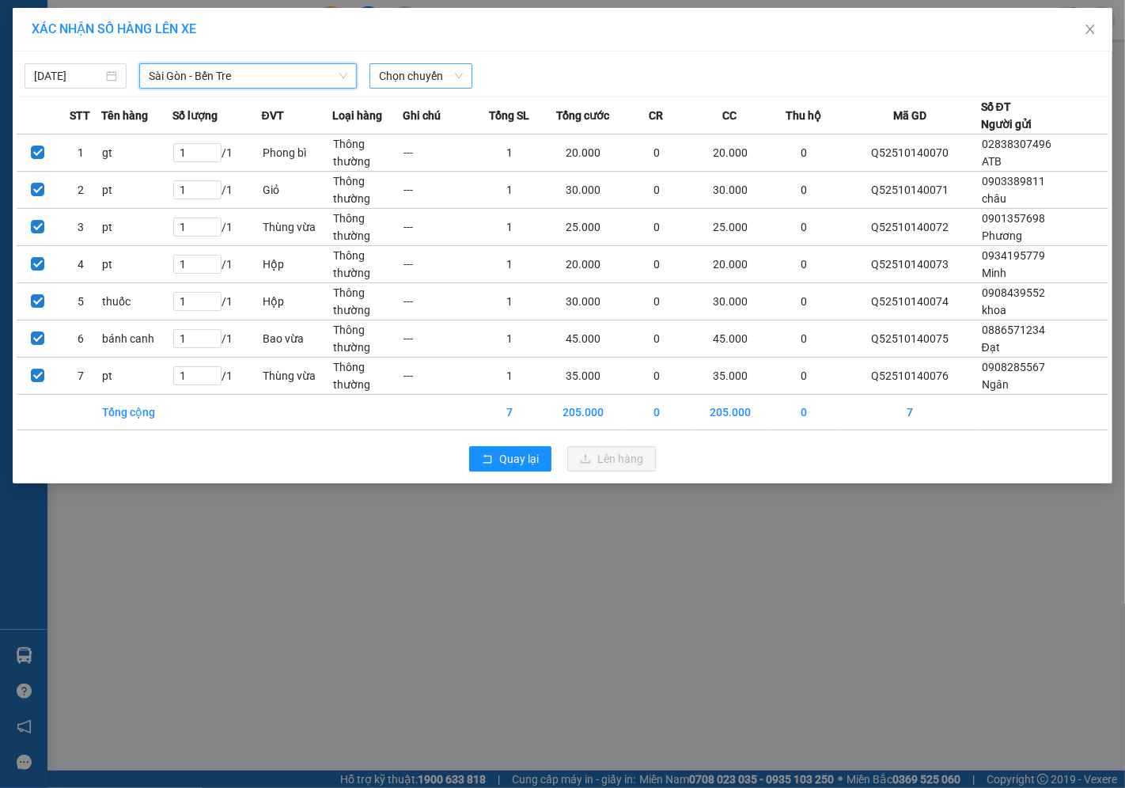
click at [411, 64] on span "Chọn chuyến" at bounding box center [420, 76] width 83 height 24
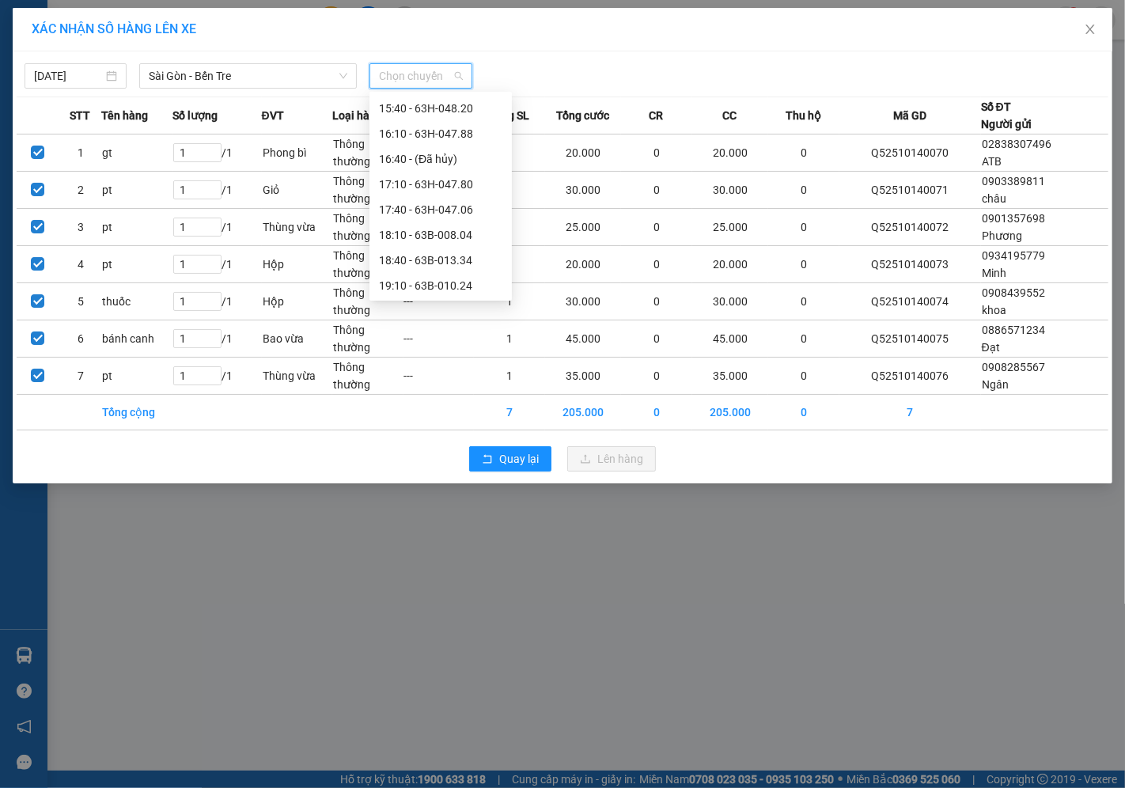
scroll to position [582, 0]
click at [427, 125] on div "16:10 - 63H-047.88" at bounding box center [440, 132] width 123 height 17
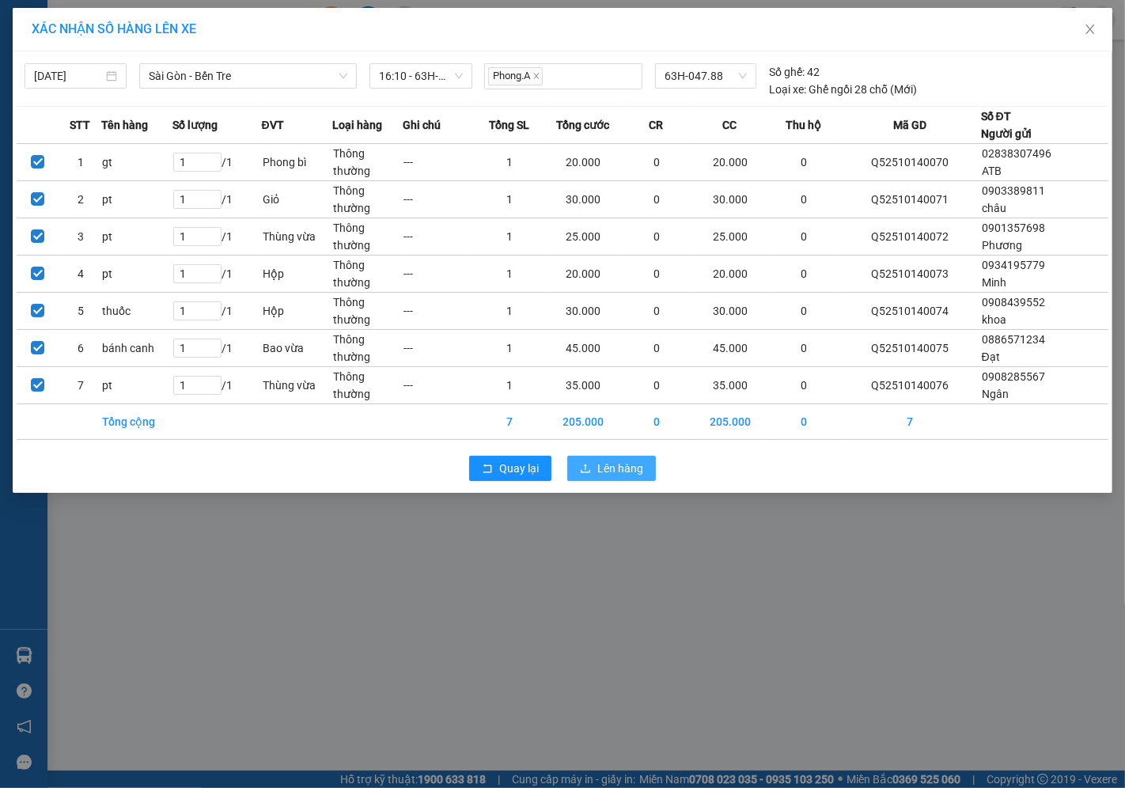
click at [605, 468] on span "Lên hàng" at bounding box center [620, 468] width 46 height 17
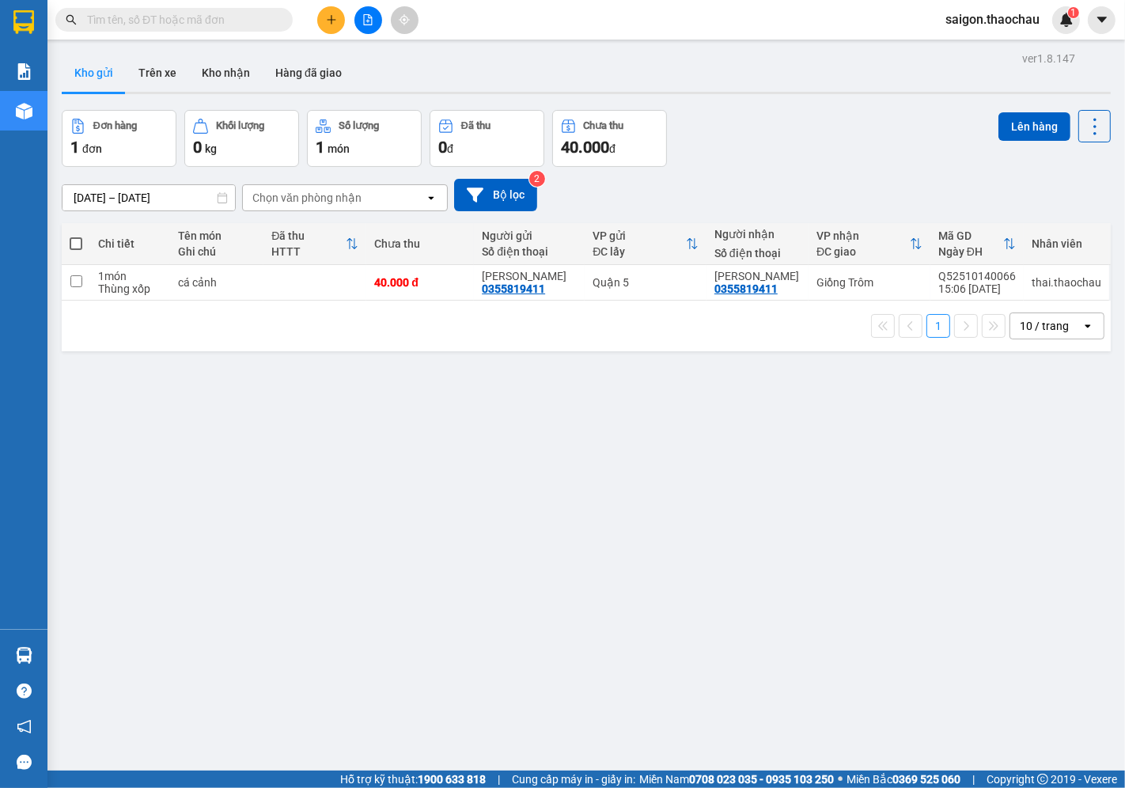
click at [77, 239] on span at bounding box center [76, 243] width 13 height 13
click at [76, 236] on input "checkbox" at bounding box center [76, 236] width 0 height 0
checkbox input "true"
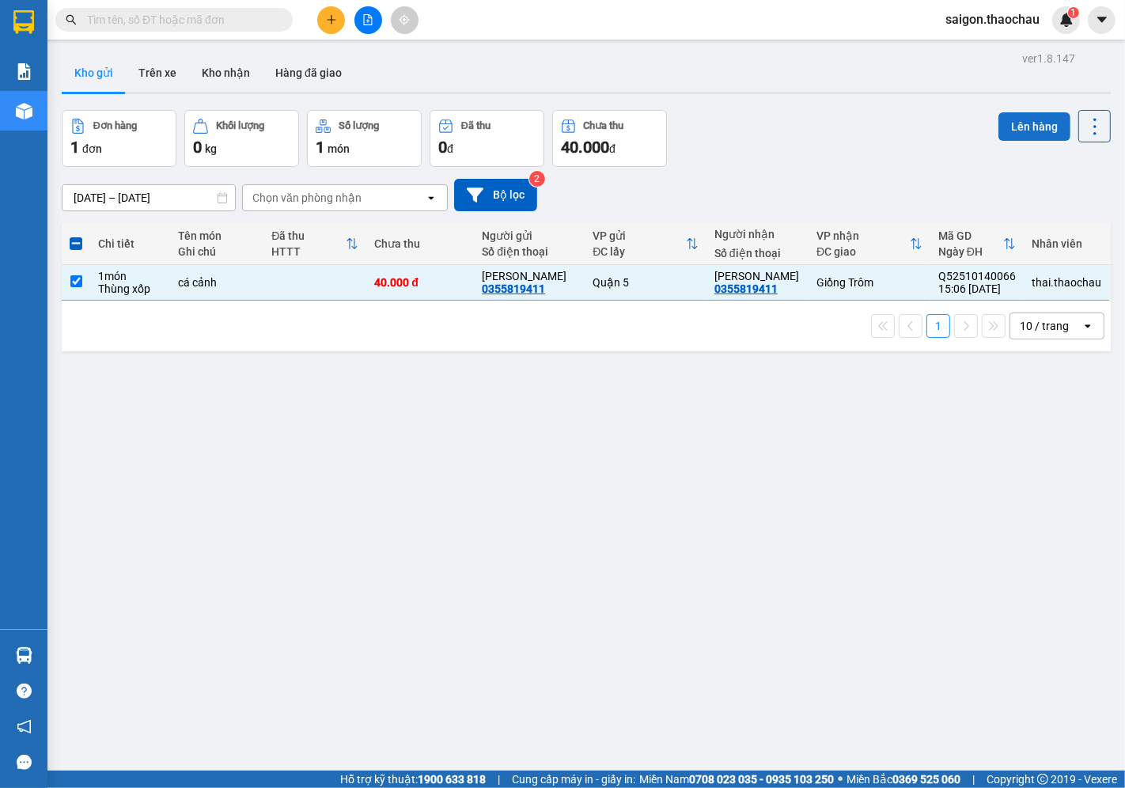
click at [1007, 128] on button "Lên hàng" at bounding box center [1035, 126] width 72 height 28
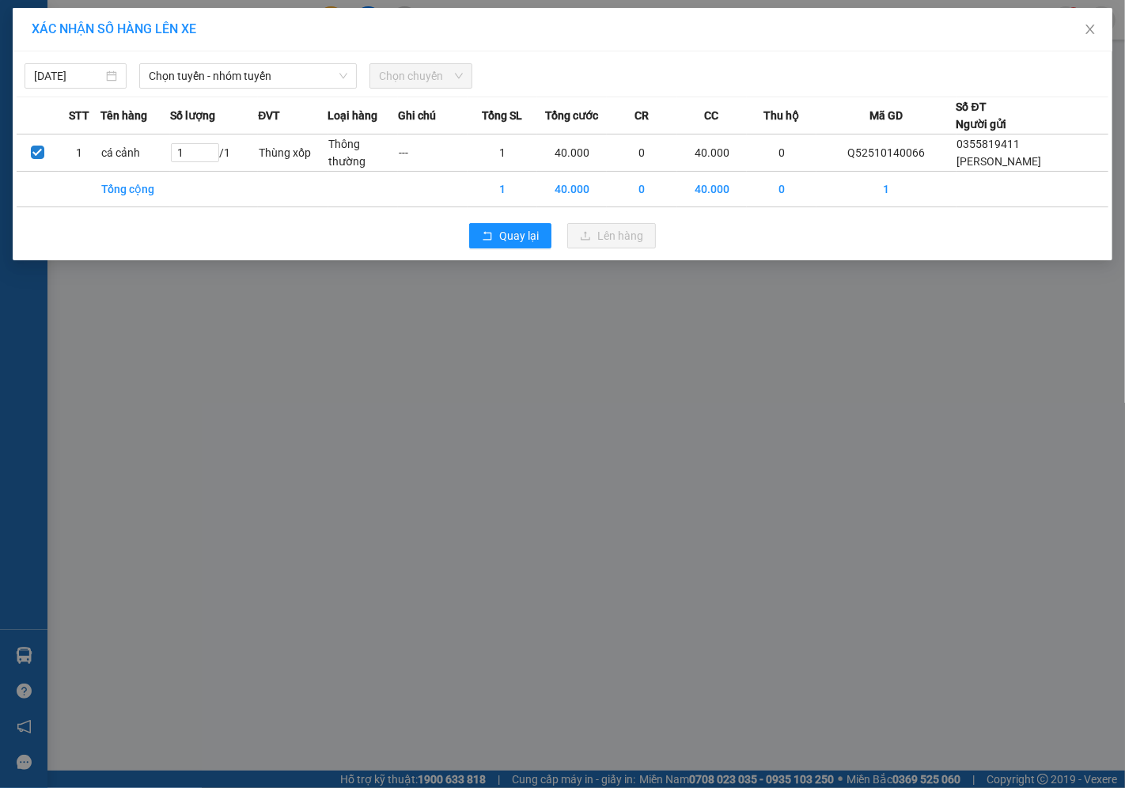
click at [212, 90] on div "14/10/2025 Chọn tuyến - nhóm tuyến Chọn chuyến STT Tên hàng Số lượng ĐVT Loại h…" at bounding box center [563, 155] width 1100 height 209
click at [222, 75] on span "Chọn tuyến - nhóm tuyến" at bounding box center [248, 76] width 199 height 24
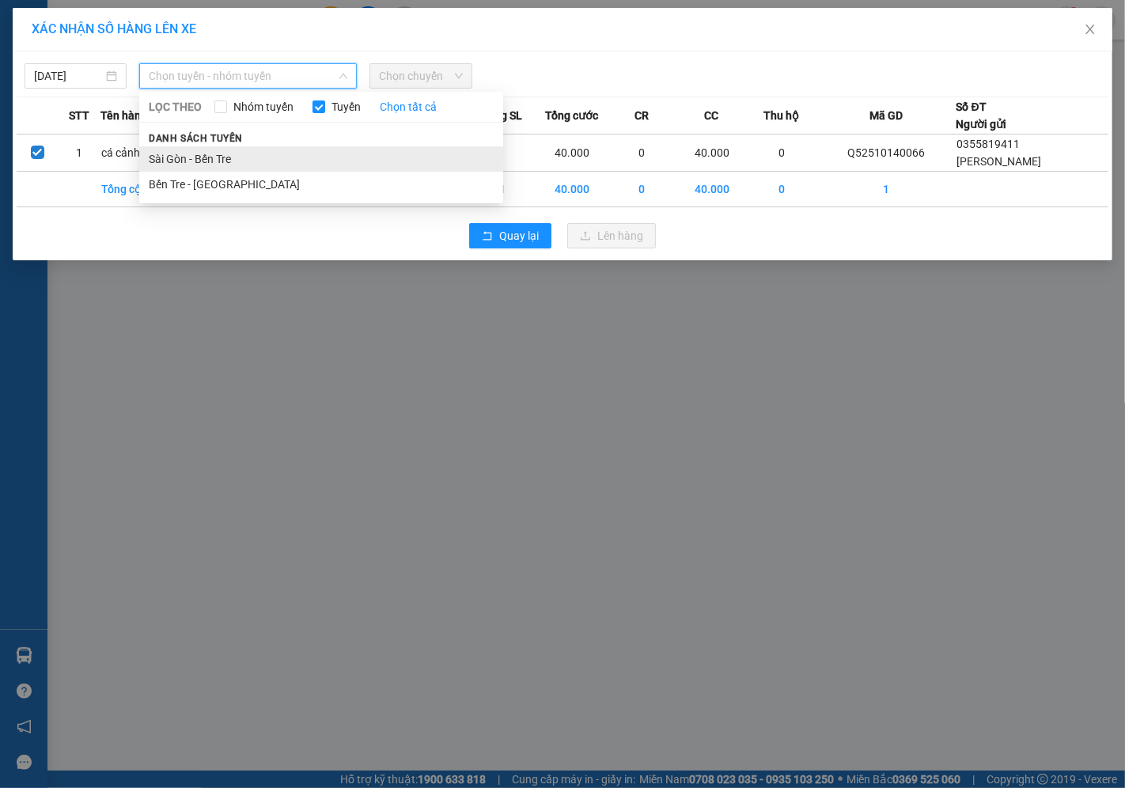
click at [208, 160] on li "Sài Gòn - Bến Tre" at bounding box center [321, 158] width 364 height 25
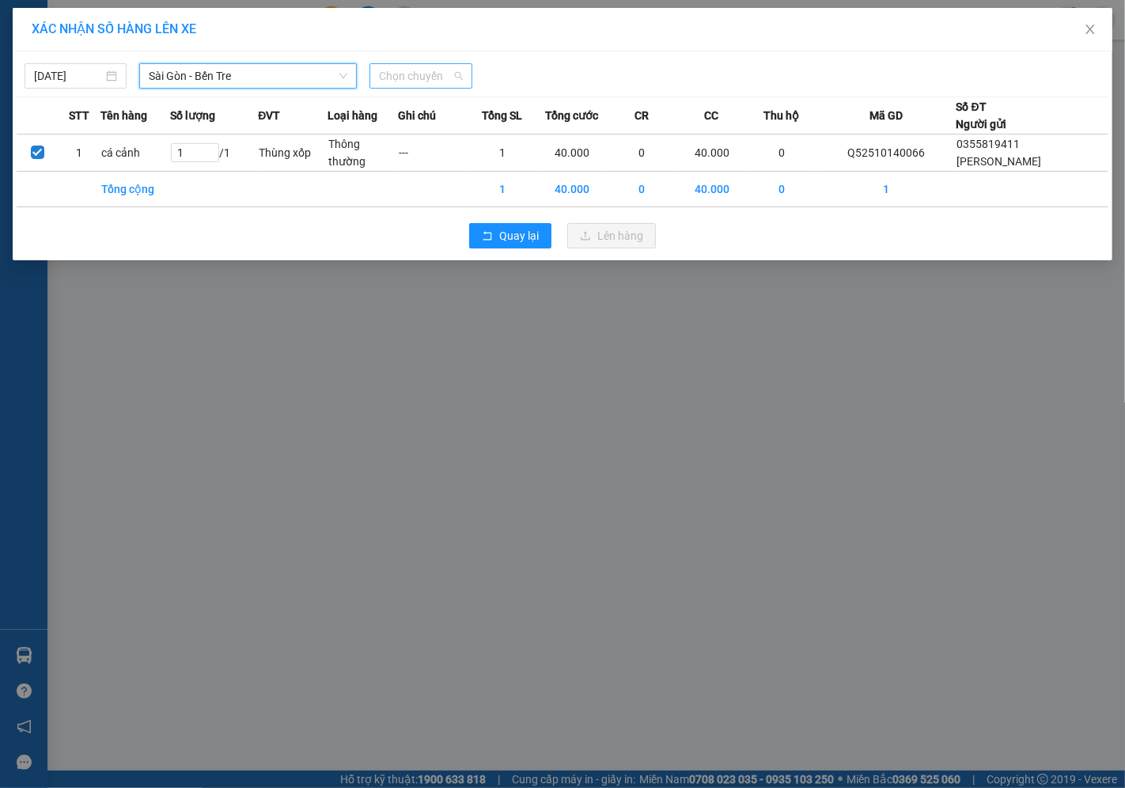
click at [422, 78] on span "Chọn chuyến" at bounding box center [420, 76] width 83 height 24
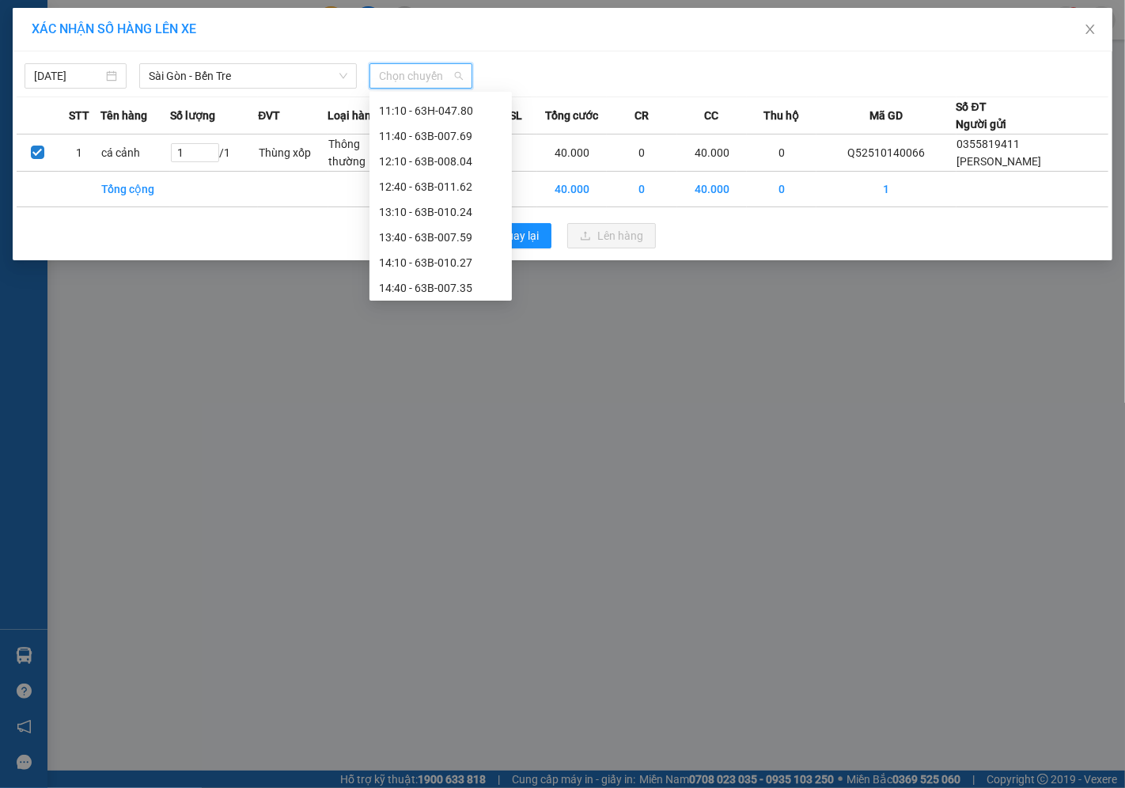
scroll to position [439, 0]
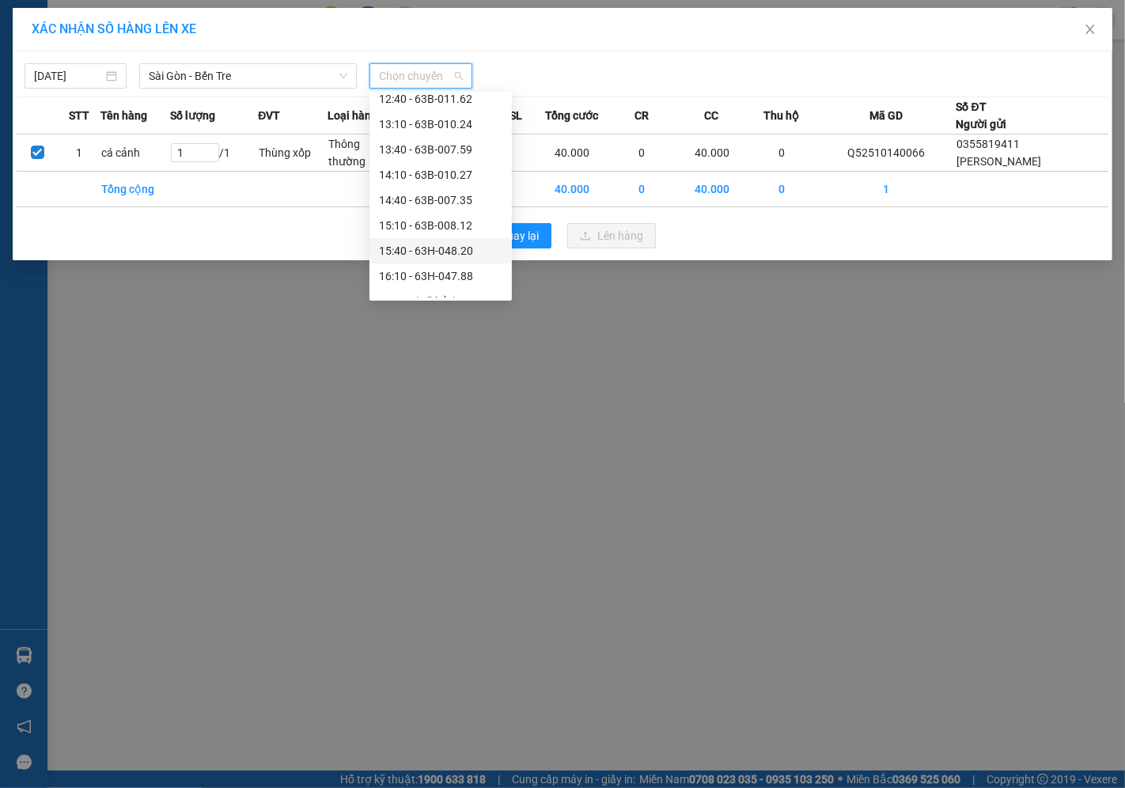
click at [441, 256] on div "15:40 - 63H-048.20" at bounding box center [440, 250] width 123 height 17
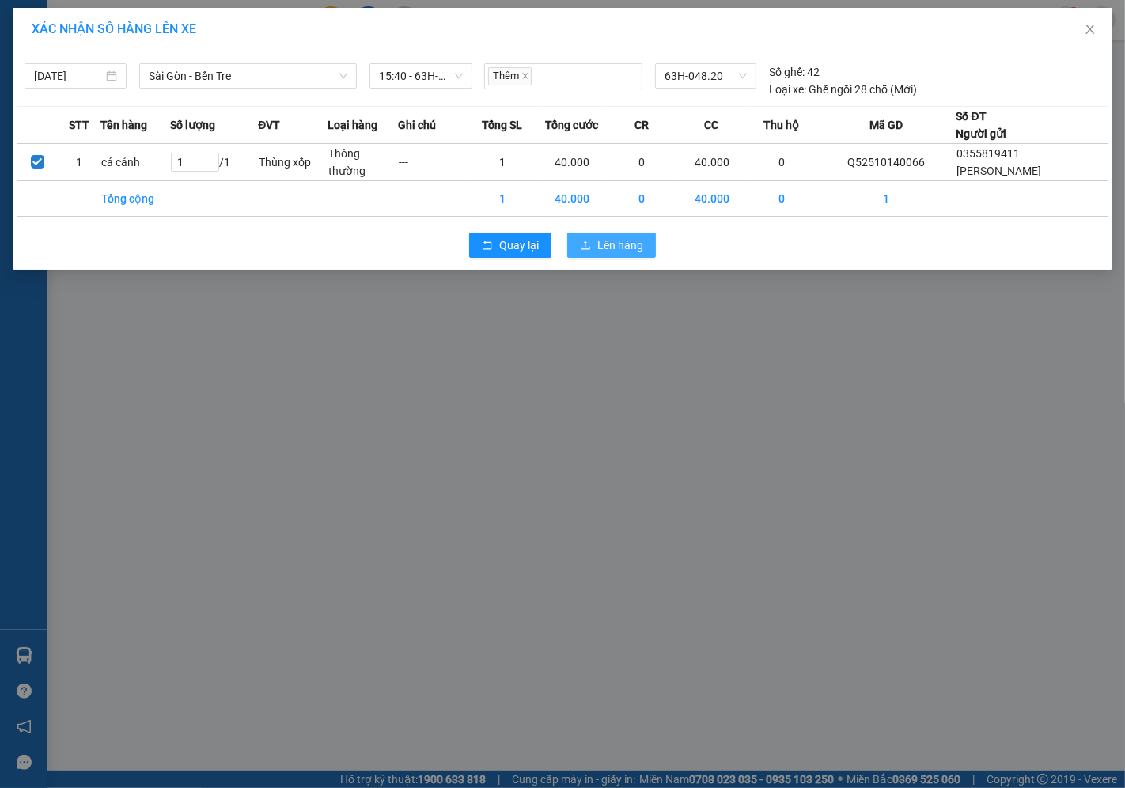
click at [613, 248] on span "Lên hàng" at bounding box center [620, 245] width 46 height 17
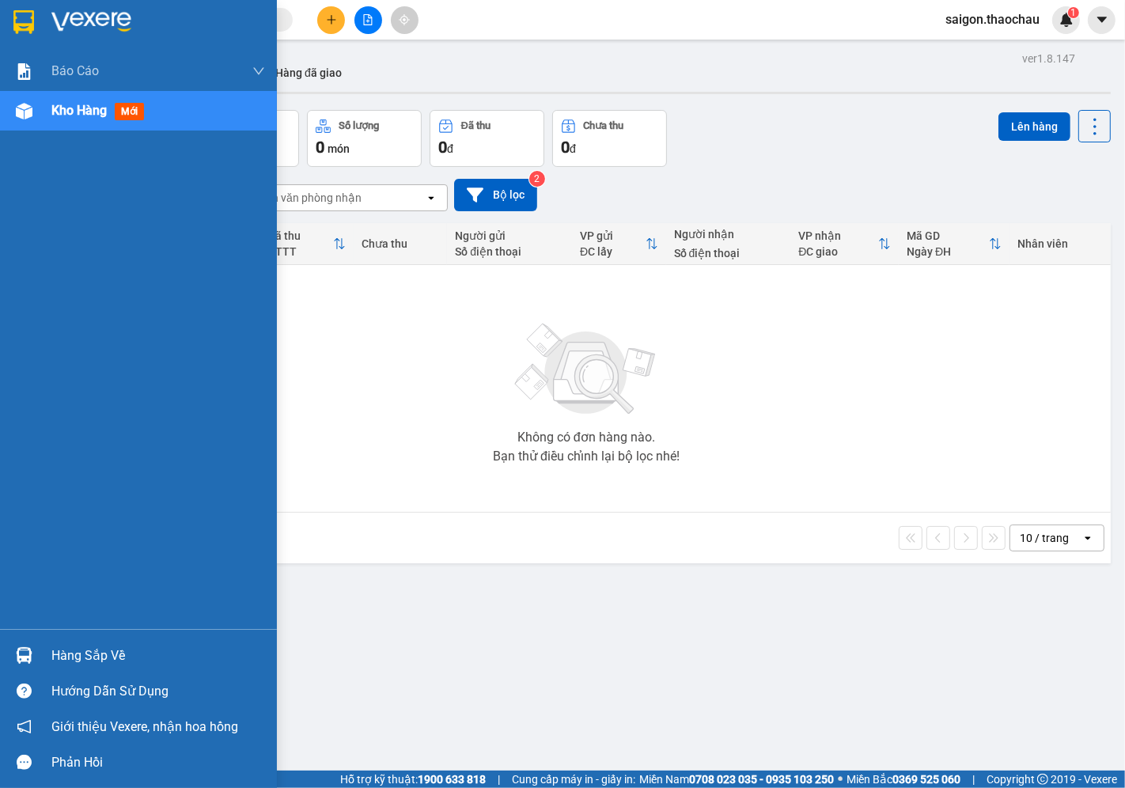
click at [70, 657] on div "Hàng sắp về" at bounding box center [158, 656] width 214 height 24
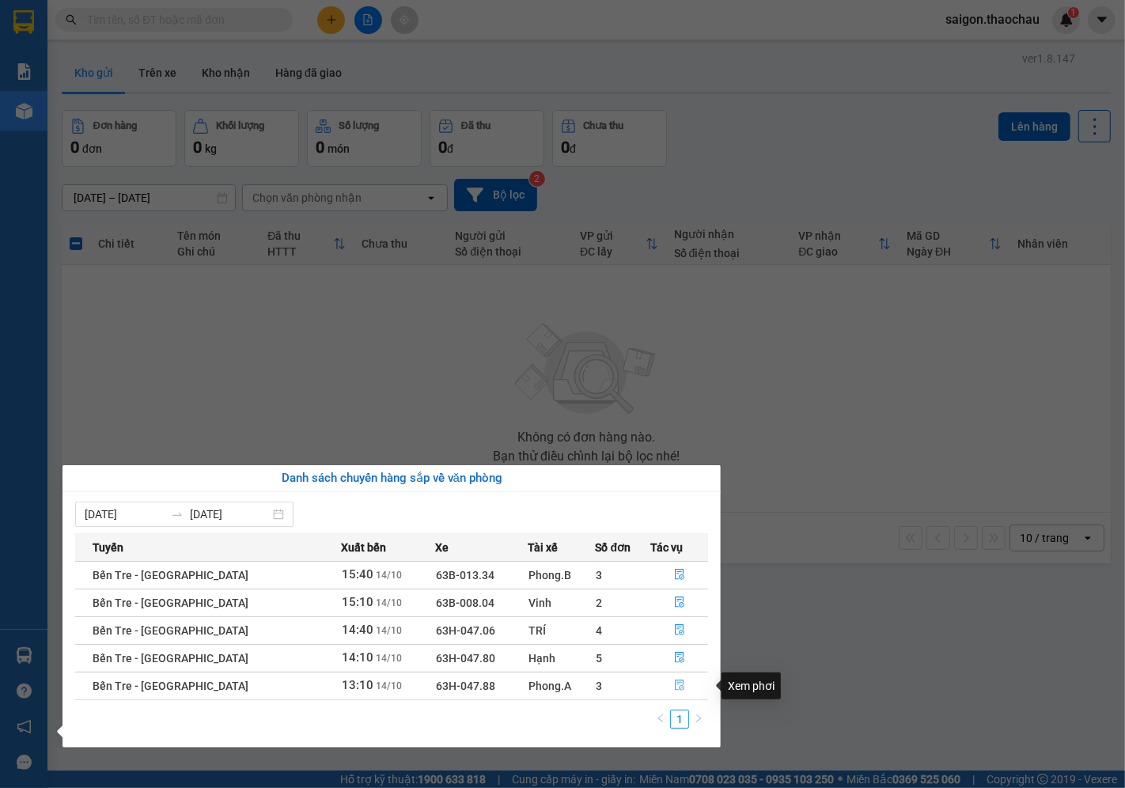
click at [676, 681] on icon "file-done" at bounding box center [679, 685] width 9 height 11
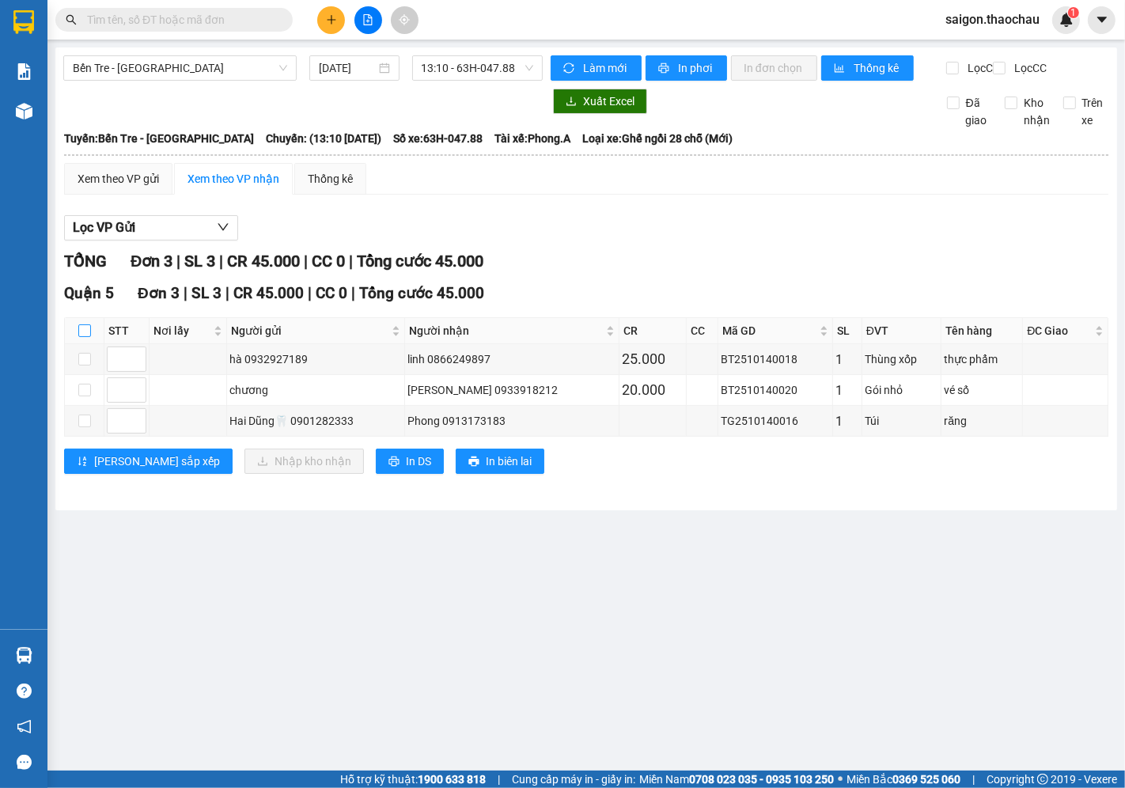
click at [81, 336] on label at bounding box center [84, 330] width 13 height 17
click at [81, 336] on input "checkbox" at bounding box center [84, 330] width 13 height 13
checkbox input "true"
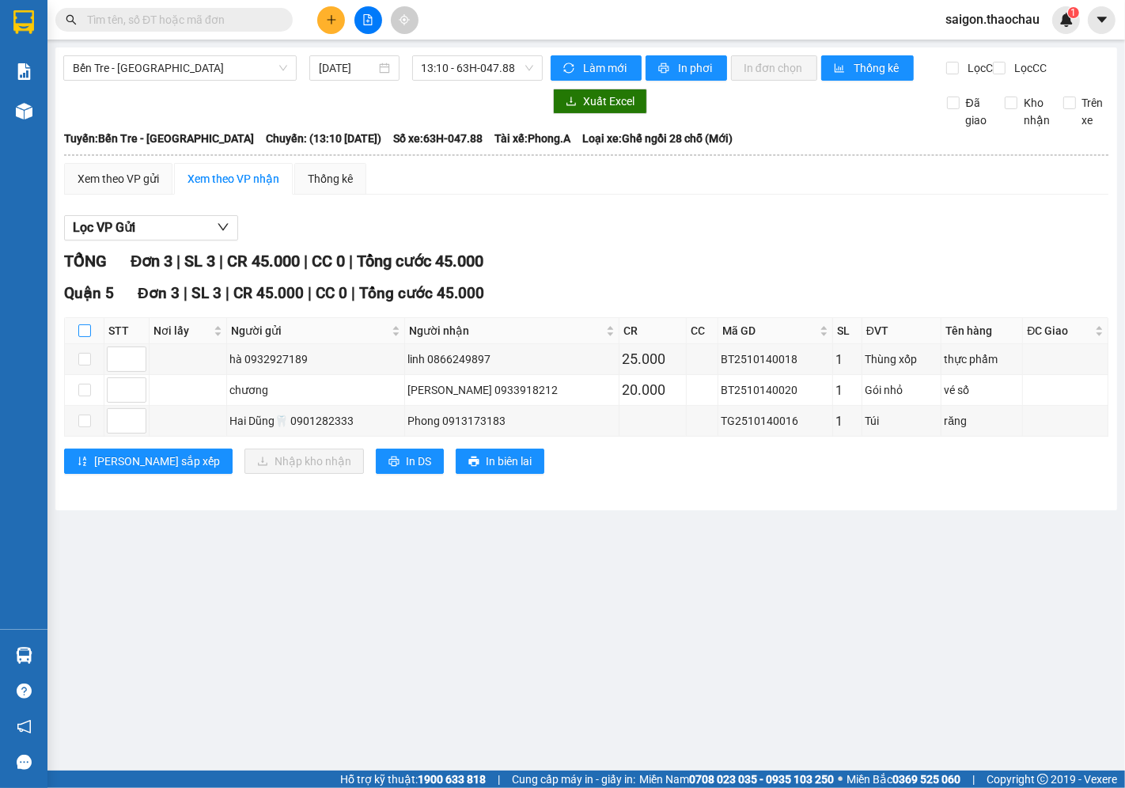
checkbox input "true"
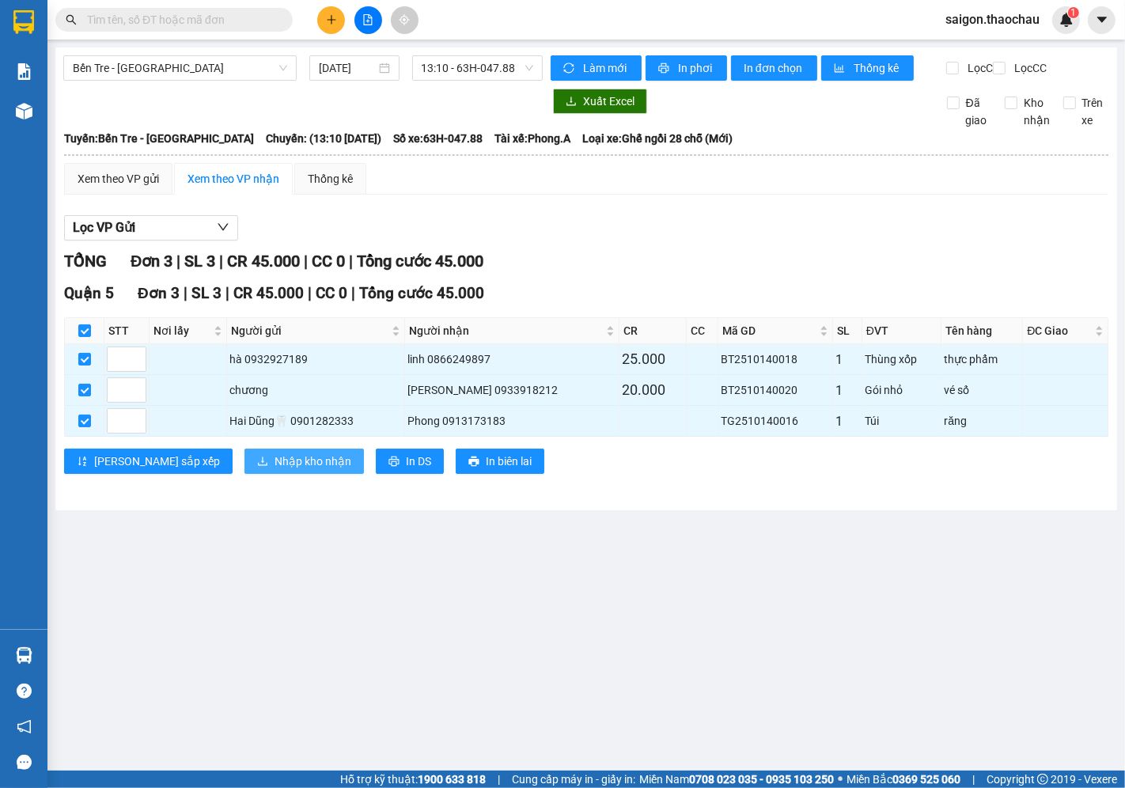
click at [275, 470] on span "Nhập kho nhận" at bounding box center [313, 461] width 77 height 17
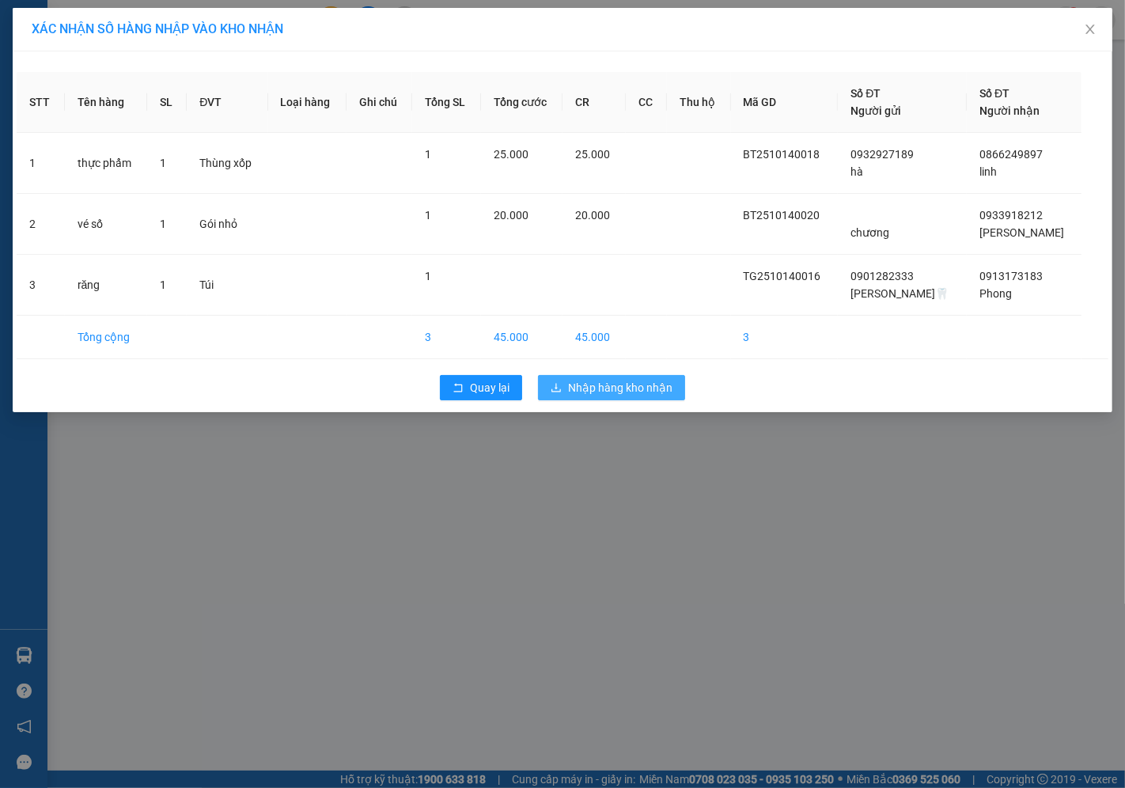
click at [584, 380] on span "Nhập hàng kho nhận" at bounding box center [620, 387] width 104 height 17
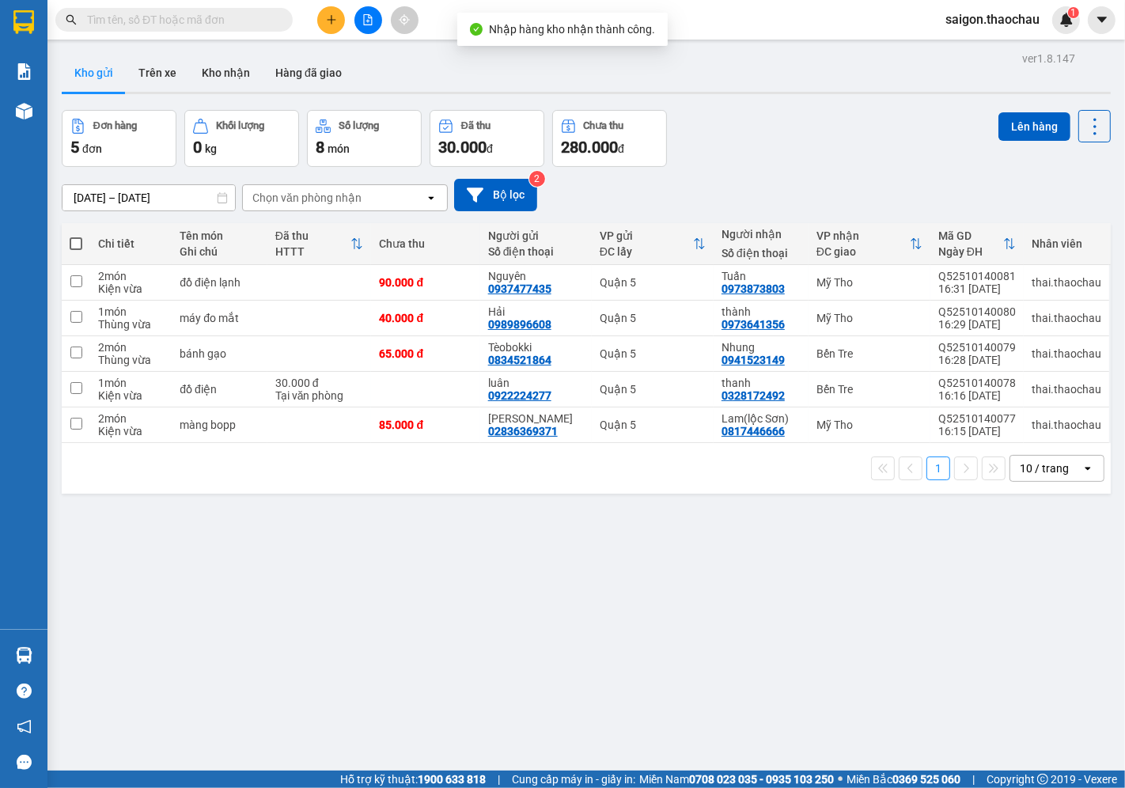
click at [971, 24] on span "saigon.thaochau" at bounding box center [992, 19] width 119 height 20
click at [965, 54] on span "Đăng xuất" at bounding box center [1000, 48] width 85 height 17
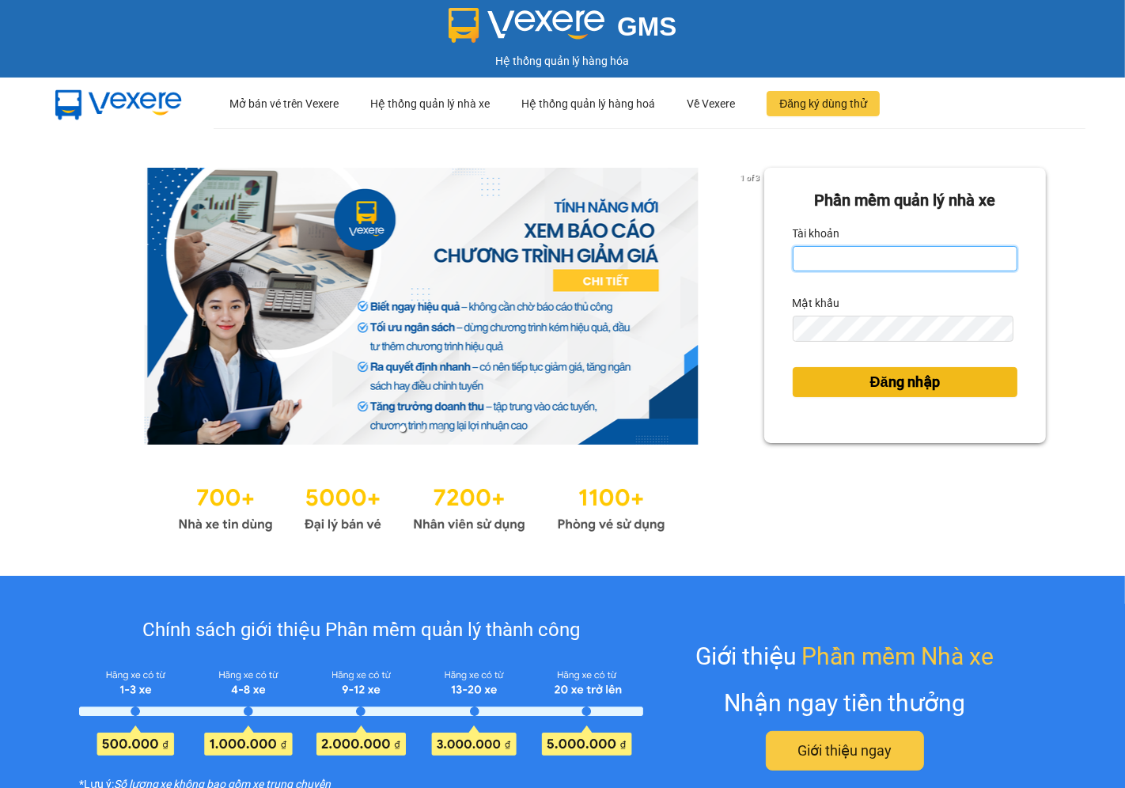
type input "saigon.thaochau"
click at [945, 373] on button "Đăng nhập" at bounding box center [905, 382] width 225 height 30
type input "thai.thaochau"
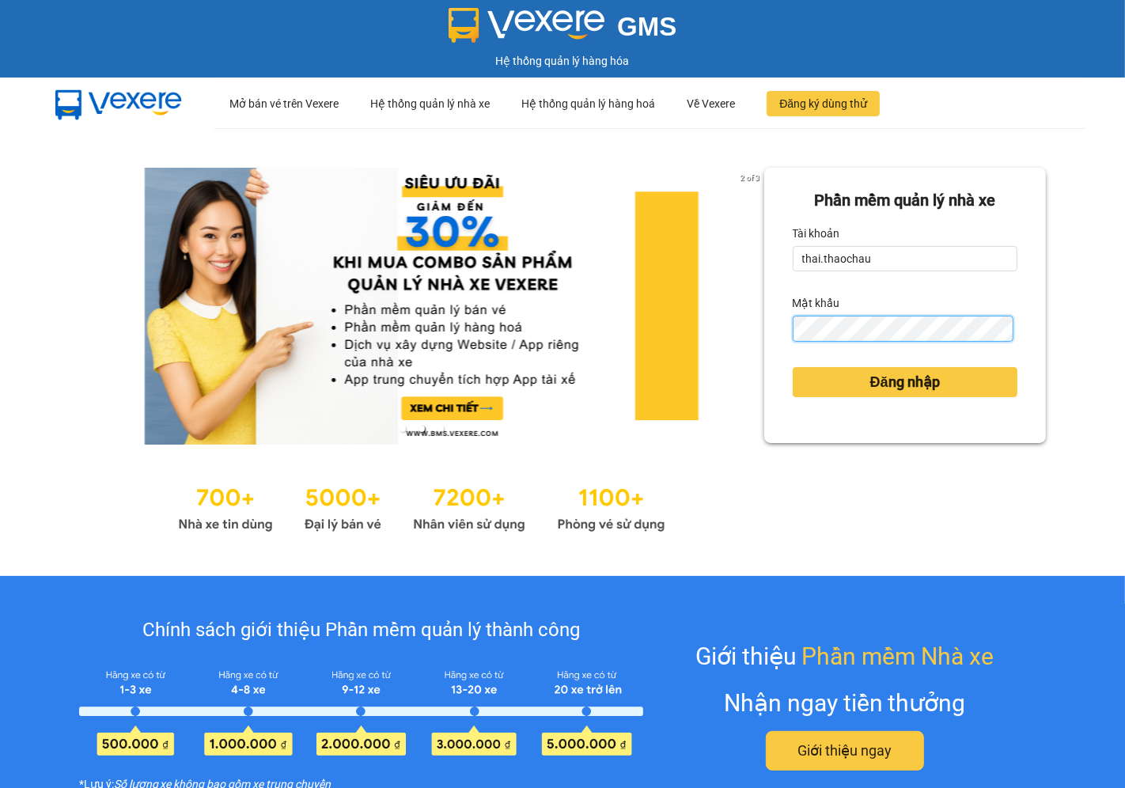
click at [793, 367] on button "Đăng nhập" at bounding box center [905, 382] width 225 height 30
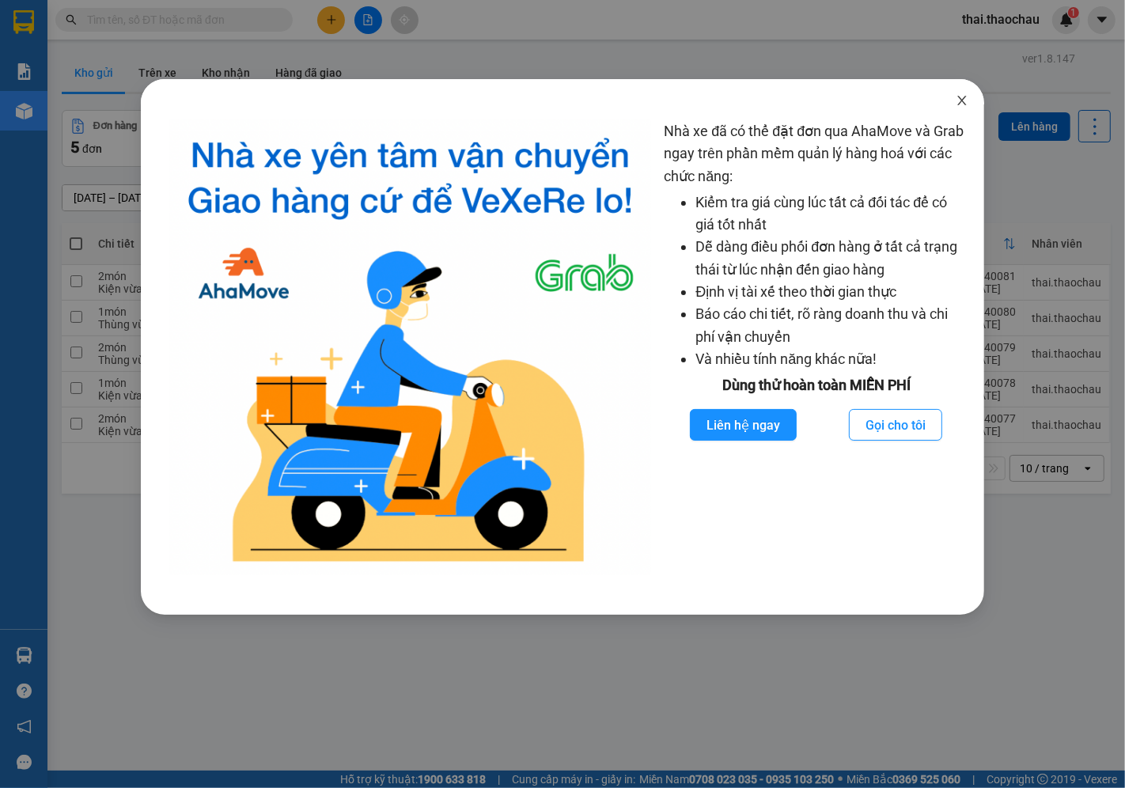
click at [974, 100] on span "Close" at bounding box center [962, 101] width 44 height 44
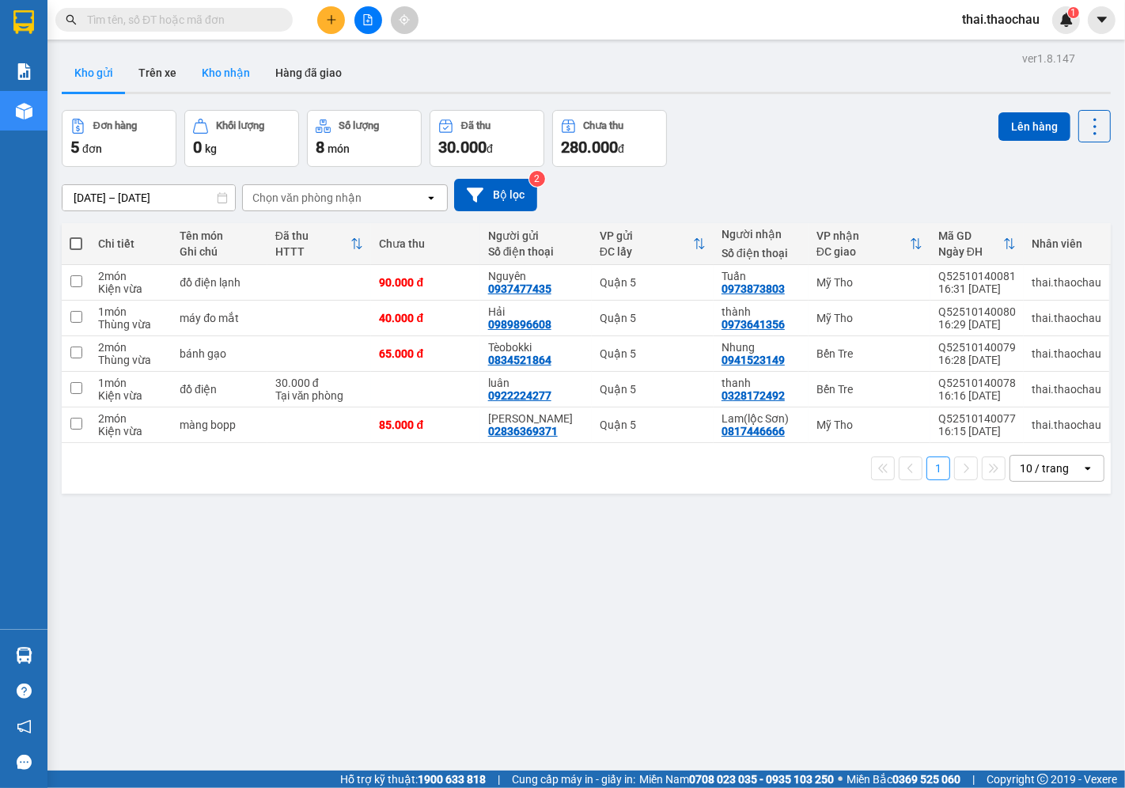
click at [222, 79] on button "Kho nhận" at bounding box center [226, 73] width 74 height 38
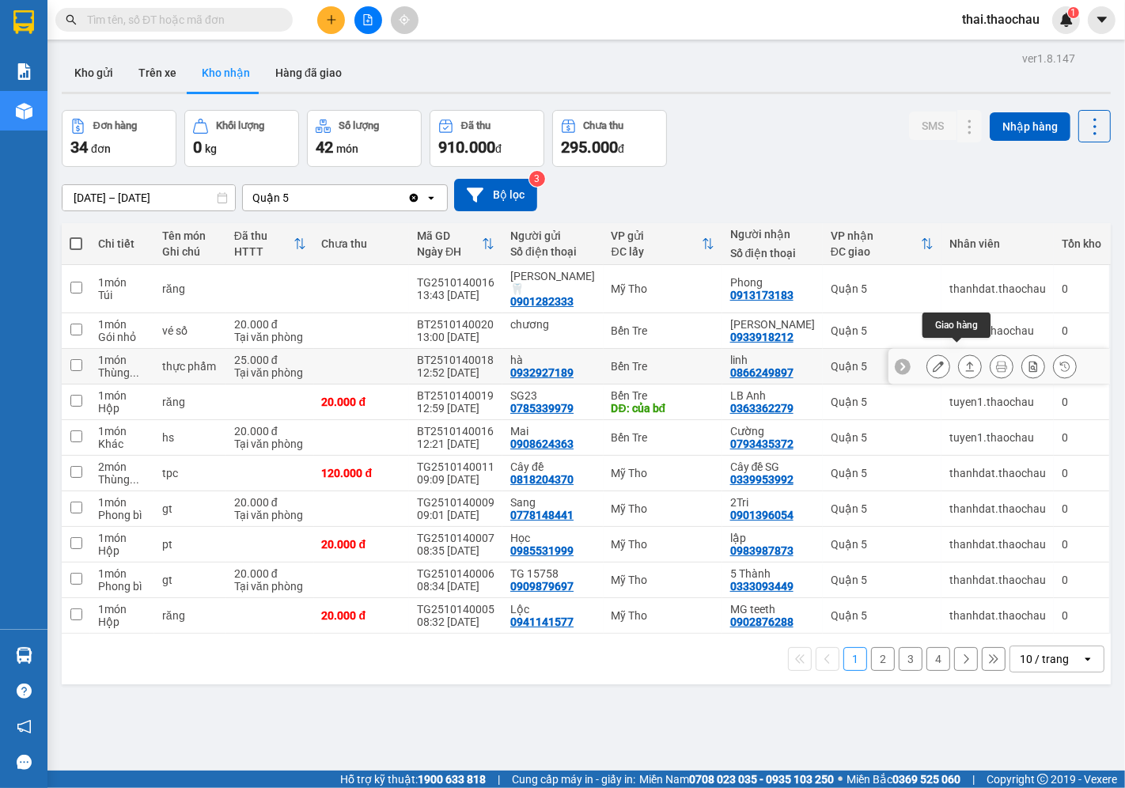
click at [959, 360] on button at bounding box center [970, 367] width 22 height 28
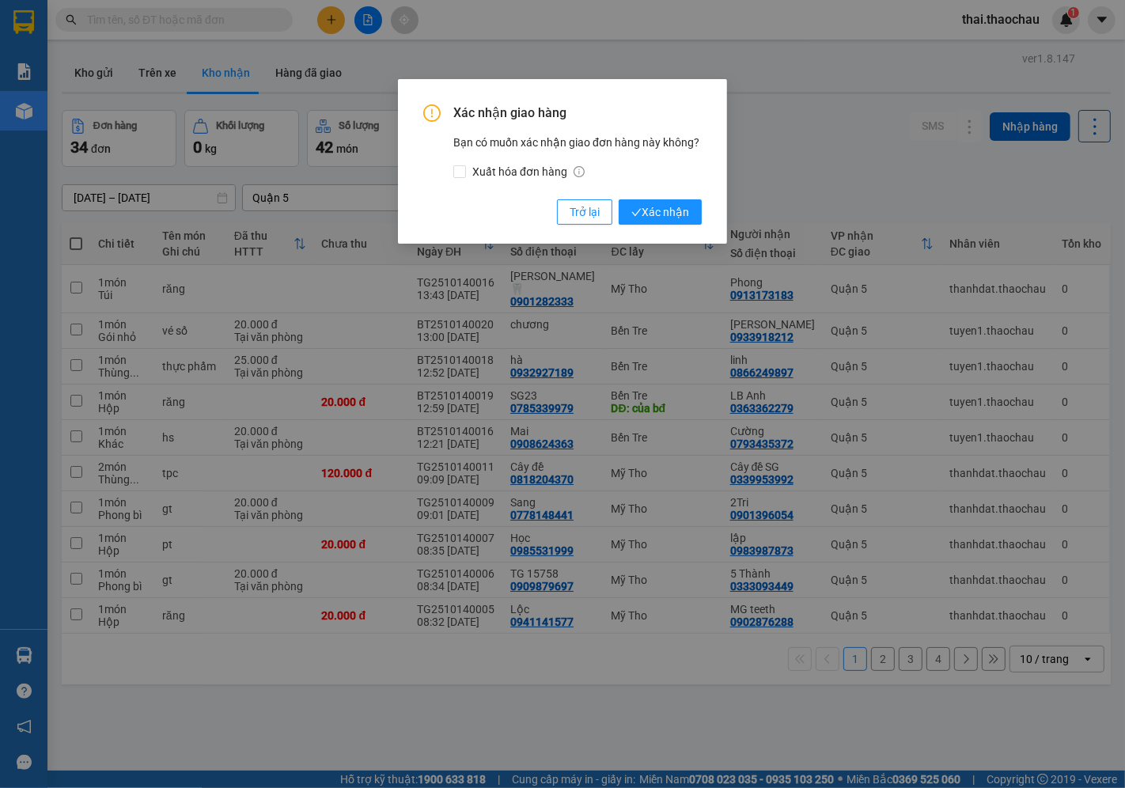
click at [638, 233] on div "Xác nhận giao hàng Bạn có muốn xác nhận giao đơn hàng này không? Xuất hóa đơn h…" at bounding box center [562, 161] width 329 height 165
click at [659, 207] on span "Xác nhận" at bounding box center [660, 211] width 58 height 17
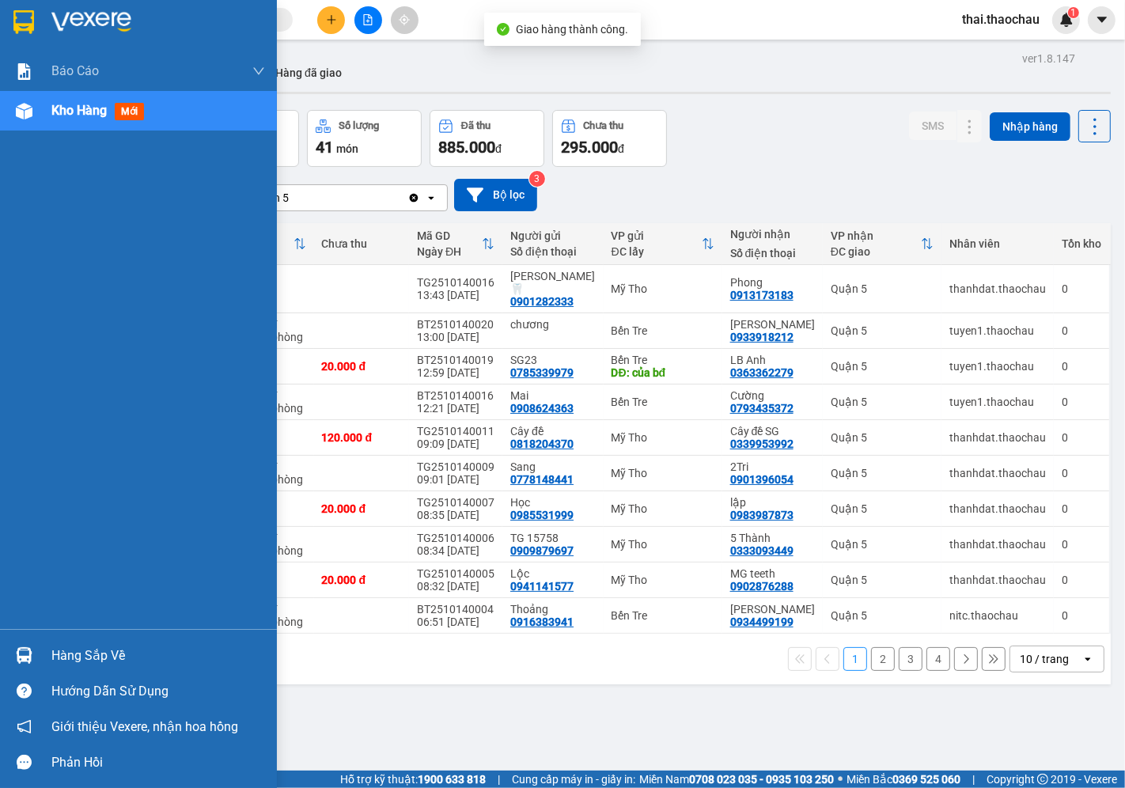
drag, startPoint x: 83, startPoint y: 653, endPoint x: 92, endPoint y: 654, distance: 8.7
click at [84, 654] on div "Hàng sắp về" at bounding box center [158, 656] width 214 height 24
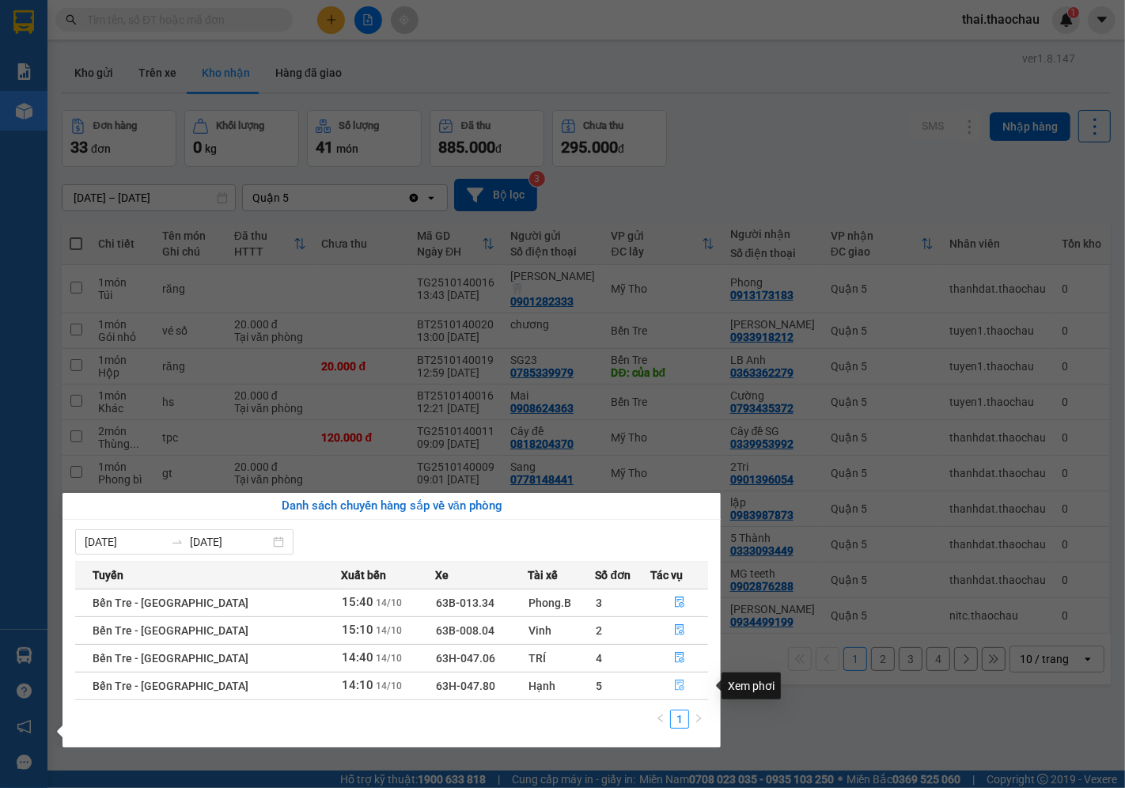
click at [675, 693] on button "button" at bounding box center [679, 685] width 56 height 25
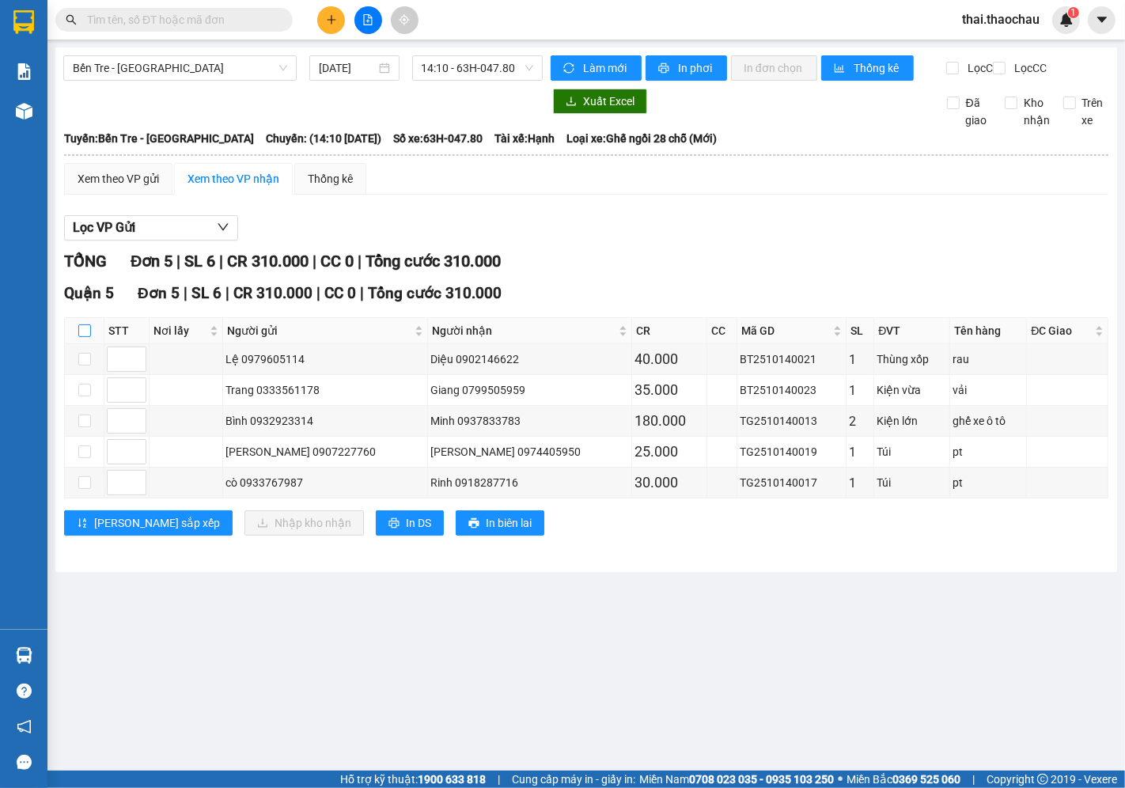
click at [82, 337] on input "checkbox" at bounding box center [84, 330] width 13 height 13
checkbox input "true"
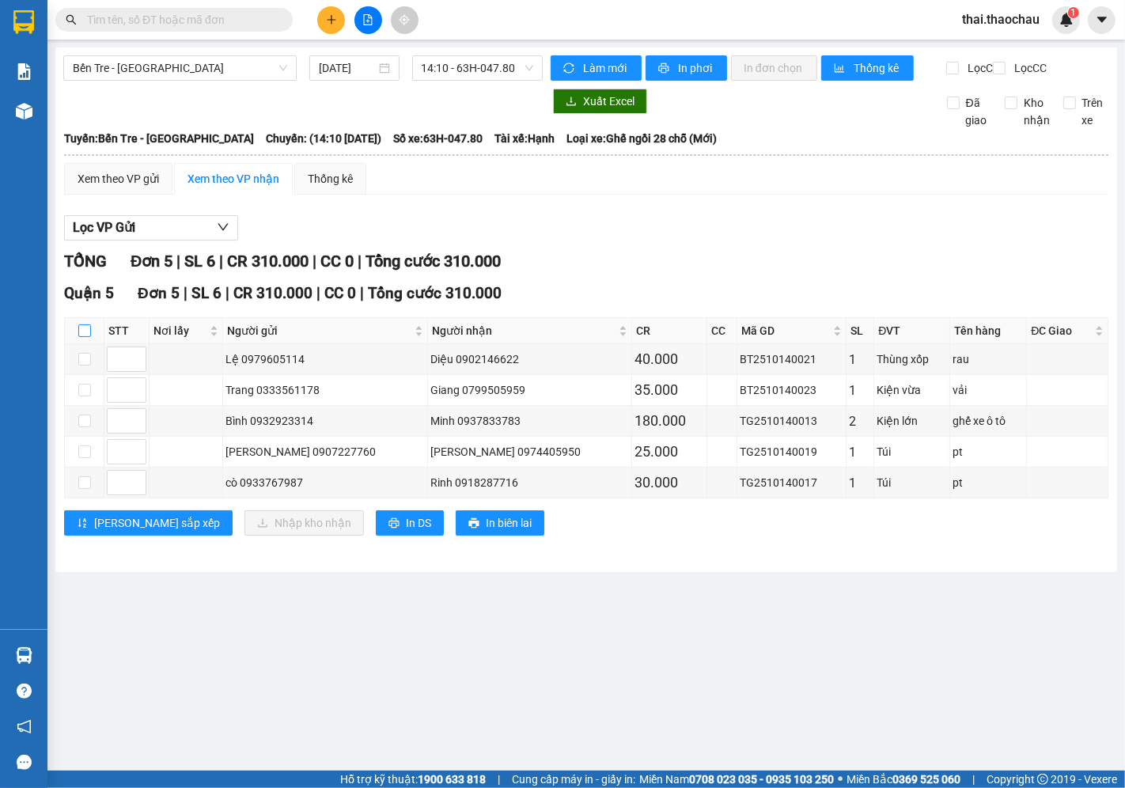
checkbox input "true"
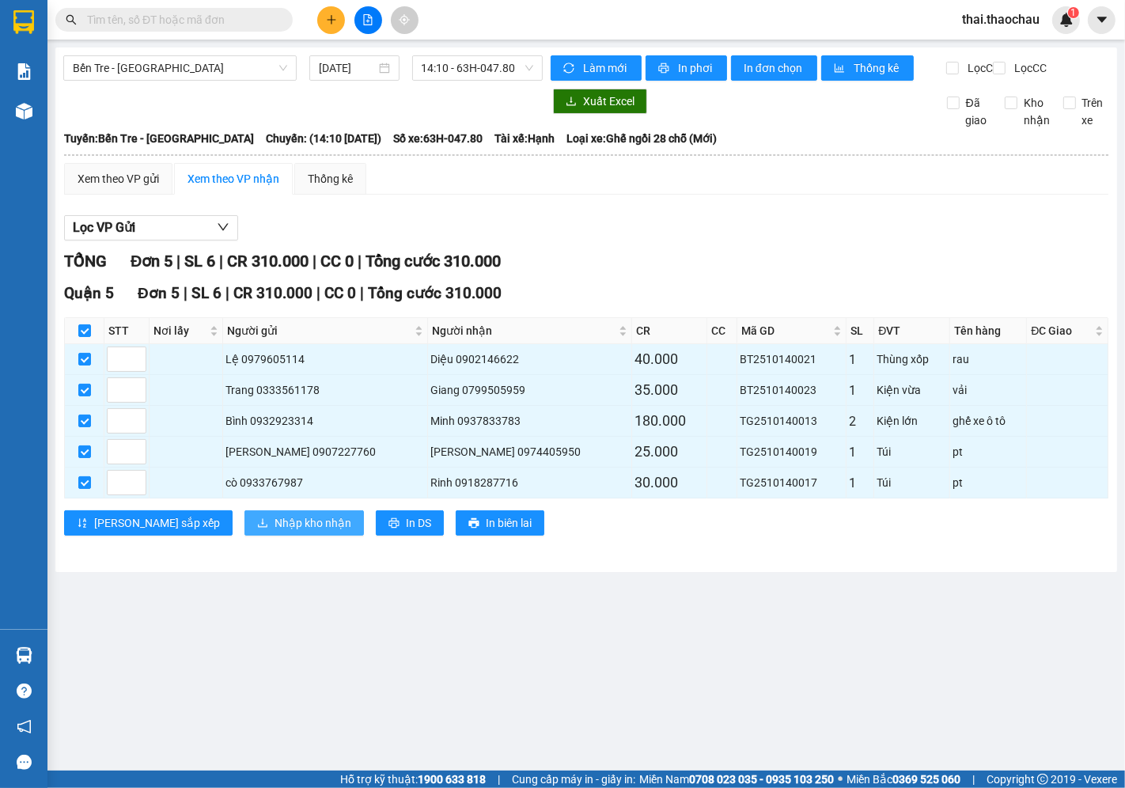
click at [245, 536] on button "Nhập kho nhận" at bounding box center [304, 522] width 119 height 25
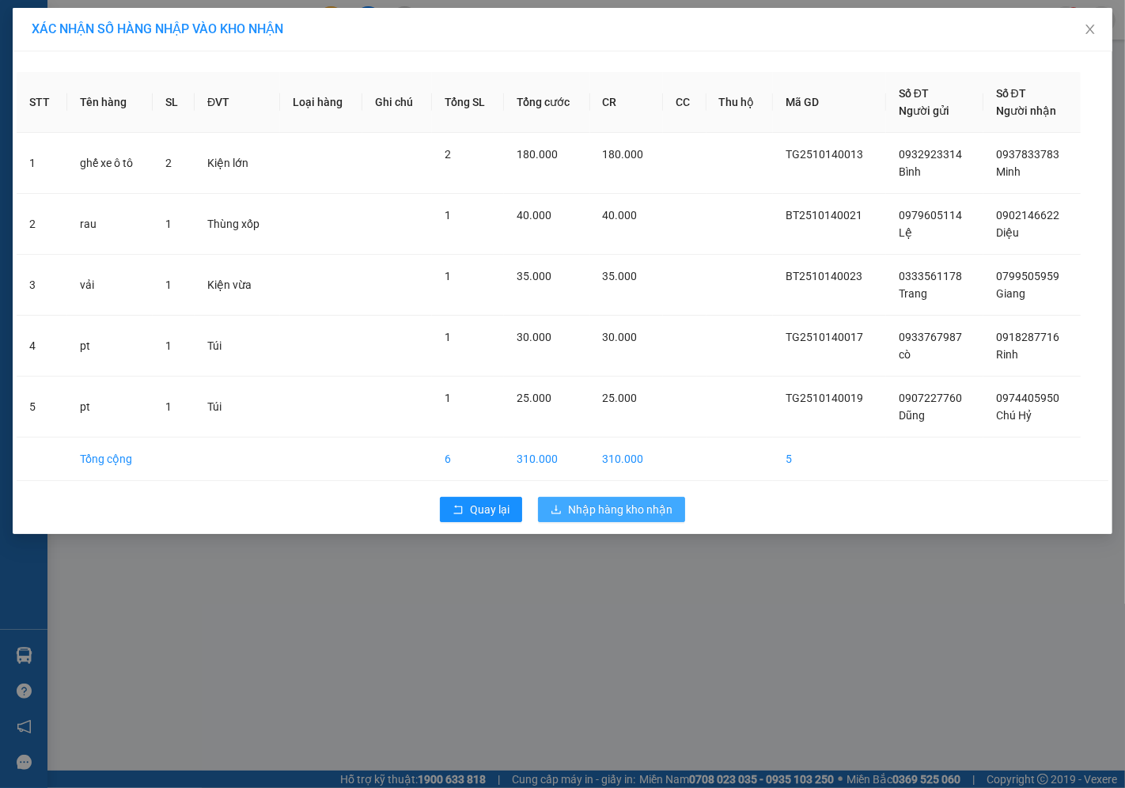
click at [601, 510] on span "Nhập hàng kho nhận" at bounding box center [620, 509] width 104 height 17
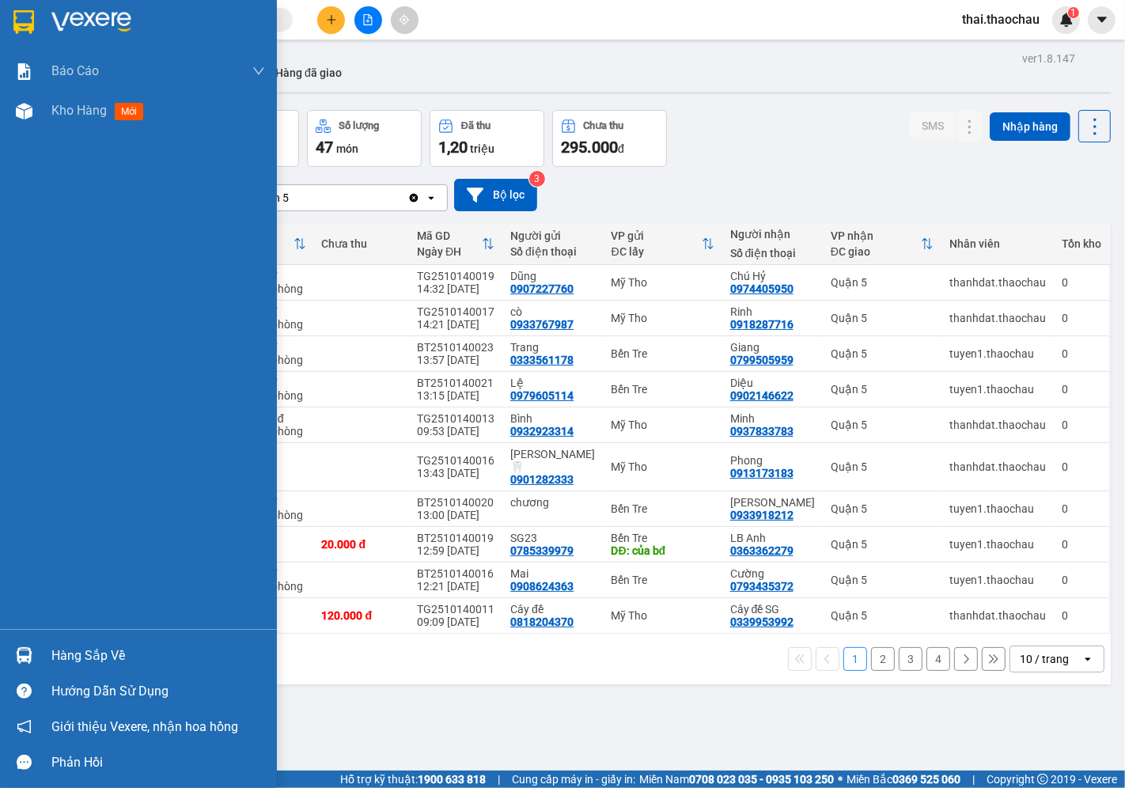
click at [51, 666] on div "Hàng sắp về" at bounding box center [158, 656] width 214 height 24
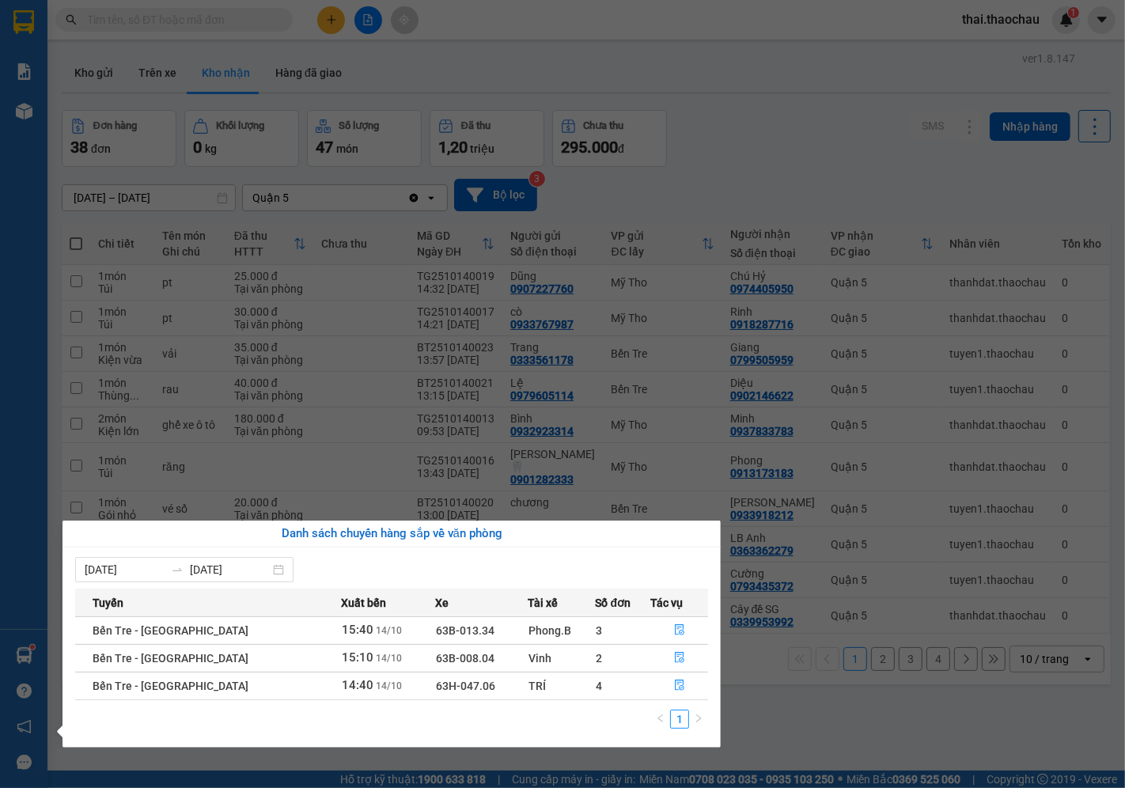
click at [749, 114] on section "Kết quả [PERSON_NAME] ( 0 ) Bộ lọc No Data thai.thaochau 1 [PERSON_NAME] [PERSO…" at bounding box center [562, 394] width 1125 height 788
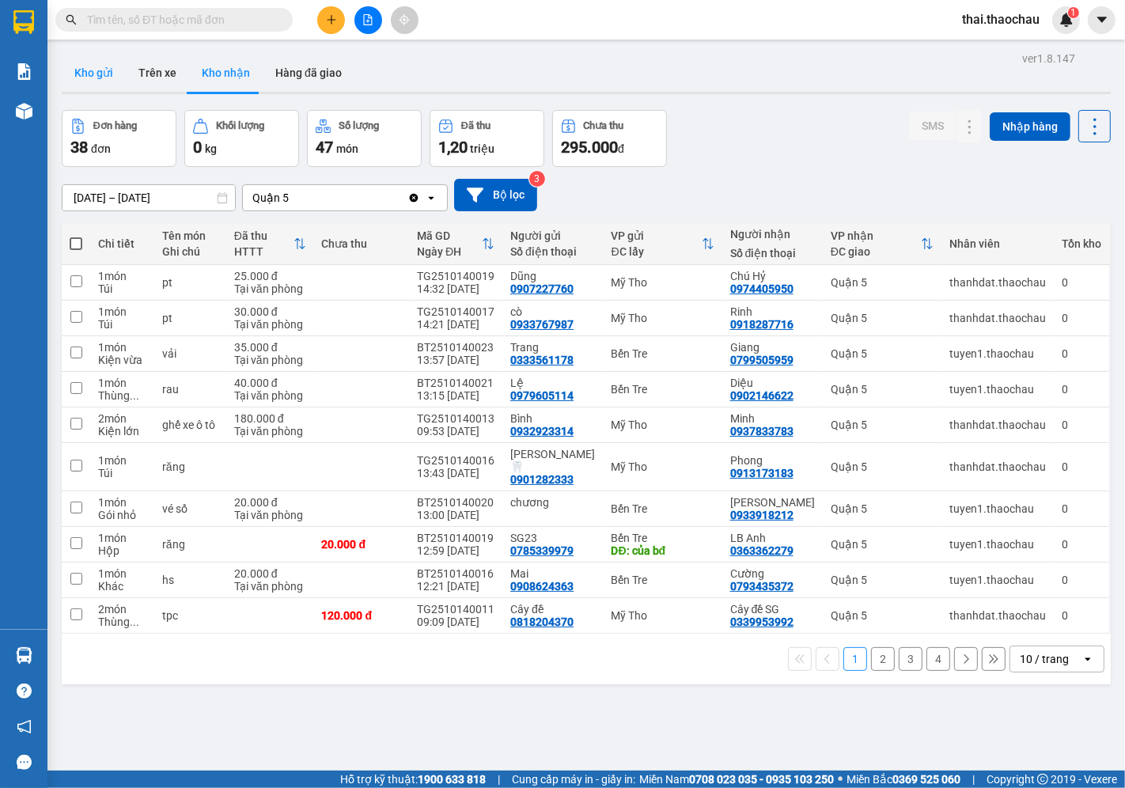
click at [107, 80] on button "Kho gửi" at bounding box center [94, 73] width 64 height 38
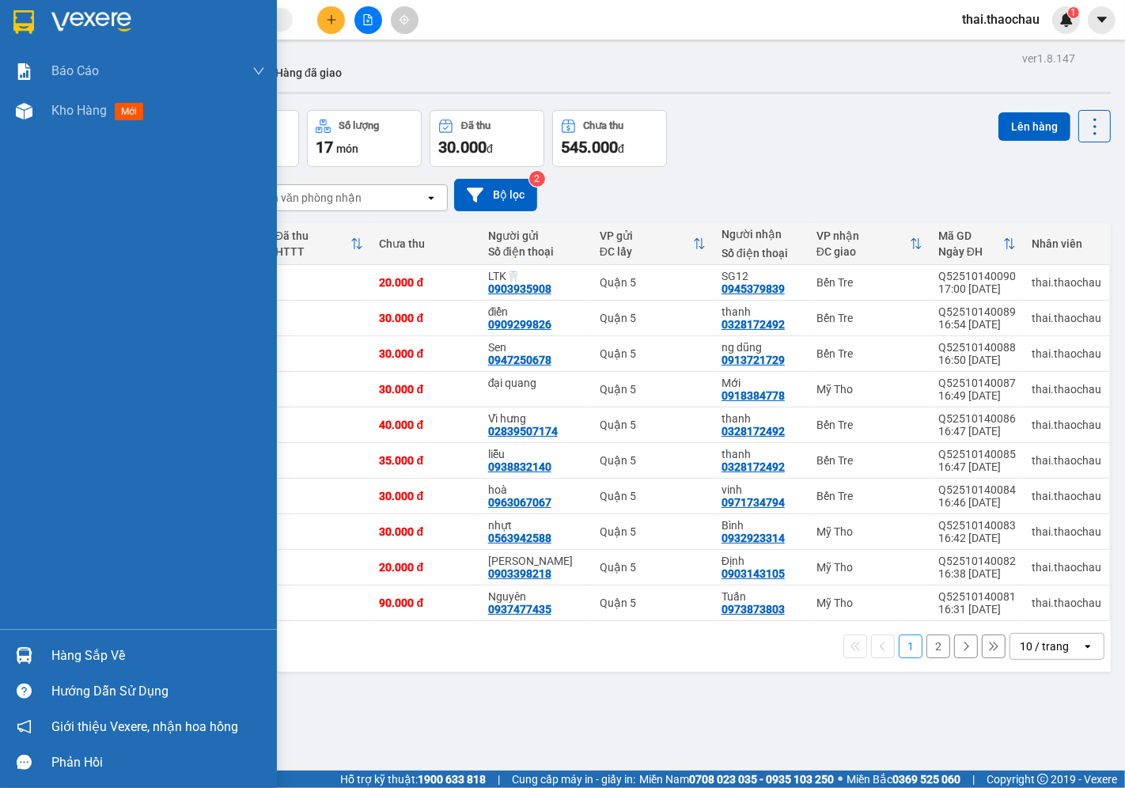
click at [74, 654] on div "Hàng sắp về" at bounding box center [158, 656] width 214 height 24
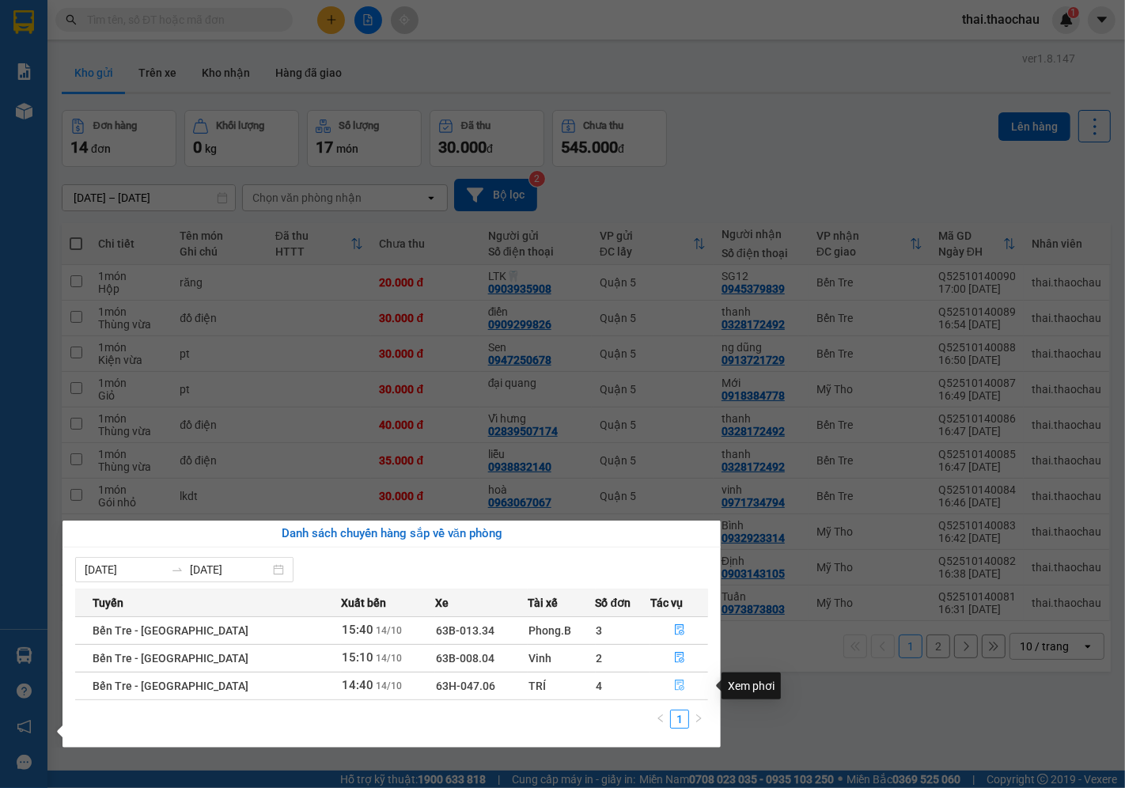
click at [678, 677] on button "button" at bounding box center [679, 685] width 56 height 25
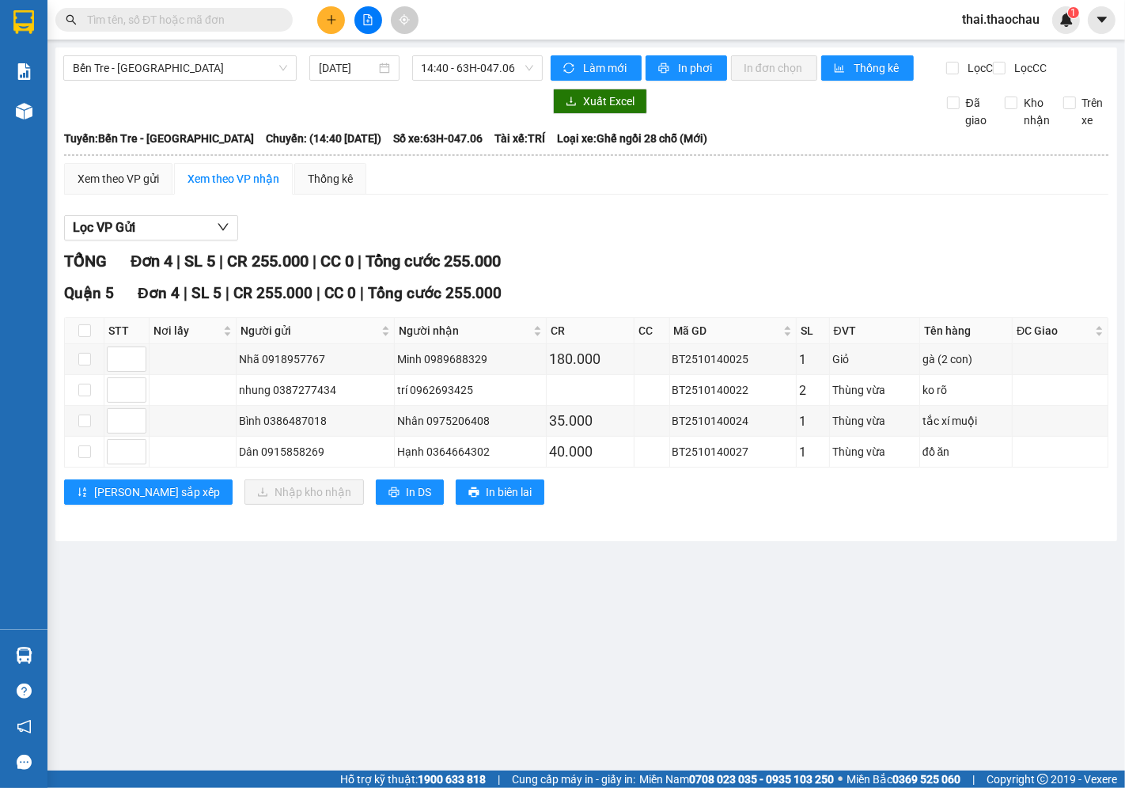
click at [75, 343] on th at bounding box center [85, 331] width 40 height 26
click at [85, 337] on input "checkbox" at bounding box center [84, 330] width 13 height 13
checkbox input "true"
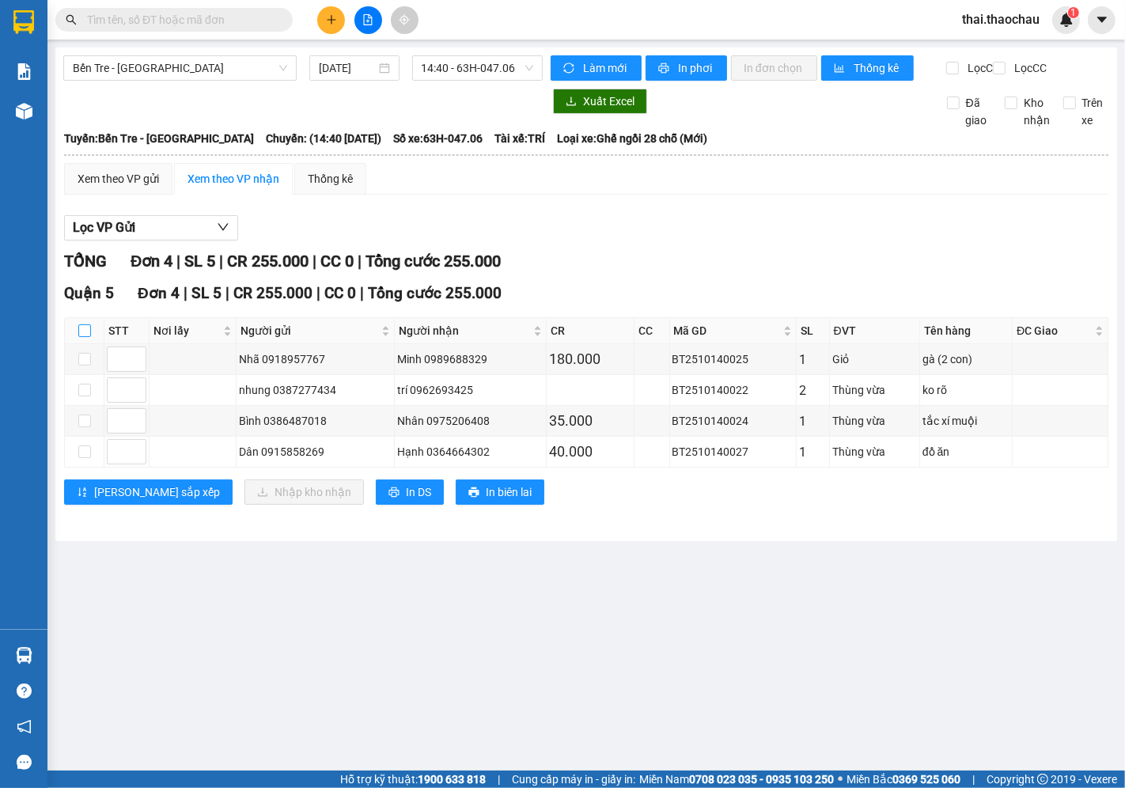
checkbox input "true"
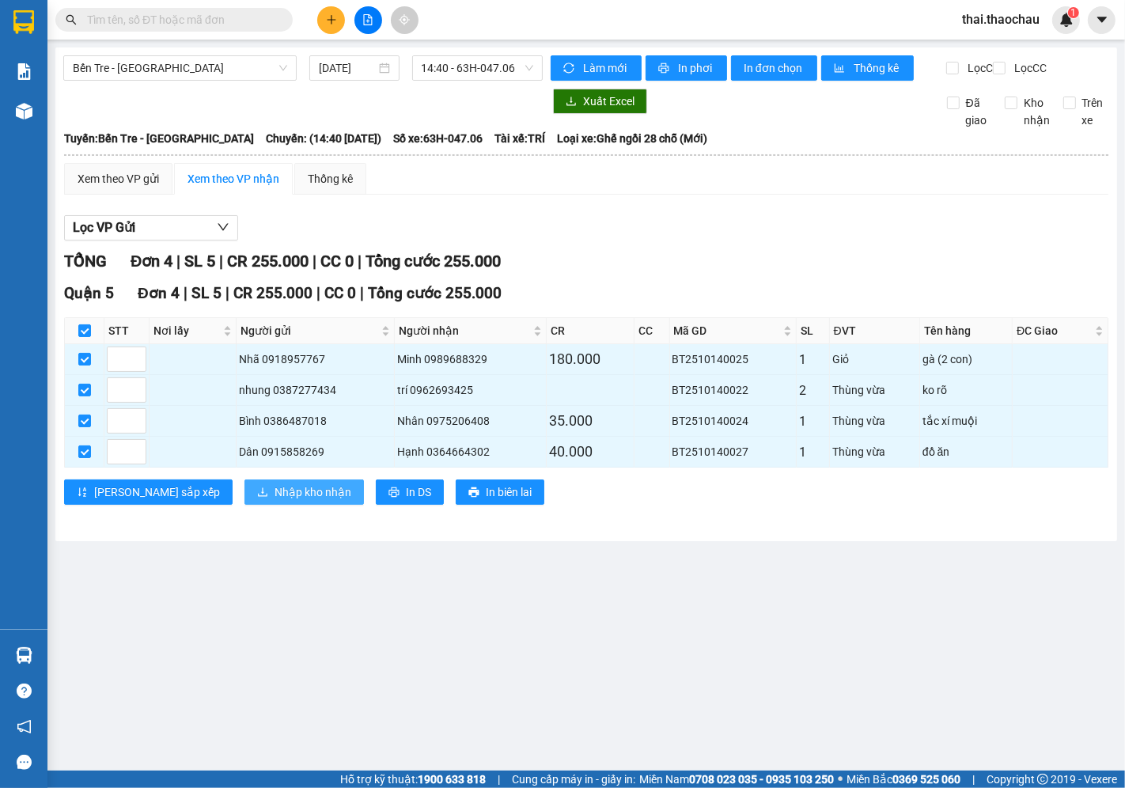
click at [275, 499] on span "Nhập kho nhận" at bounding box center [313, 491] width 77 height 17
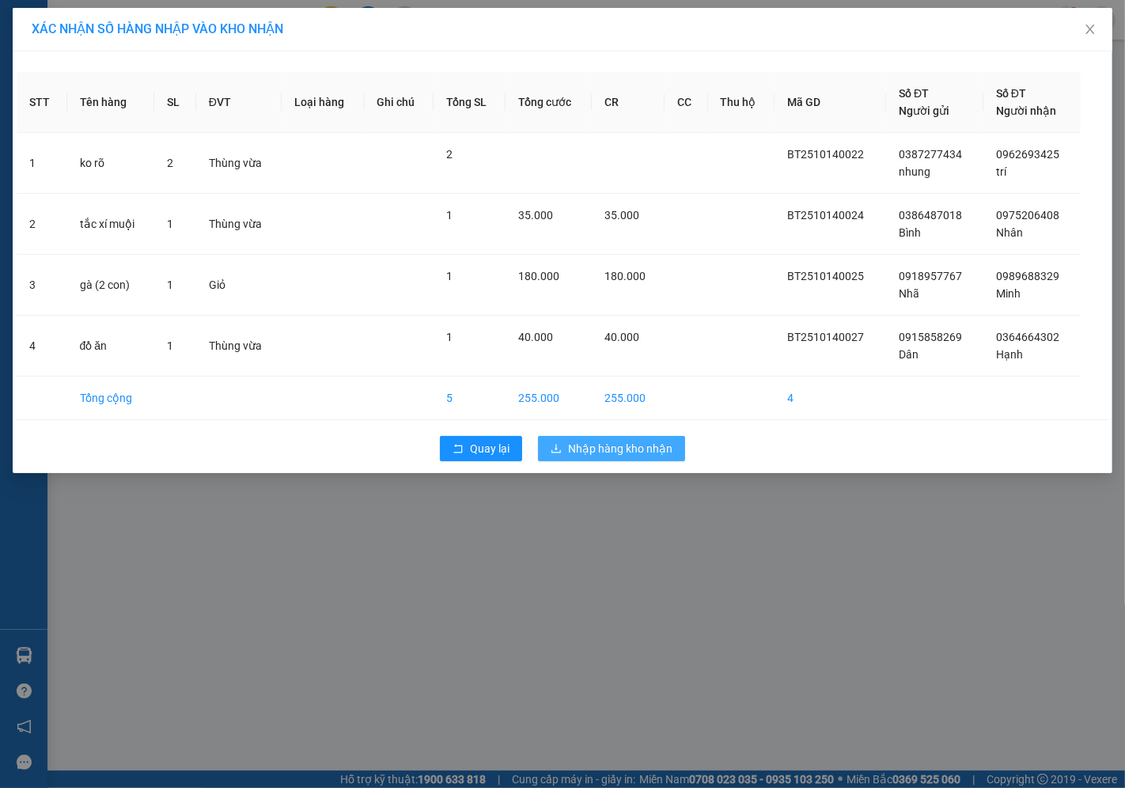
click at [601, 445] on span "Nhập hàng kho nhận" at bounding box center [620, 448] width 104 height 17
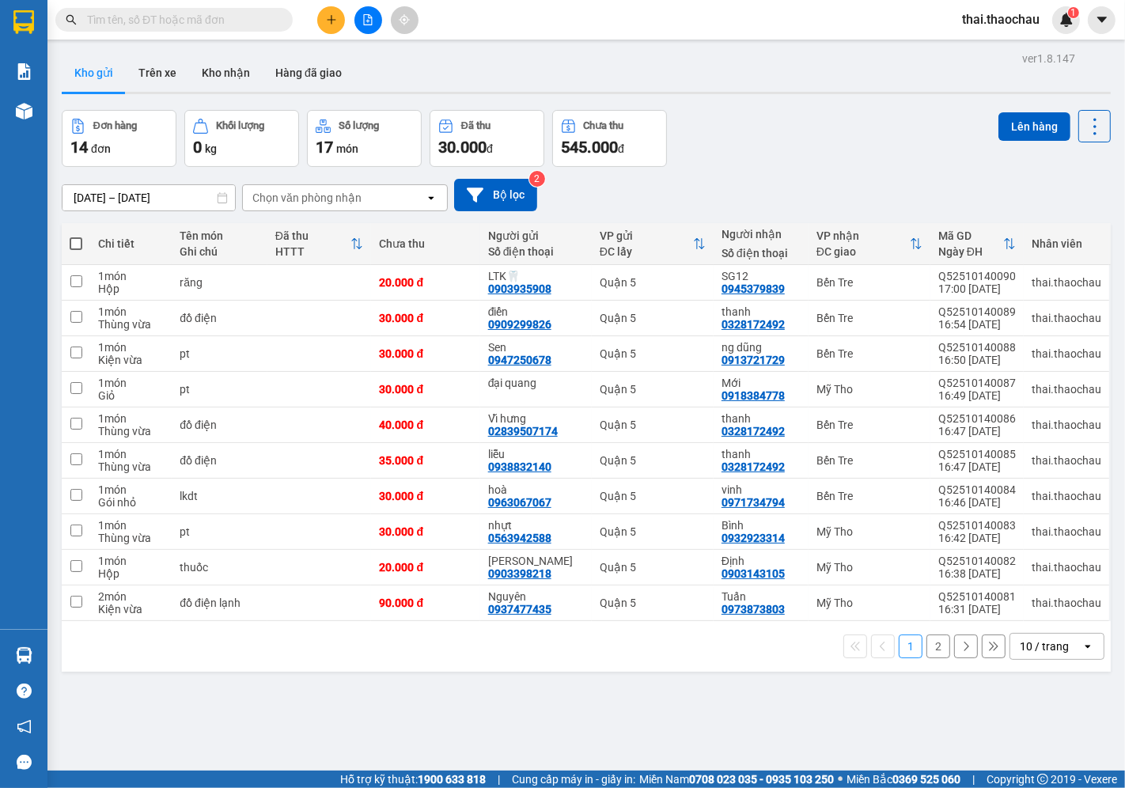
scroll to position [73, 0]
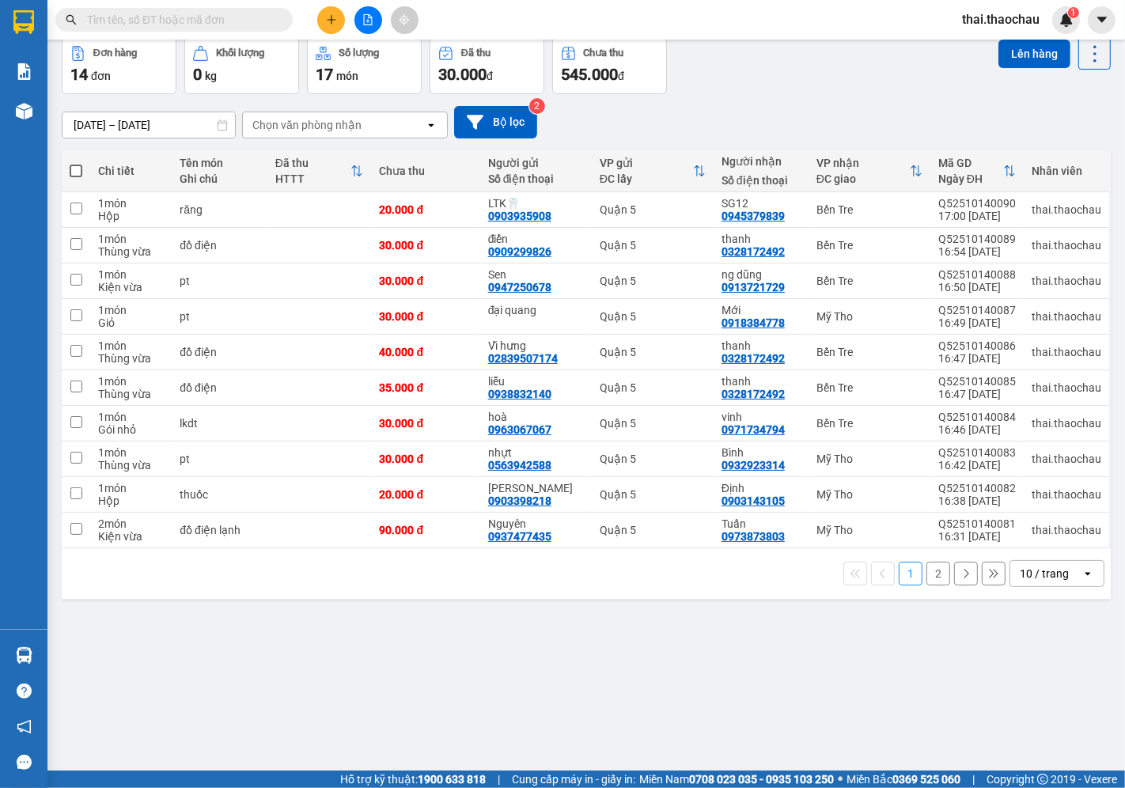
click at [1040, 570] on div "10 / trang" at bounding box center [1044, 574] width 49 height 16
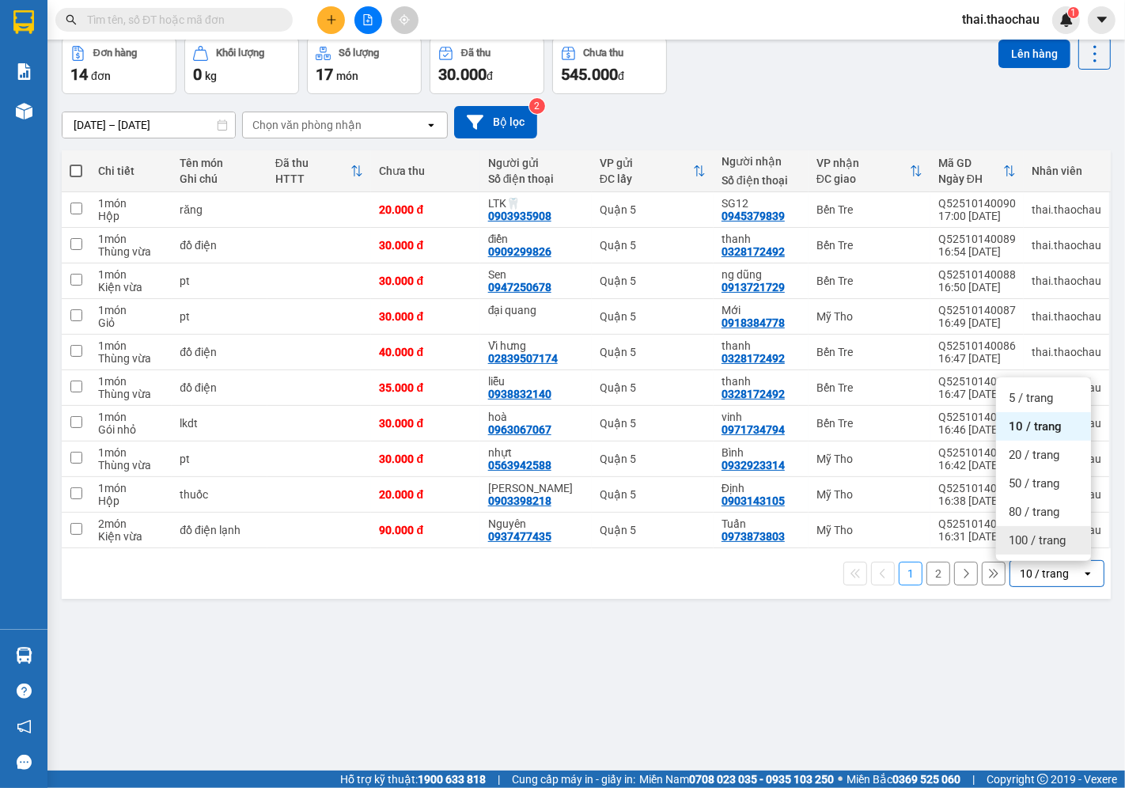
click at [1049, 540] on span "100 / trang" at bounding box center [1037, 541] width 57 height 16
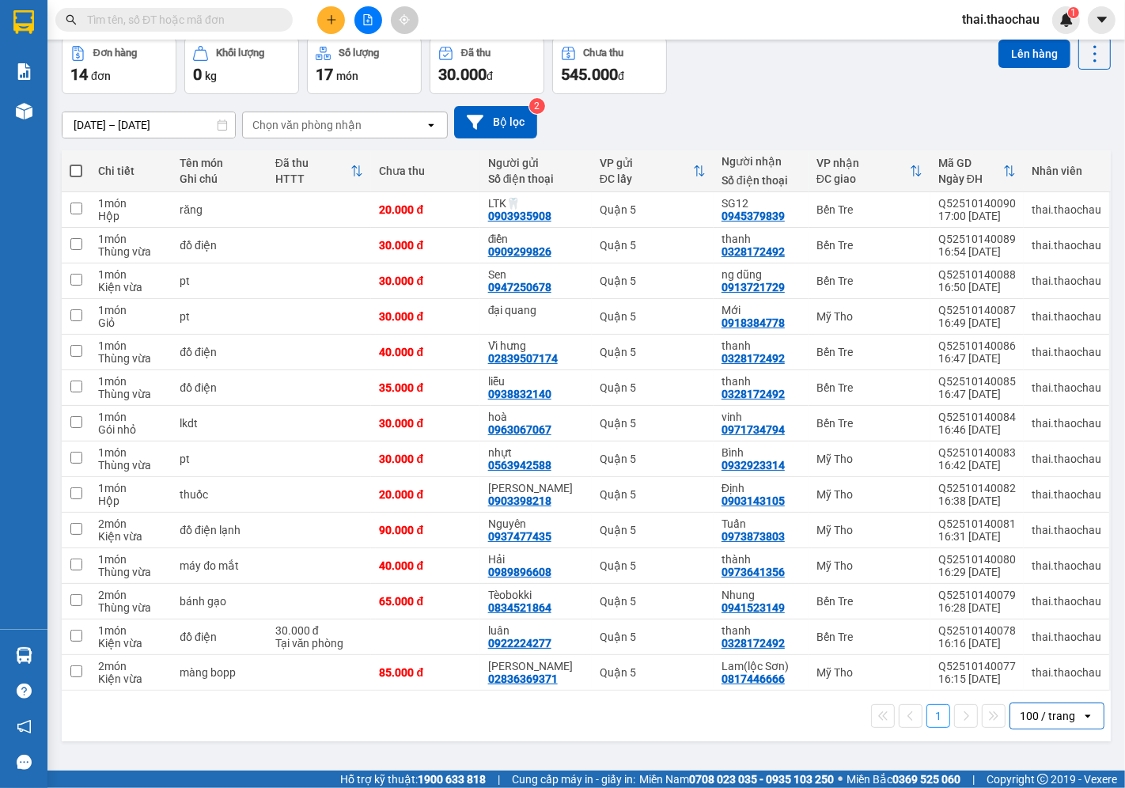
click at [72, 169] on span at bounding box center [76, 171] width 13 height 13
click at [76, 163] on input "checkbox" at bounding box center [76, 163] width 0 height 0
checkbox input "true"
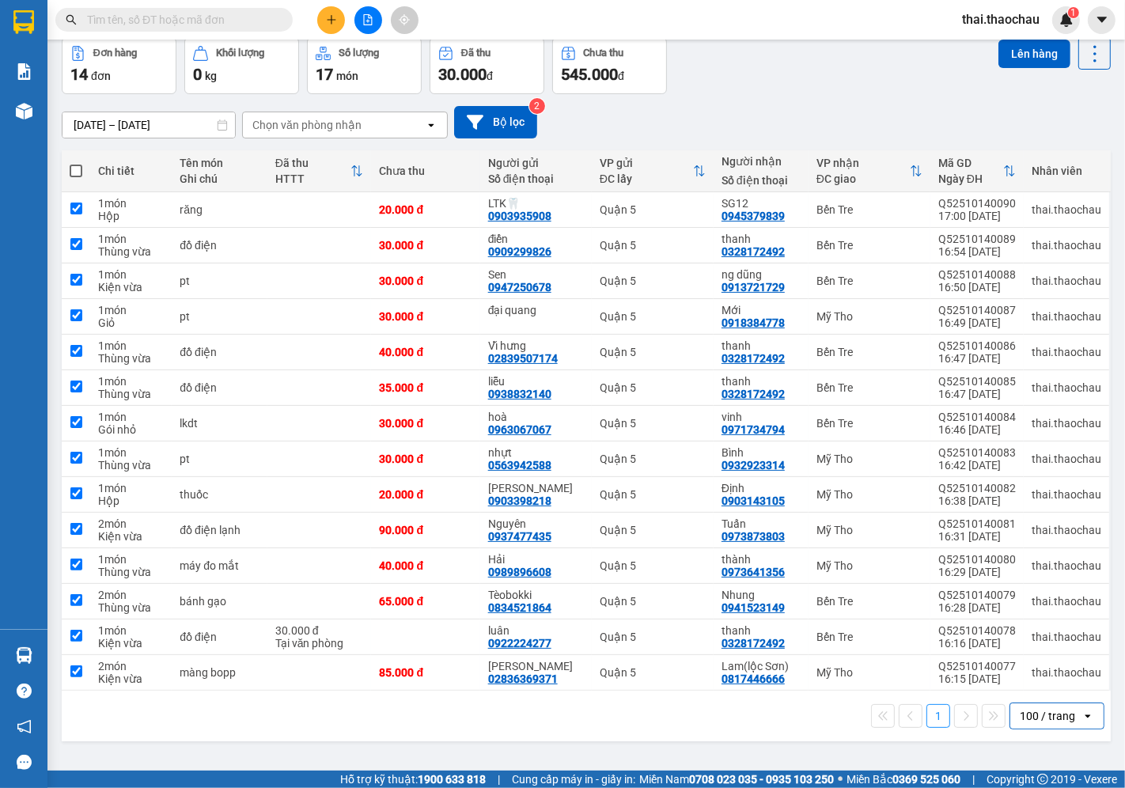
checkbox input "true"
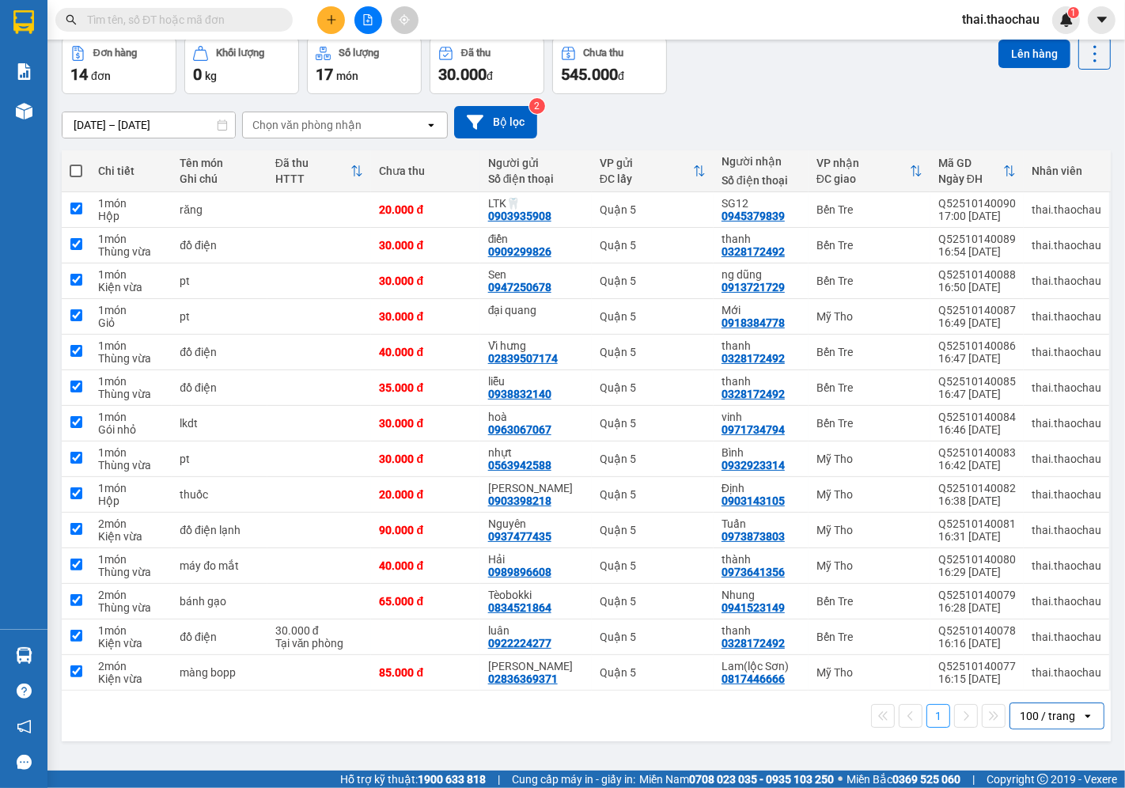
checkbox input "true"
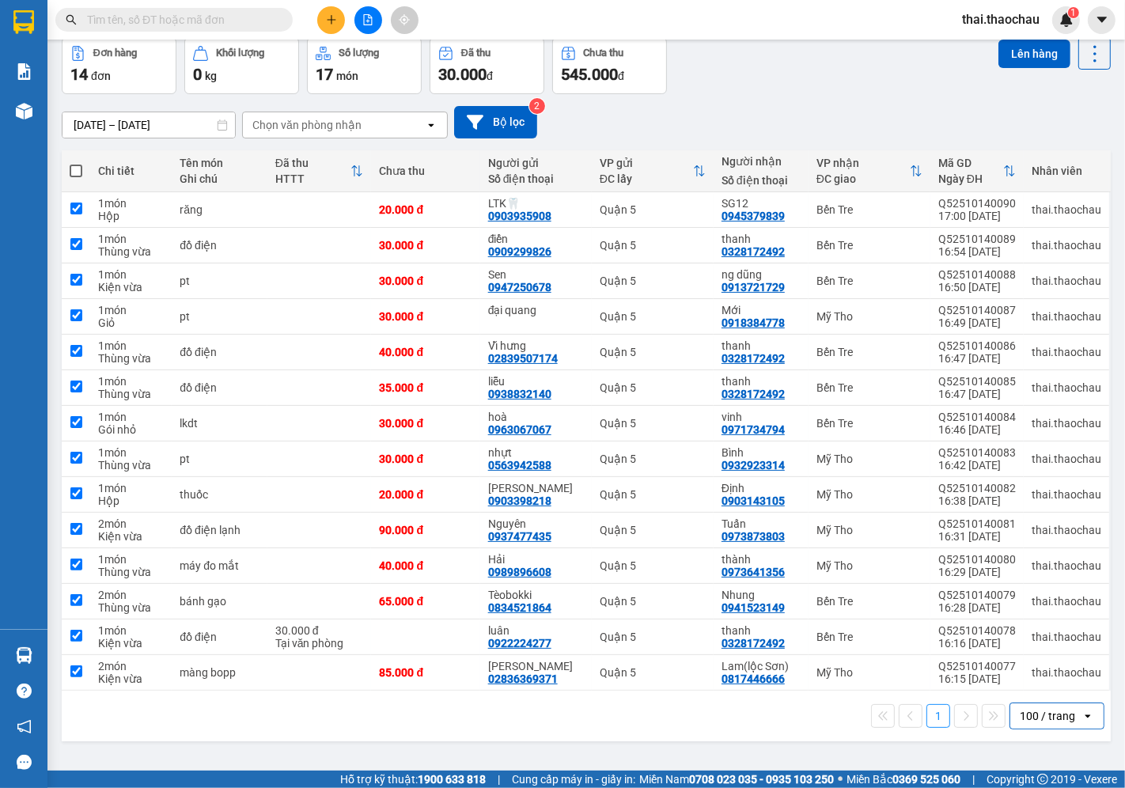
checkbox input "true"
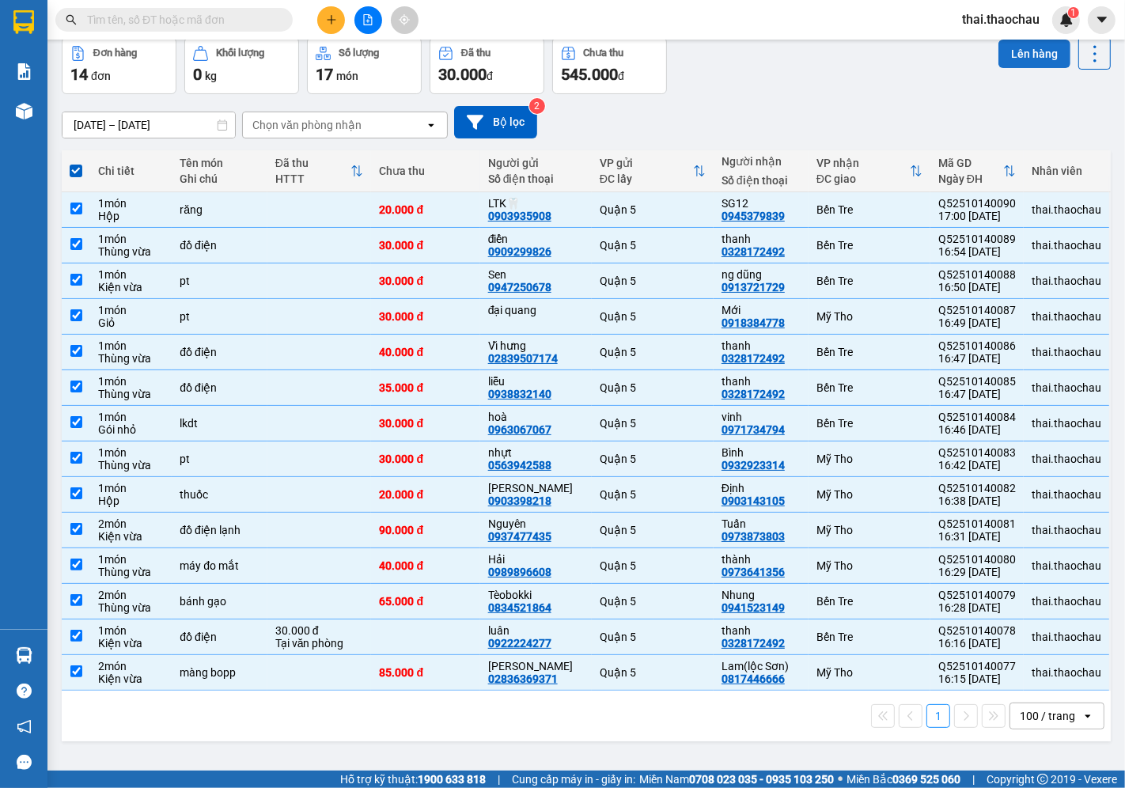
click at [1033, 46] on button "Lên hàng" at bounding box center [1035, 54] width 72 height 28
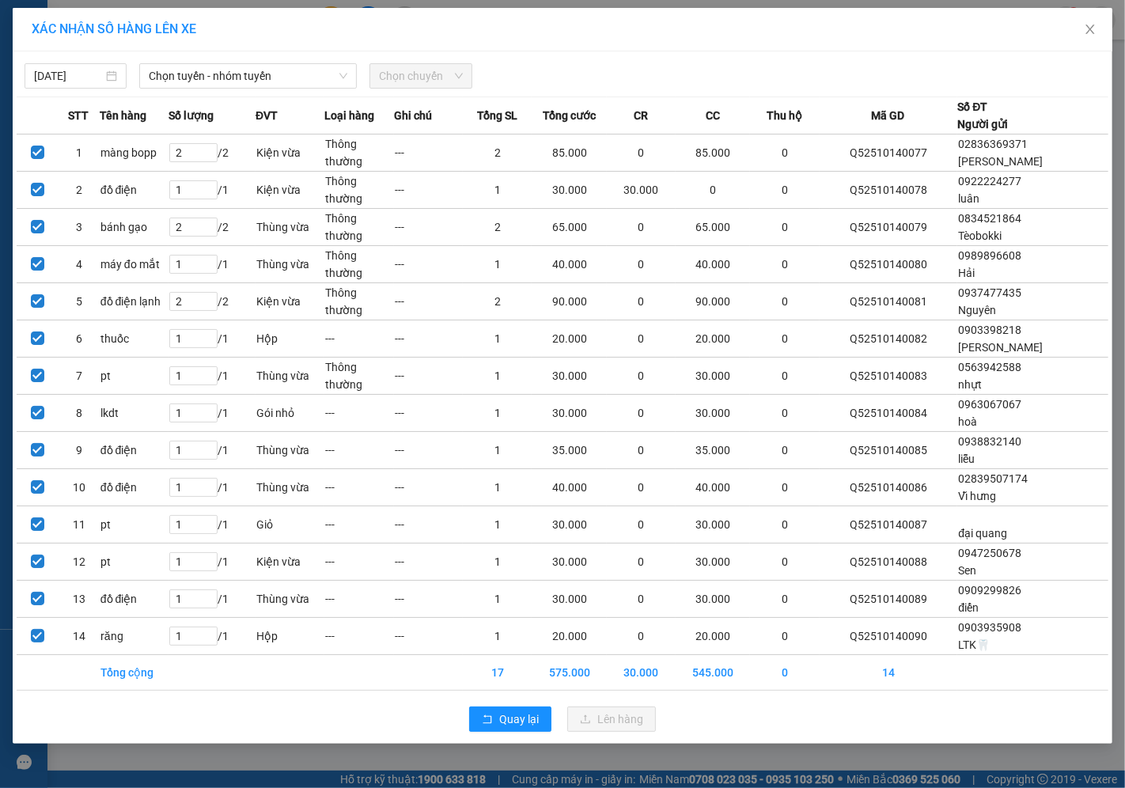
click at [294, 93] on div "[DATE] [PERSON_NAME] - nhóm [PERSON_NAME] chuyến STT Tên hàng Số [PERSON_NAME] …" at bounding box center [563, 397] width 1100 height 692
click at [295, 88] on input "search" at bounding box center [243, 76] width 188 height 24
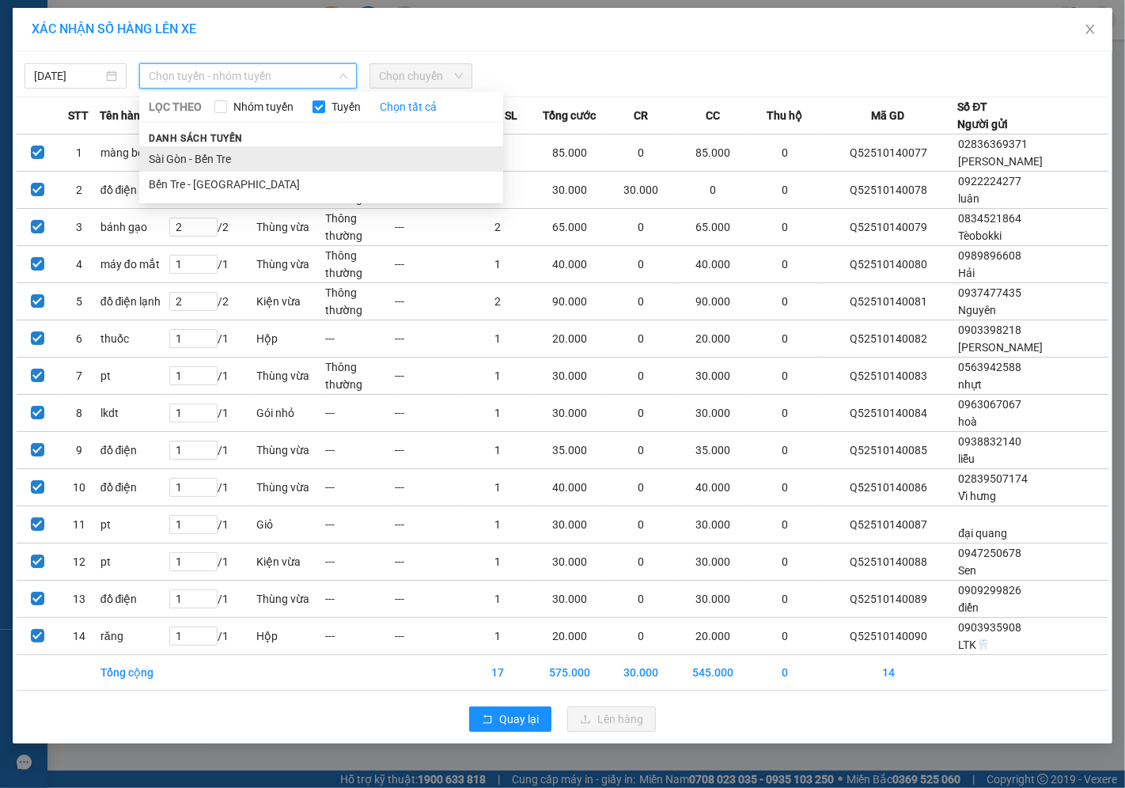
click at [180, 158] on li "Sài Gòn - Bến Tre" at bounding box center [321, 158] width 364 height 25
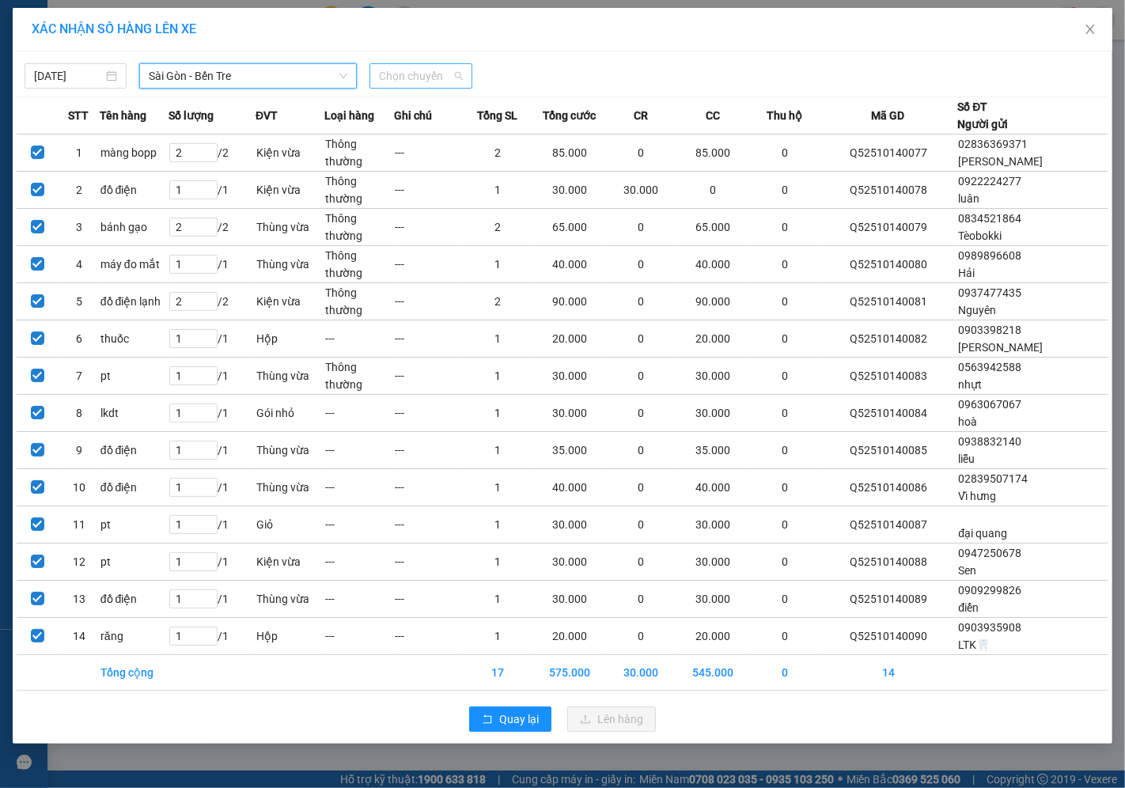
click at [411, 87] on span "Chọn chuyến" at bounding box center [420, 76] width 83 height 24
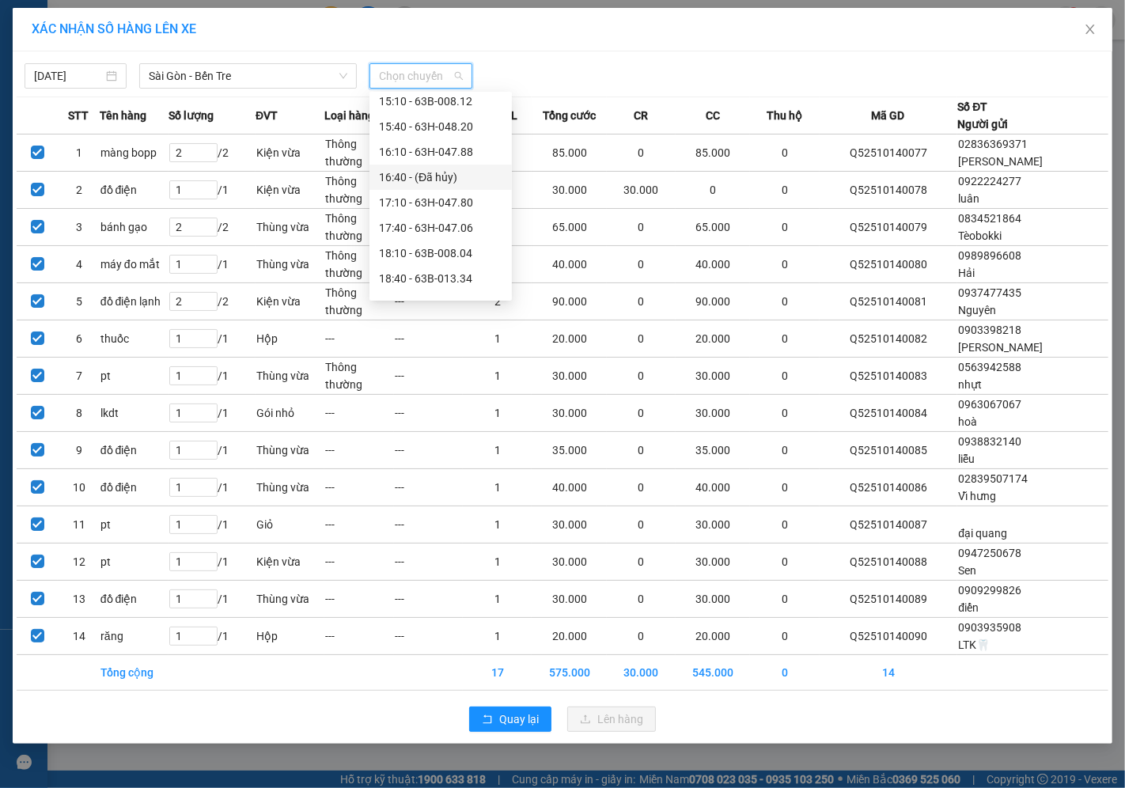
scroll to position [582, 0]
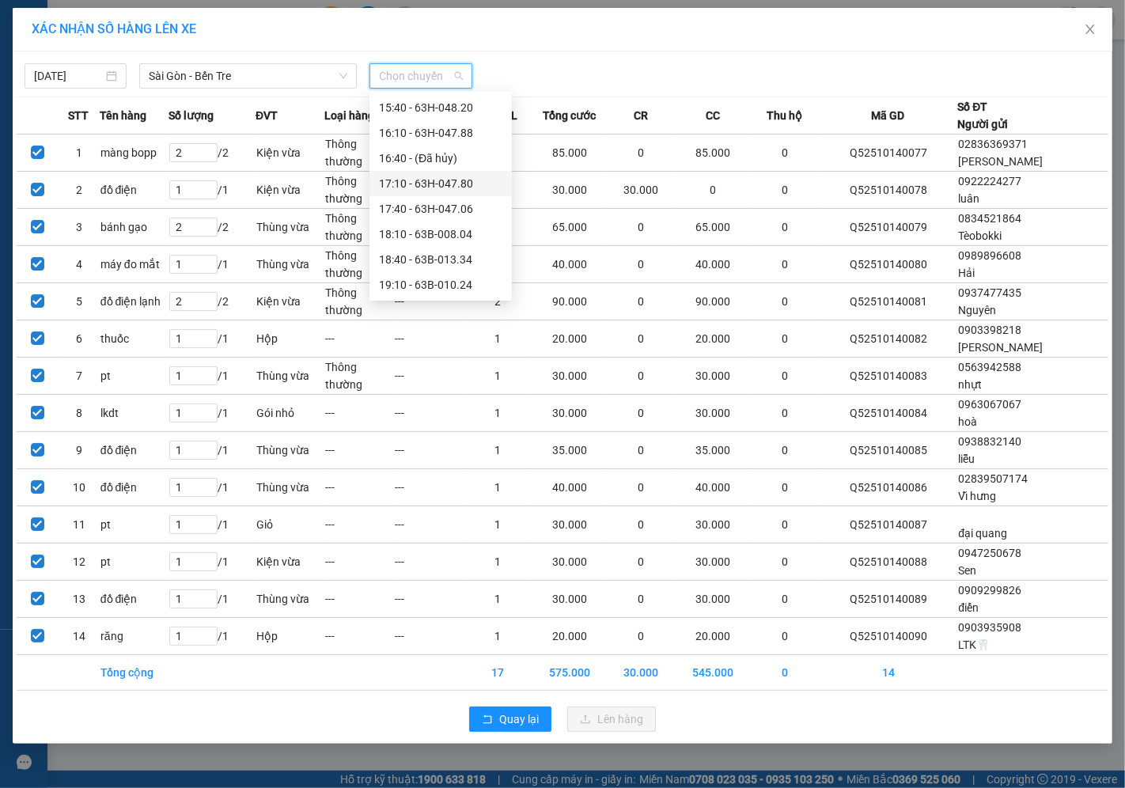
click at [413, 172] on div "17:10 - 63H-047.80" at bounding box center [441, 183] width 142 height 25
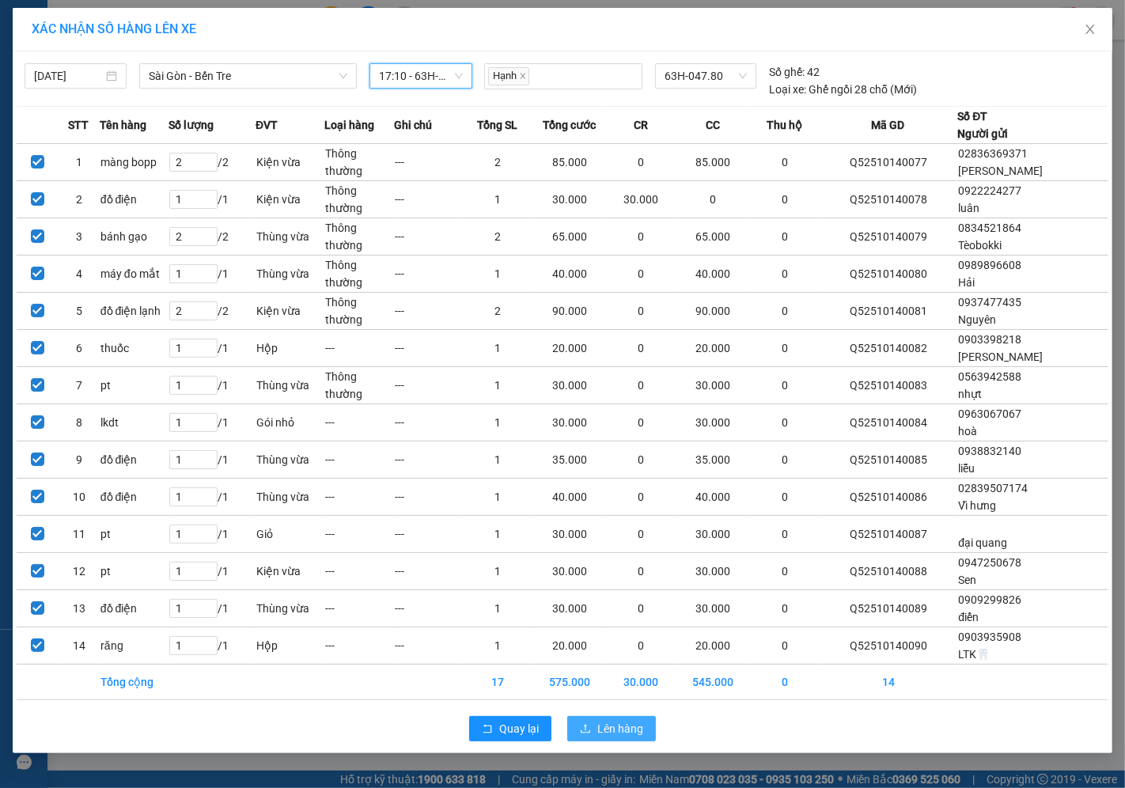
click at [625, 737] on span "Lên hàng" at bounding box center [620, 728] width 46 height 17
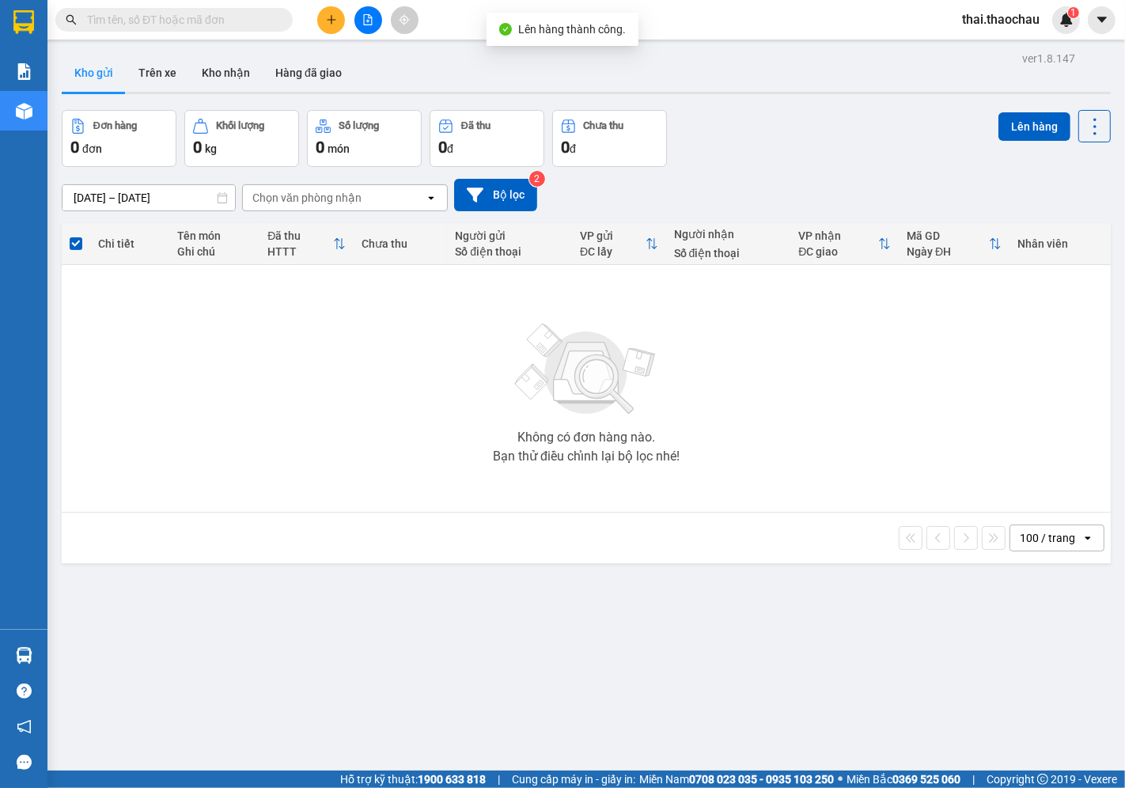
click at [85, 652] on div "ver 1.8.147 Kho gửi Trên xe [PERSON_NAME] Hàng đã [PERSON_NAME] hàng 0 đơn [PER…" at bounding box center [586, 441] width 1062 height 788
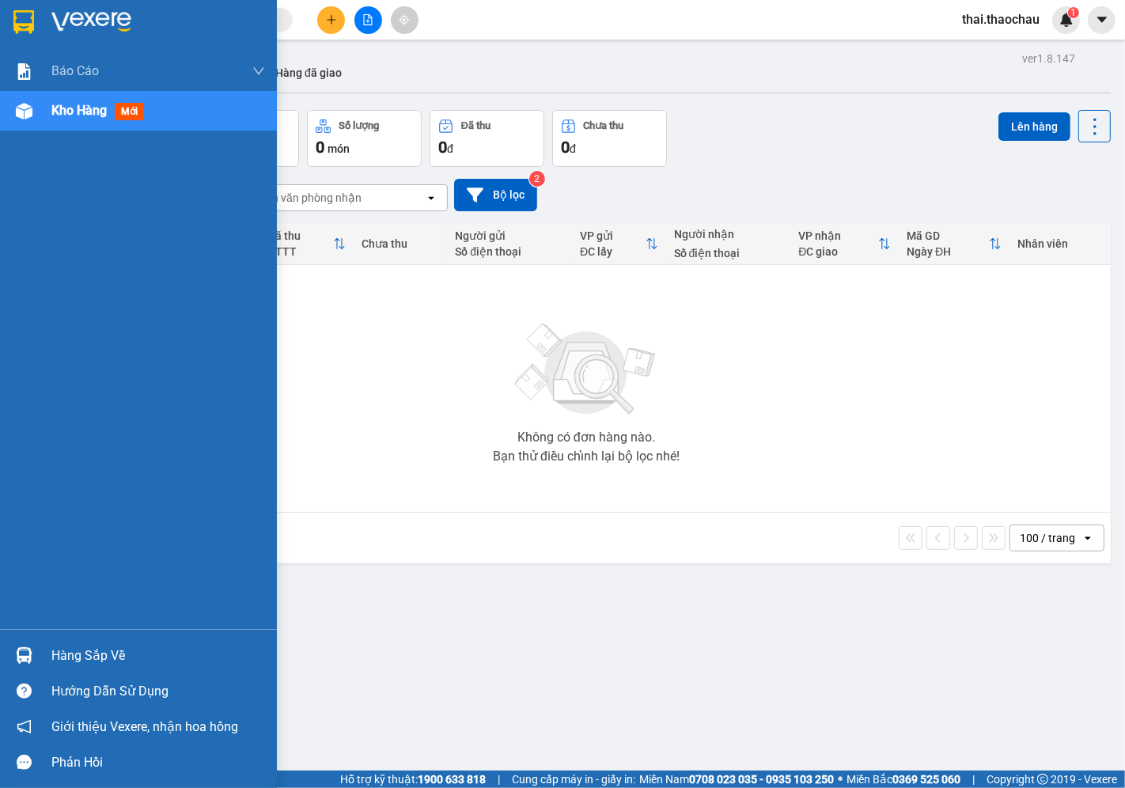
click at [97, 658] on div "Hàng sắp về" at bounding box center [158, 656] width 214 height 24
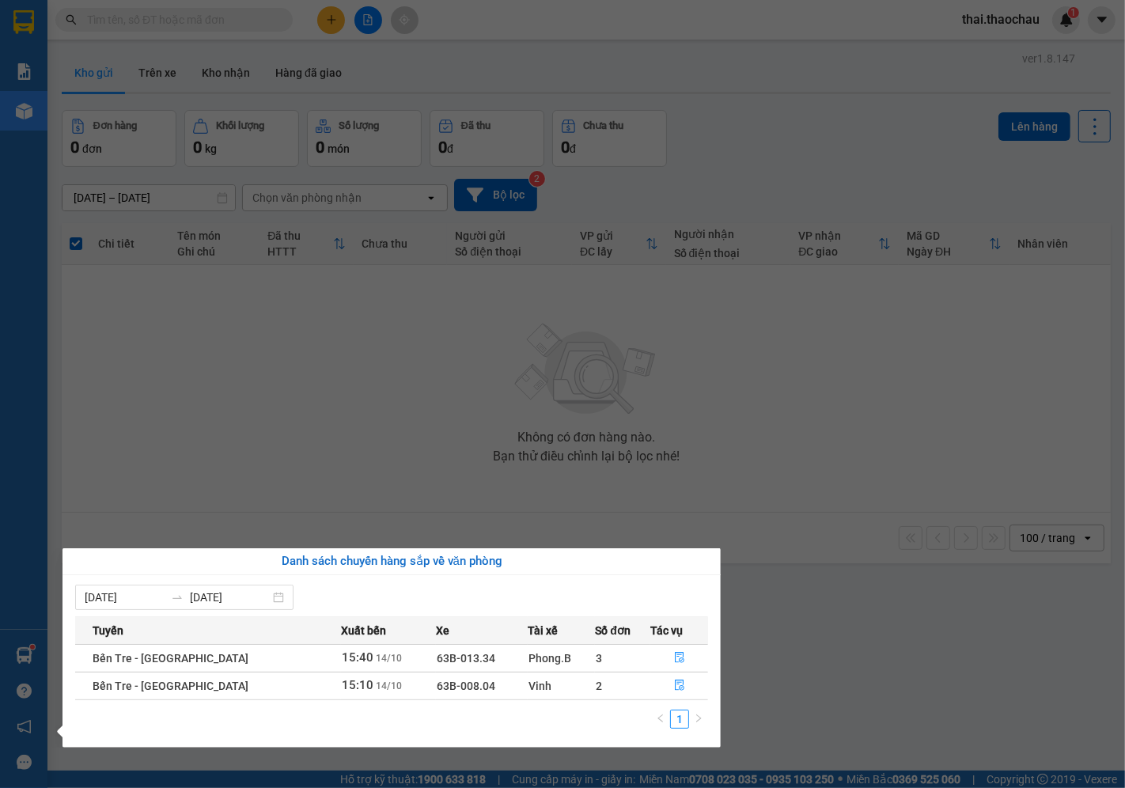
click at [821, 430] on section "Kết quả [PERSON_NAME] ( 0 ) Bộ lọc No Data thai.thaochau 1 [PERSON_NAME] [PERSO…" at bounding box center [562, 394] width 1125 height 788
